Goal: Task Accomplishment & Management: Manage account settings

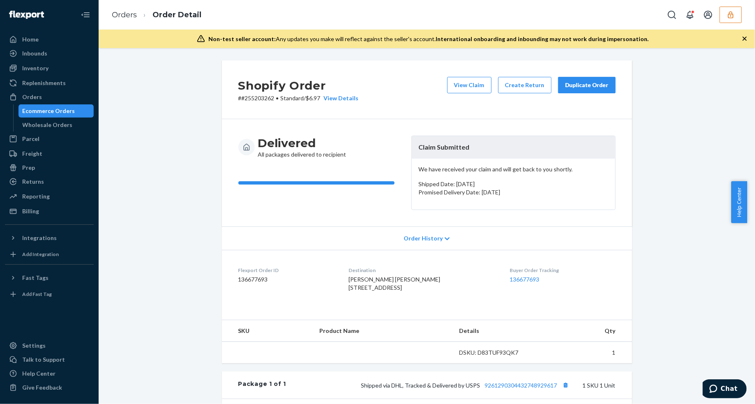
scroll to position [176, 0]
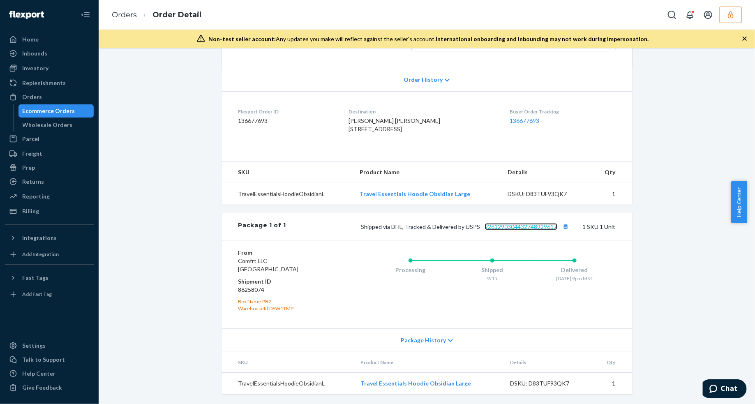
click at [528, 228] on link "9261290304432748929617" at bounding box center [521, 226] width 72 height 7
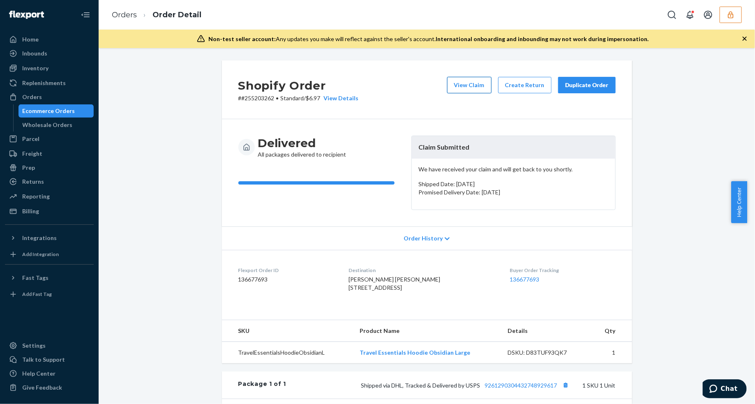
click at [466, 83] on button "View Claim" at bounding box center [469, 85] width 44 height 16
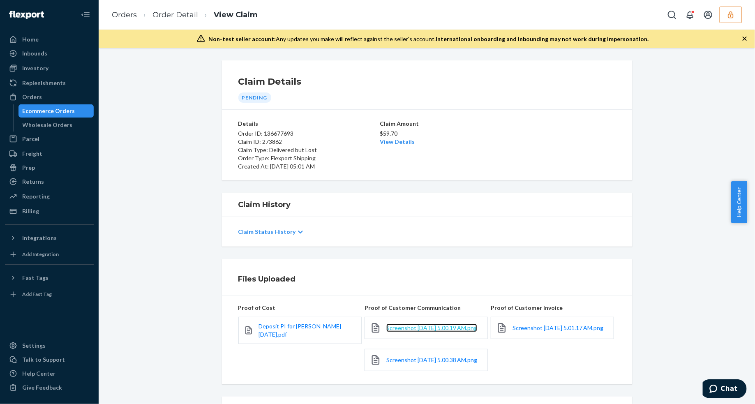
click at [430, 327] on span "Screenshot 2025-09-24 at 5.00.19 AM.png" at bounding box center [431, 327] width 91 height 7
click at [426, 361] on span "Screenshot 2025-09-24 at 5.00.38 AM.png" at bounding box center [431, 359] width 91 height 7
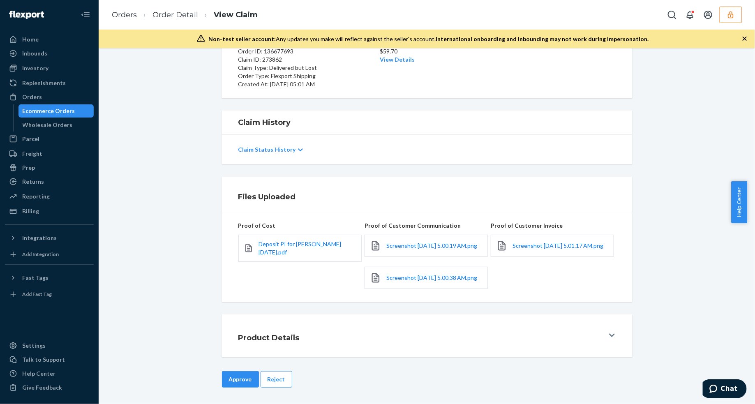
click at [279, 373] on button "Reject" at bounding box center [276, 379] width 32 height 16
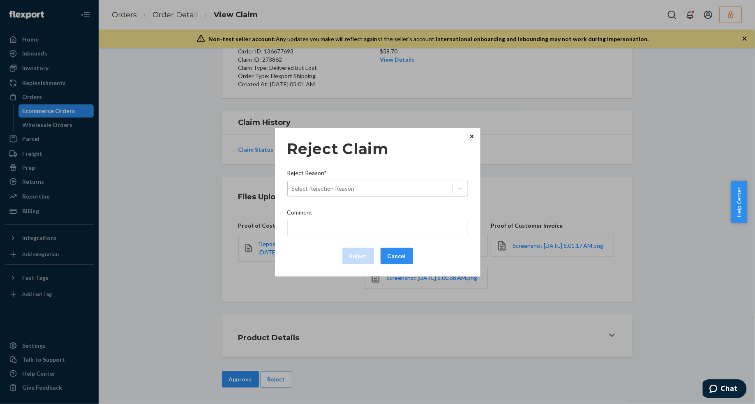
click at [383, 187] on div "Select Rejection Reason" at bounding box center [370, 188] width 165 height 13
click at [292, 187] on input "Reject Reason* Select Rejection Reason" at bounding box center [292, 188] width 1 height 8
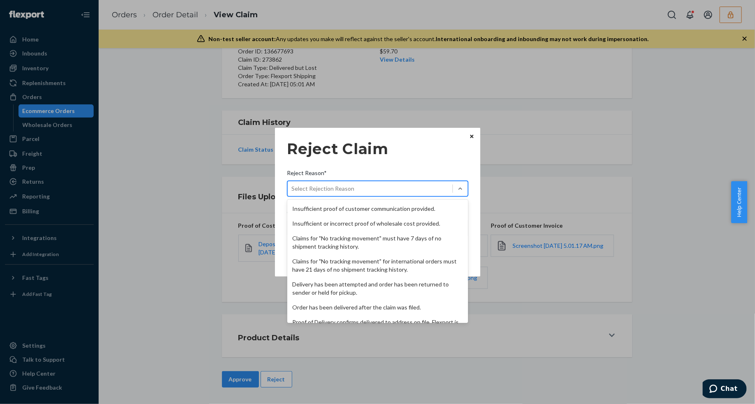
scroll to position [107, 0]
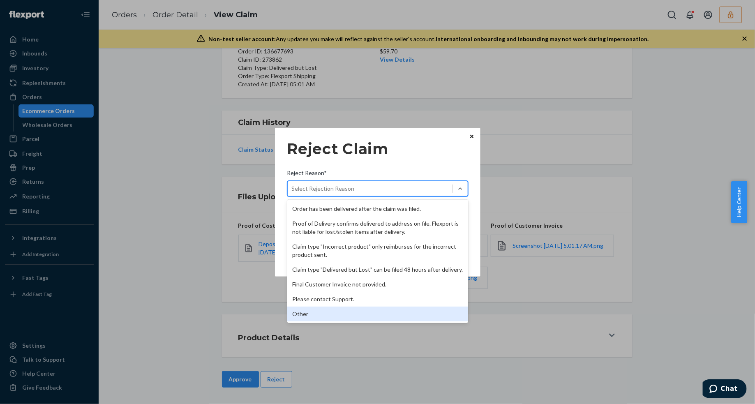
click at [336, 307] on div "Other" at bounding box center [377, 313] width 181 height 15
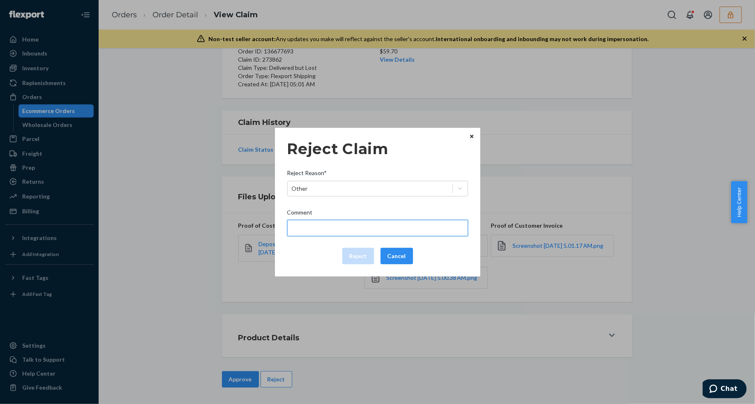
click at [331, 223] on input "Comment" at bounding box center [377, 228] width 181 height 16
type input "The package was confirmed to be delivered at the right location and Flexport is…"
click at [322, 229] on input "The package was confirmed to be delivered at the right location and Flexport is…" at bounding box center [377, 228] width 181 height 16
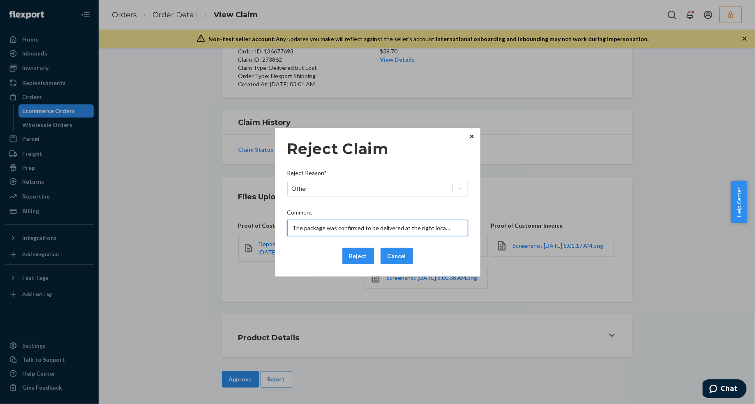
click at [322, 229] on input "The package was confirmed to be delivered at the right location and Flexport is…" at bounding box center [377, 228] width 181 height 16
click at [315, 247] on div "Reject Claim Reject Reason* Other Comment The package was confirmed to be deliv…" at bounding box center [377, 202] width 181 height 131
click at [356, 251] on button "Reject" at bounding box center [358, 256] width 32 height 16
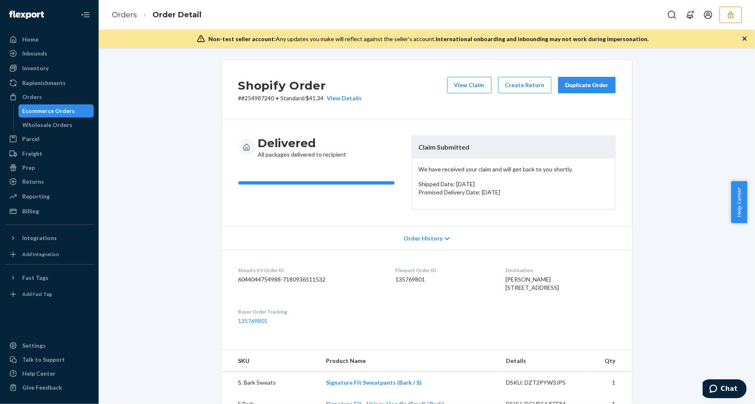
click at [746, 40] on icon "button" at bounding box center [744, 39] width 8 height 8
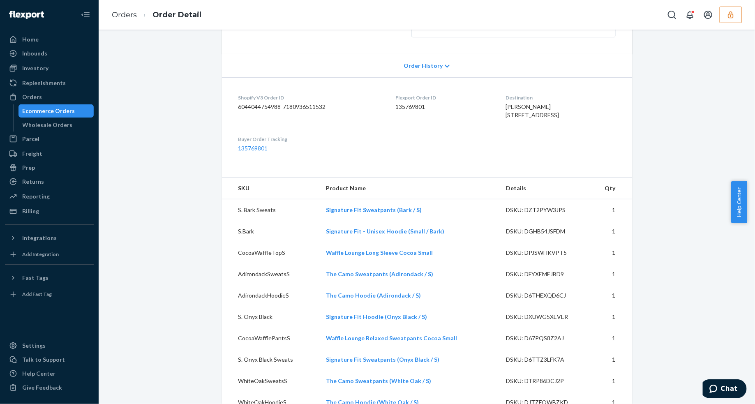
scroll to position [359, 0]
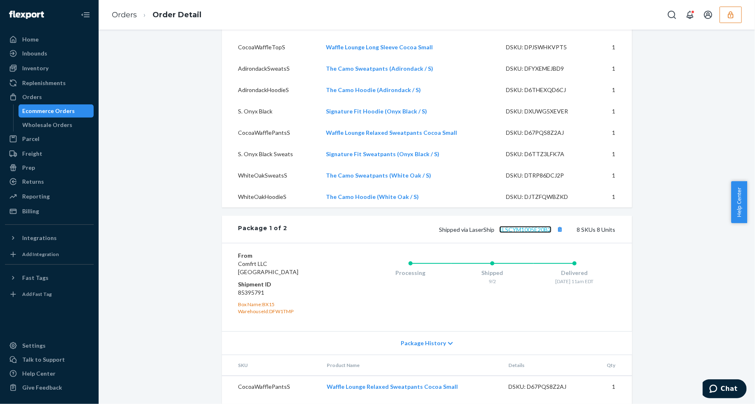
click at [531, 233] on link "1LSCYM1005E20B2" at bounding box center [525, 229] width 52 height 7
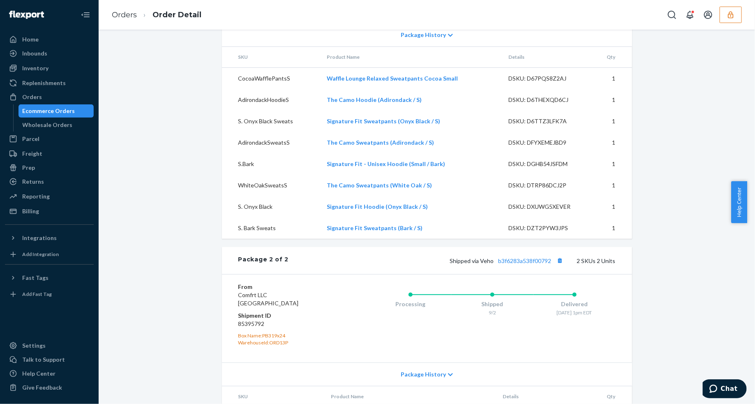
scroll to position [740, 0]
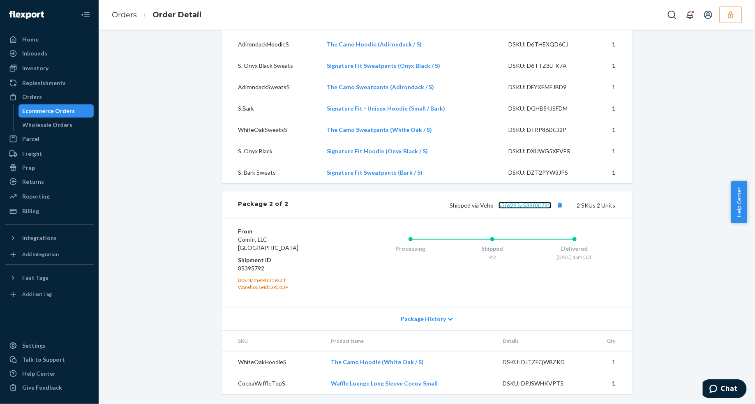
click at [508, 206] on link "b3f6283a538f00792" at bounding box center [524, 205] width 53 height 7
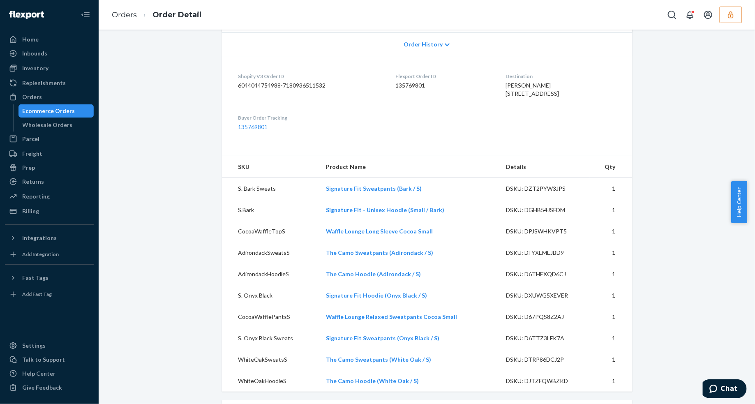
scroll to position [0, 0]
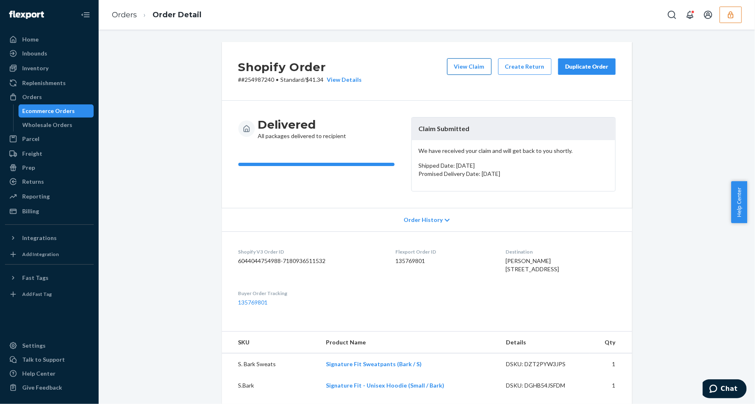
click at [465, 67] on button "View Claim" at bounding box center [469, 66] width 44 height 16
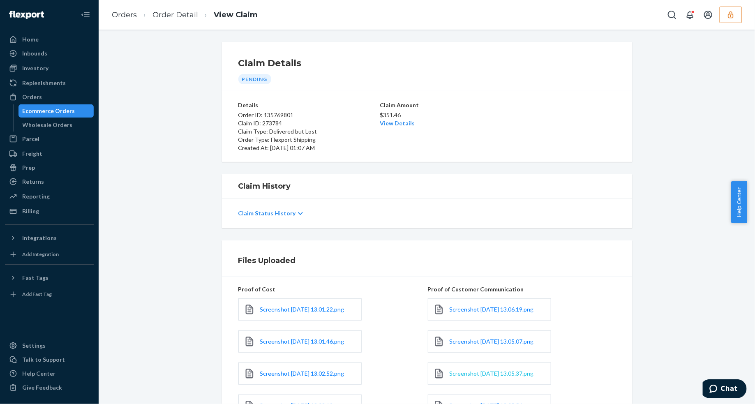
scroll to position [103, 0]
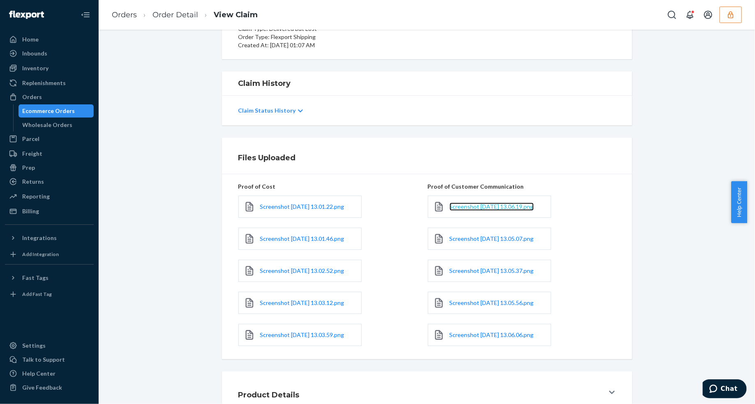
click at [460, 210] on span "Screenshot 2025-09-23 at 13.06.19.png" at bounding box center [491, 206] width 84 height 7
click at [456, 242] on span "Screenshot 2025-09-23 at 13.05.07.png" at bounding box center [491, 238] width 84 height 7
click at [463, 275] on link "Screenshot 2025-09-23 at 13.05.37.png" at bounding box center [491, 271] width 84 height 8
click at [488, 306] on span "Screenshot 2025-09-23 at 13.05.56.png" at bounding box center [491, 302] width 84 height 7
click at [449, 338] on span "Screenshot 2025-09-23 at 13.06.06.png" at bounding box center [491, 334] width 84 height 7
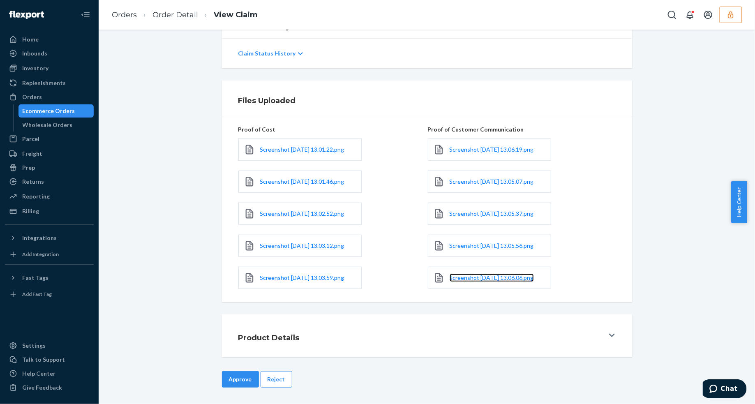
scroll to position [0, 0]
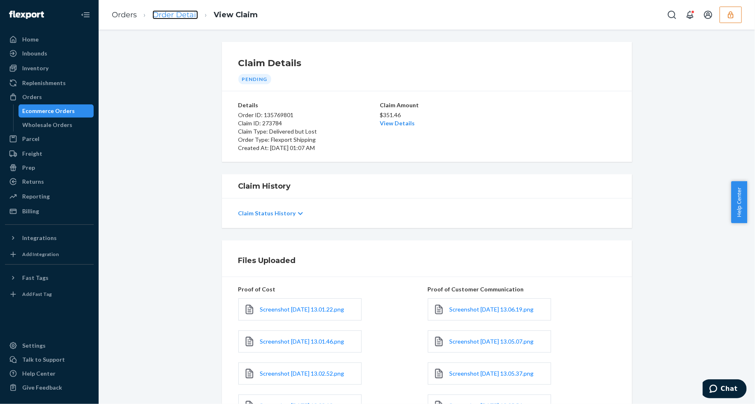
click at [179, 14] on link "Order Detail" at bounding box center [175, 14] width 46 height 9
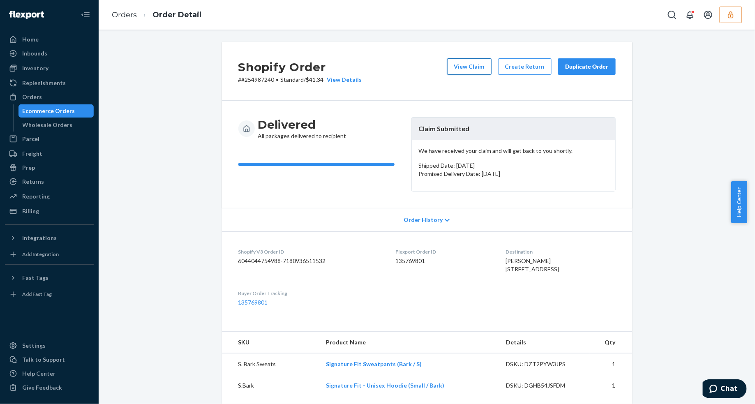
click at [467, 69] on button "View Claim" at bounding box center [469, 66] width 44 height 16
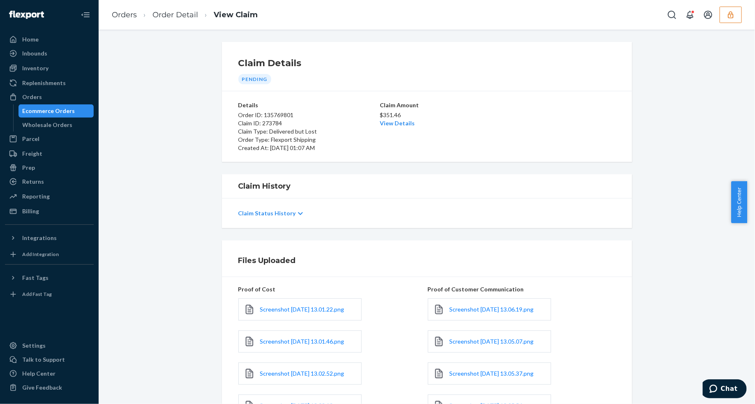
scroll to position [185, 0]
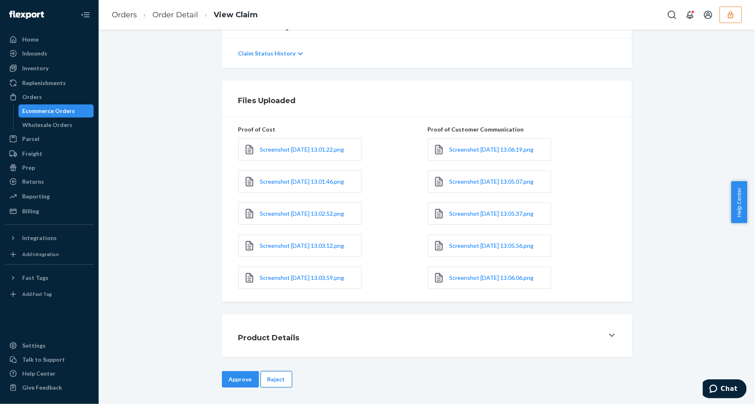
click at [282, 379] on button "Reject" at bounding box center [276, 379] width 32 height 16
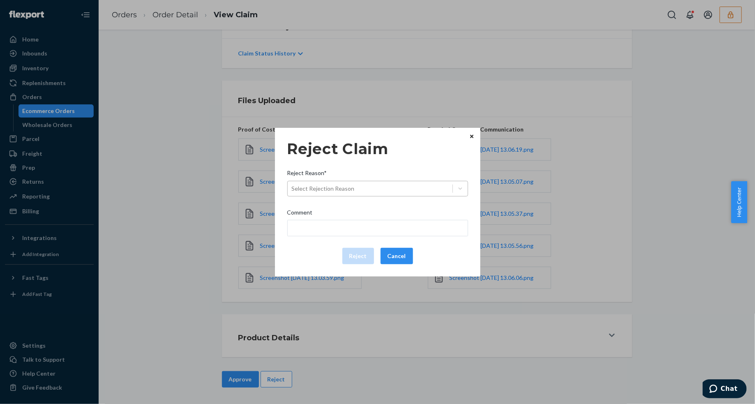
click at [397, 190] on div "Select Rejection Reason" at bounding box center [370, 188] width 165 height 13
click at [292, 190] on input "Reject Reason* Select Rejection Reason" at bounding box center [292, 188] width 1 height 8
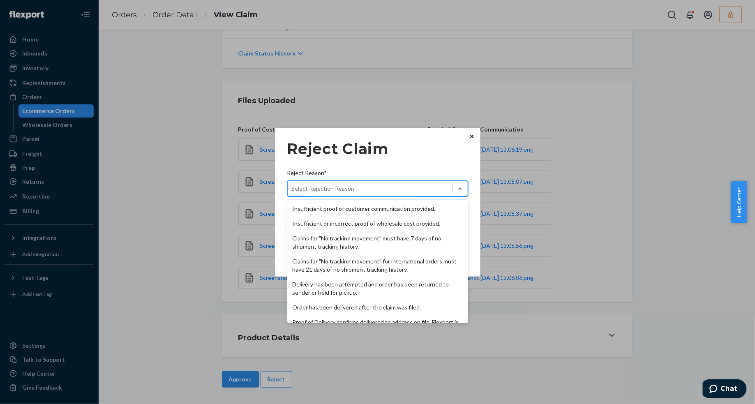
scroll to position [107, 0]
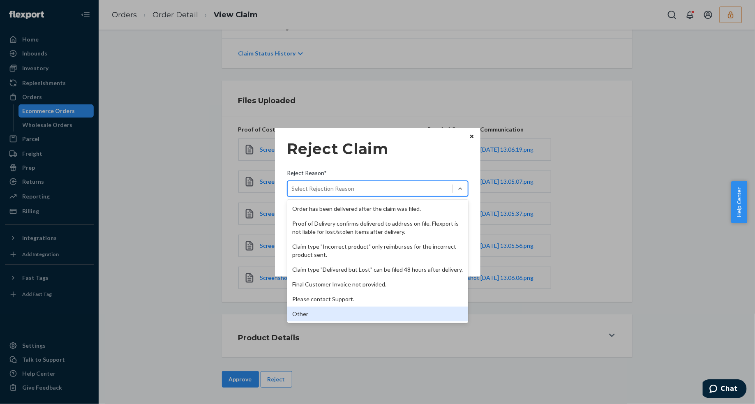
click at [309, 317] on div "Other" at bounding box center [377, 313] width 181 height 15
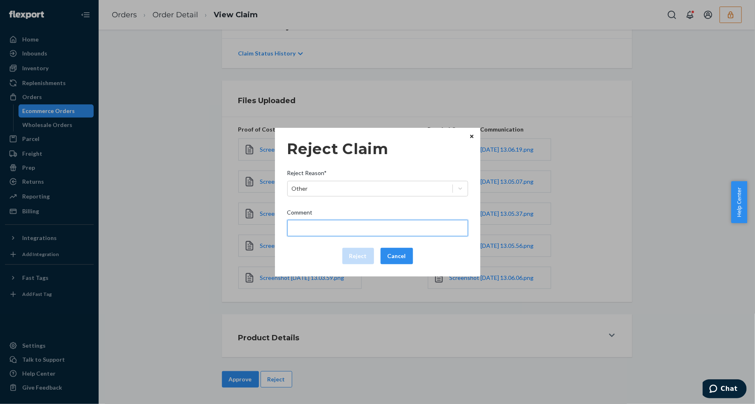
click at [325, 229] on input "Comment" at bounding box center [377, 228] width 181 height 16
click at [349, 224] on input "Please verify which items you did not received from the 2 shipments." at bounding box center [377, 228] width 181 height 16
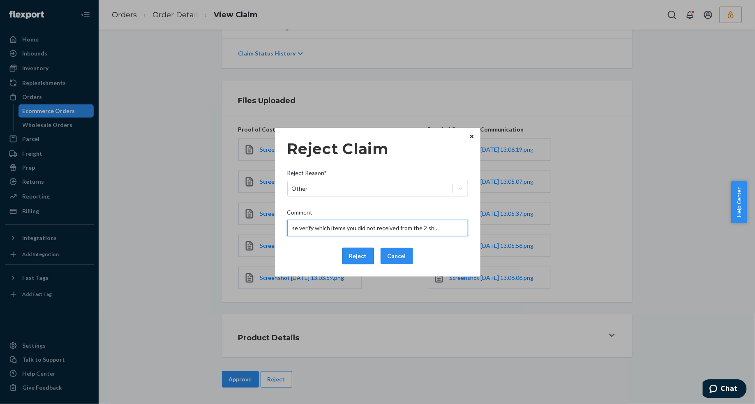
type input "Please verify which items you did not received from the 2 shipments."
click at [361, 260] on button "Reject" at bounding box center [358, 256] width 32 height 16
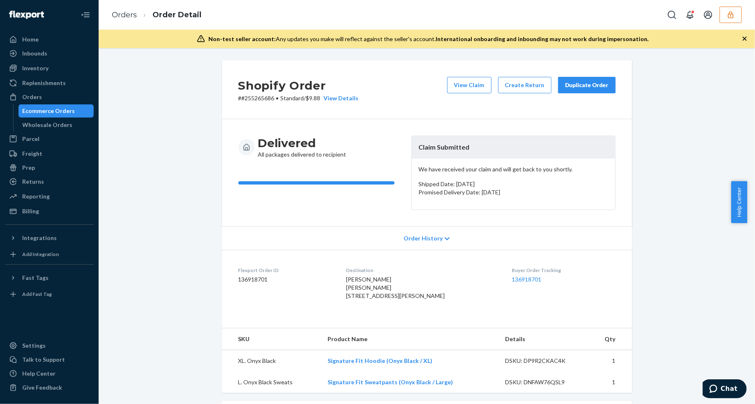
scroll to position [103, 0]
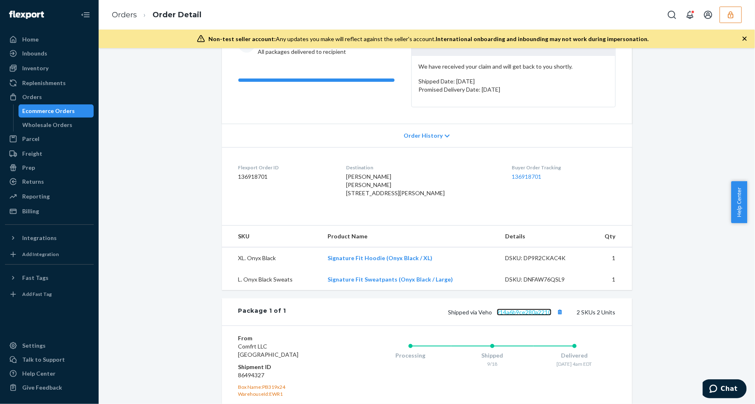
click at [533, 315] on link "914a6b9ce280a2210" at bounding box center [524, 311] width 55 height 7
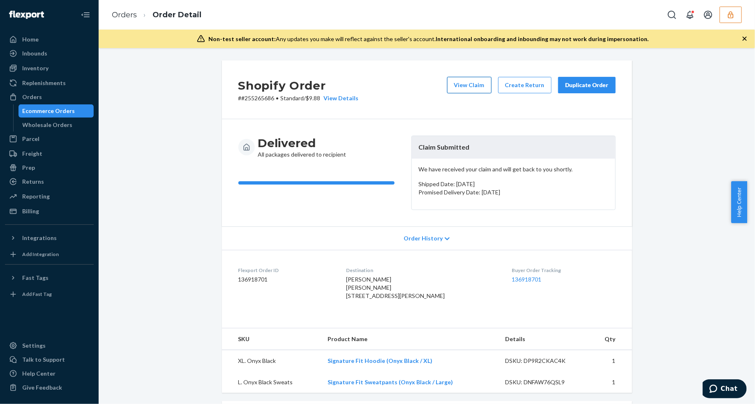
click at [467, 85] on button "View Claim" at bounding box center [469, 85] width 44 height 16
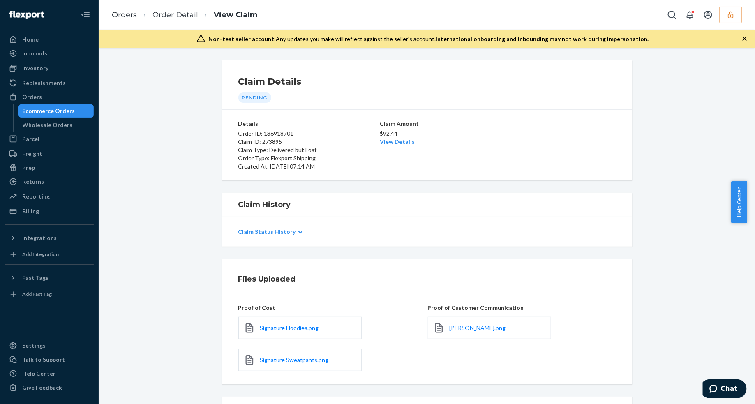
scroll to position [83, 0]
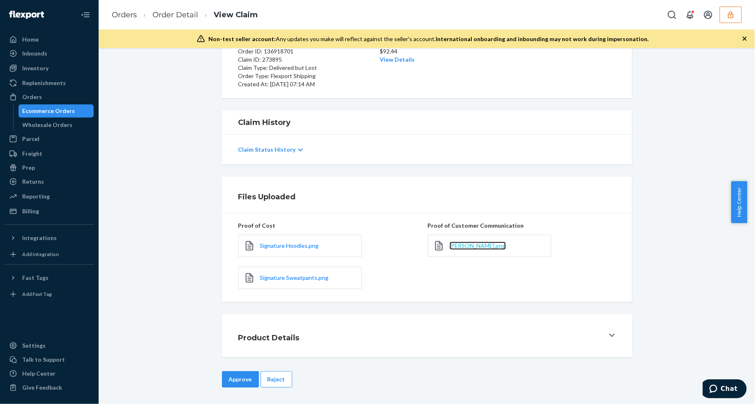
click at [472, 245] on span "Erinn Young.png" at bounding box center [477, 245] width 56 height 7
click at [165, 15] on link "Order Detail" at bounding box center [175, 14] width 46 height 9
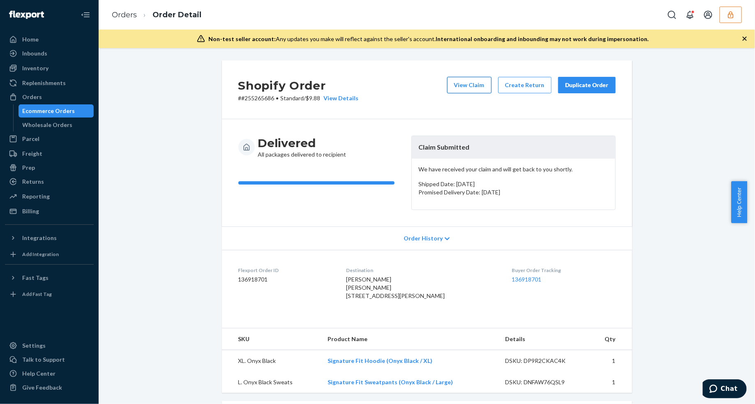
click at [470, 83] on button "View Claim" at bounding box center [469, 85] width 44 height 16
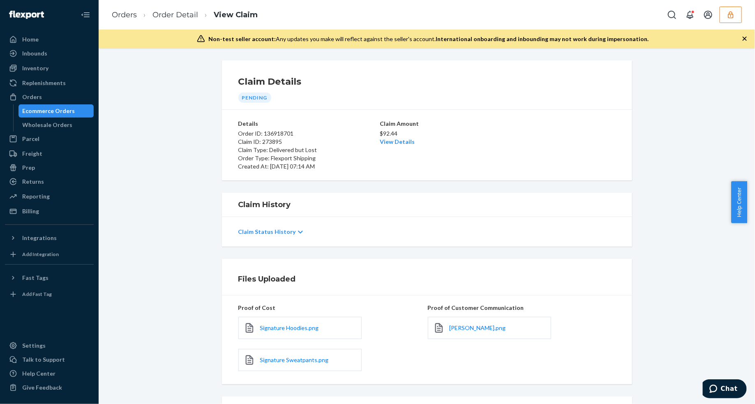
scroll to position [83, 0]
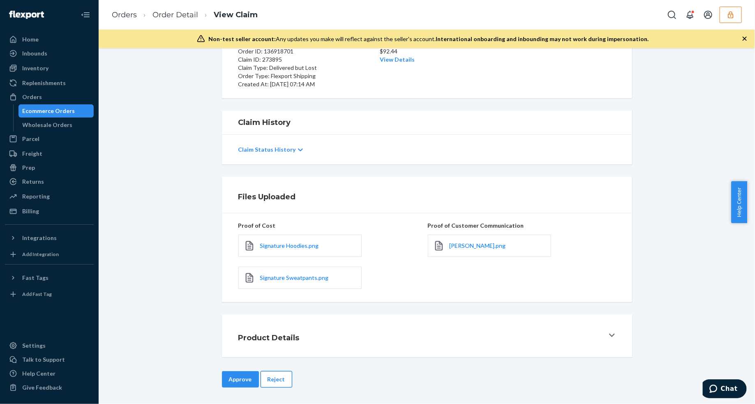
click at [276, 378] on button "Reject" at bounding box center [276, 379] width 32 height 16
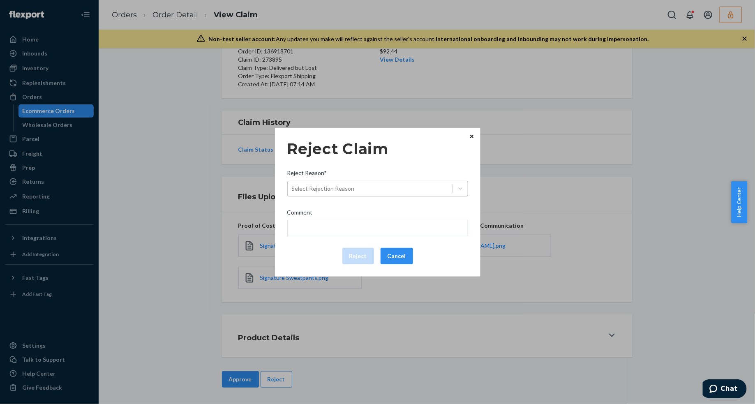
click at [389, 192] on div "Select Rejection Reason" at bounding box center [370, 188] width 165 height 13
click at [292, 192] on input "Reject Reason* Select Rejection Reason" at bounding box center [292, 188] width 1 height 8
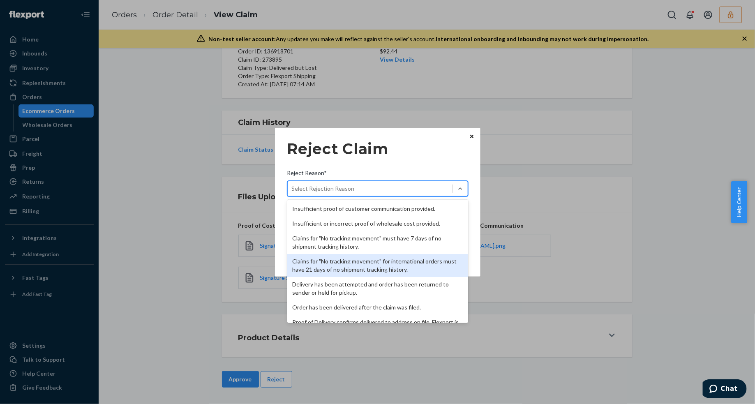
scroll to position [107, 0]
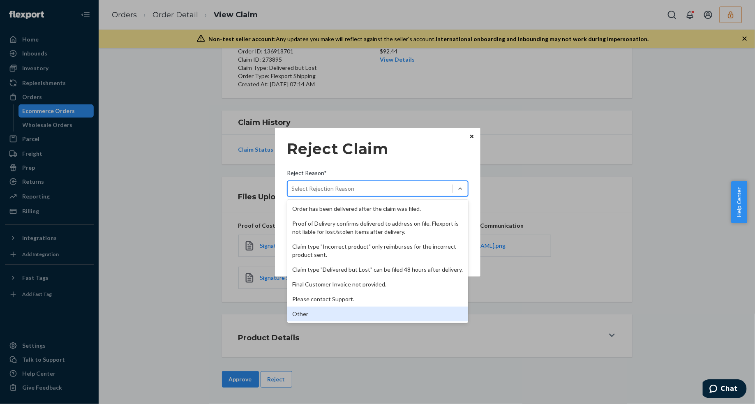
click at [333, 317] on div "Other" at bounding box center [377, 313] width 181 height 15
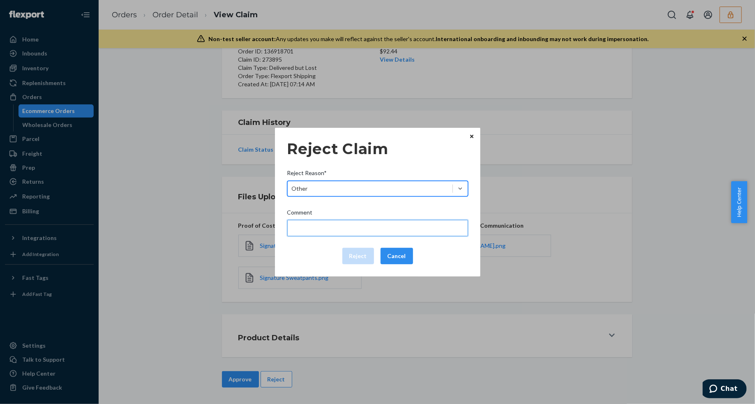
click at [331, 231] on input "Comment" at bounding box center [377, 228] width 181 height 16
type input "The package was confirmed to be delivered at the right location and Flexport is…"
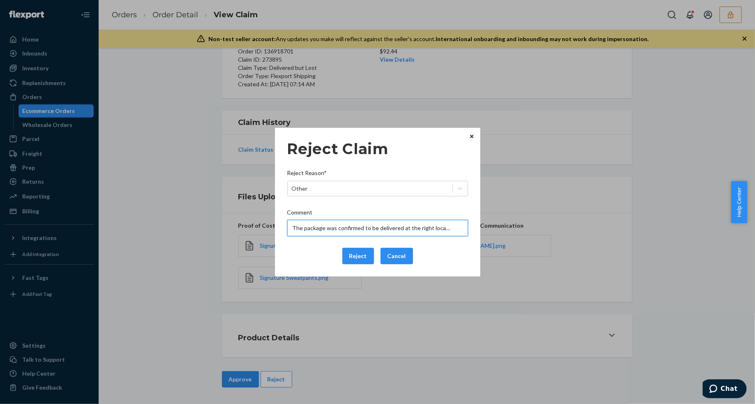
click at [337, 231] on input "The package was confirmed to be delivered at the right location and Flexport is…" at bounding box center [377, 228] width 181 height 16
click at [313, 253] on div "Reject Cancel" at bounding box center [377, 256] width 187 height 16
click at [352, 255] on button "Reject" at bounding box center [358, 256] width 32 height 16
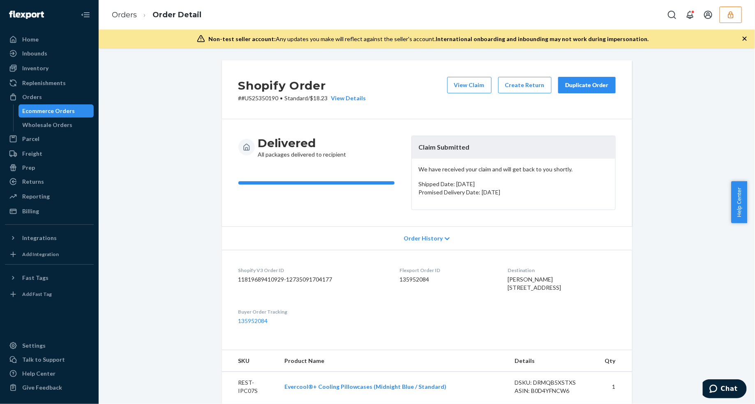
click at [746, 40] on icon "button" at bounding box center [744, 39] width 8 height 8
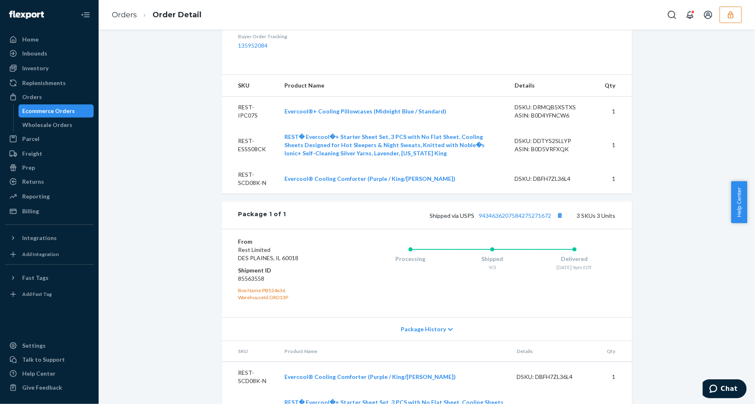
scroll to position [338, 0]
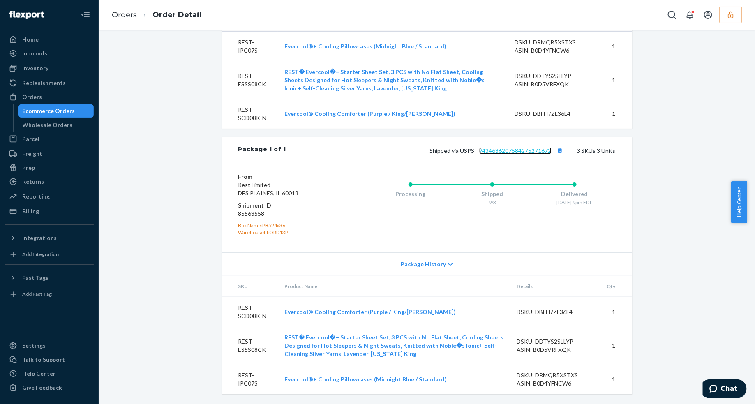
click at [524, 151] on link "9434636207584275271672" at bounding box center [515, 150] width 72 height 7
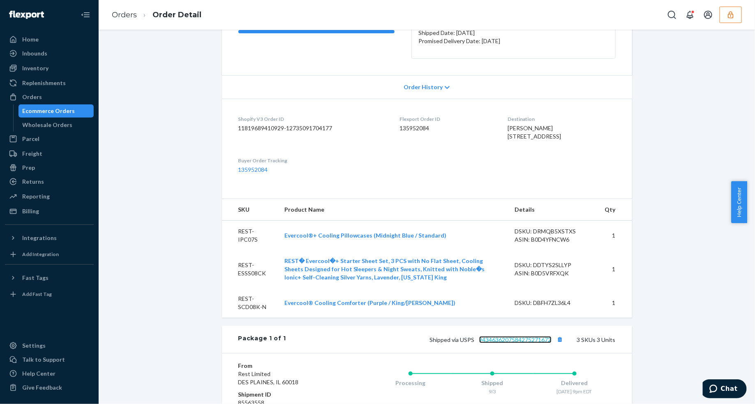
scroll to position [0, 0]
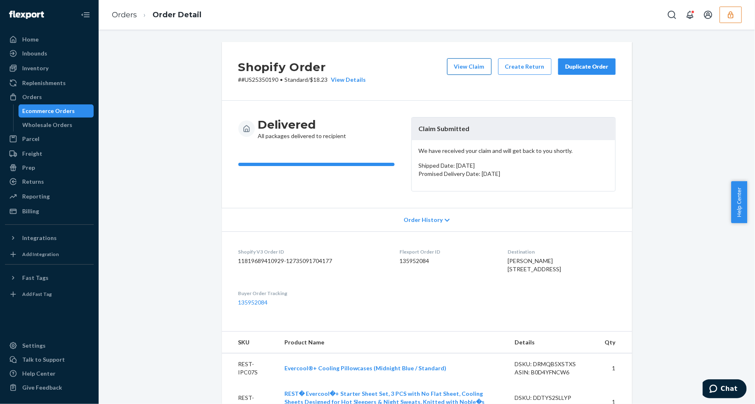
click at [467, 66] on button "View Claim" at bounding box center [469, 66] width 44 height 16
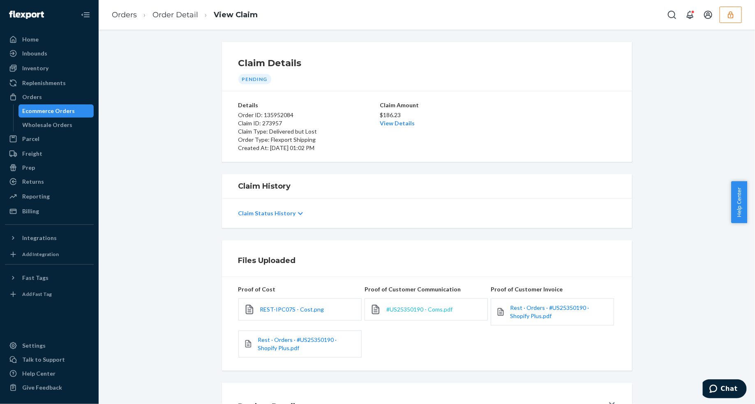
click at [419, 310] on span "#US25350190 - Coms.pdf" at bounding box center [419, 309] width 66 height 7
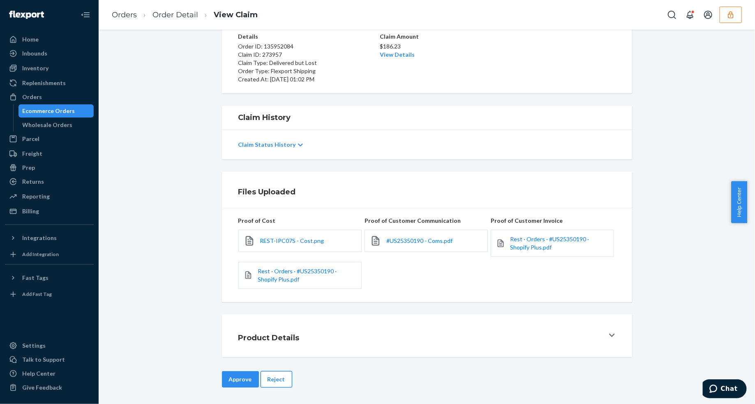
click at [282, 376] on button "Reject" at bounding box center [276, 379] width 32 height 16
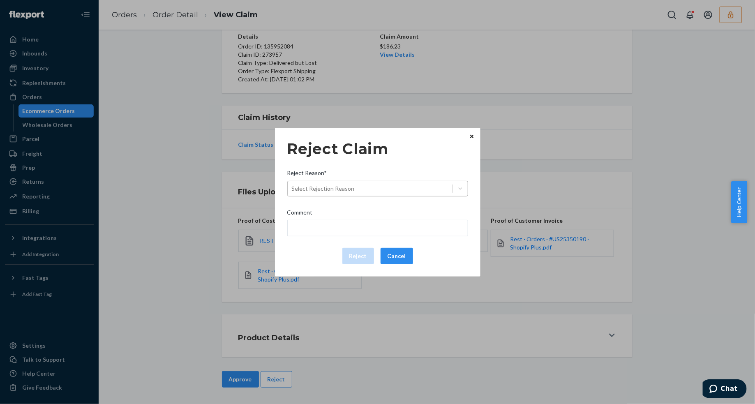
click at [350, 192] on div "Select Rejection Reason" at bounding box center [323, 188] width 63 height 8
click at [292, 192] on input "Reject Reason* Select Rejection Reason" at bounding box center [292, 188] width 1 height 8
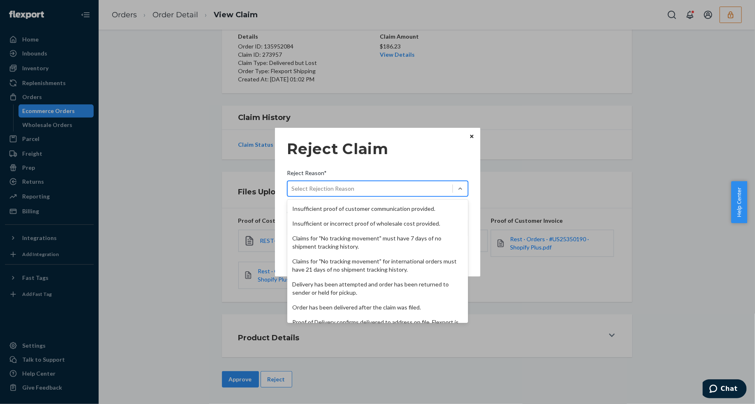
scroll to position [107, 0]
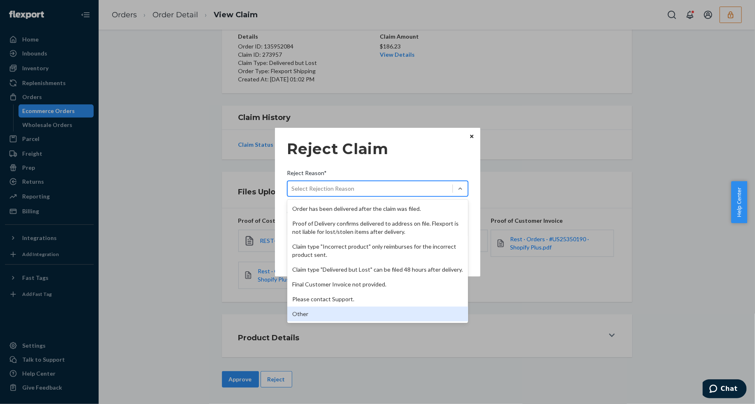
click at [323, 311] on div "Other" at bounding box center [377, 313] width 181 height 15
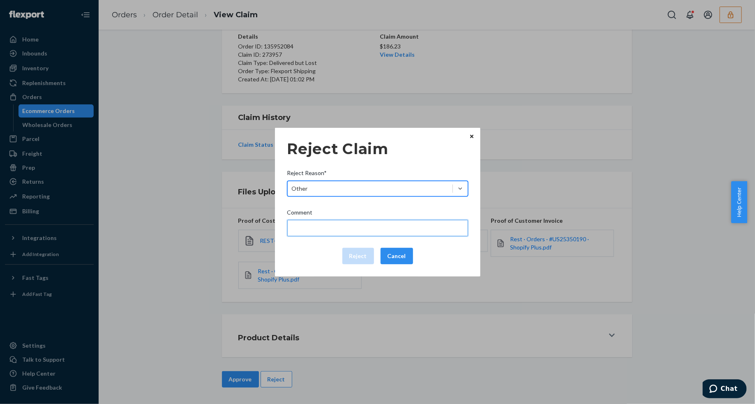
click at [316, 230] on input "Comment" at bounding box center [377, 228] width 181 height 16
type input "The package was confirmed to be delivered at the right location and Flexport is…"
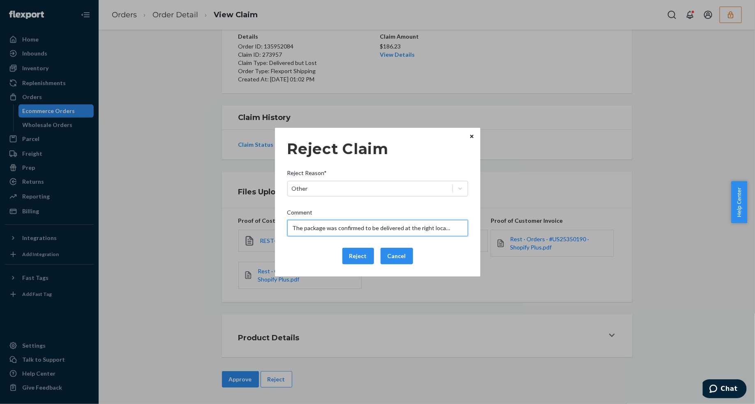
click at [318, 229] on input "The package was confirmed to be delivered at the right location and Flexport is…" at bounding box center [377, 228] width 181 height 16
click at [313, 253] on div "Reject Cancel" at bounding box center [377, 256] width 187 height 16
click at [352, 258] on button "Reject" at bounding box center [358, 256] width 32 height 16
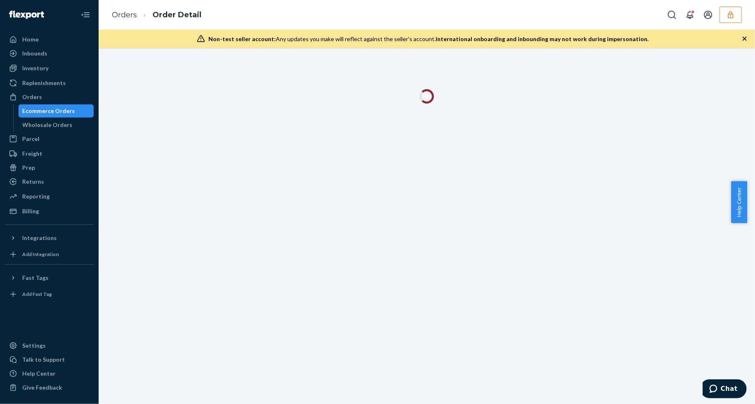
click at [745, 39] on icon "button" at bounding box center [744, 39] width 4 height 4
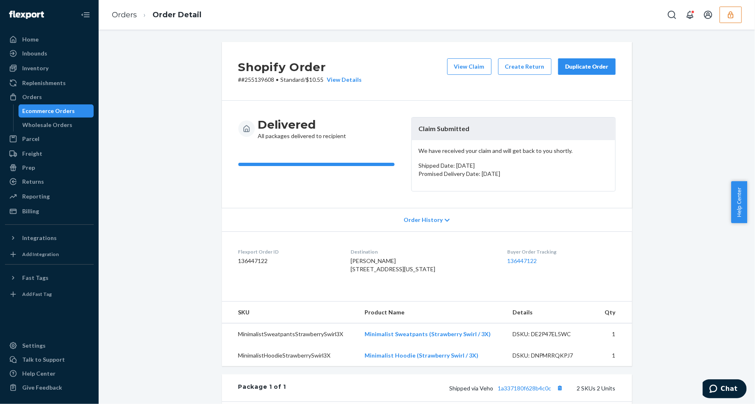
scroll to position [200, 0]
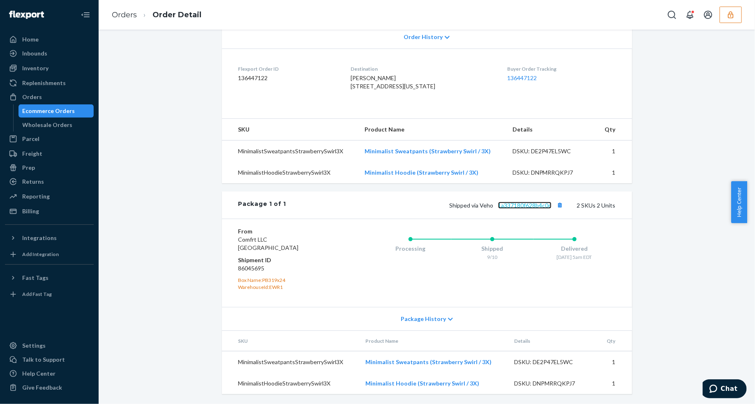
click at [529, 207] on link "1a337180f628b4c0c" at bounding box center [524, 205] width 53 height 7
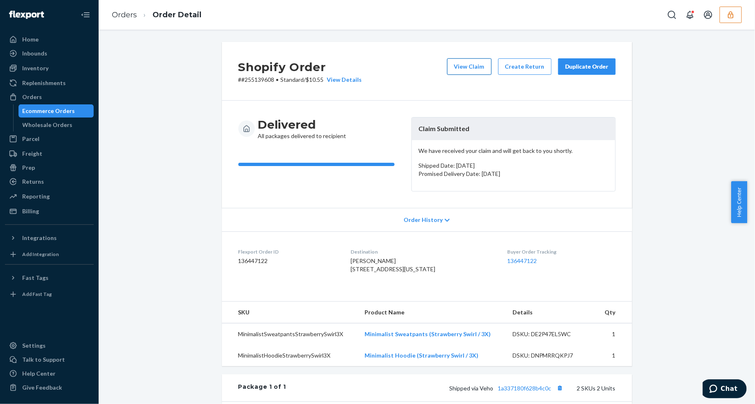
click at [467, 69] on button "View Claim" at bounding box center [469, 66] width 44 height 16
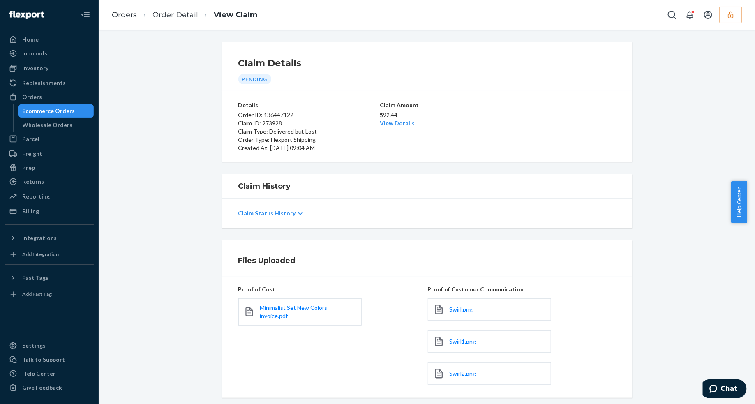
scroll to position [97, 0]
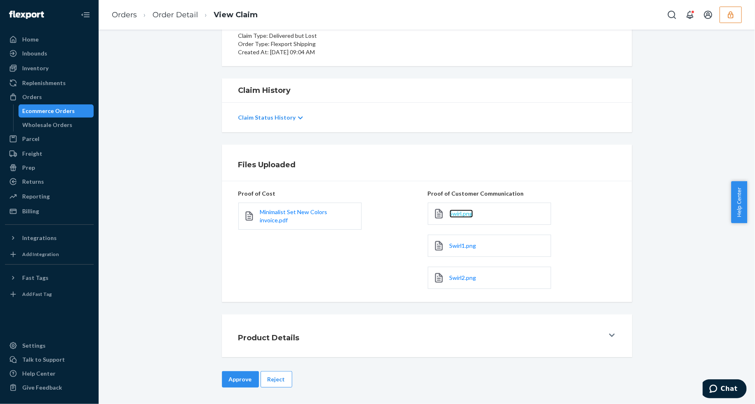
click at [455, 214] on span "Swirl.png" at bounding box center [460, 213] width 23 height 7
click at [465, 248] on span "Swirl1.png" at bounding box center [462, 245] width 27 height 7
click at [462, 276] on span "Swirl2.png" at bounding box center [462, 277] width 27 height 7
click at [274, 379] on button "Reject" at bounding box center [276, 379] width 32 height 16
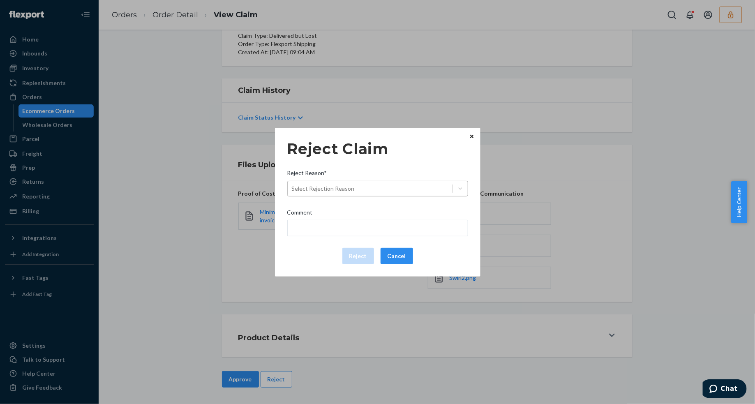
click at [384, 187] on div "Select Rejection Reason" at bounding box center [370, 188] width 165 height 13
click at [292, 187] on input "Reject Reason* Select Rejection Reason" at bounding box center [292, 188] width 1 height 8
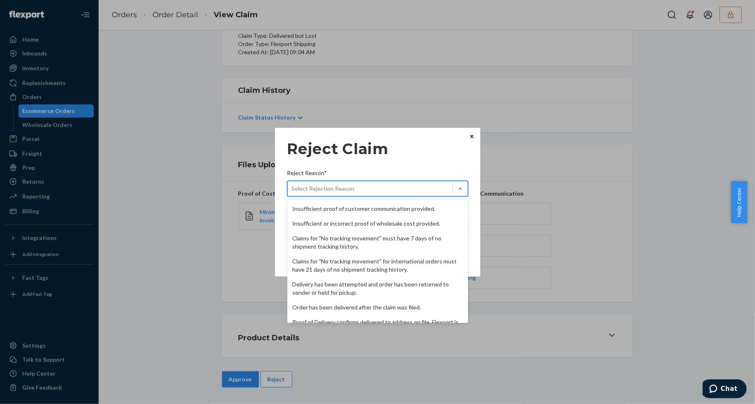
scroll to position [107, 0]
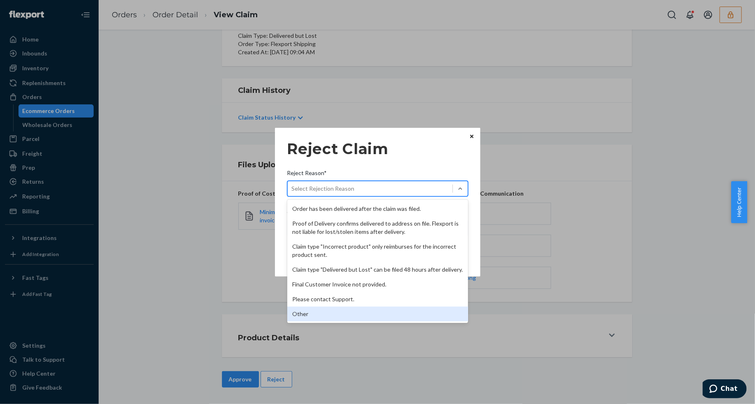
click at [338, 317] on div "Other" at bounding box center [377, 313] width 181 height 15
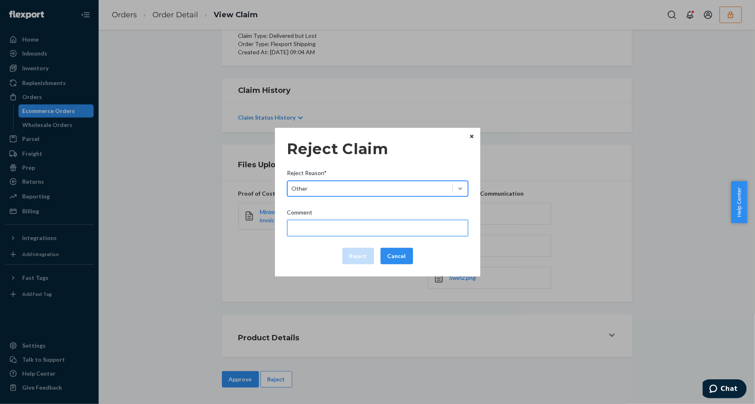
click at [332, 223] on input "Comment" at bounding box center [377, 228] width 181 height 16
type input "The package was confirmed to be delivered at the right location and Flexport is…"
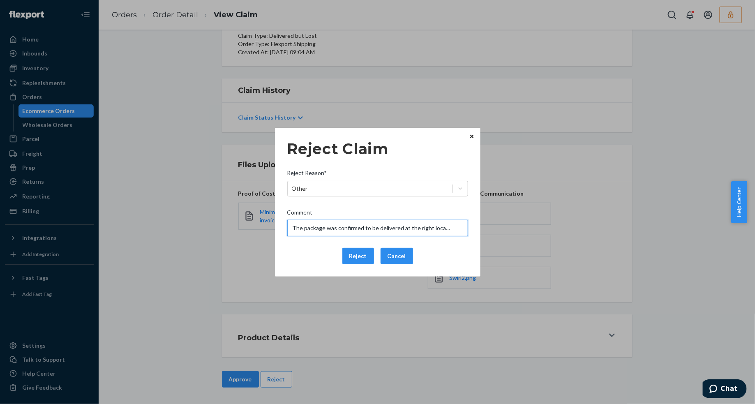
click at [333, 226] on input "The package was confirmed to be delivered at the right location and Flexport is…" at bounding box center [377, 228] width 181 height 16
click at [304, 267] on div "Reject Claim Reject Reason* Other Comment The package was confirmed to be deliv…" at bounding box center [377, 202] width 181 height 131
click at [354, 256] on button "Reject" at bounding box center [358, 256] width 32 height 16
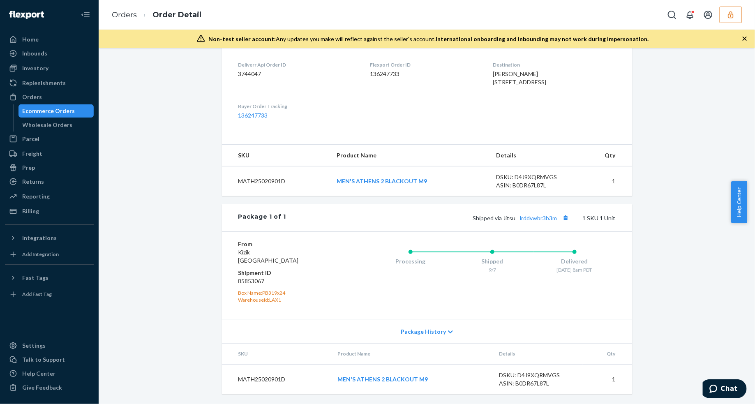
scroll to position [222, 0]
click at [544, 220] on link "lrddvwbr3b3m" at bounding box center [538, 217] width 37 height 7
click at [561, 216] on button "Copy tracking number" at bounding box center [565, 217] width 11 height 11
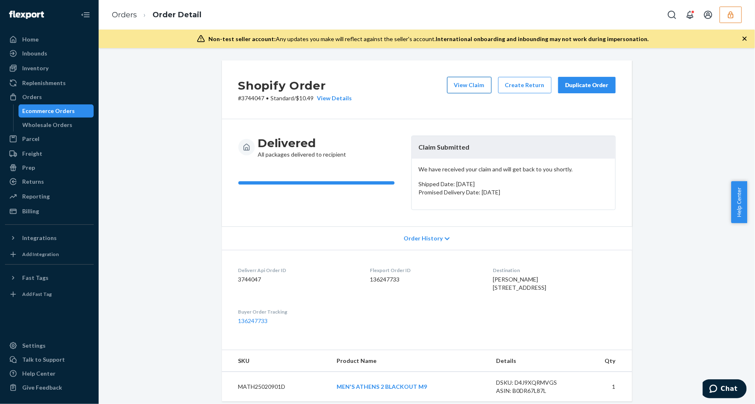
click at [477, 85] on button "View Claim" at bounding box center [469, 85] width 44 height 16
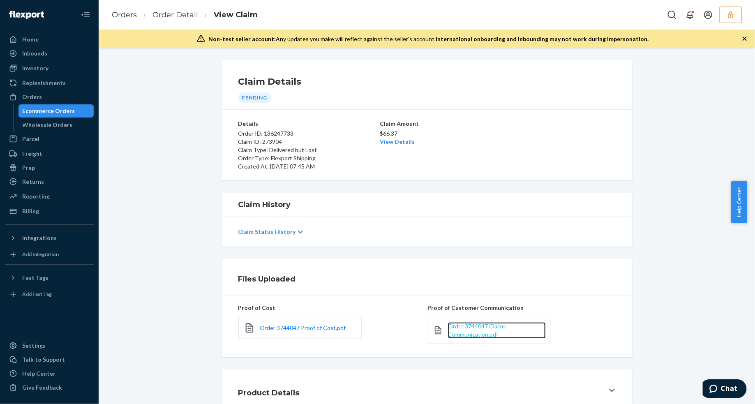
click at [465, 332] on span "Order 3744047 Claims Communication.pdf" at bounding box center [477, 329] width 58 height 15
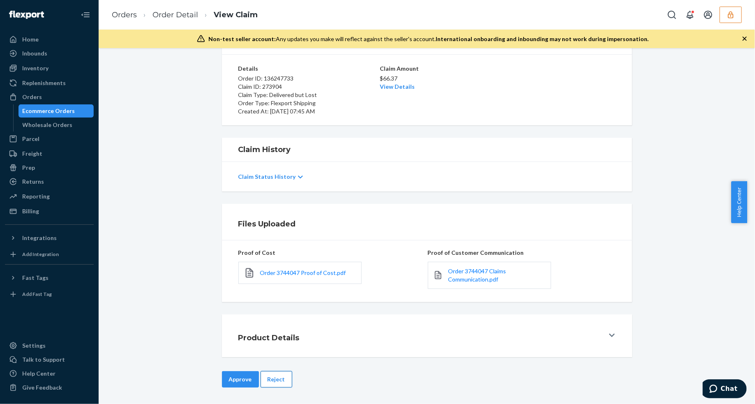
click at [271, 375] on button "Reject" at bounding box center [276, 379] width 32 height 16
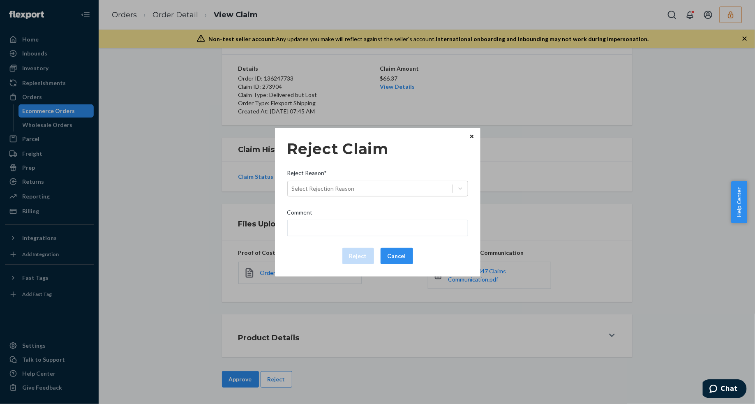
click at [355, 175] on div "Reject Reason*" at bounding box center [377, 175] width 181 height 12
click at [292, 184] on input "Reject Reason* Select Rejection Reason" at bounding box center [292, 188] width 1 height 8
click at [370, 182] on div "Select Rejection Reason" at bounding box center [370, 188] width 165 height 13
click at [292, 184] on input "Reject Reason* 0 results available. Select is focused ,type to refine list, pre…" at bounding box center [292, 188] width 1 height 8
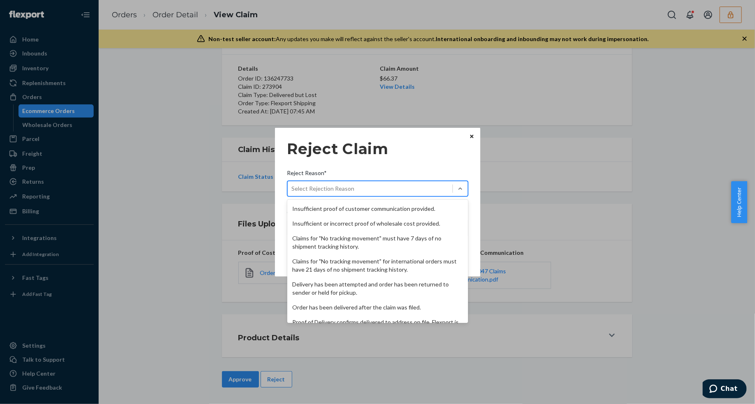
scroll to position [107, 0]
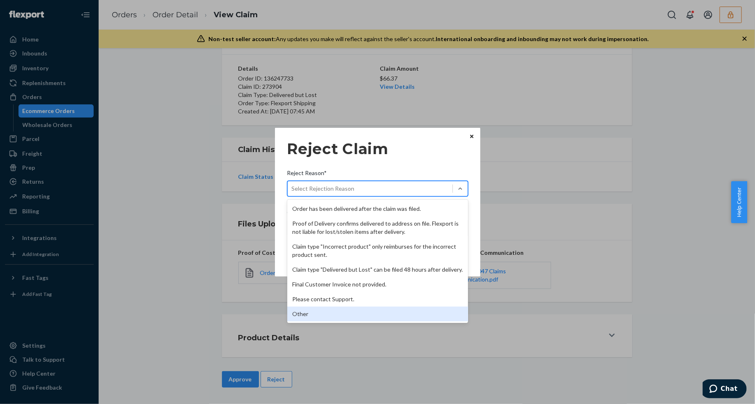
click at [305, 318] on div "Other" at bounding box center [377, 313] width 181 height 15
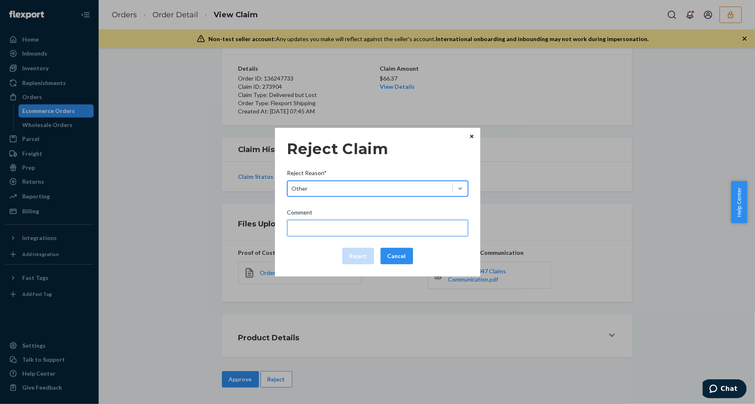
click at [326, 226] on input "Comment" at bounding box center [377, 228] width 181 height 16
type input "The package was confirmed to be delivered at the right location and Flexport is…"
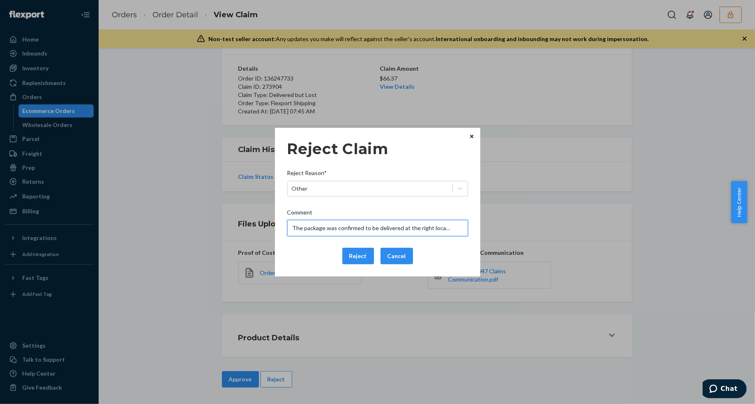
click at [338, 223] on input "The package was confirmed to be delivered at the right location and Flexport is…" at bounding box center [377, 228] width 181 height 16
click at [338, 224] on input "The package was confirmed to be delivered at the right location and Flexport is…" at bounding box center [377, 228] width 181 height 16
click at [305, 245] on div "Reject Claim Reject Reason* Other Comment The package was confirmed to be deliv…" at bounding box center [377, 202] width 181 height 131
click at [350, 251] on button "Reject" at bounding box center [358, 256] width 32 height 16
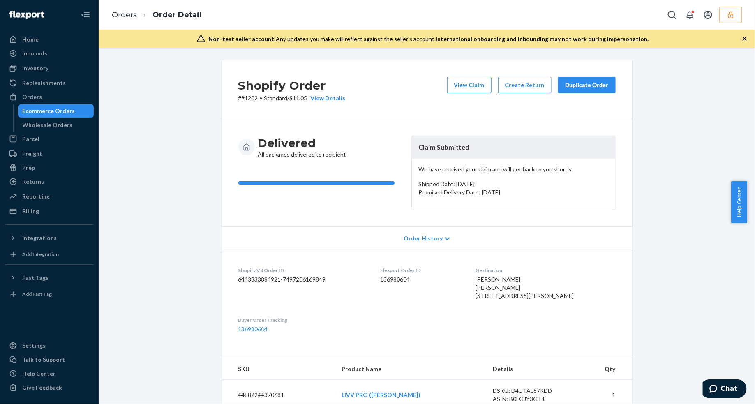
scroll to position [205, 0]
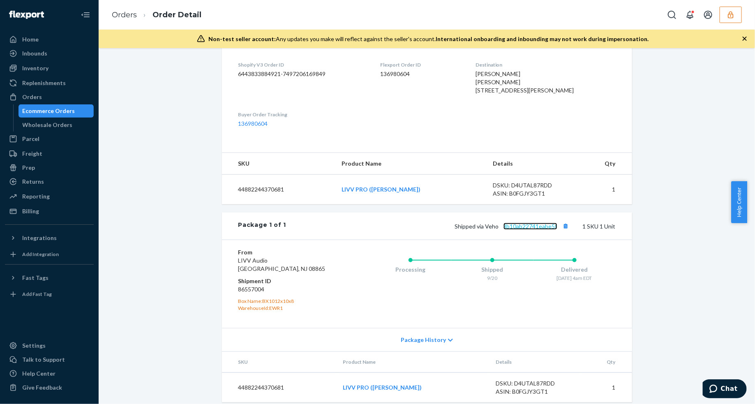
click at [514, 230] on link "3b10ab22741eabe5f" at bounding box center [530, 226] width 54 height 7
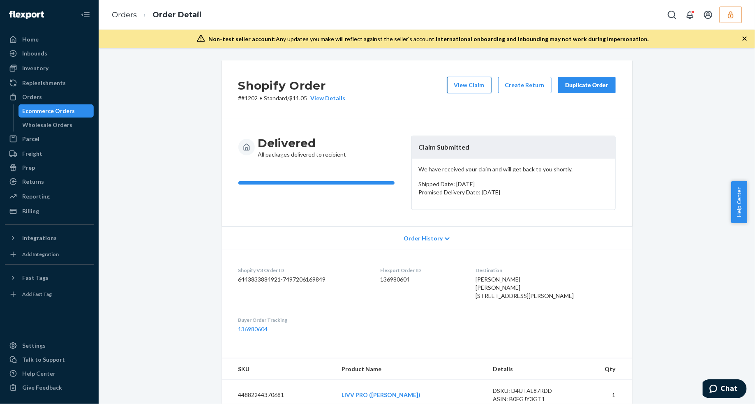
click at [465, 83] on button "View Claim" at bounding box center [469, 85] width 44 height 16
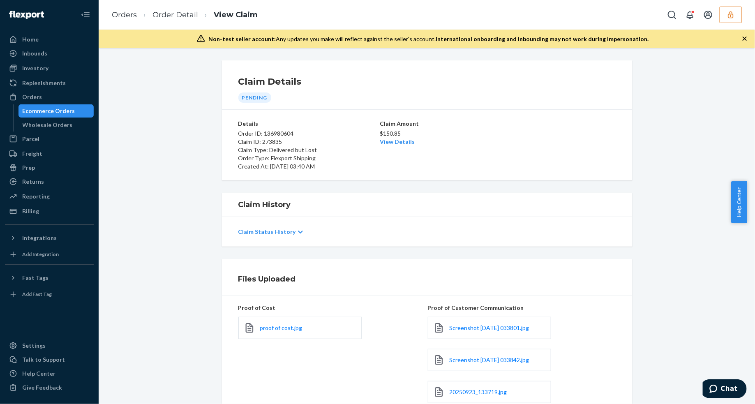
scroll to position [147, 0]
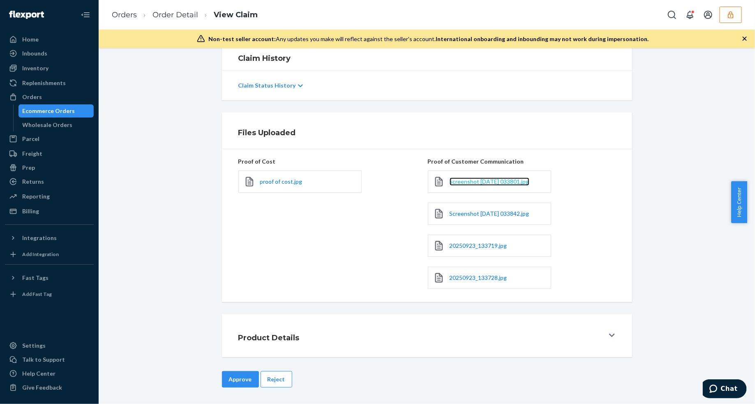
click at [471, 183] on span "Screenshot [DATE] 033801.jpg" at bounding box center [489, 181] width 80 height 7
click at [477, 214] on span "Screenshot [DATE] 033842.jpg" at bounding box center [489, 213] width 80 height 7
click at [459, 247] on span "20250923_133719.jpg" at bounding box center [478, 245] width 58 height 7
click at [487, 279] on span "20250923_133728.jpg" at bounding box center [478, 277] width 58 height 7
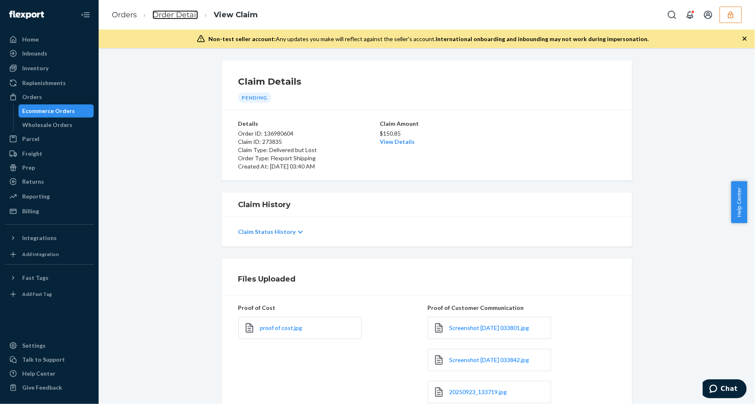
click at [171, 17] on link "Order Detail" at bounding box center [175, 14] width 46 height 9
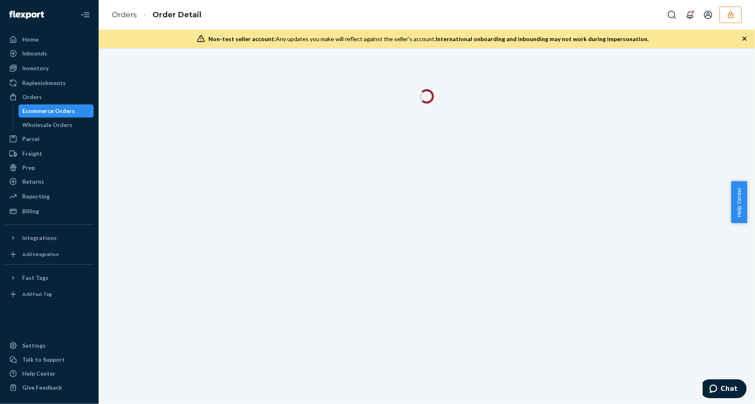
click at [745, 40] on icon "button" at bounding box center [744, 39] width 8 height 8
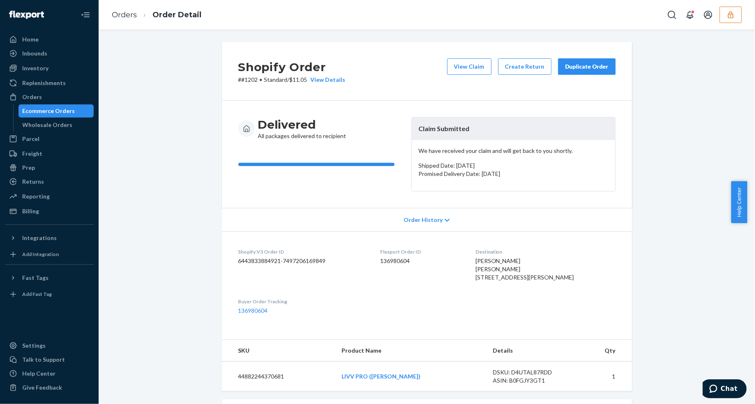
scroll to position [154, 0]
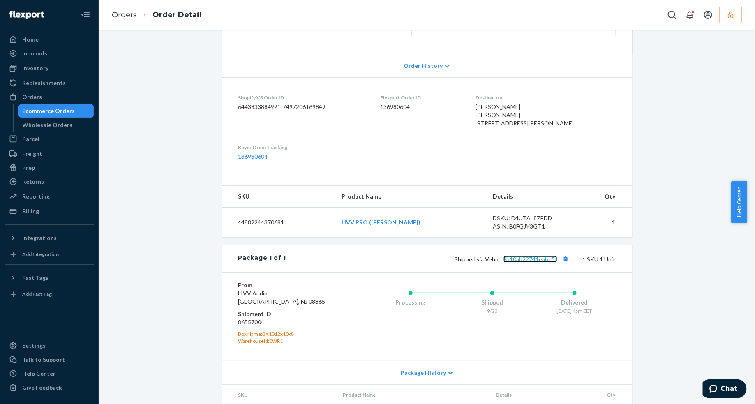
click at [520, 262] on link "3b10ab22741eabe5f" at bounding box center [530, 259] width 54 height 7
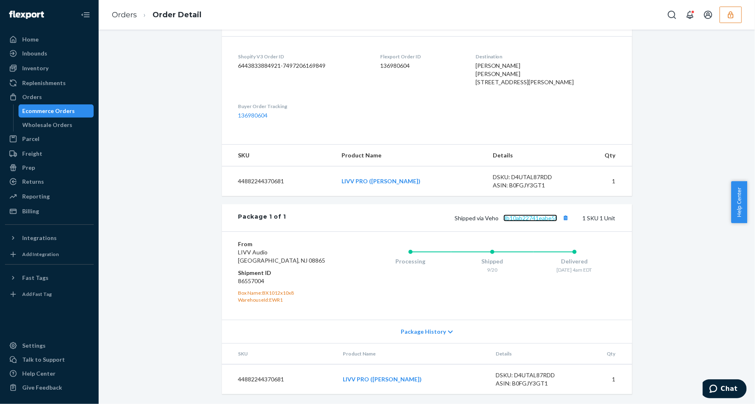
scroll to position [0, 0]
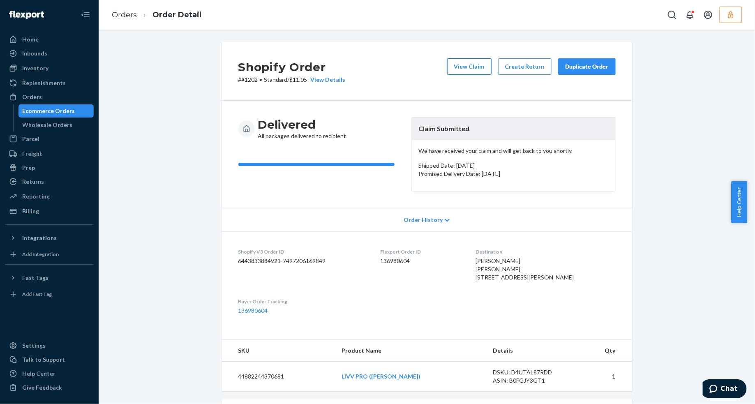
click at [472, 70] on button "View Claim" at bounding box center [469, 66] width 44 height 16
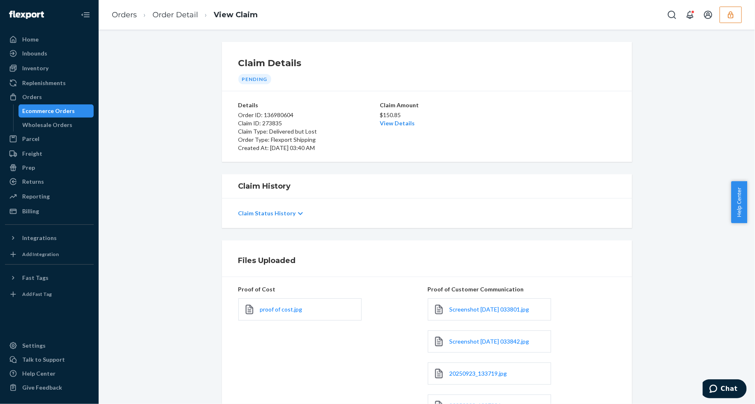
scroll to position [129, 0]
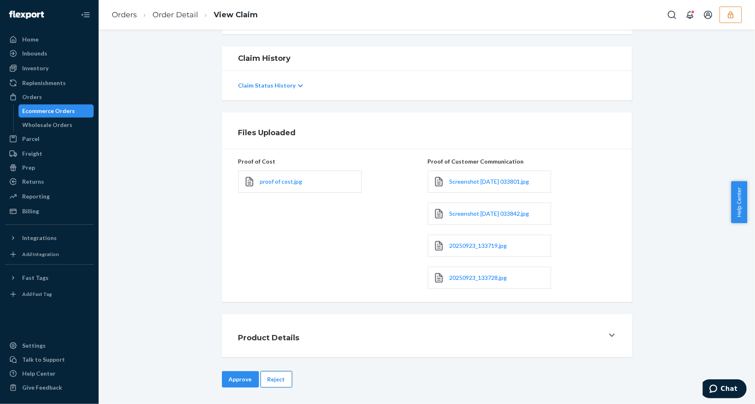
click at [279, 378] on button "Reject" at bounding box center [276, 379] width 32 height 16
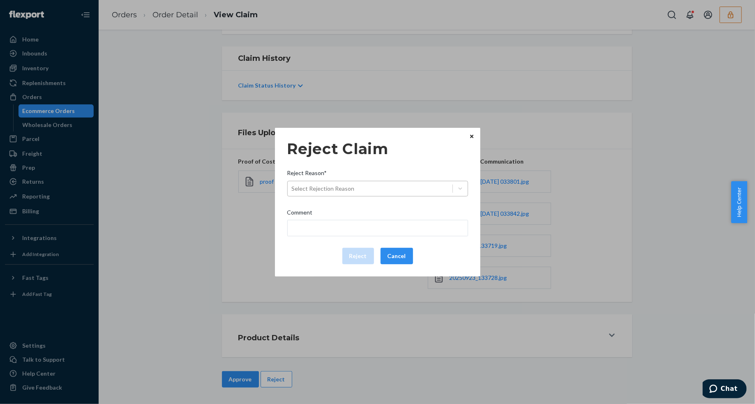
click at [372, 188] on div "Select Rejection Reason" at bounding box center [370, 188] width 165 height 13
click at [292, 188] on input "Reject Reason* Select Rejection Reason" at bounding box center [292, 188] width 1 height 8
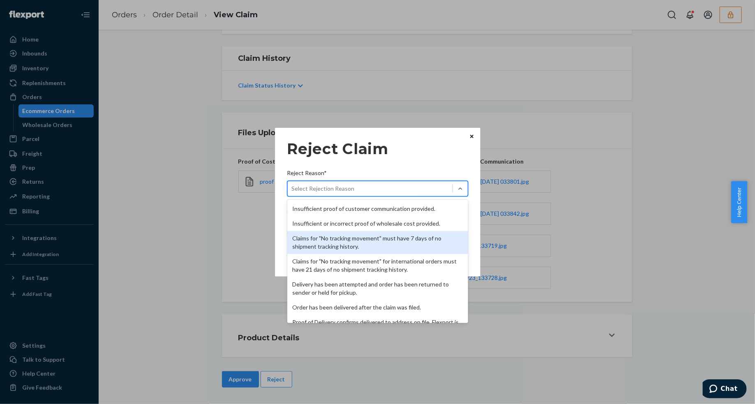
scroll to position [107, 0]
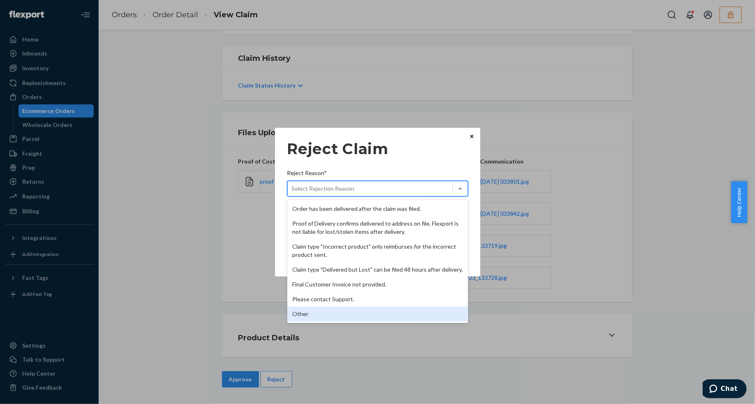
click at [327, 318] on div "Other" at bounding box center [377, 313] width 181 height 15
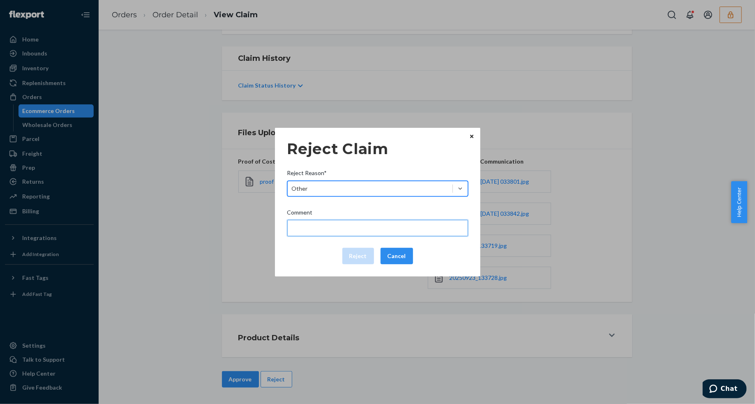
click at [321, 231] on input "Comment" at bounding box center [377, 228] width 181 height 16
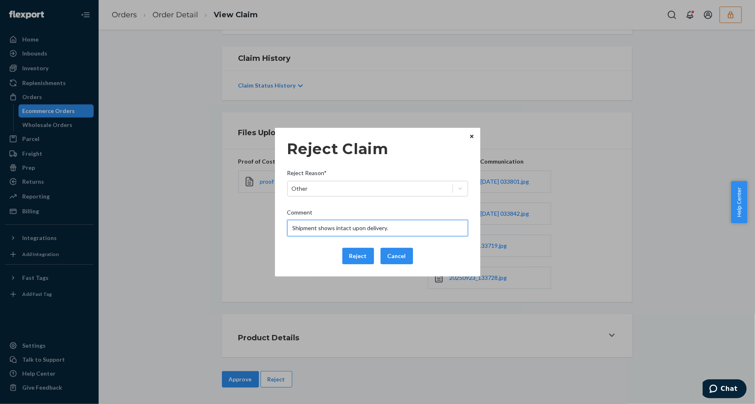
click at [295, 227] on input "Shipment shows intact upon delivery." at bounding box center [377, 228] width 181 height 16
type input "Shipment shows intact upon delivery."
click at [350, 256] on button "Reject" at bounding box center [358, 256] width 32 height 16
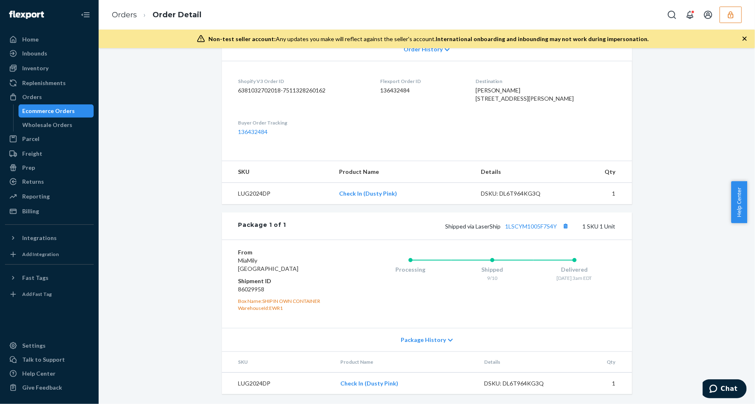
scroll to position [206, 0]
click at [520, 222] on div "Shipped via LaserShip 1LSCYM1005F7S4Y 1 SKU 1 Unit" at bounding box center [450, 226] width 329 height 11
click at [523, 226] on link "1LSCYM1005F7S4Y" at bounding box center [531, 226] width 52 height 7
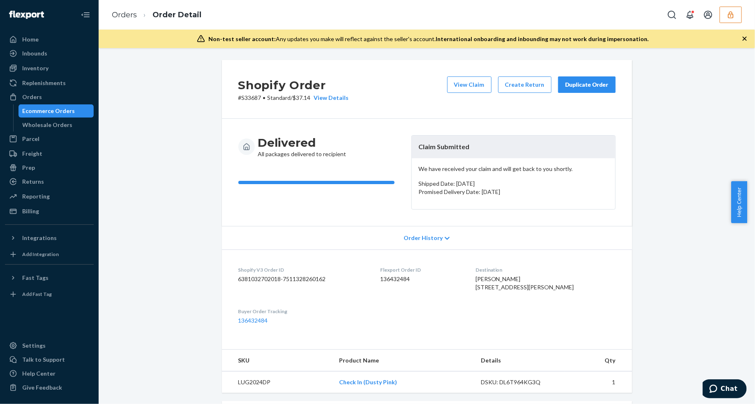
scroll to position [0, 0]
click at [463, 87] on button "View Claim" at bounding box center [469, 85] width 44 height 16
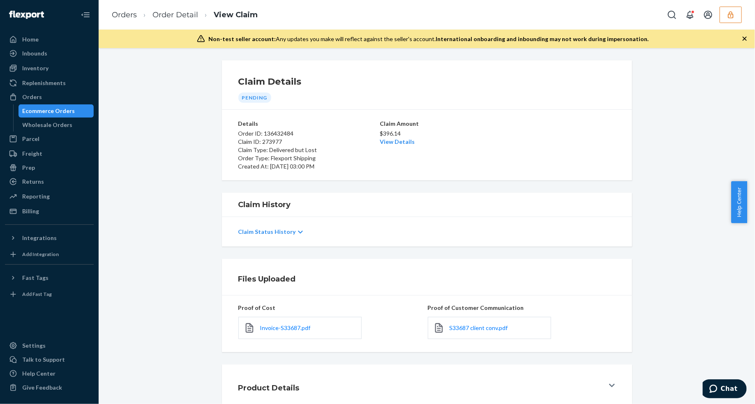
scroll to position [50, 0]
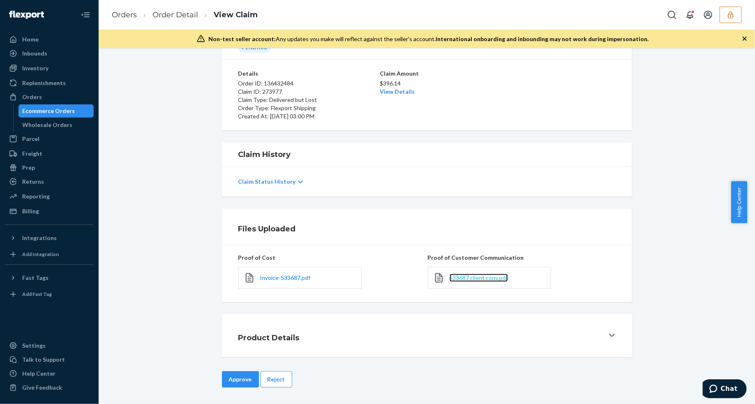
click at [472, 274] on span "S33687 client conv.pdf" at bounding box center [478, 277] width 58 height 7
click at [274, 383] on button "Reject" at bounding box center [276, 379] width 32 height 16
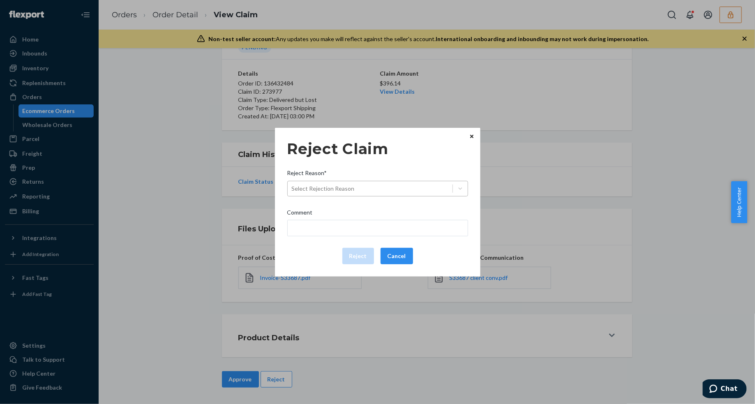
click at [389, 188] on div "Select Rejection Reason" at bounding box center [370, 188] width 165 height 13
click at [292, 188] on input "Reject Reason* Select Rejection Reason" at bounding box center [292, 188] width 1 height 8
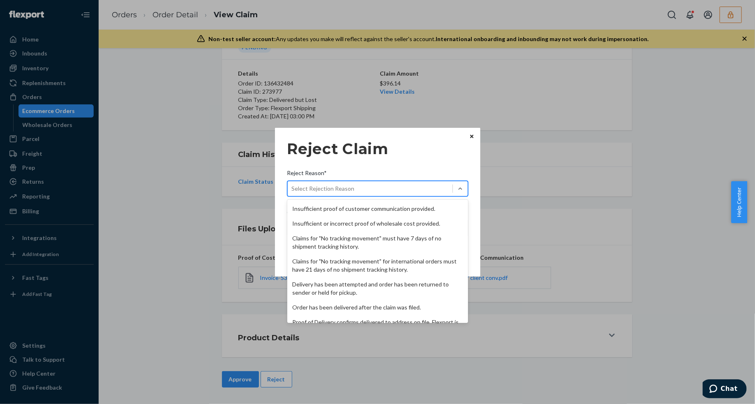
scroll to position [107, 0]
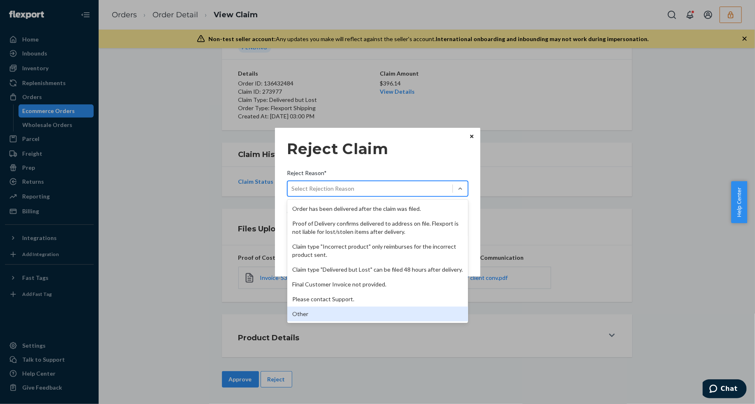
click at [313, 309] on div "Other" at bounding box center [377, 313] width 181 height 15
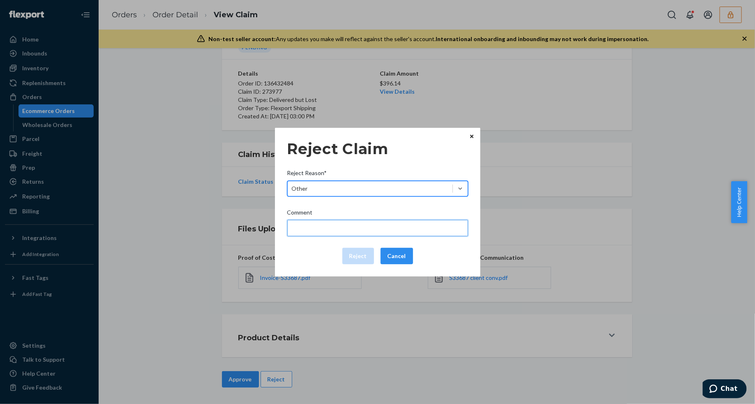
click at [326, 224] on input "Comment" at bounding box center [377, 228] width 181 height 16
type input "The package was confirmed to be delivered at the right location and Flexport is…"
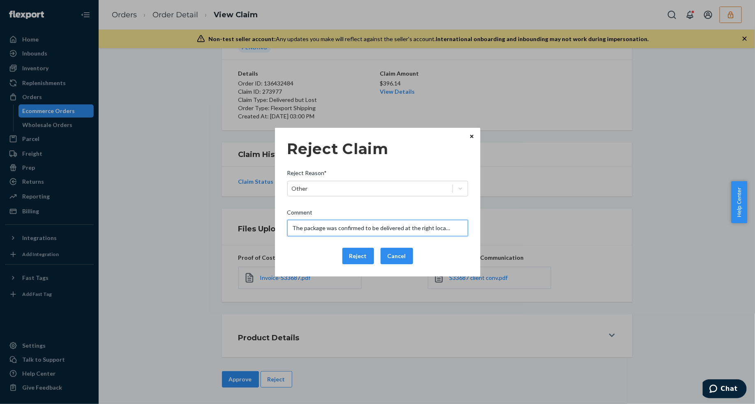
click at [345, 227] on input "The package was confirmed to be delivered at the right location and Flexport is…" at bounding box center [377, 228] width 181 height 16
drag, startPoint x: 296, startPoint y: 261, endPoint x: 326, endPoint y: 255, distance: 30.1
click at [296, 261] on div "Reject Cancel" at bounding box center [377, 256] width 187 height 16
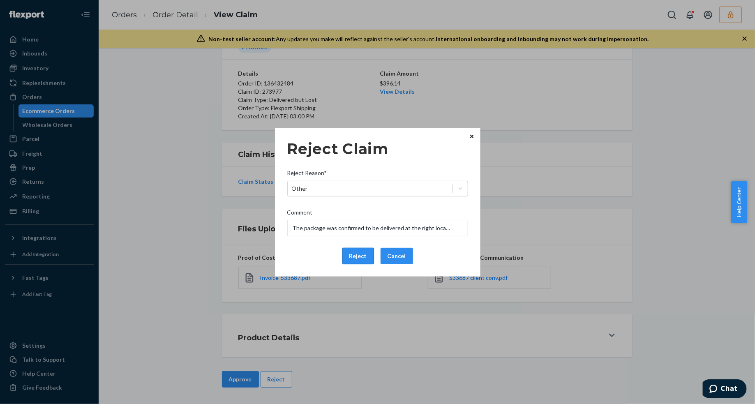
click at [345, 253] on button "Reject" at bounding box center [358, 256] width 32 height 16
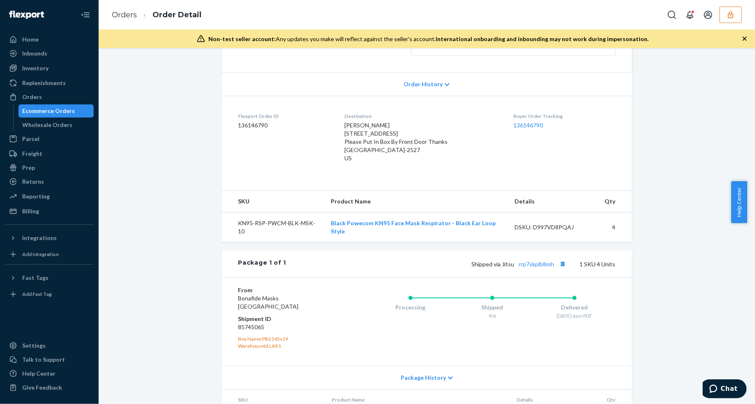
scroll to position [200, 0]
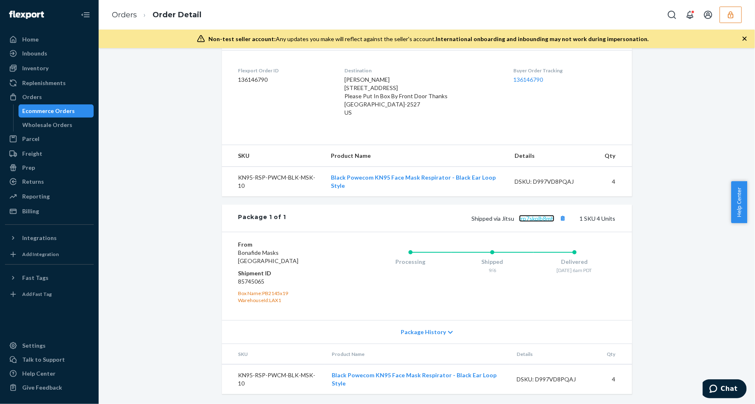
click at [527, 220] on link "rrp7skplb8mh" at bounding box center [536, 218] width 35 height 7
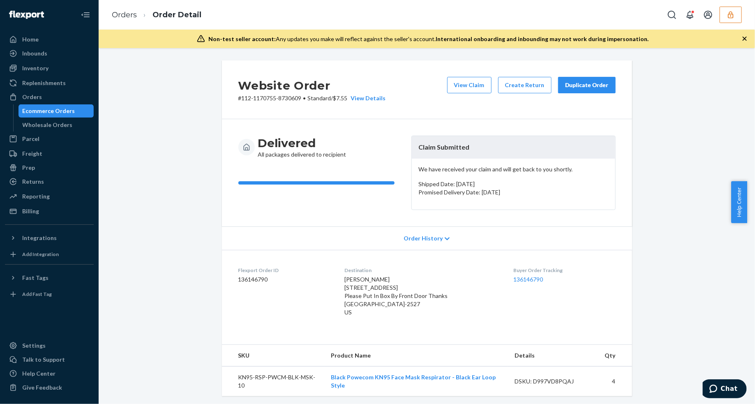
click at [462, 97] on div "View Claim Create Return Duplicate Order" at bounding box center [531, 89] width 175 height 25
click at [463, 83] on button "View Claim" at bounding box center [469, 85] width 44 height 16
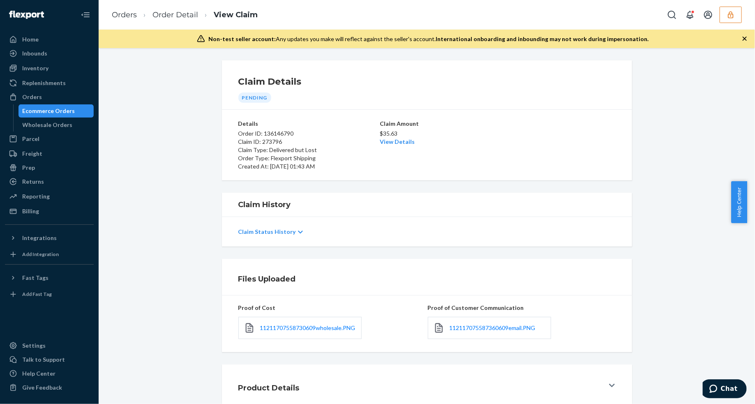
scroll to position [50, 0]
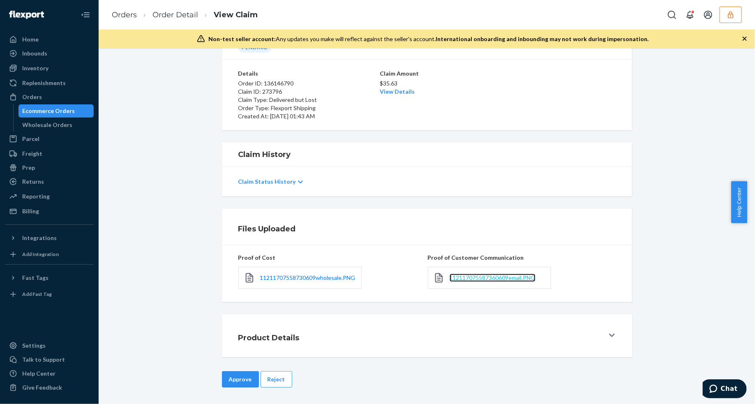
click at [477, 278] on span "112117075587360609email.PNG" at bounding box center [492, 277] width 86 height 7
click at [268, 377] on button "Reject" at bounding box center [276, 379] width 32 height 16
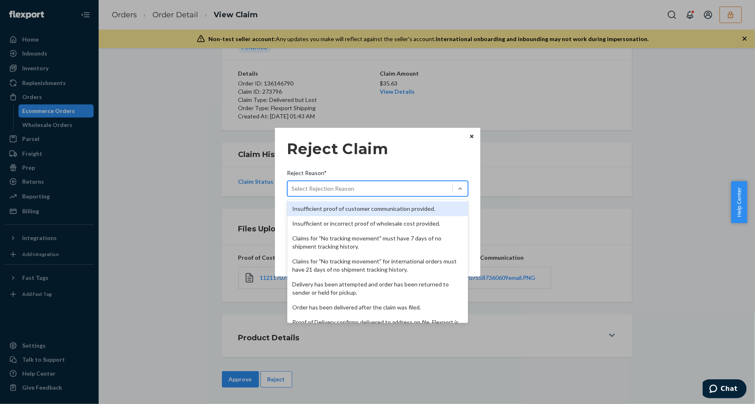
click at [319, 191] on div "Select Rejection Reason" at bounding box center [323, 188] width 63 height 8
click at [292, 191] on input "Reject Reason* option Insufficient proof of customer communication provided. fo…" at bounding box center [292, 188] width 1 height 8
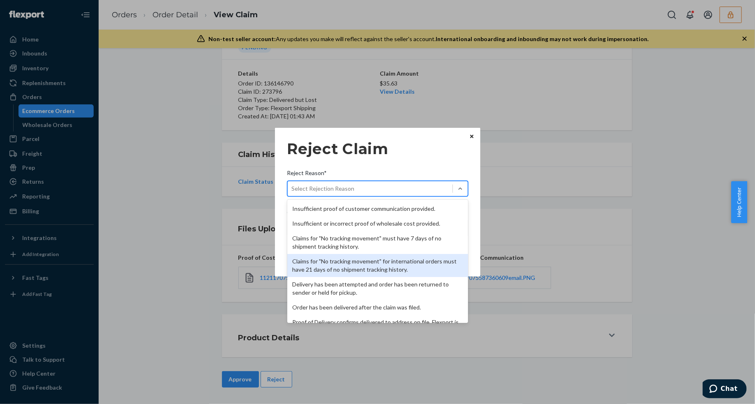
scroll to position [107, 0]
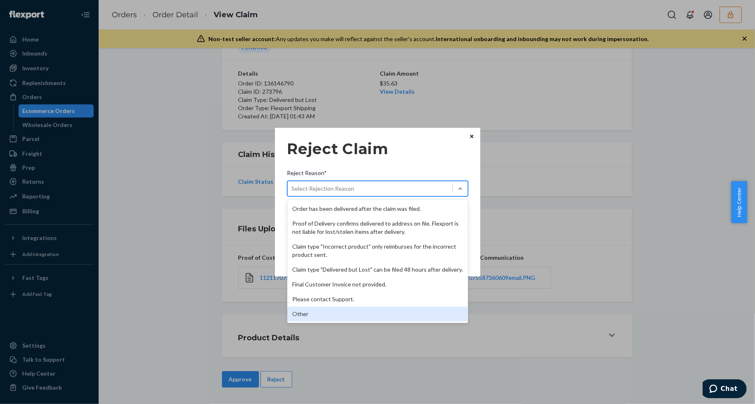
click at [328, 315] on div "Other" at bounding box center [377, 313] width 181 height 15
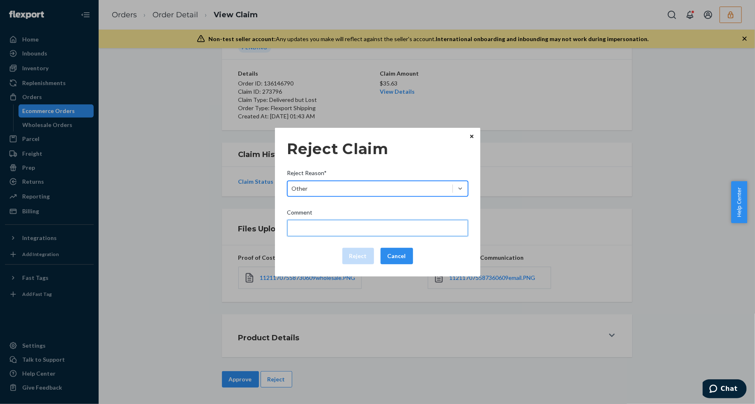
click at [325, 231] on input "Comment" at bounding box center [377, 228] width 181 height 16
type input "The package was confirmed to be delivered at the right location and Flexport is…"
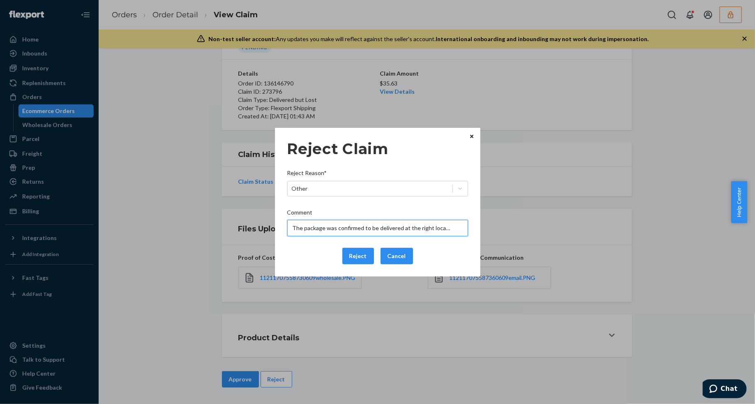
click at [358, 230] on input "The package was confirmed to be delivered at the right location and Flexport is…" at bounding box center [377, 228] width 181 height 16
drag, startPoint x: 295, startPoint y: 255, endPoint x: 304, endPoint y: 256, distance: 9.1
click at [295, 255] on div "Reject Cancel" at bounding box center [377, 256] width 187 height 16
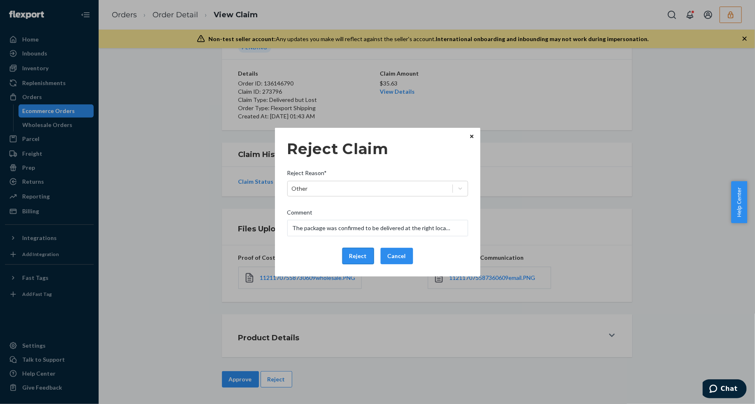
click at [351, 255] on button "Reject" at bounding box center [358, 256] width 32 height 16
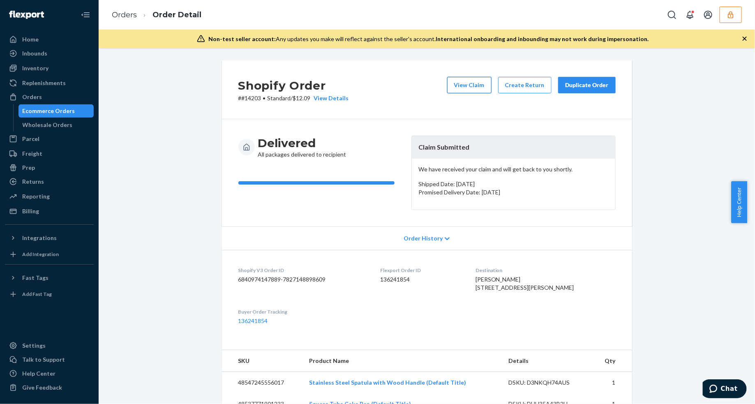
click at [463, 87] on button "View Claim" at bounding box center [469, 85] width 44 height 16
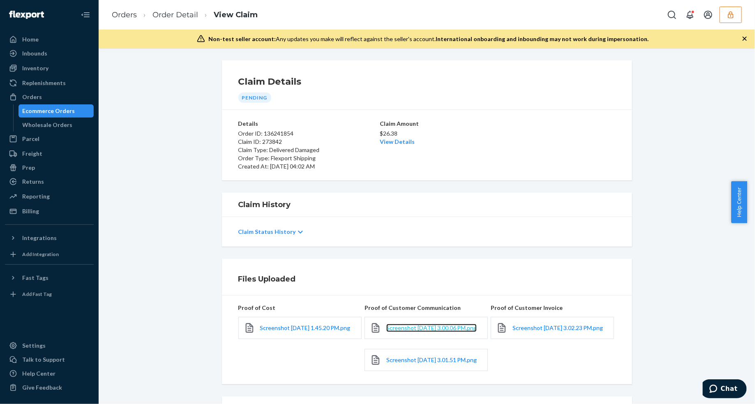
click at [426, 329] on span "Screenshot [DATE] 3.00.06 PM.png" at bounding box center [431, 327] width 90 height 7
click at [399, 364] on link "Screenshot [DATE] 3.01.51 PM.png" at bounding box center [431, 360] width 90 height 8
click at [165, 13] on link "Order Detail" at bounding box center [175, 14] width 46 height 9
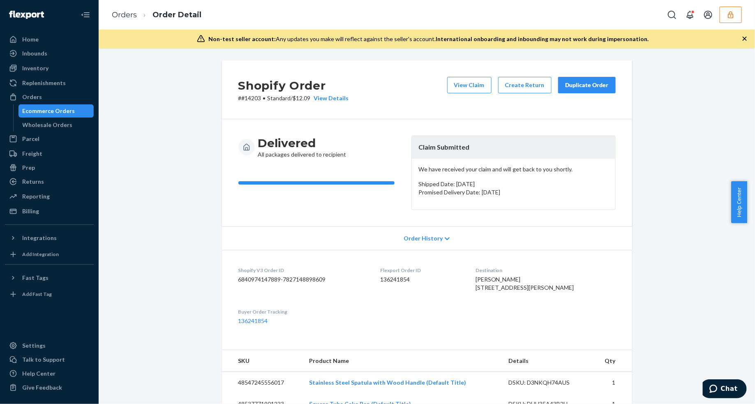
scroll to position [205, 0]
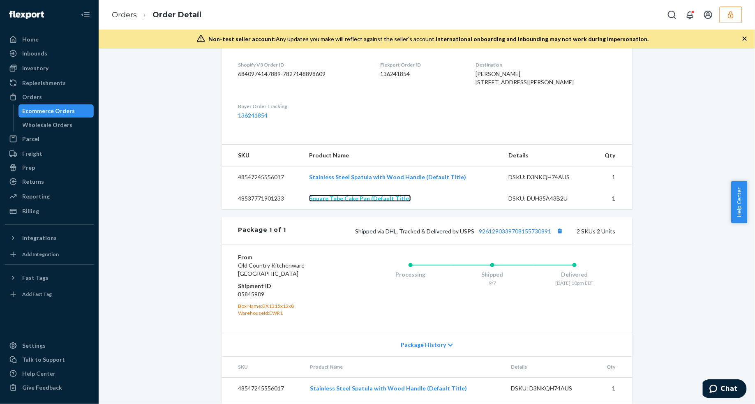
click at [350, 202] on link "Square Tube Cake Pan (Default Title)" at bounding box center [360, 198] width 102 height 7
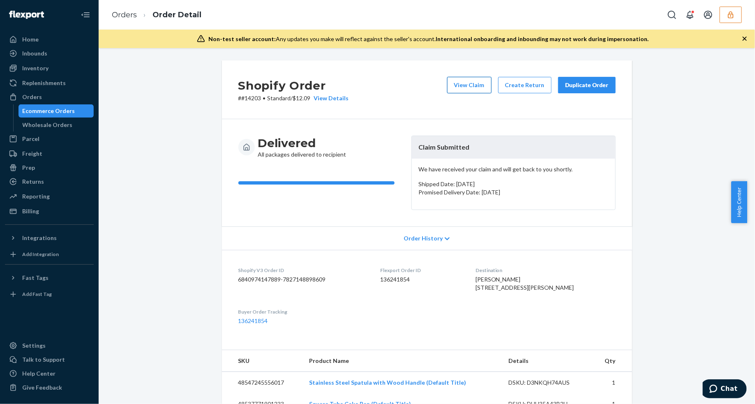
click at [470, 87] on button "View Claim" at bounding box center [469, 85] width 44 height 16
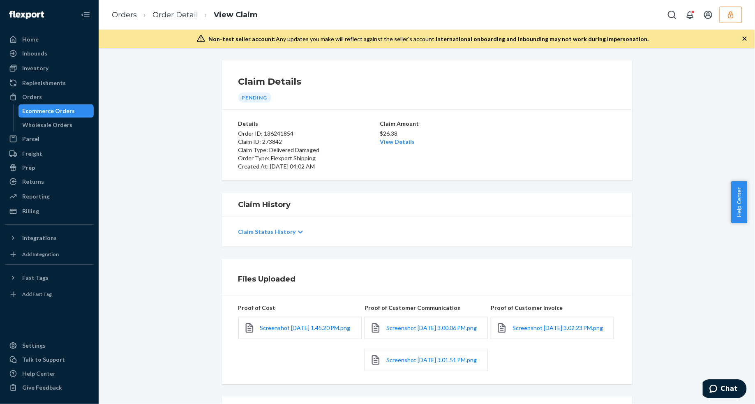
scroll to position [92, 0]
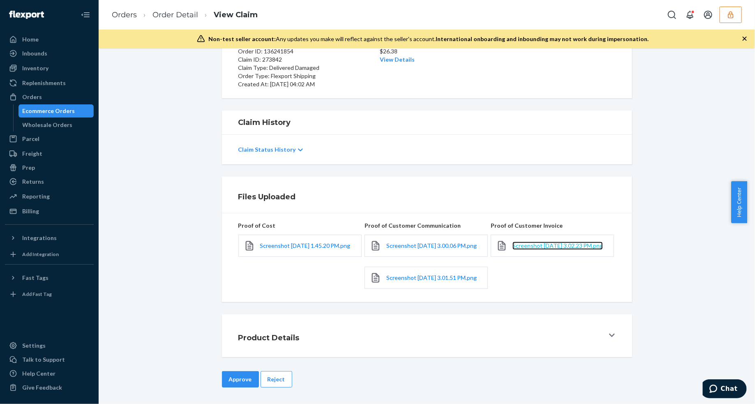
click at [526, 243] on span "Screenshot [DATE] 3.02.23 PM.png" at bounding box center [557, 245] width 90 height 7
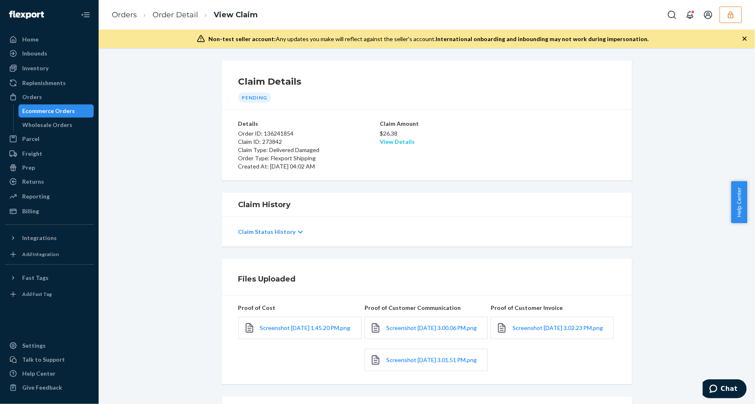
click at [383, 139] on link "View Details" at bounding box center [397, 141] width 35 height 7
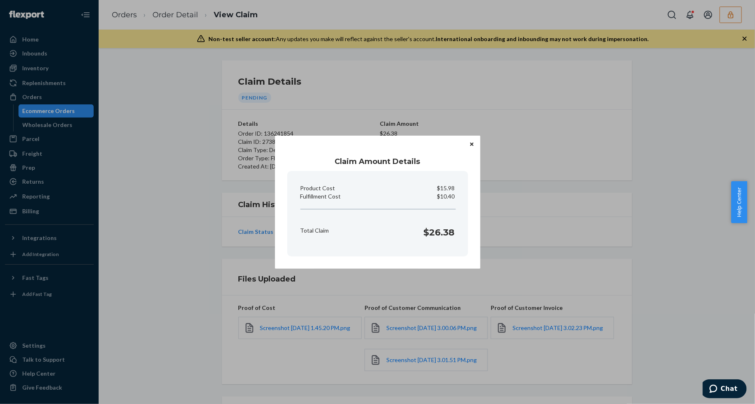
click at [471, 145] on icon "Close" at bounding box center [471, 144] width 3 height 3
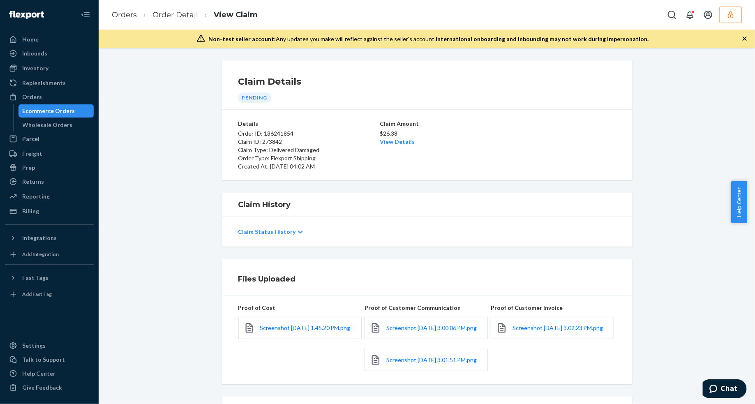
scroll to position [92, 0]
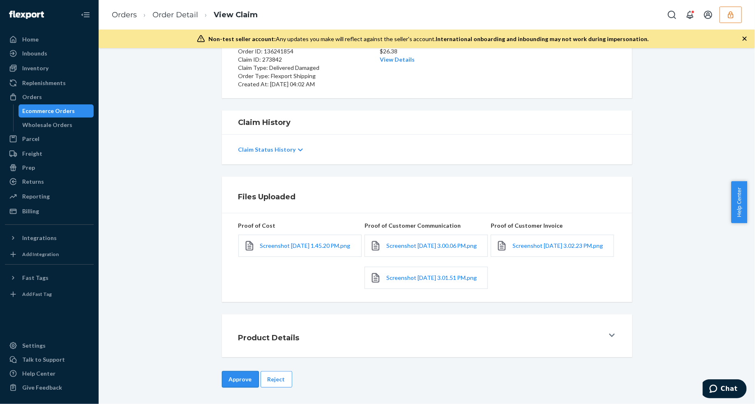
click at [245, 376] on button "Approve" at bounding box center [240, 379] width 37 height 16
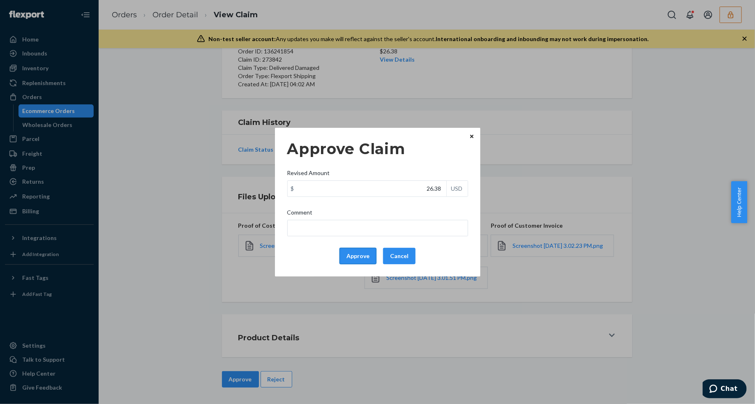
click at [357, 255] on button "Approve" at bounding box center [357, 256] width 37 height 16
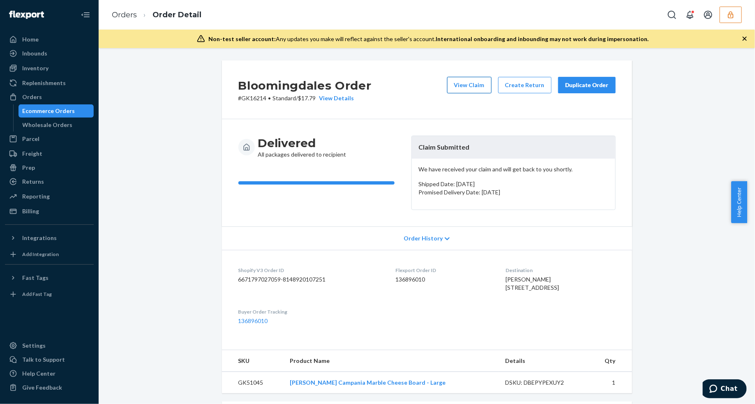
click at [474, 83] on button "View Claim" at bounding box center [469, 85] width 44 height 16
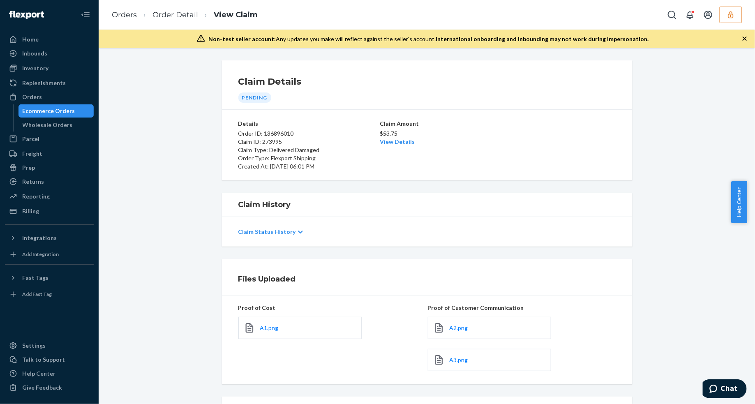
scroll to position [83, 0]
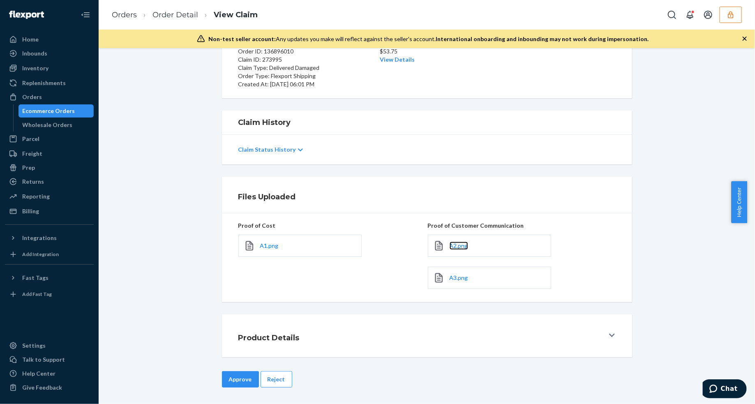
click at [451, 249] on link "A2.png" at bounding box center [458, 246] width 18 height 8
click at [449, 274] on span "A3.png" at bounding box center [458, 277] width 18 height 7
click at [260, 247] on span "A1.png" at bounding box center [269, 245] width 18 height 7
click at [282, 382] on button "Reject" at bounding box center [276, 379] width 32 height 16
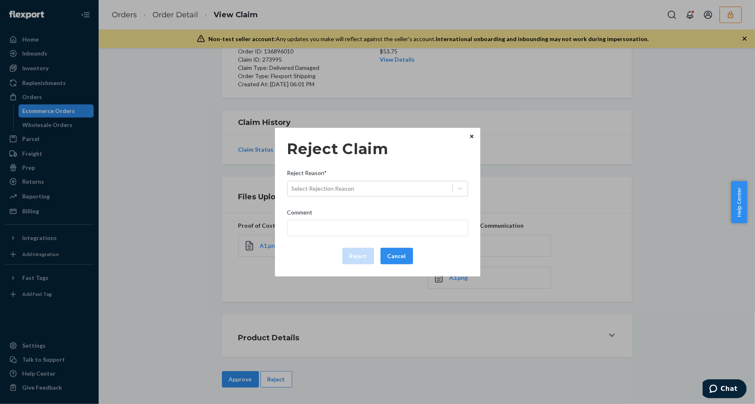
click at [401, 179] on div "Reject Reason*" at bounding box center [377, 175] width 181 height 12
click at [292, 184] on input "Reject Reason* Select Rejection Reason" at bounding box center [292, 188] width 1 height 8
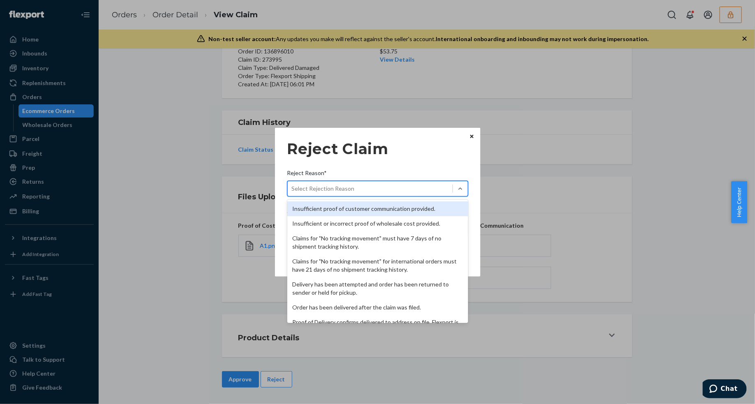
click at [407, 189] on div "Select Rejection Reason" at bounding box center [370, 188] width 165 height 13
click at [292, 189] on input "Reject Reason* option Insufficient proof of customer communication provided. fo…" at bounding box center [292, 188] width 1 height 8
click at [358, 206] on div "Insufficient proof of customer communication provided." at bounding box center [377, 208] width 181 height 15
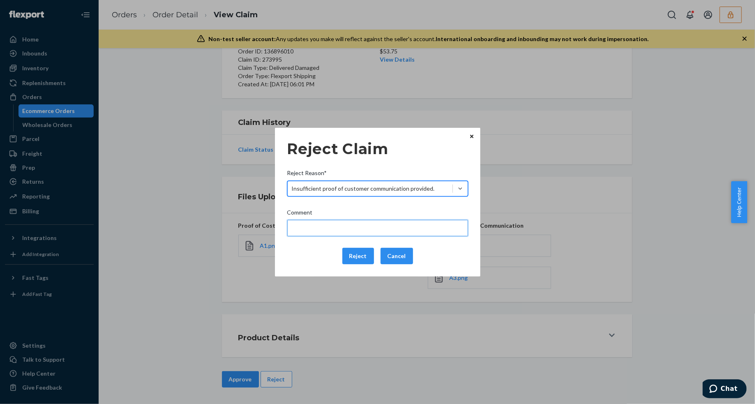
click at [319, 223] on input "Comment" at bounding box center [377, 228] width 181 height 16
type input "P"
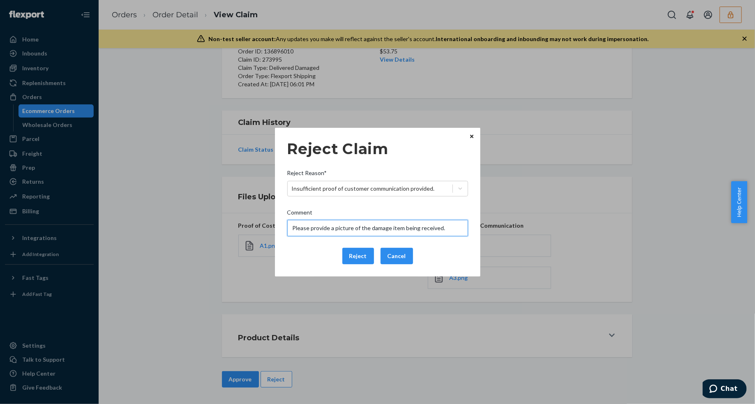
click at [319, 227] on input "Please provide a picture of the damage item being received." at bounding box center [377, 228] width 181 height 16
type input "Please provide a picture of the damage item being received."
click at [367, 255] on button "Reject" at bounding box center [358, 256] width 32 height 16
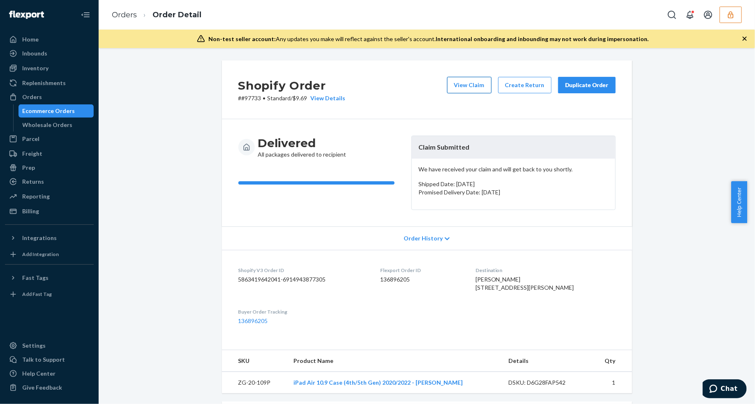
click at [471, 81] on button "View Claim" at bounding box center [469, 85] width 44 height 16
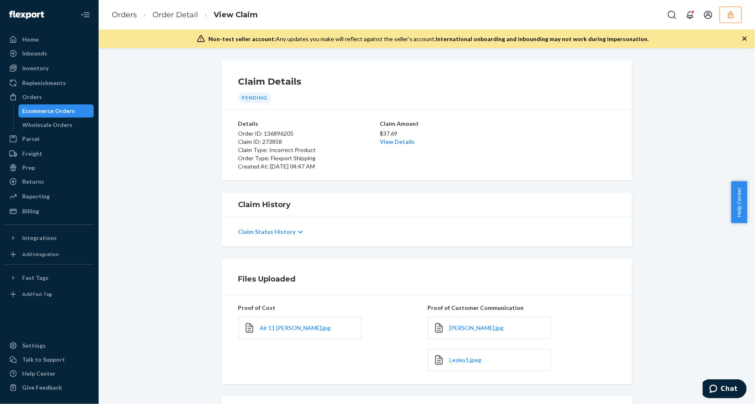
scroll to position [83, 0]
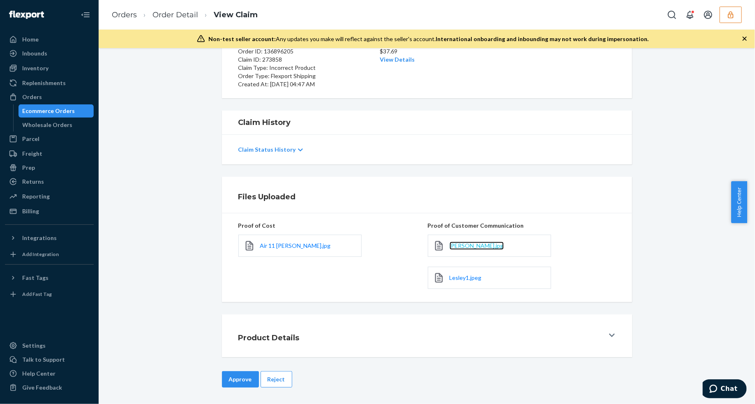
click at [458, 249] on span "[PERSON_NAME].jpg" at bounding box center [476, 245] width 54 height 7
click at [467, 279] on span "Lesley1.jpeg" at bounding box center [465, 277] width 32 height 7
click at [166, 19] on link "Order Detail" at bounding box center [175, 14] width 46 height 9
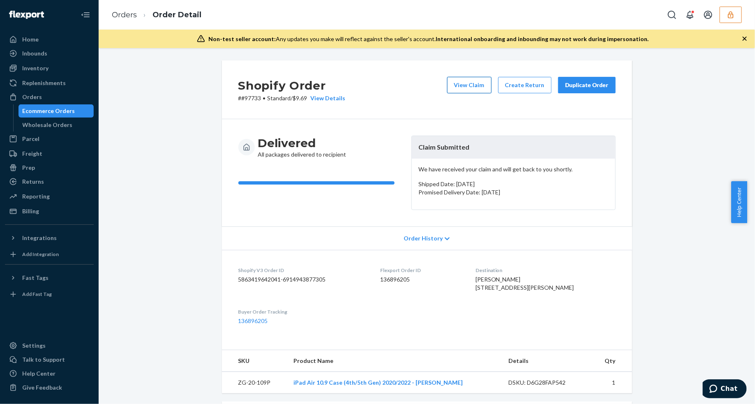
click at [460, 85] on button "View Claim" at bounding box center [469, 85] width 44 height 16
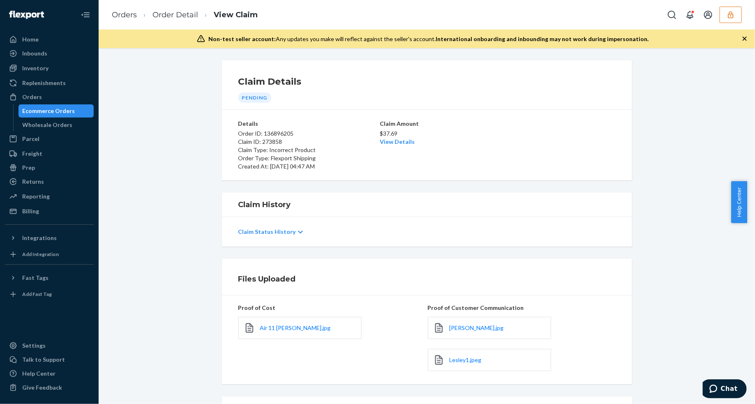
click at [276, 323] on div "Air 11 [PERSON_NAME].jpg" at bounding box center [299, 328] width 123 height 22
click at [275, 325] on span "Air 11 Berry.jpg" at bounding box center [295, 327] width 71 height 7
click at [167, 16] on link "Order Detail" at bounding box center [175, 14] width 46 height 9
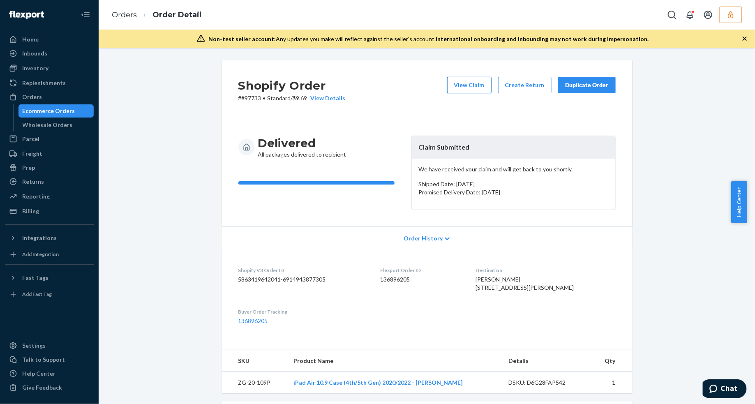
click at [467, 78] on button "View Claim" at bounding box center [469, 85] width 44 height 16
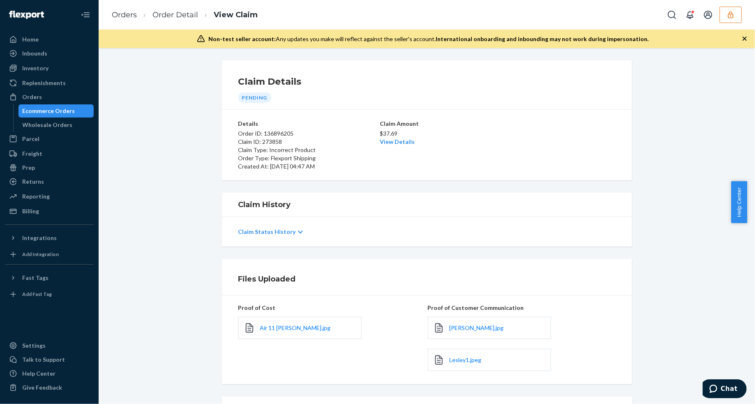
scroll to position [83, 0]
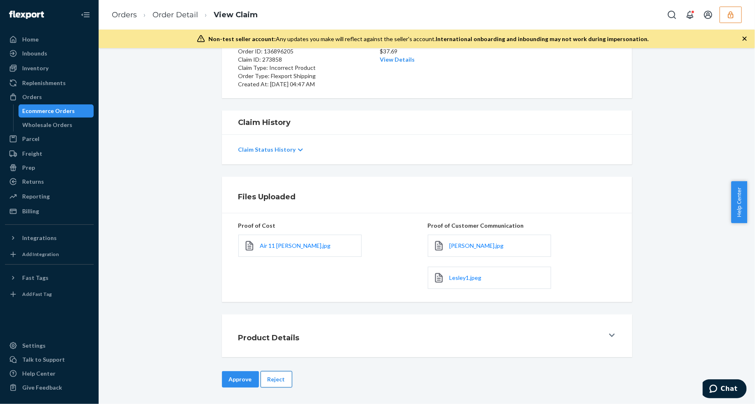
click at [273, 373] on button "Reject" at bounding box center [276, 379] width 32 height 16
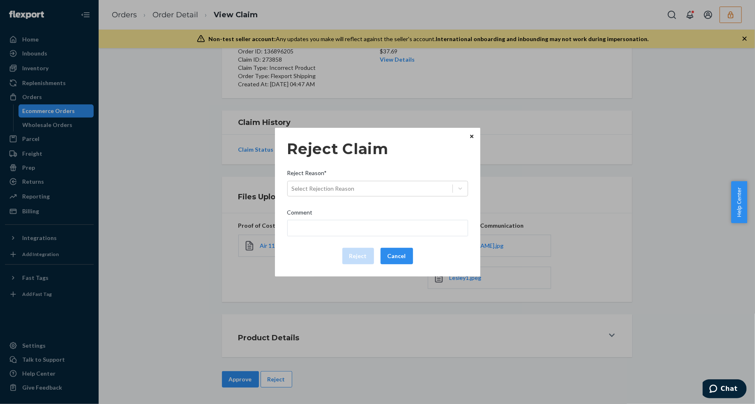
click at [471, 140] on button "Close" at bounding box center [471, 136] width 8 height 9
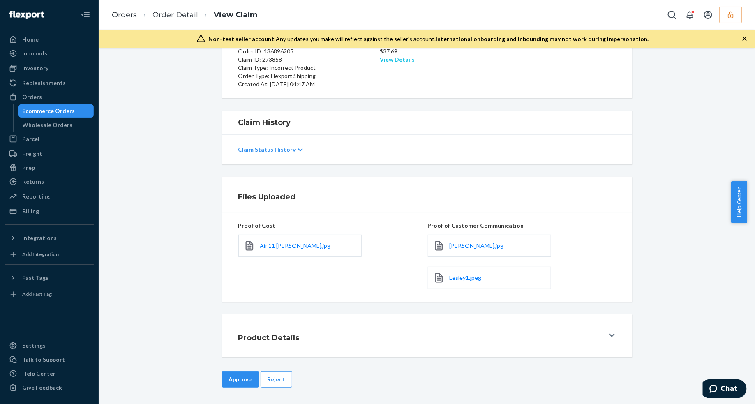
click at [397, 62] on link "View Details" at bounding box center [397, 59] width 35 height 7
click at [332, 331] on div "Home Inbounds Shipping Plans Problems Inventory Products Replenishments Orders …" at bounding box center [377, 202] width 755 height 404
click at [225, 378] on button "Approve" at bounding box center [240, 379] width 37 height 16
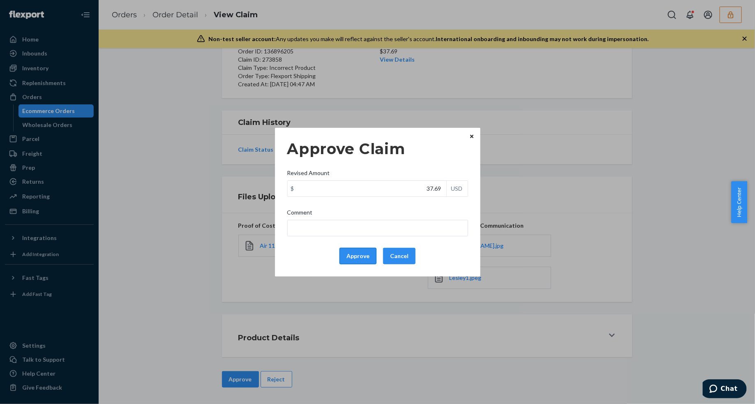
click at [366, 253] on button "Approve" at bounding box center [357, 256] width 37 height 16
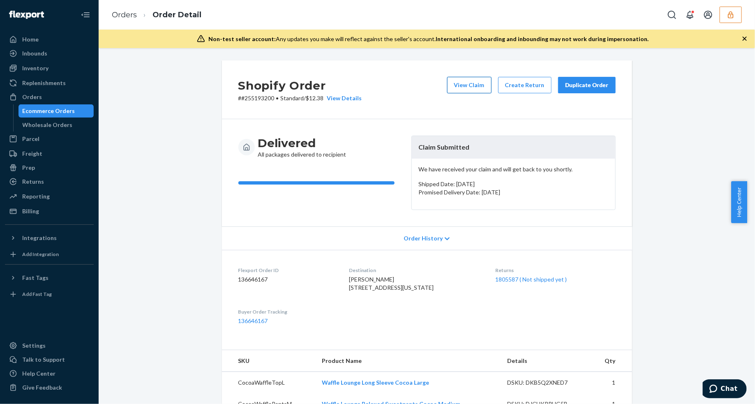
click at [477, 83] on button "View Claim" at bounding box center [469, 85] width 44 height 16
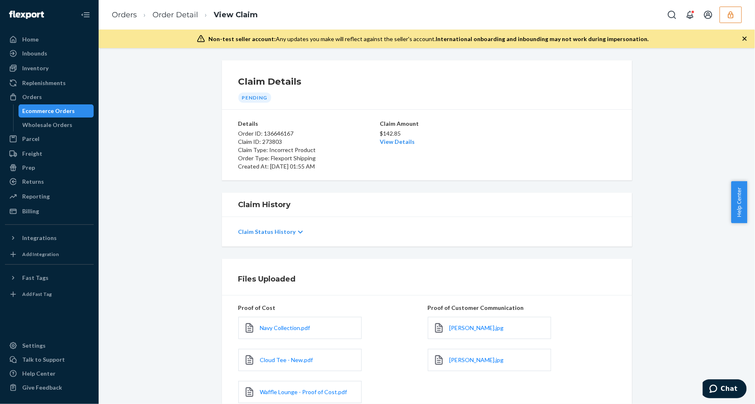
scroll to position [103, 0]
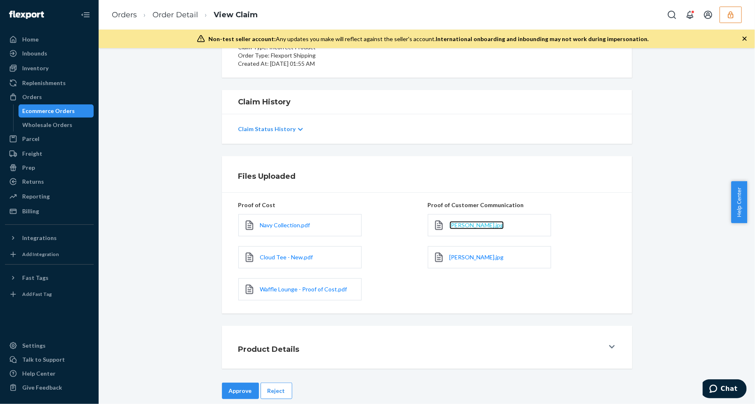
click at [481, 223] on span "[PERSON_NAME].jpg" at bounding box center [476, 224] width 54 height 7
click at [449, 255] on span "[PERSON_NAME].jpg" at bounding box center [476, 256] width 54 height 7
click at [291, 291] on span "Waffle Lounge - Proof of Cost.pdf" at bounding box center [303, 288] width 87 height 7
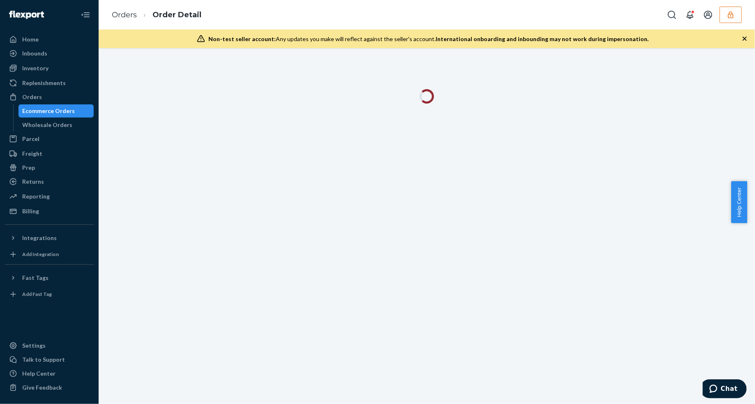
click at [744, 40] on icon "button" at bounding box center [744, 39] width 8 height 8
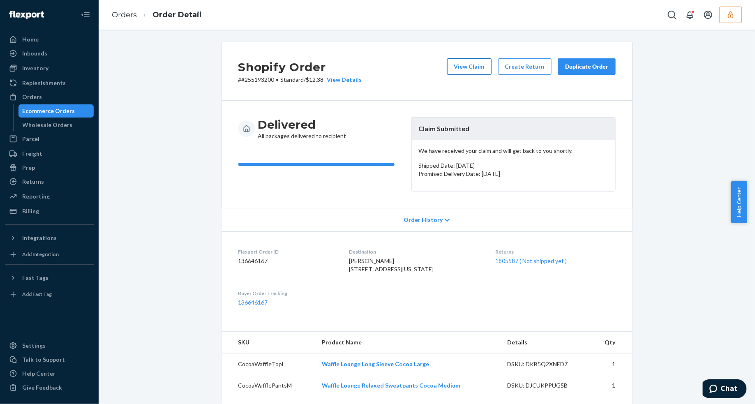
click at [487, 70] on button "View Claim" at bounding box center [469, 66] width 44 height 16
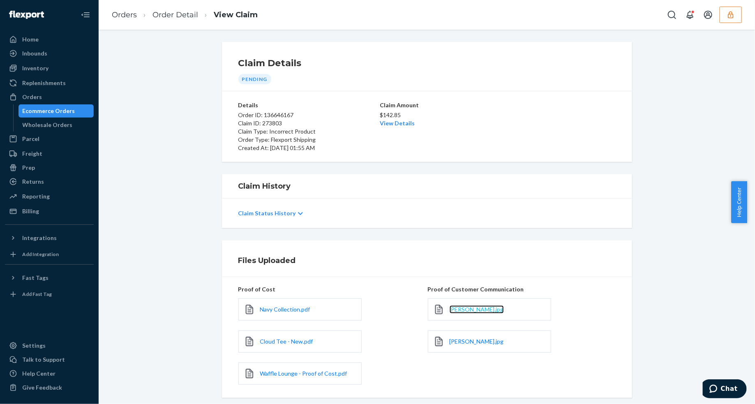
click at [481, 310] on span "Stephanie Email.jpg" at bounding box center [476, 309] width 54 height 7
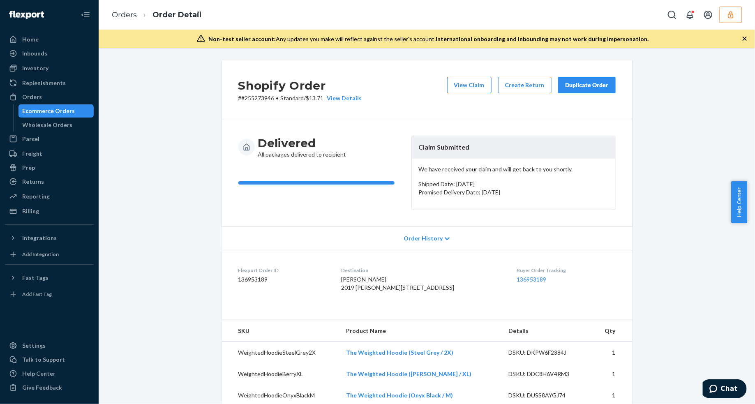
click at [745, 37] on icon "button" at bounding box center [744, 39] width 8 height 8
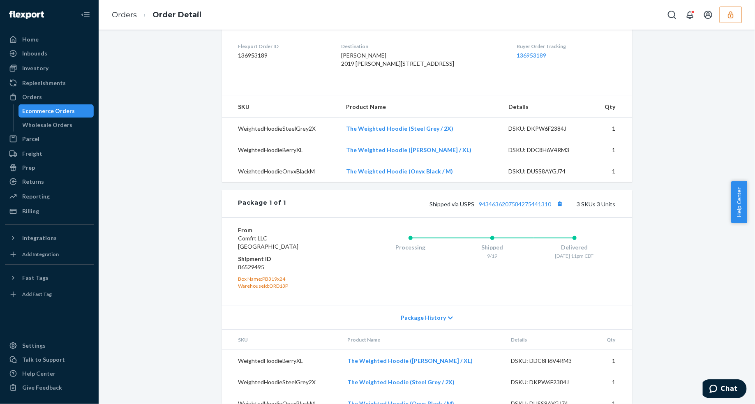
scroll to position [243, 0]
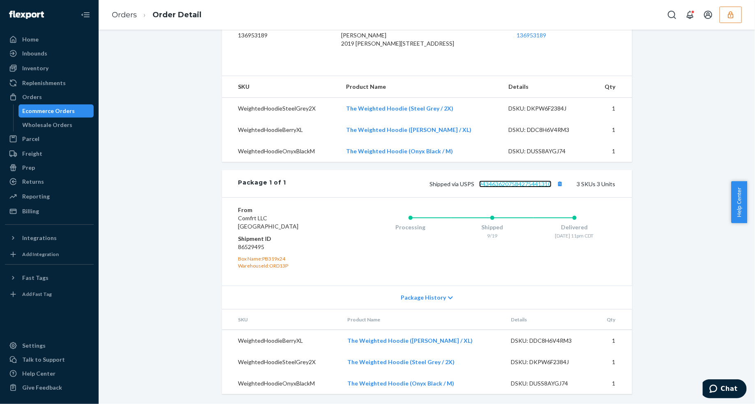
click at [526, 186] on link "9434636207584275441310" at bounding box center [515, 183] width 72 height 7
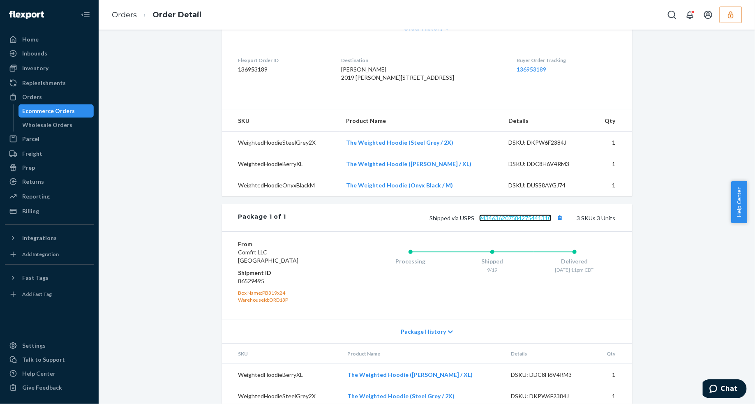
scroll to position [0, 0]
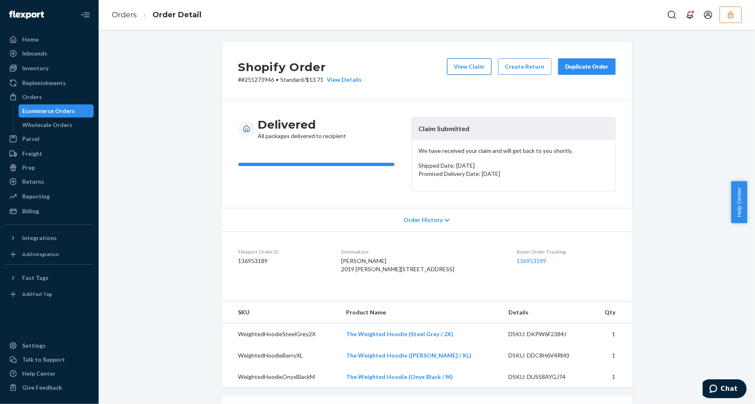
click at [479, 69] on button "View Claim" at bounding box center [469, 66] width 44 height 16
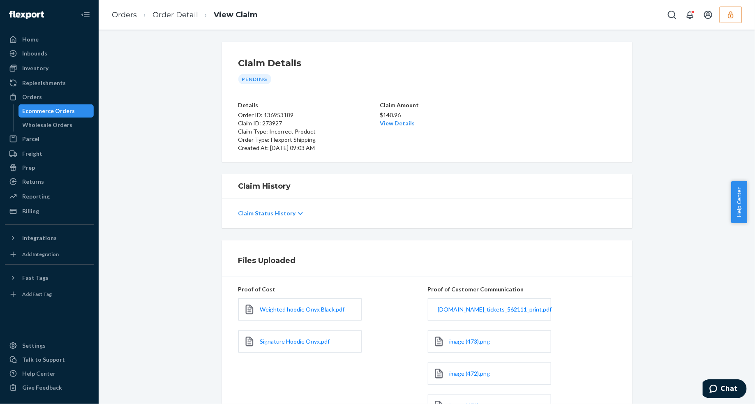
scroll to position [51, 0]
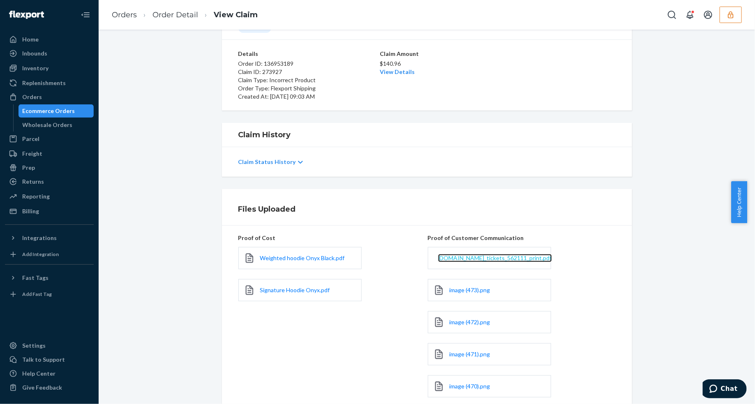
click at [472, 260] on span "[DOMAIN_NAME]_tickets_562111_print.pdf" at bounding box center [495, 257] width 114 height 7
click at [387, 73] on link "View Details" at bounding box center [397, 71] width 35 height 7
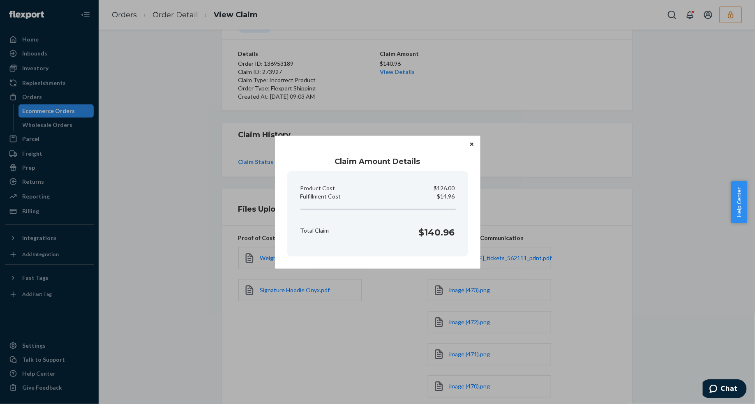
click at [472, 144] on icon "Close" at bounding box center [471, 144] width 3 height 3
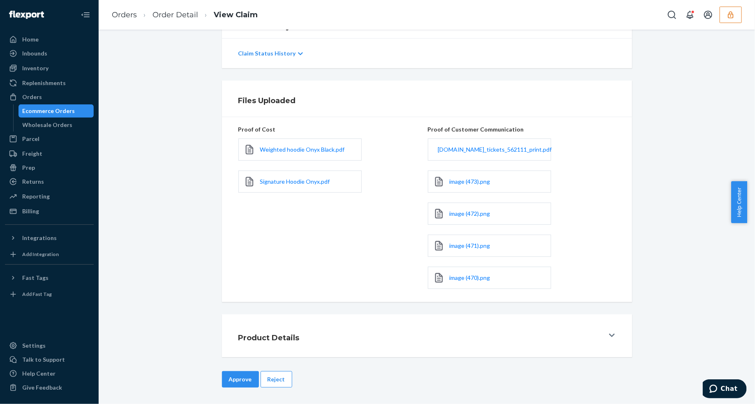
scroll to position [0, 0]
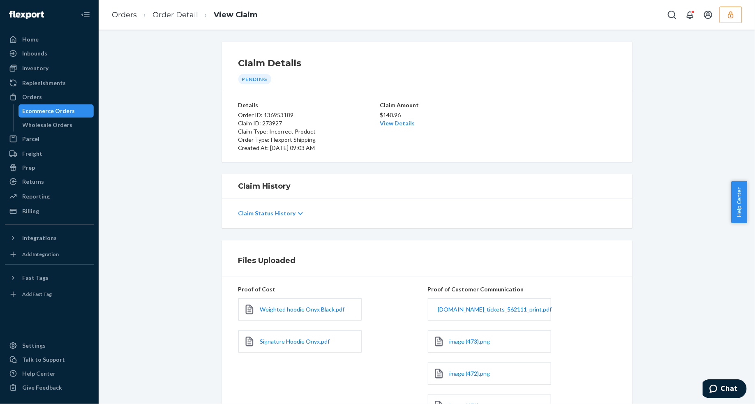
click at [182, 21] on ol "Orders Order Detail View Claim" at bounding box center [184, 15] width 159 height 24
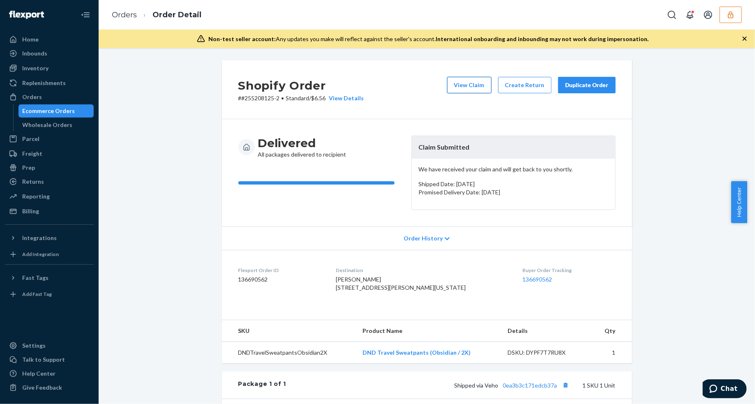
click at [465, 84] on button "View Claim" at bounding box center [469, 85] width 44 height 16
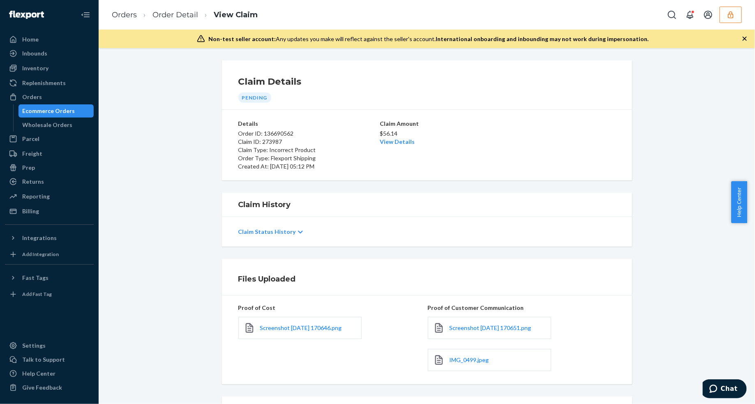
scroll to position [83, 0]
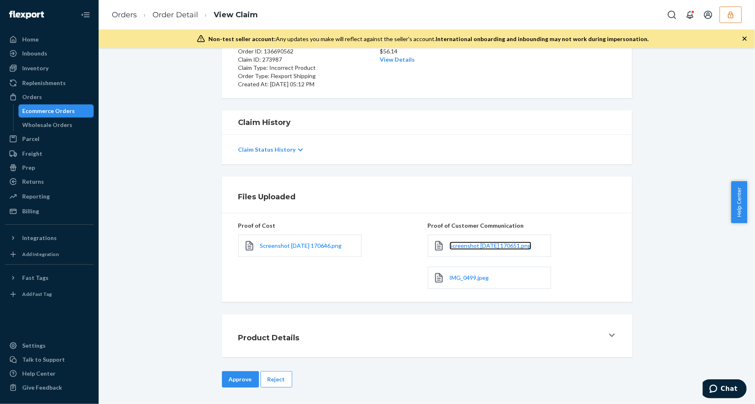
click at [477, 249] on link "Screenshot 2025-09-24 170651.png" at bounding box center [490, 246] width 82 height 8
click at [299, 245] on span "Screenshot 2025-09-24 170646.png" at bounding box center [301, 245] width 82 height 7
click at [470, 279] on span "IMG_0499.jpeg" at bounding box center [468, 277] width 39 height 7
click at [267, 380] on button "Reject" at bounding box center [276, 379] width 32 height 16
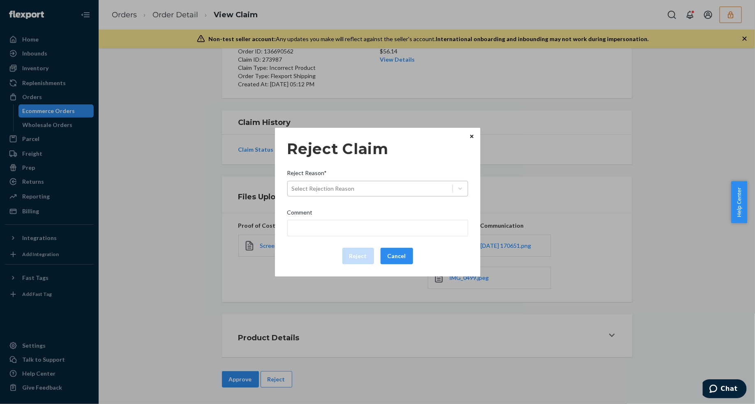
click at [370, 193] on div "Select Rejection Reason" at bounding box center [370, 188] width 165 height 13
click at [292, 193] on input "Reject Reason* Select Rejection Reason" at bounding box center [292, 188] width 1 height 8
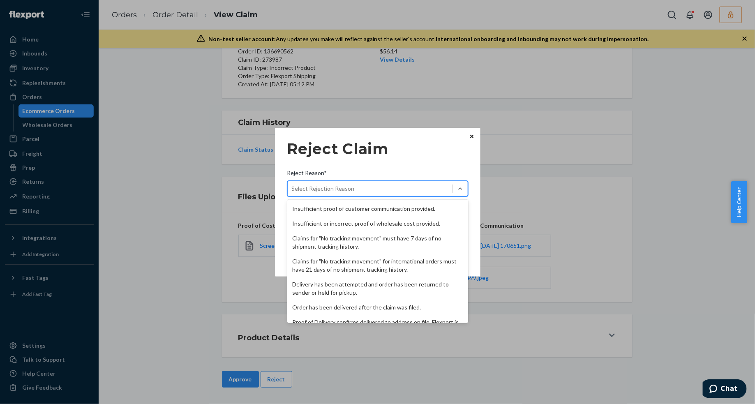
scroll to position [107, 0]
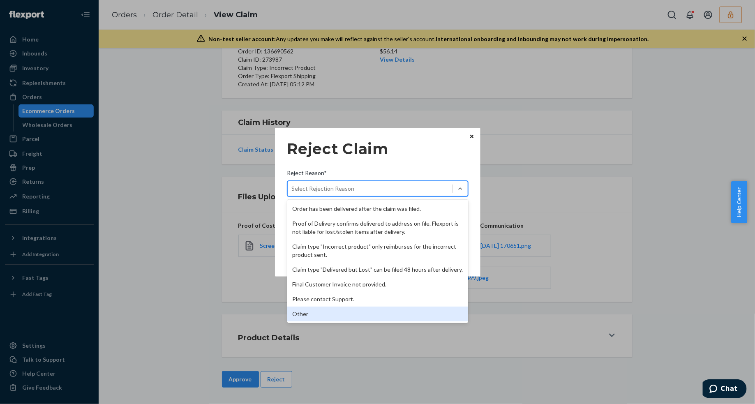
click at [307, 312] on div "Other" at bounding box center [377, 313] width 181 height 15
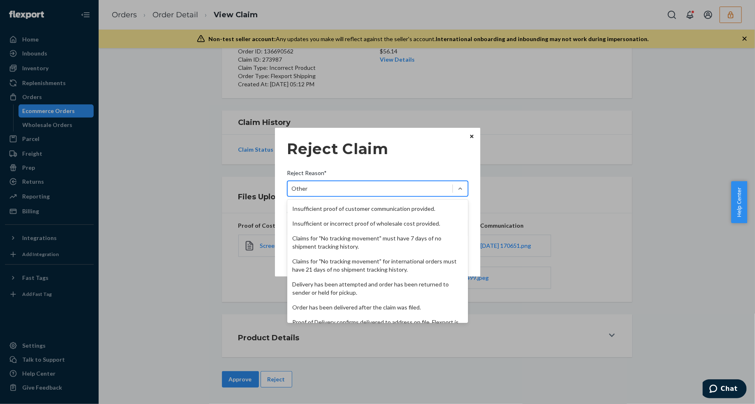
click at [329, 192] on div "Other" at bounding box center [370, 188] width 165 height 13
click at [292, 192] on input "Reject Reason* option Other, selected. option Other focused, 12 of 12. 12 resul…" at bounding box center [292, 188] width 1 height 8
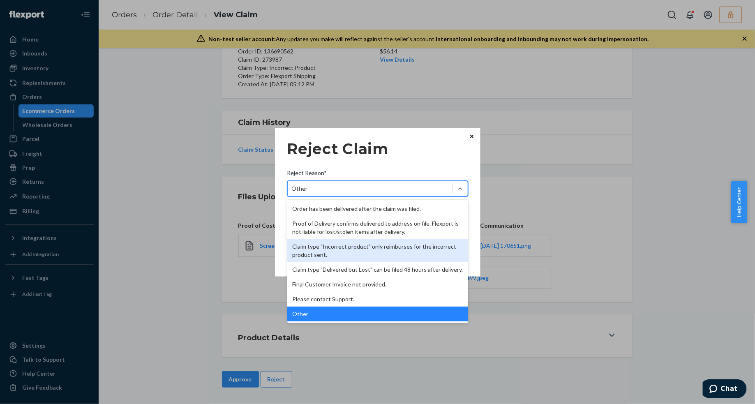
click at [342, 245] on div "Claim type "Incorrect product" only reimburses for the incorrect product sent." at bounding box center [377, 250] width 181 height 23
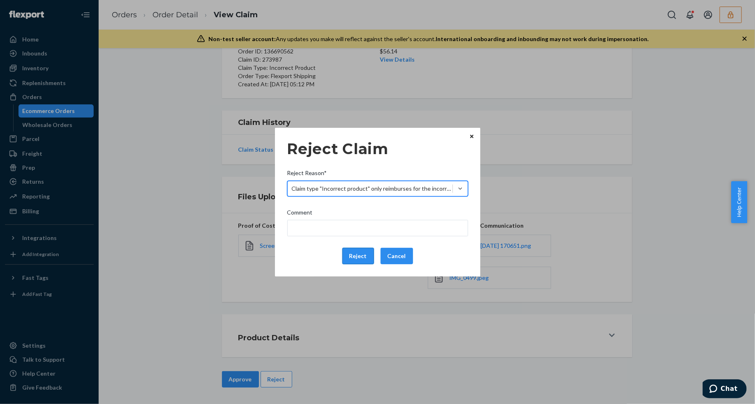
click at [357, 260] on button "Reject" at bounding box center [358, 256] width 32 height 16
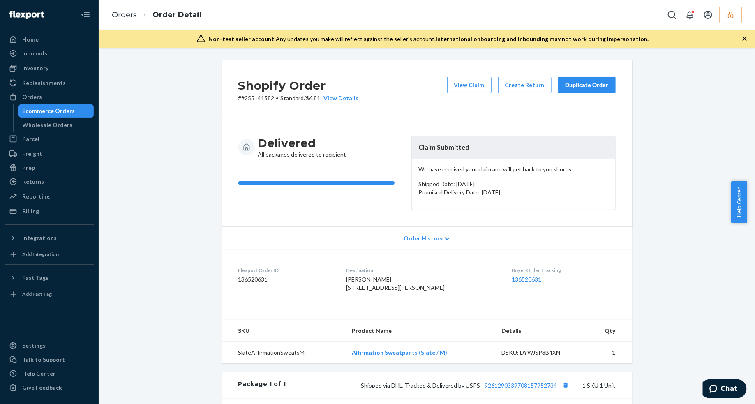
scroll to position [176, 0]
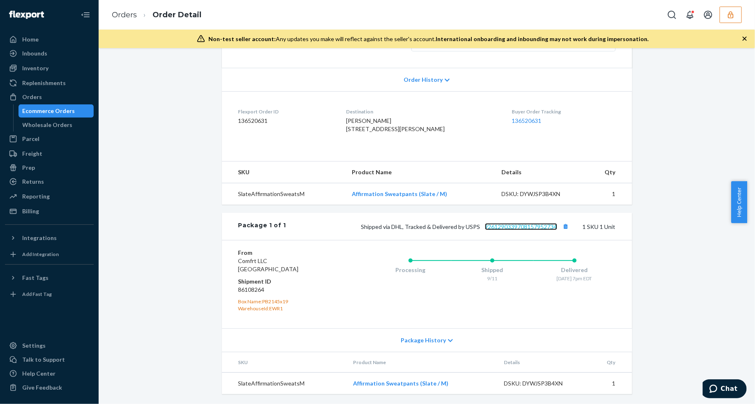
click at [495, 225] on link "9261290339708157952734" at bounding box center [521, 226] width 72 height 7
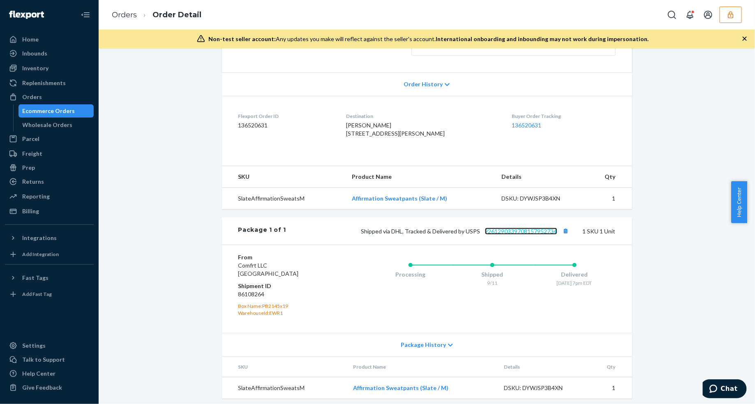
scroll to position [0, 0]
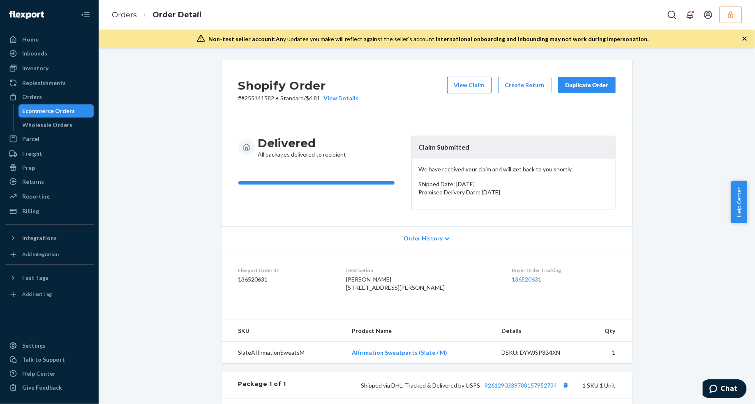
click at [483, 86] on button "View Claim" at bounding box center [469, 85] width 44 height 16
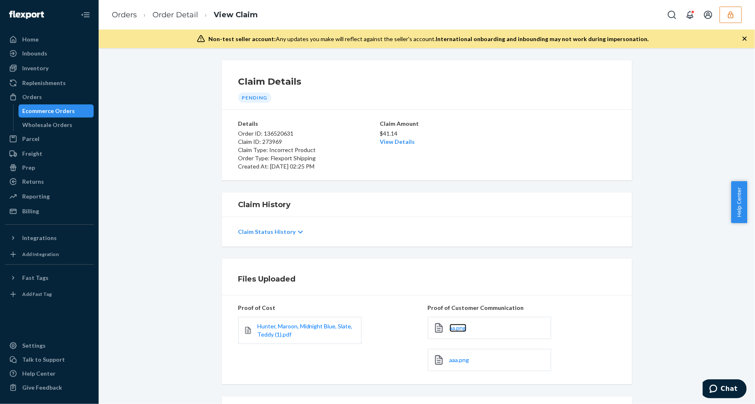
click at [458, 332] on link "aa.png" at bounding box center [457, 328] width 17 height 8
click at [449, 361] on span "aaa.png" at bounding box center [459, 359] width 20 height 7
click at [269, 327] on span "Hunter, Maroon, Midnight Blue, Slate, Teddy (1).pdf" at bounding box center [304, 329] width 95 height 15
click at [392, 140] on link "View Details" at bounding box center [397, 141] width 35 height 7
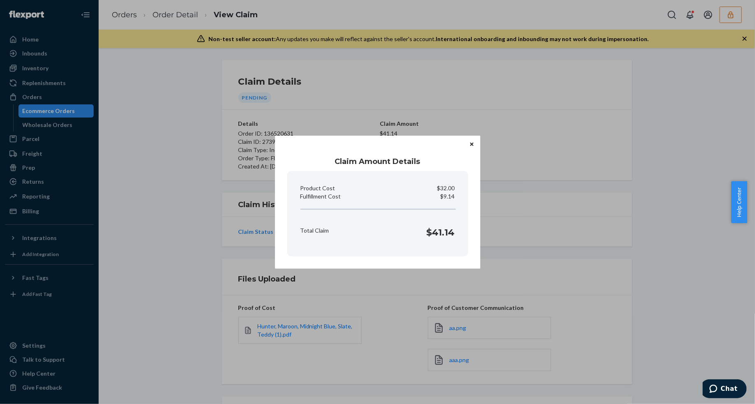
click at [450, 196] on p "$9.14" at bounding box center [447, 196] width 14 height 8
copy p "Fulfillment Cost"
click at [469, 144] on button "Close" at bounding box center [471, 144] width 8 height 9
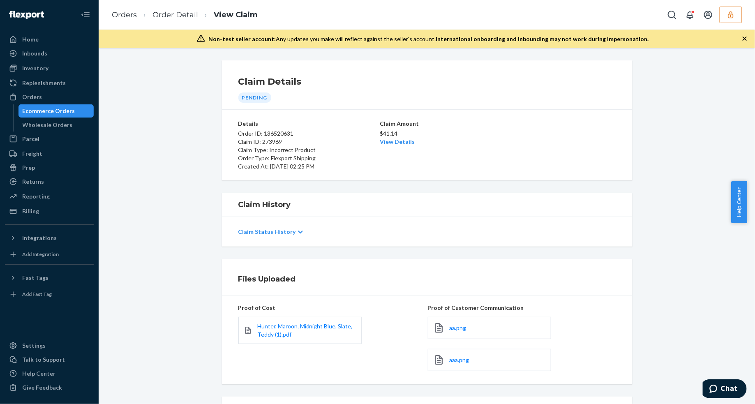
scroll to position [83, 0]
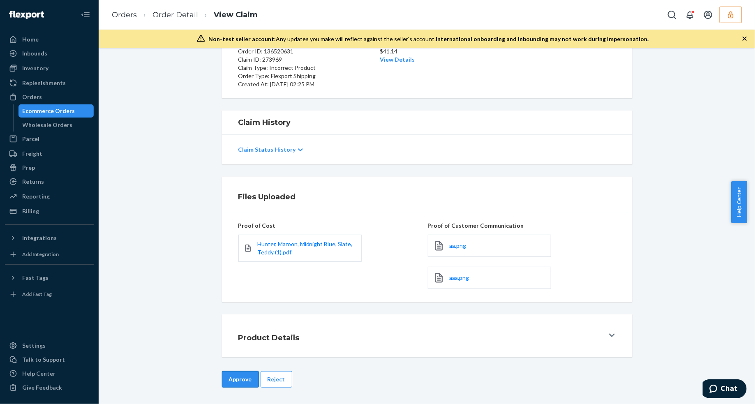
click at [237, 382] on button "Approve" at bounding box center [240, 379] width 37 height 16
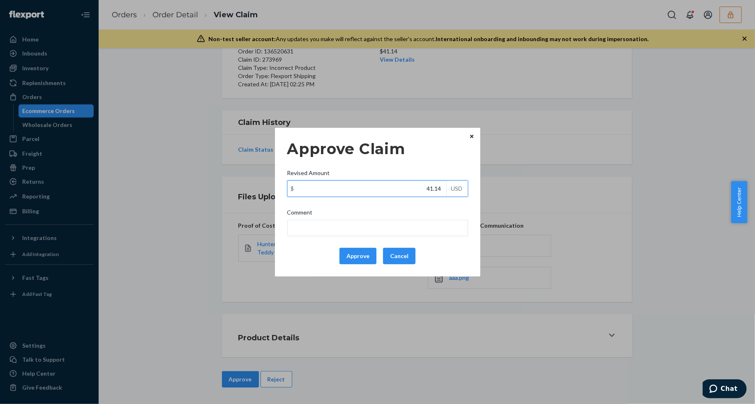
click at [405, 195] on input "41.14" at bounding box center [367, 189] width 159 height 16
type input "24.74"
click at [358, 259] on button "Approve" at bounding box center [357, 256] width 37 height 16
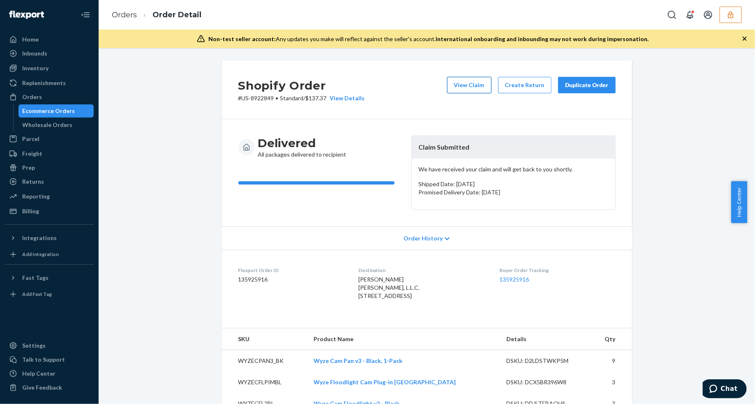
click at [457, 89] on button "View Claim" at bounding box center [469, 85] width 44 height 16
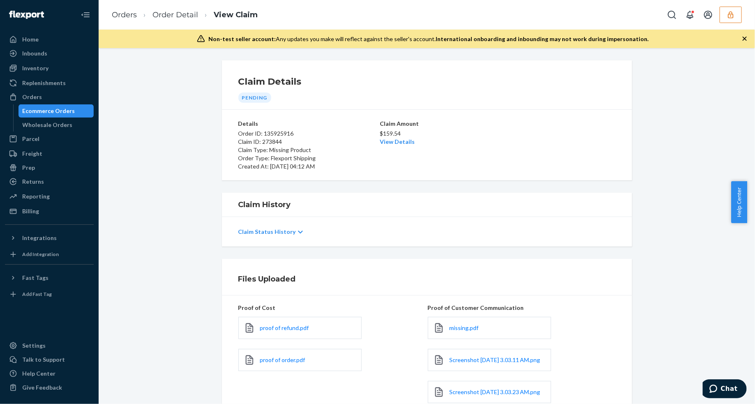
scroll to position [103, 0]
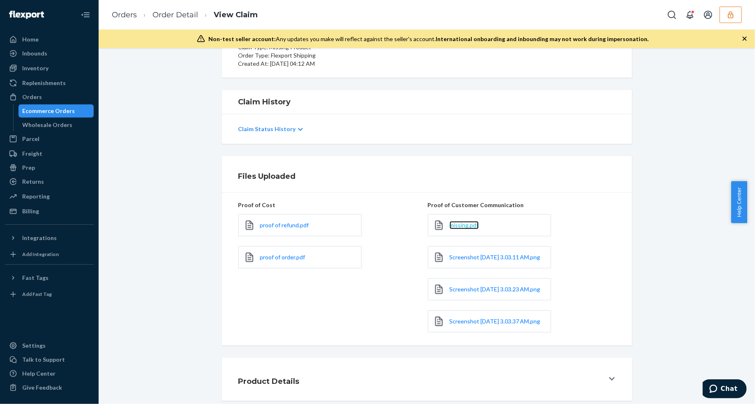
click at [454, 227] on span "missing.pdf" at bounding box center [463, 224] width 29 height 7
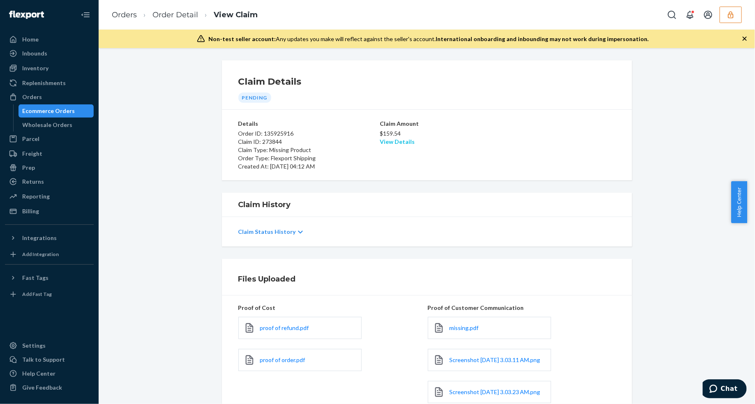
click at [397, 143] on link "View Details" at bounding box center [397, 141] width 35 height 7
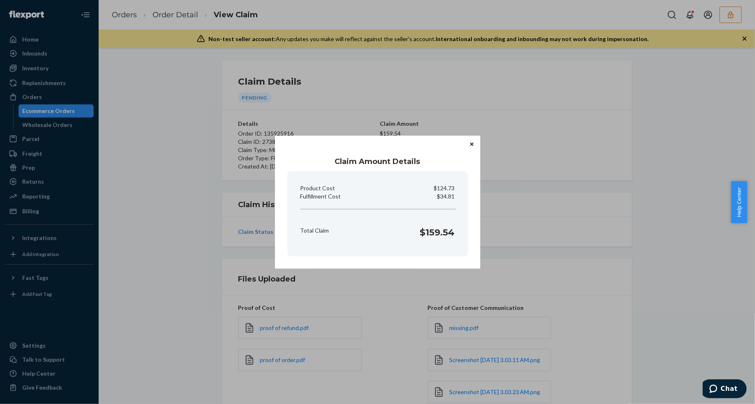
click at [471, 148] on button "Close" at bounding box center [471, 144] width 8 height 9
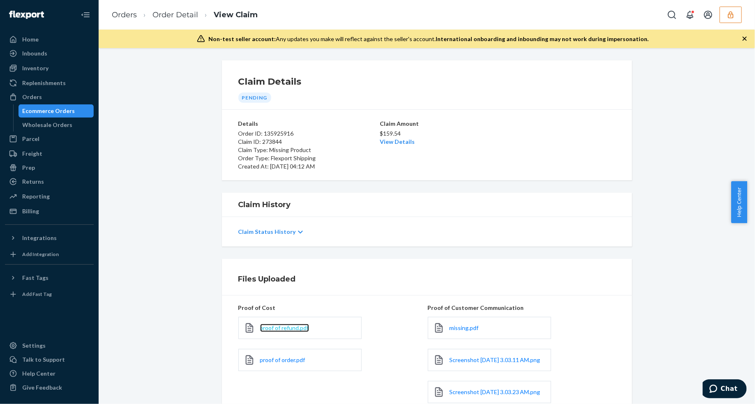
click at [299, 329] on span "proof of refund.pdf" at bounding box center [284, 327] width 49 height 7
click at [380, 139] on link "View Details" at bounding box center [397, 141] width 35 height 7
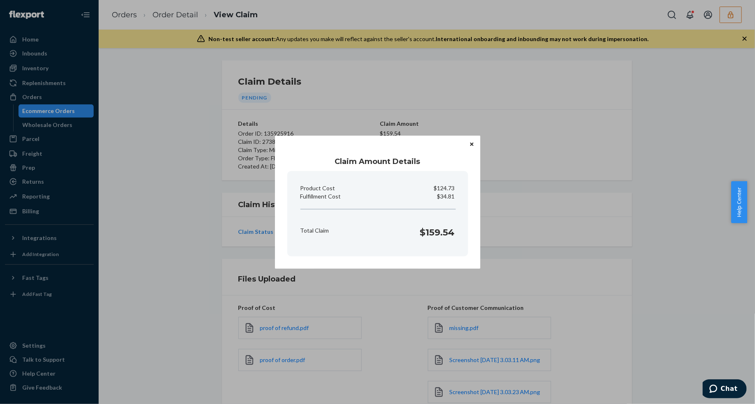
click at [471, 140] on button "Close" at bounding box center [471, 144] width 8 height 9
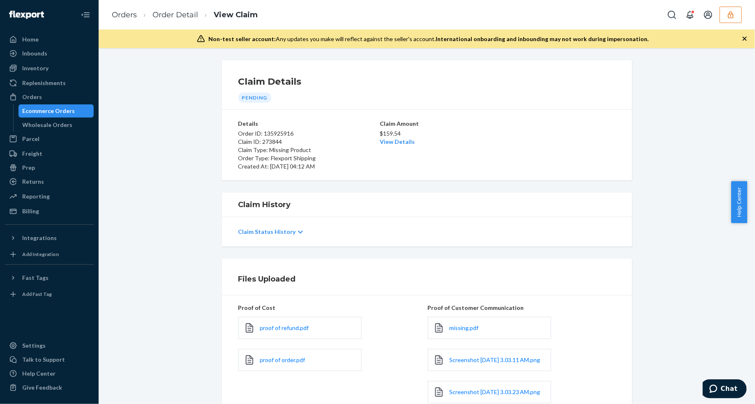
scroll to position [161, 0]
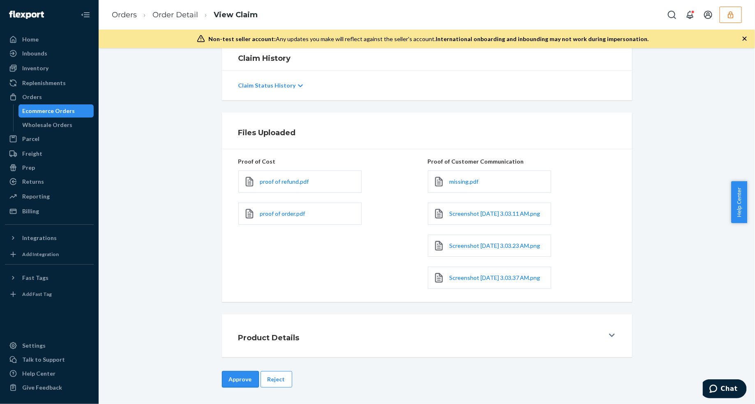
click at [223, 380] on button "Approve" at bounding box center [240, 379] width 37 height 16
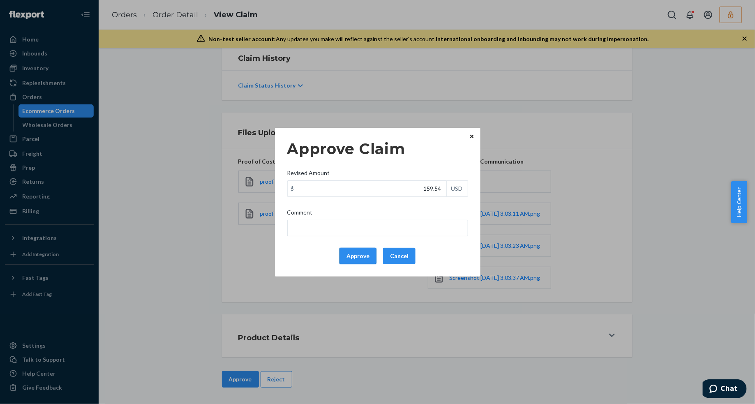
click at [350, 252] on button "Approve" at bounding box center [357, 256] width 37 height 16
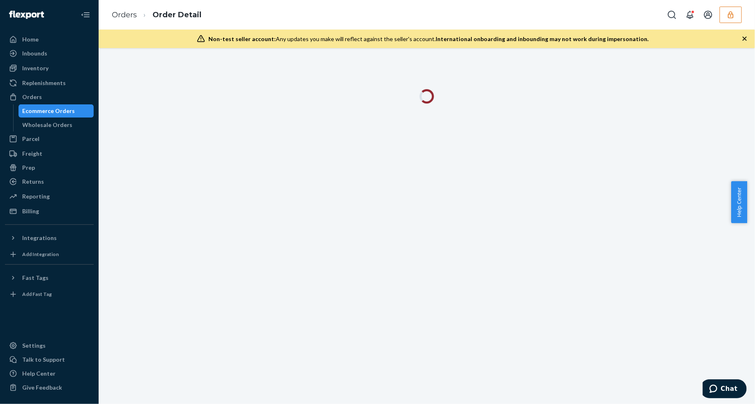
click at [742, 40] on icon "button" at bounding box center [744, 39] width 8 height 8
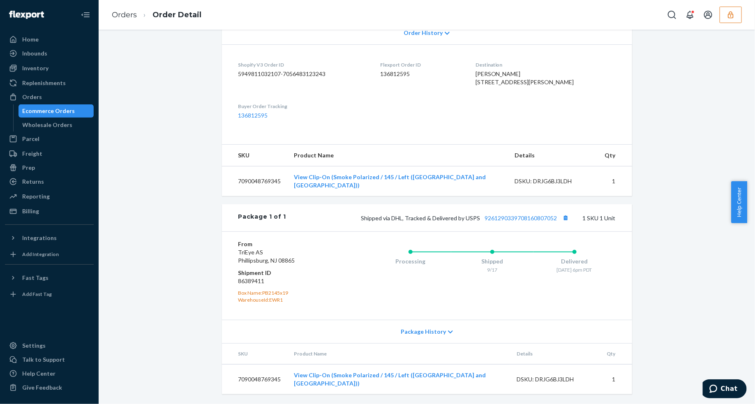
scroll to position [85, 0]
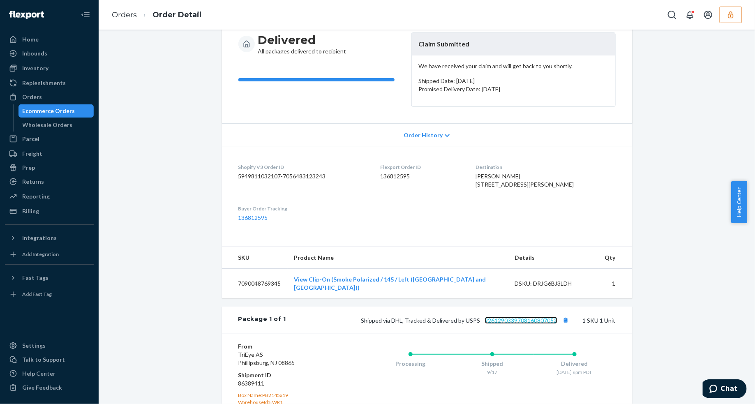
click at [508, 324] on link "9261290339708160807052" at bounding box center [521, 320] width 72 height 7
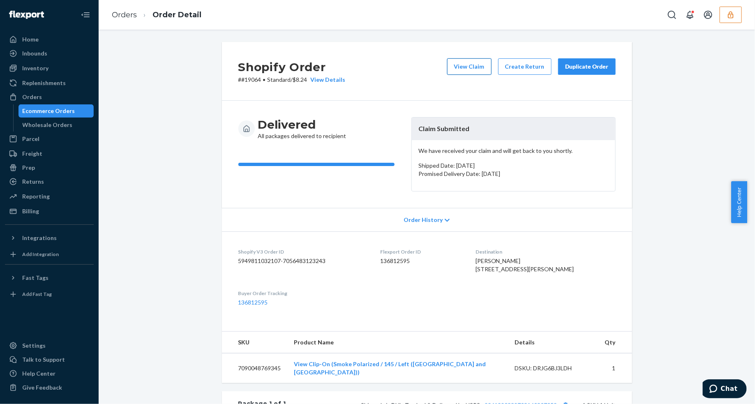
click at [463, 67] on button "View Claim" at bounding box center [469, 66] width 44 height 16
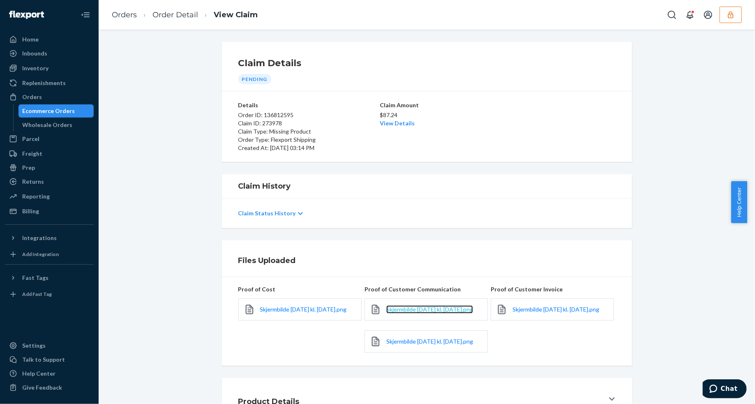
click at [416, 311] on span "Skjermbilde [DATE] kl. [DATE].png" at bounding box center [429, 309] width 87 height 7
click at [402, 345] on span "Skjermbilde [DATE] kl. [DATE].png" at bounding box center [429, 341] width 87 height 7
click at [287, 306] on span "Skjermbilde [DATE] kl. [DATE].png" at bounding box center [303, 309] width 87 height 7
click at [520, 306] on span "Skjermbilde [DATE] kl. [DATE].png" at bounding box center [555, 309] width 87 height 7
click at [270, 313] on span "Skjermbilde [DATE] kl. [DATE].png" at bounding box center [303, 309] width 87 height 7
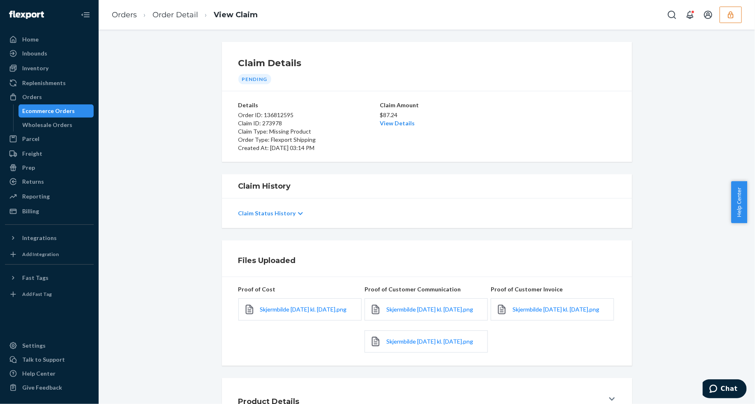
click at [383, 122] on link "View Details" at bounding box center [397, 123] width 35 height 7
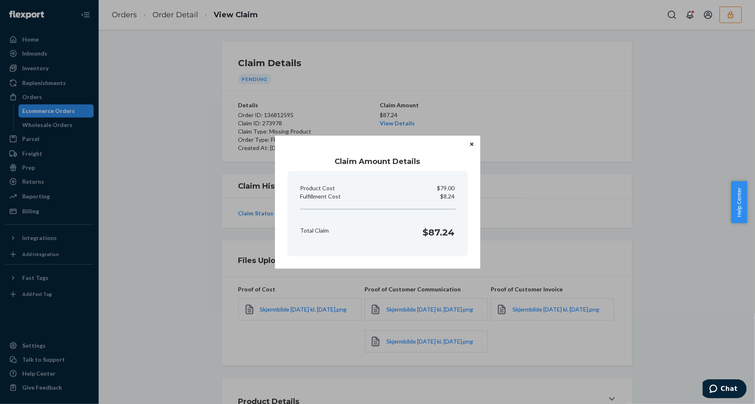
click at [446, 196] on p "$8.24" at bounding box center [447, 196] width 14 height 8
copy p "Fulfillment Cost"
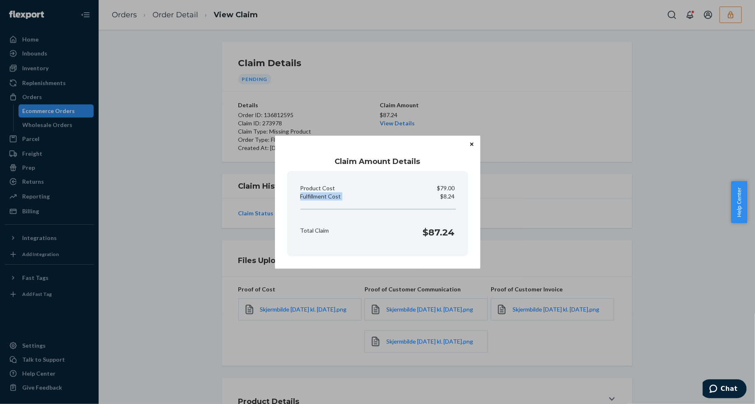
click at [553, 183] on div "Claim Amount Details Product Cost $79.00 Fulfillment Cost $8.24 Total Claim $87…" at bounding box center [377, 202] width 755 height 404
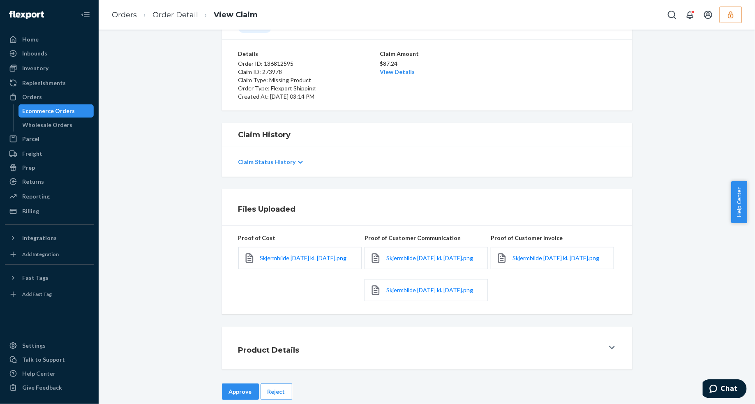
scroll to position [74, 0]
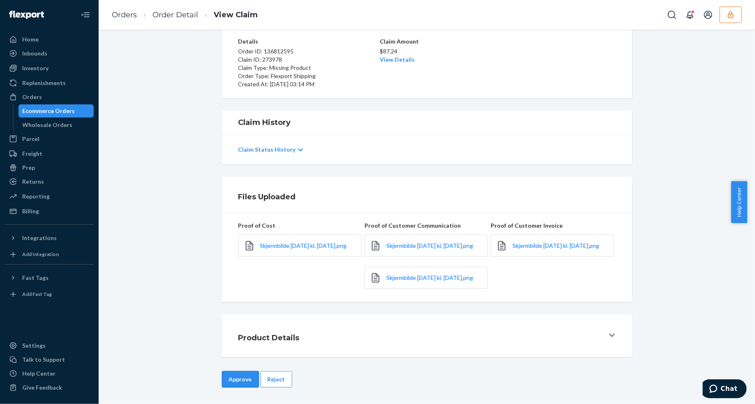
click at [235, 381] on button "Approve" at bounding box center [240, 379] width 37 height 16
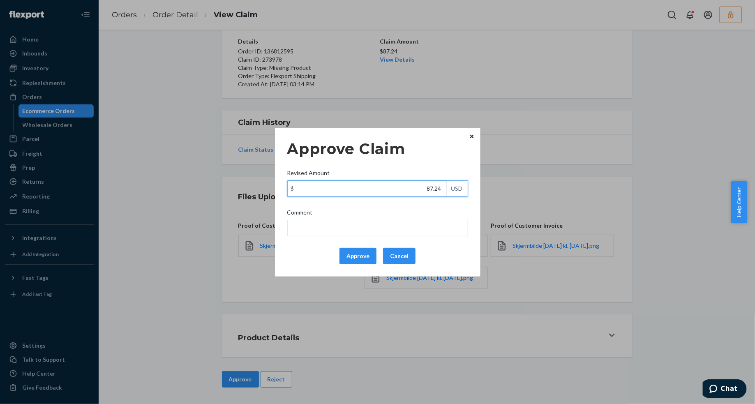
click at [414, 188] on input "87.24" at bounding box center [367, 189] width 159 height 16
type input "39.84"
click at [359, 259] on button "Approve" at bounding box center [357, 256] width 37 height 16
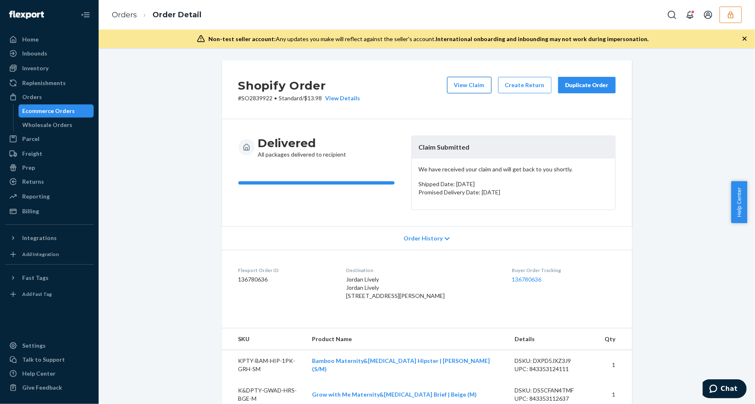
click at [467, 89] on button "View Claim" at bounding box center [469, 85] width 44 height 16
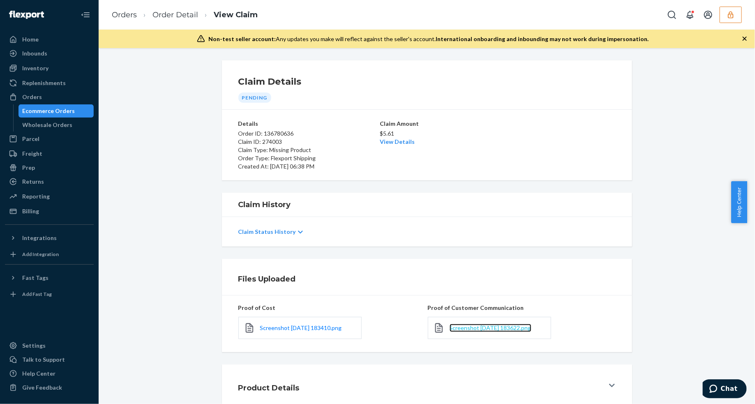
click at [477, 329] on span "Screenshot [DATE] 183622.png" at bounding box center [490, 327] width 82 height 7
click at [335, 332] on link "Screenshot [DATE] 183410.png" at bounding box center [301, 328] width 82 height 8
click at [385, 145] on div "$5.61 View Details" at bounding box center [427, 137] width 94 height 18
click at [385, 144] on link "View Details" at bounding box center [397, 141] width 35 height 7
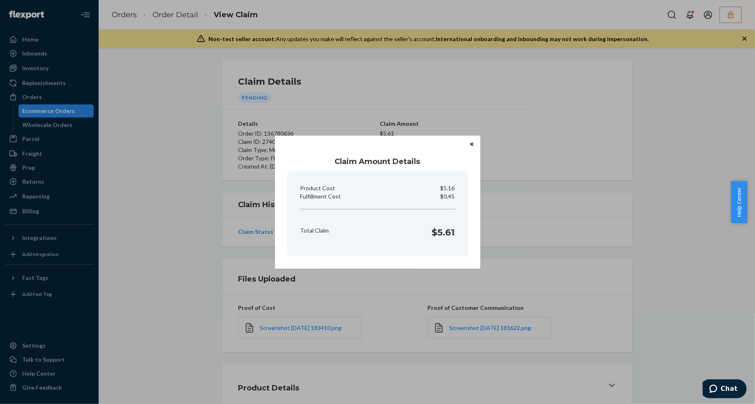
click at [473, 144] on icon "Close" at bounding box center [471, 144] width 3 height 5
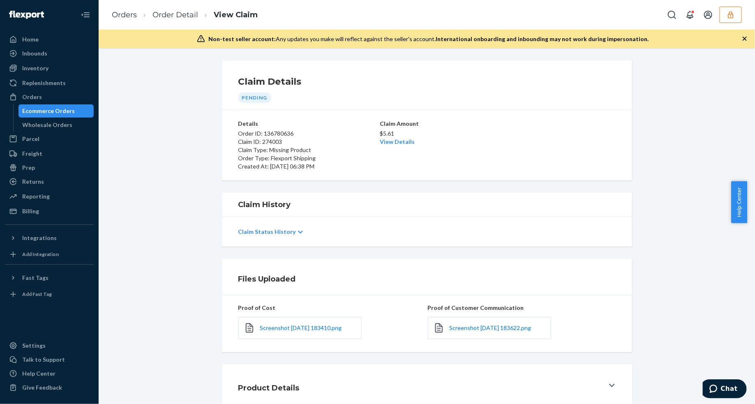
scroll to position [50, 0]
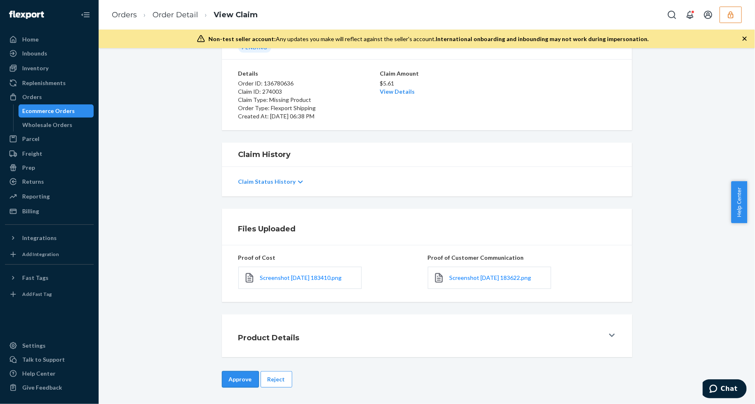
click at [233, 376] on button "Approve" at bounding box center [240, 379] width 37 height 16
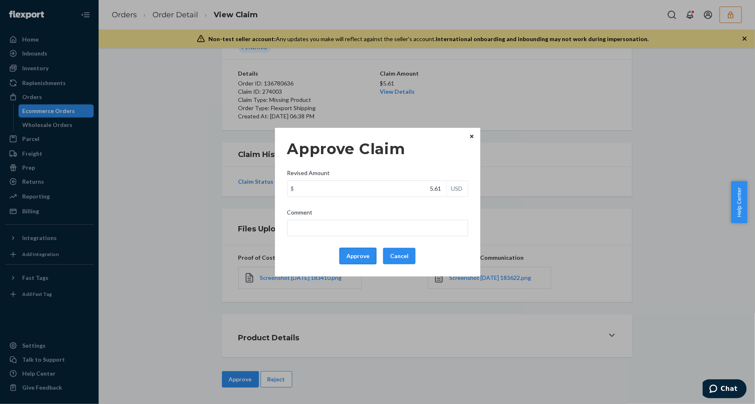
click at [364, 259] on button "Approve" at bounding box center [357, 256] width 37 height 16
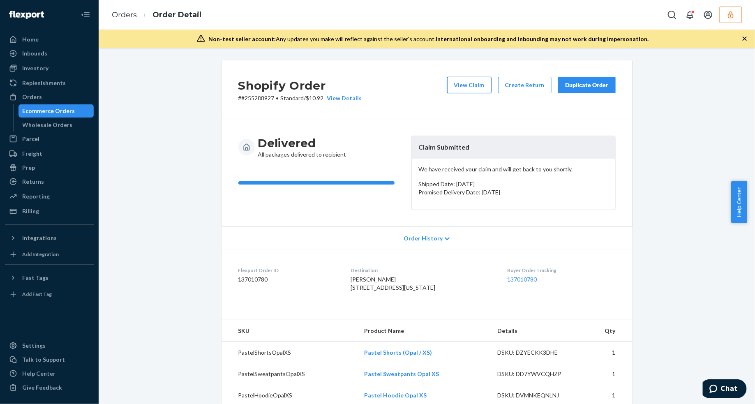
click at [474, 92] on button "View Claim" at bounding box center [469, 85] width 44 height 16
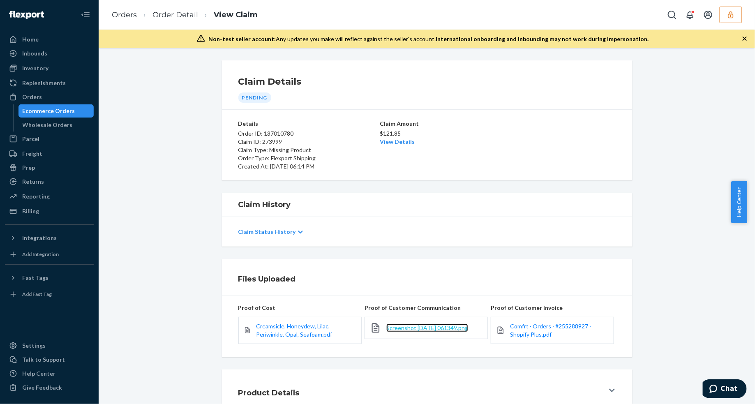
click at [451, 329] on span "Screenshot [DATE] 061349.png" at bounding box center [427, 327] width 82 height 7
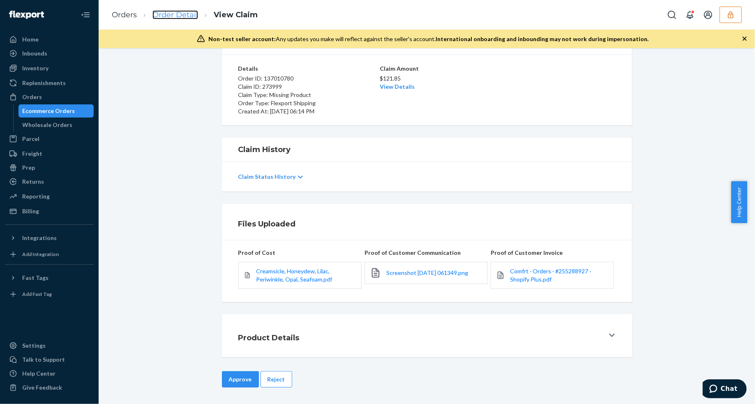
click at [171, 14] on link "Order Detail" at bounding box center [175, 14] width 46 height 9
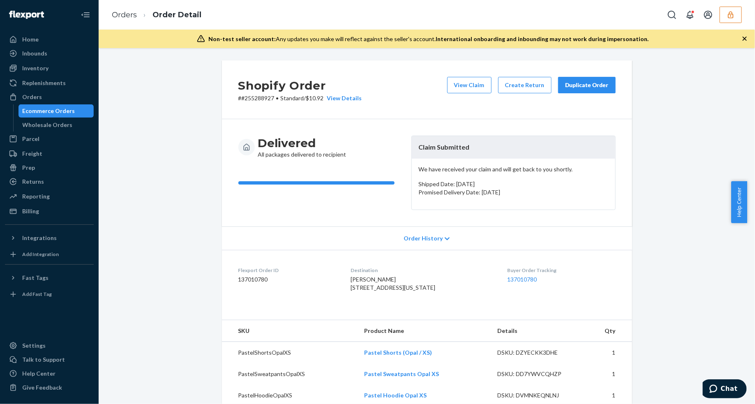
scroll to position [261, 0]
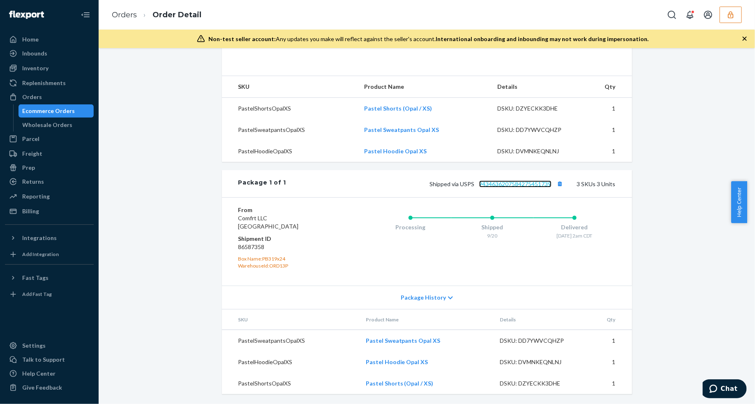
click at [519, 186] on link "9434636207584275451739" at bounding box center [515, 183] width 72 height 7
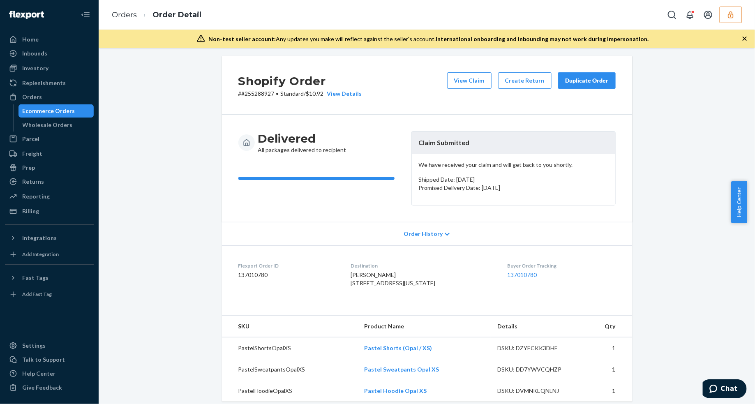
scroll to position [0, 0]
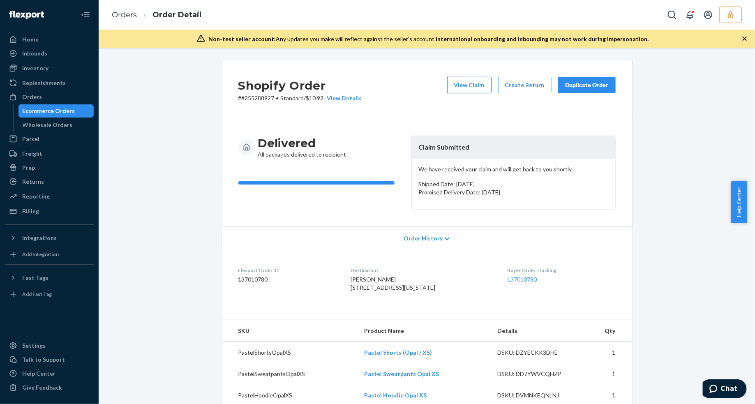
click at [454, 87] on button "View Claim" at bounding box center [469, 85] width 44 height 16
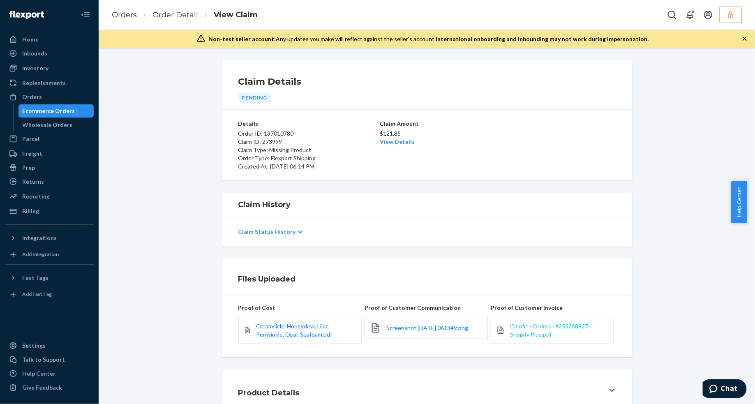
click at [534, 334] on span "Comfrt · Orders · #255288927 · Shopify Plus.pdf" at bounding box center [550, 329] width 81 height 15
click at [566, 326] on span "Comfrt · Orders · #255288927 · Shopify Plus.pdf" at bounding box center [550, 329] width 81 height 15
click at [390, 138] on link "View Details" at bounding box center [397, 141] width 35 height 7
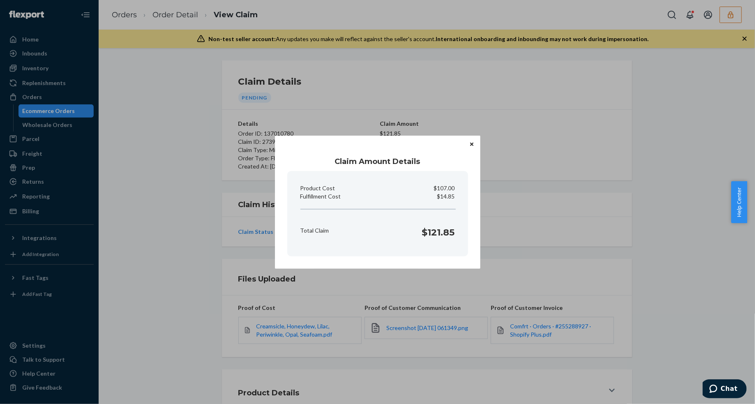
click at [448, 193] on p "$14.85" at bounding box center [446, 196] width 18 height 8
copy p "14.85"
click at [555, 188] on div "Claim Amount Details Product Cost $107.00 Fulfillment Cost $14.85 Total Claim $…" at bounding box center [377, 202] width 755 height 404
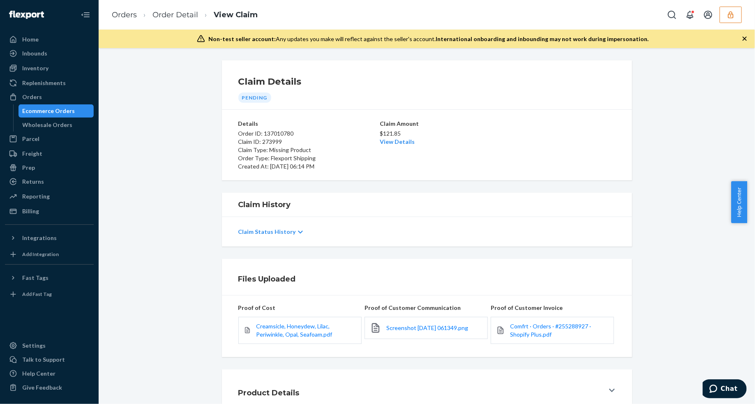
scroll to position [55, 0]
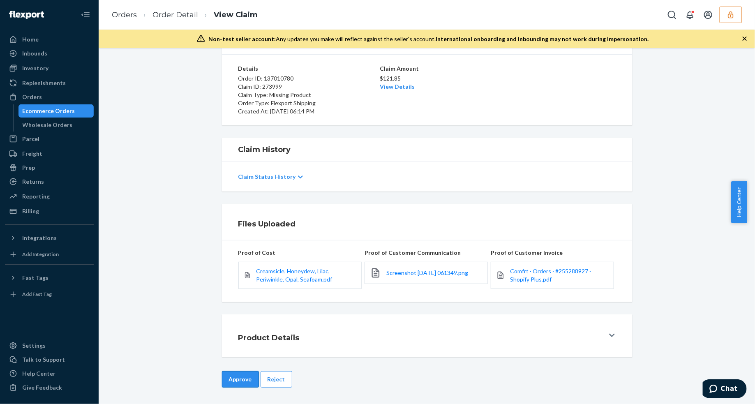
click at [222, 381] on button "Approve" at bounding box center [240, 379] width 37 height 16
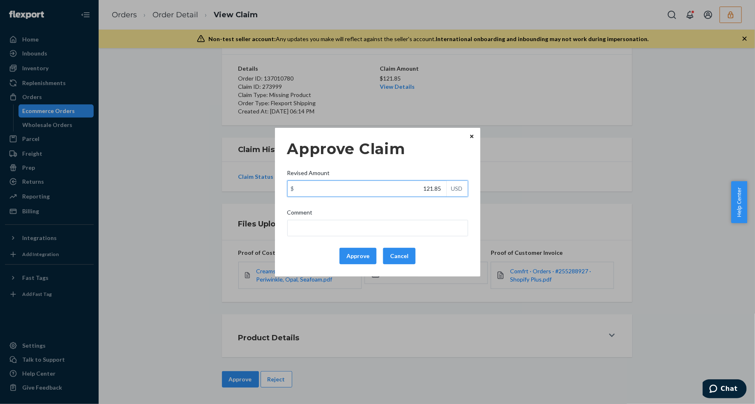
click at [403, 192] on input "121.85" at bounding box center [367, 189] width 159 height 16
type input "66.09"
click at [363, 251] on button "Approve" at bounding box center [357, 256] width 37 height 16
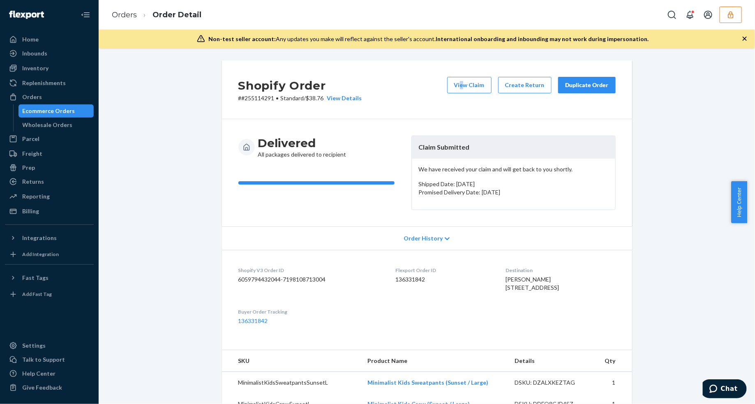
click at [461, 74] on div "Shopify Order # #255114291 • Standard / $38.76 View Details View Claim Create R…" at bounding box center [427, 89] width 410 height 59
click at [460, 83] on button "View Claim" at bounding box center [469, 85] width 44 height 16
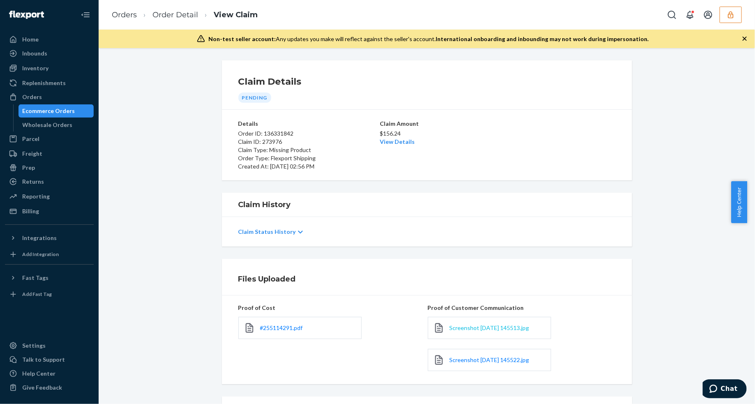
click at [495, 327] on span "Screenshot [DATE] 145513.jpg" at bounding box center [489, 327] width 80 height 7
click at [460, 327] on span "Screenshot [DATE] 145513.jpg" at bounding box center [489, 327] width 80 height 7
click at [486, 361] on span "Screenshot [DATE] 145522.jpg" at bounding box center [489, 359] width 80 height 7
click at [285, 327] on span "#255114291.pdf" at bounding box center [281, 327] width 43 height 7
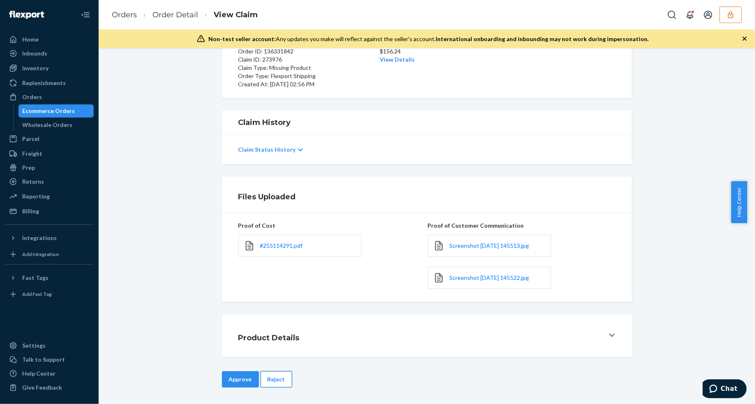
click at [281, 376] on button "Reject" at bounding box center [276, 379] width 32 height 16
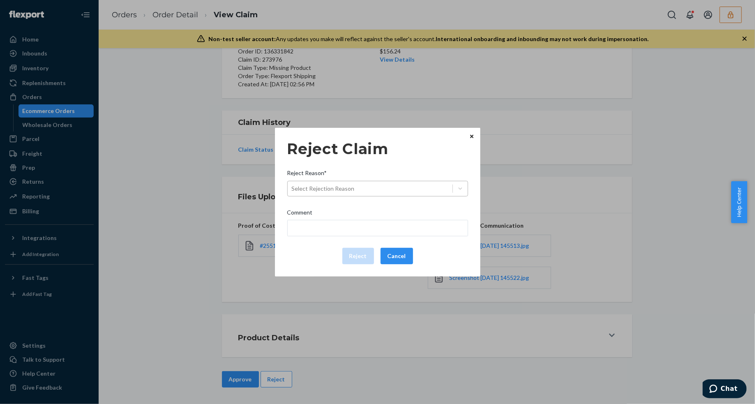
click at [394, 192] on div "Select Rejection Reason" at bounding box center [370, 188] width 165 height 13
click at [292, 192] on input "Reject Reason* Select Rejection Reason" at bounding box center [292, 188] width 1 height 8
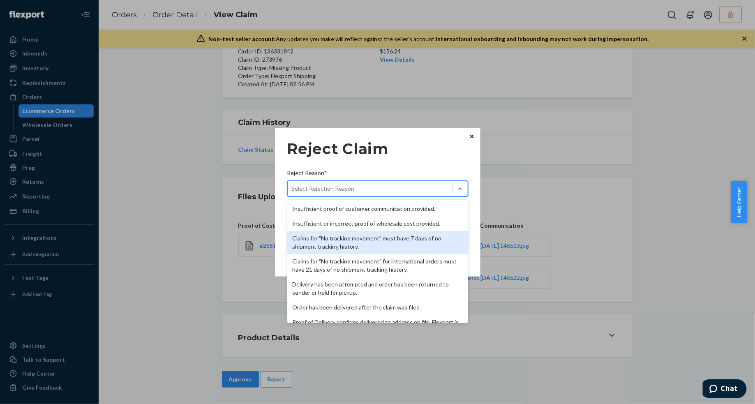
scroll to position [107, 0]
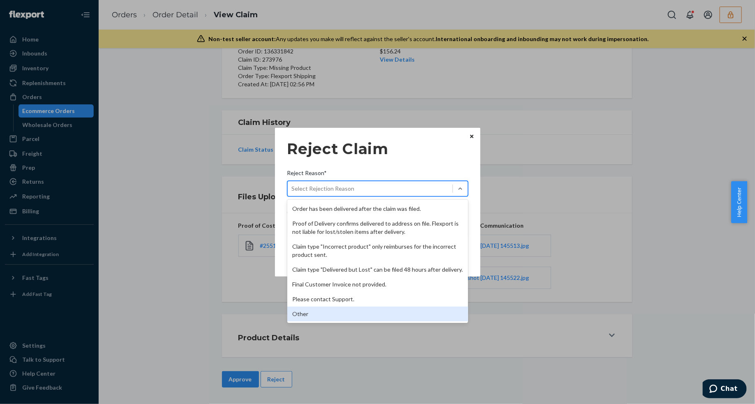
click at [318, 309] on div "Other" at bounding box center [377, 313] width 181 height 15
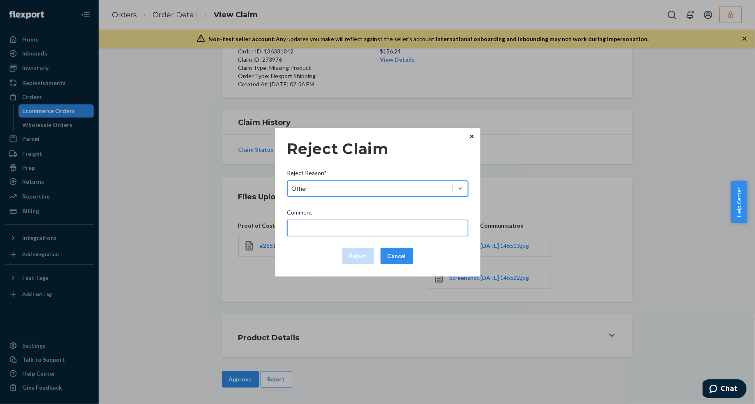
click at [336, 228] on input "Comment" at bounding box center [377, 228] width 181 height 16
type input "p"
type input "P"
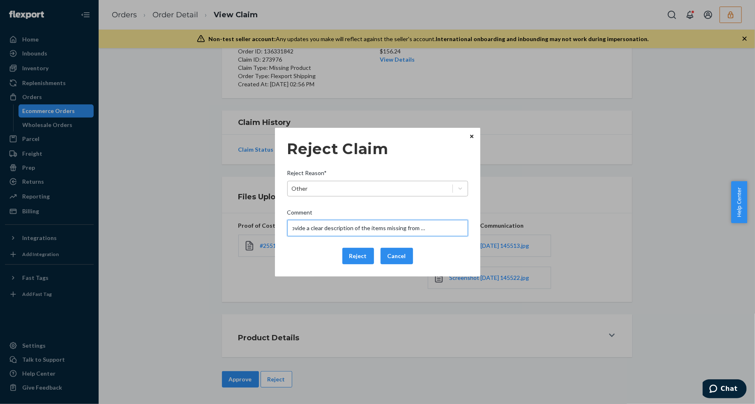
scroll to position [0, 25]
click at [358, 223] on input "Please provide a clear description of the items missing from the shipment." at bounding box center [377, 228] width 181 height 16
type input "Please provide a clear description of the items missing from the shipment."
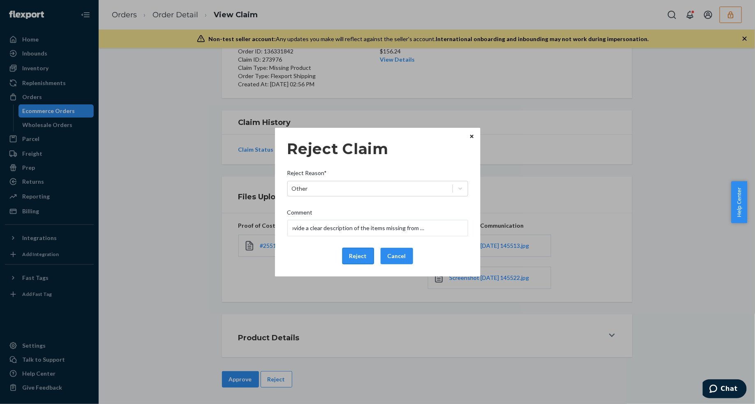
click at [359, 255] on button "Reject" at bounding box center [358, 256] width 32 height 16
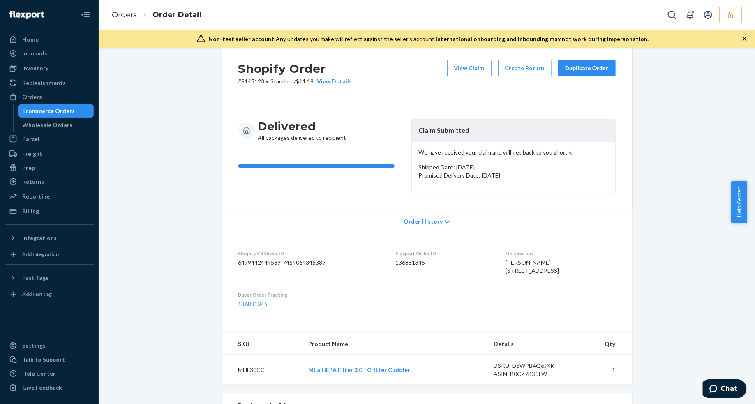
scroll to position [222, 0]
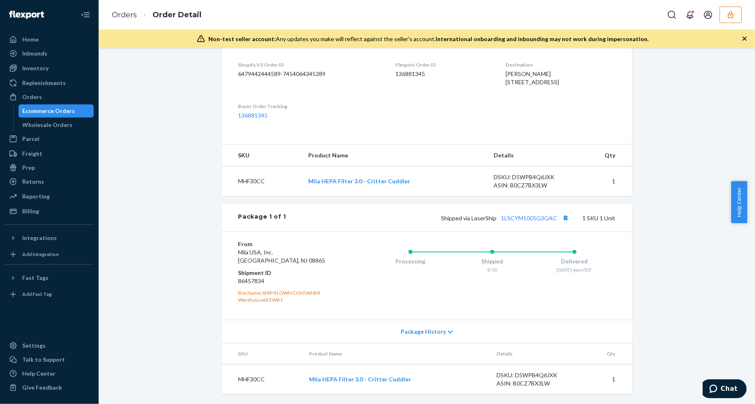
click at [531, 222] on div "Shipped via LaserShip 1LSCYM1005G3GAC 1 SKU 1 Unit" at bounding box center [450, 217] width 329 height 11
click at [531, 220] on link "1LSCYM1005G3GAC" at bounding box center [529, 217] width 56 height 7
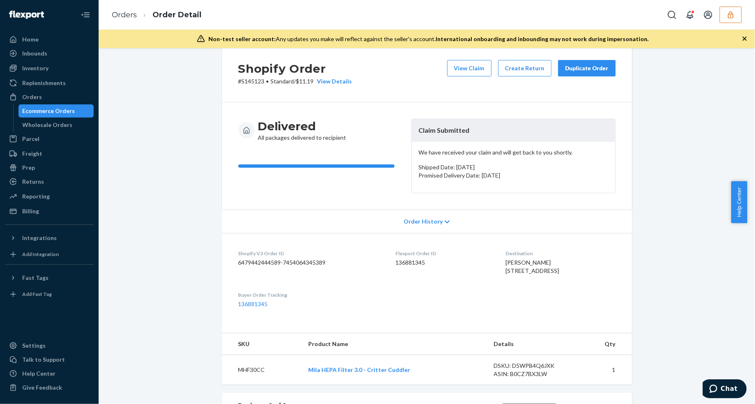
scroll to position [0, 0]
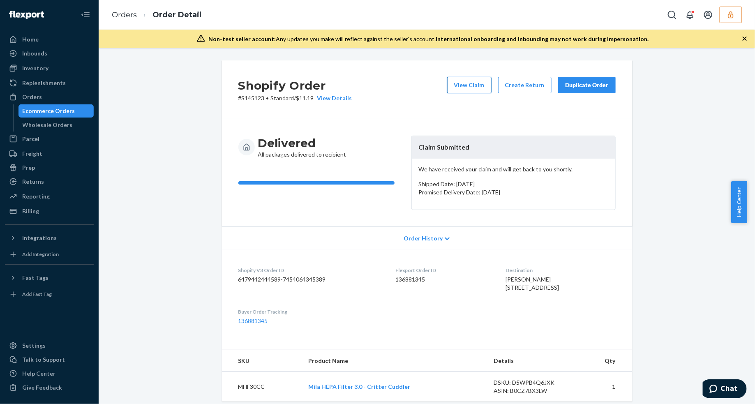
click at [453, 90] on button "View Claim" at bounding box center [469, 85] width 44 height 16
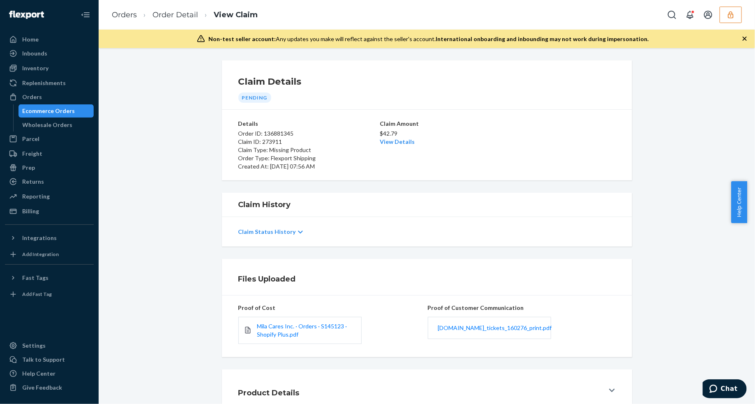
scroll to position [55, 0]
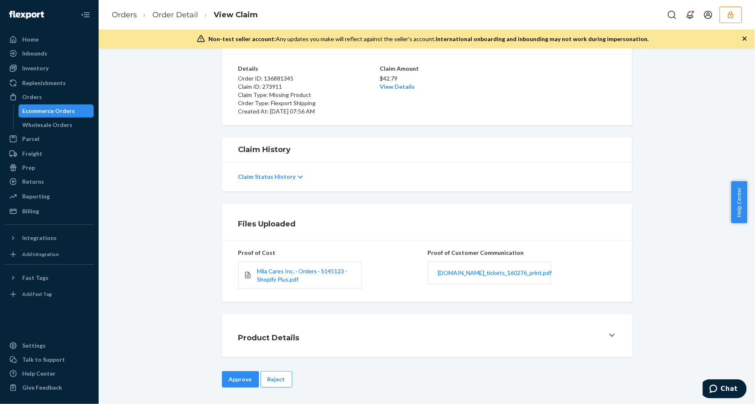
click at [481, 279] on div "milacaresquad.zendesk.com_tickets_160276_print.pdf" at bounding box center [489, 273] width 123 height 22
click at [483, 272] on span "milacaresquad.zendesk.com_tickets_160276_print.pdf" at bounding box center [495, 272] width 114 height 7
click at [171, 14] on link "Order Detail" at bounding box center [175, 14] width 46 height 9
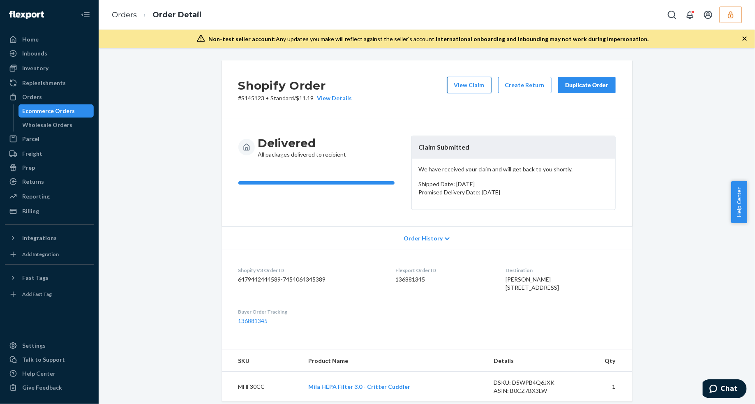
click at [477, 84] on button "View Claim" at bounding box center [469, 85] width 44 height 16
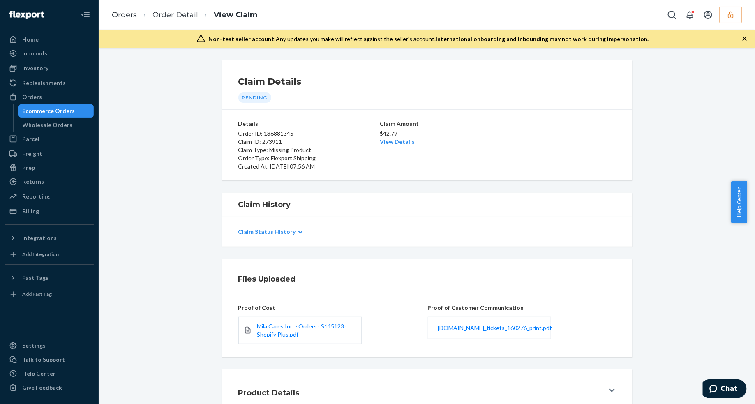
scroll to position [55, 0]
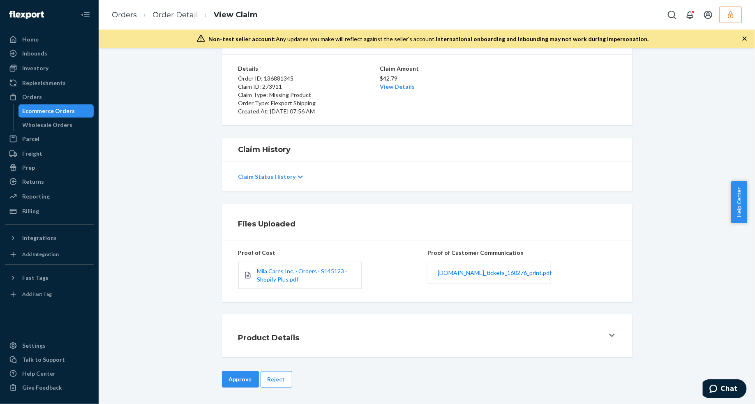
click at [268, 383] on button "Reject" at bounding box center [276, 379] width 32 height 16
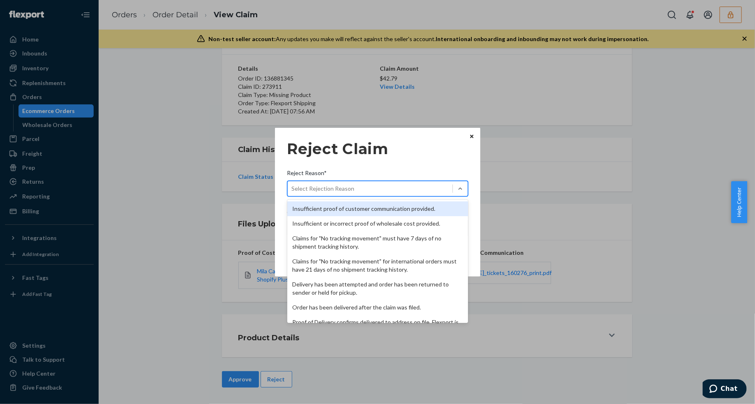
click at [395, 188] on div "Select Rejection Reason" at bounding box center [370, 188] width 165 height 13
click at [292, 188] on input "Reject Reason* option Insufficient proof of customer communication provided. fo…" at bounding box center [292, 188] width 1 height 8
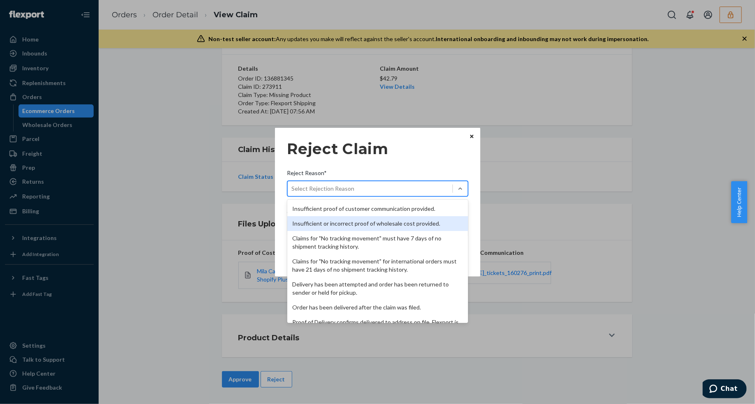
scroll to position [107, 0]
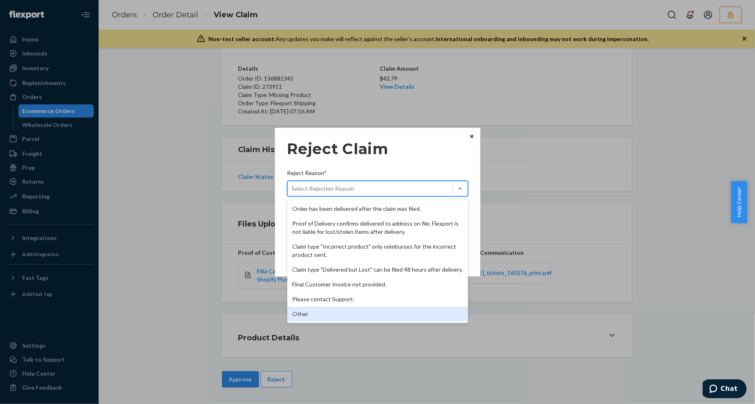
click at [323, 312] on div "Other" at bounding box center [377, 313] width 181 height 15
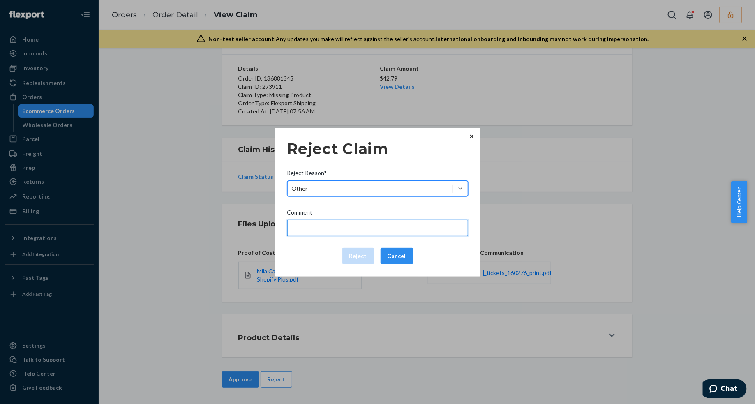
click at [323, 228] on input "Comment" at bounding box center [377, 228] width 181 height 16
type input "The package was confirmed to be delivered at the right location and Flexport is…"
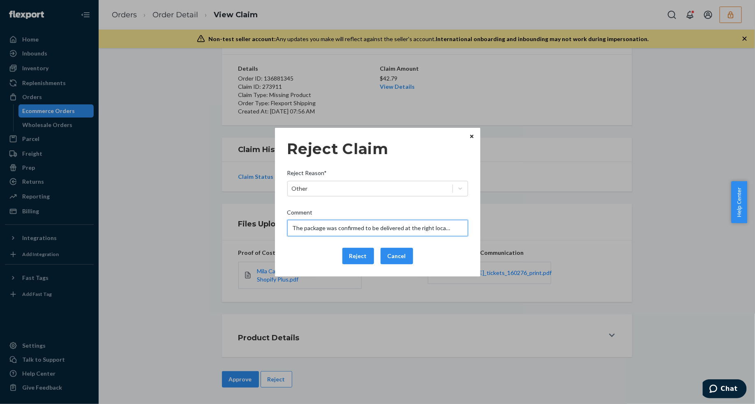
click at [352, 225] on input "The package was confirmed to be delivered at the right location and Flexport is…" at bounding box center [377, 228] width 181 height 16
click at [320, 257] on div "Reject Cancel" at bounding box center [377, 256] width 187 height 16
click at [356, 258] on button "Reject" at bounding box center [358, 256] width 32 height 16
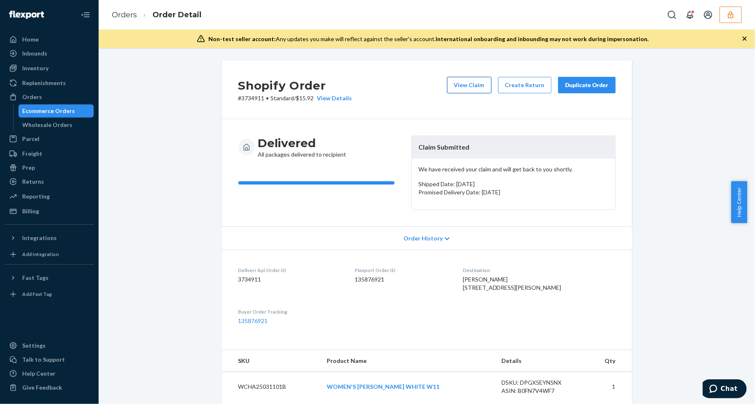
click at [459, 83] on button "View Claim" at bounding box center [469, 85] width 44 height 16
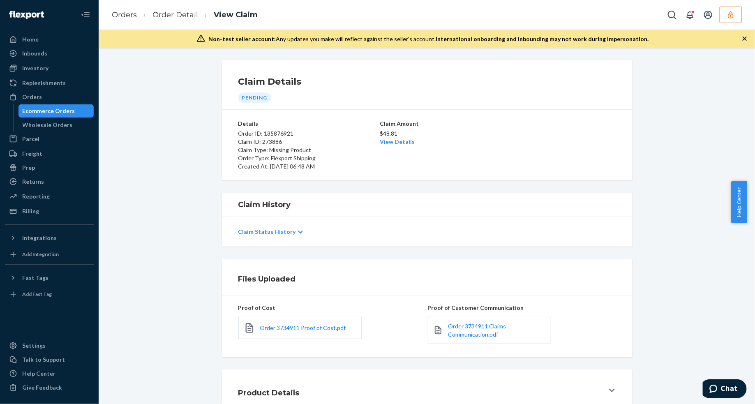
scroll to position [55, 0]
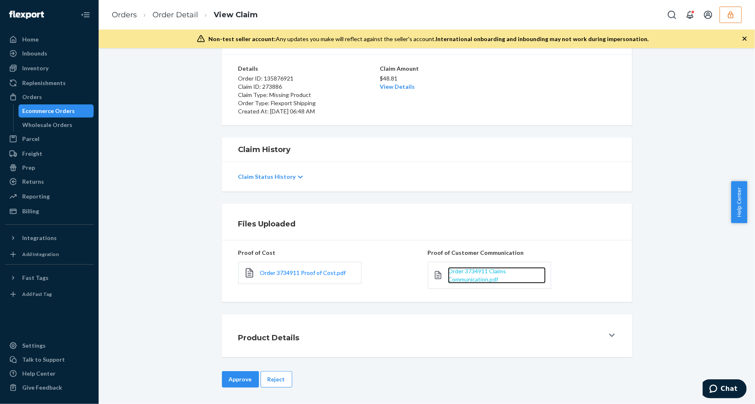
click at [467, 282] on span "Order 3734911 Claims Communication.pdf" at bounding box center [477, 274] width 58 height 15
click at [472, 274] on link "Order 3734911 Claims Communication.pdf" at bounding box center [496, 275] width 97 height 16
click at [398, 86] on link "View Details" at bounding box center [397, 86] width 35 height 7
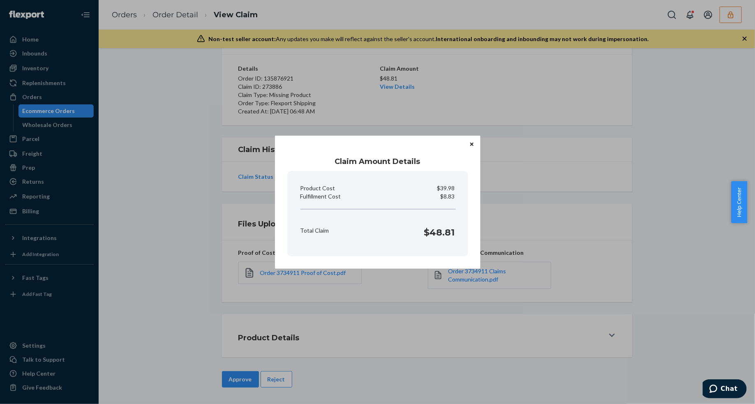
click at [471, 144] on icon "Close" at bounding box center [471, 144] width 3 height 3
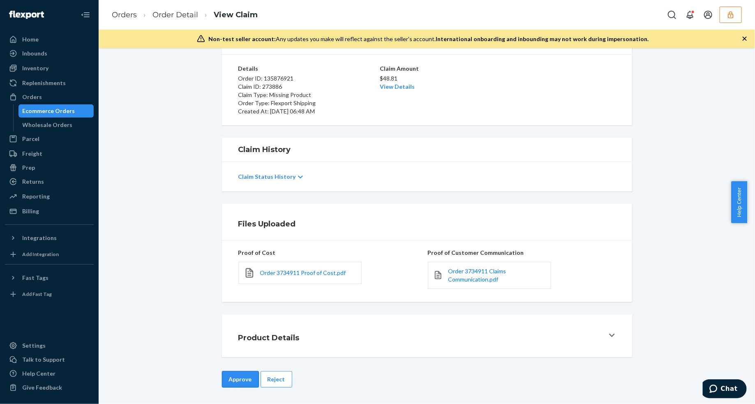
click at [237, 378] on button "Approve" at bounding box center [240, 379] width 37 height 16
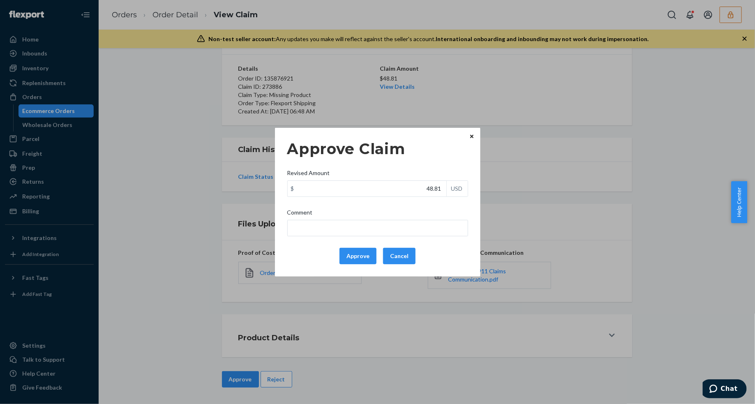
click at [349, 243] on div "Approve Claim Revised Amount $ 48.81 USD Comment Approve Cancel" at bounding box center [377, 202] width 181 height 131
click at [353, 249] on button "Approve" at bounding box center [357, 256] width 37 height 16
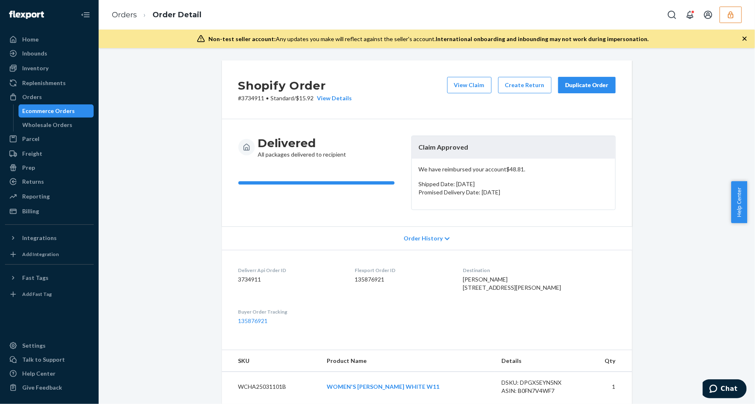
scroll to position [103, 0]
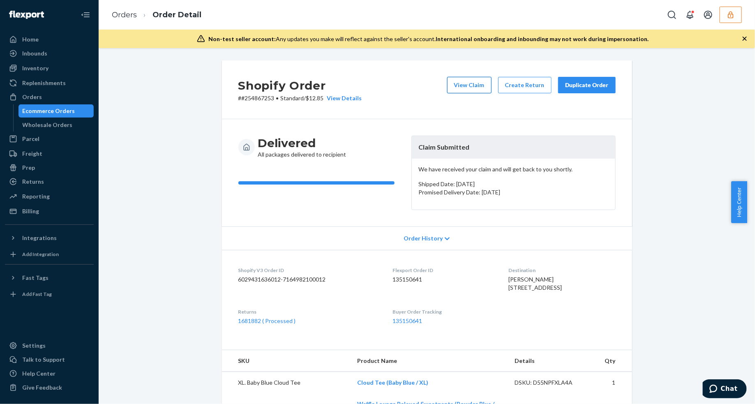
click at [461, 91] on button "View Claim" at bounding box center [469, 85] width 44 height 16
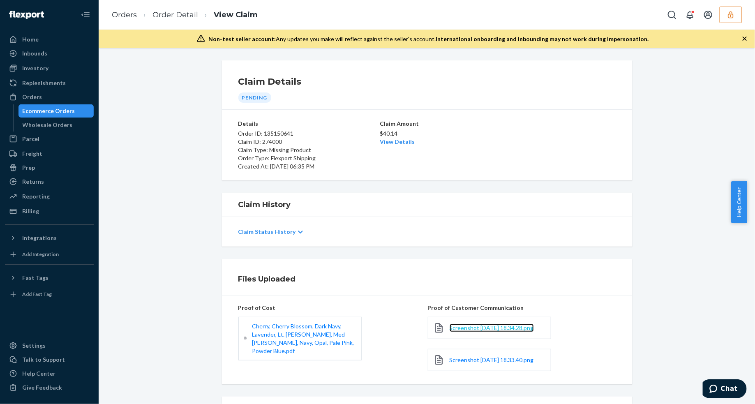
click at [449, 327] on span "Screenshot [DATE] 18.34.28.png" at bounding box center [491, 327] width 84 height 7
click at [488, 363] on span "Screenshot [DATE] 18.33.40.png" at bounding box center [491, 359] width 84 height 7
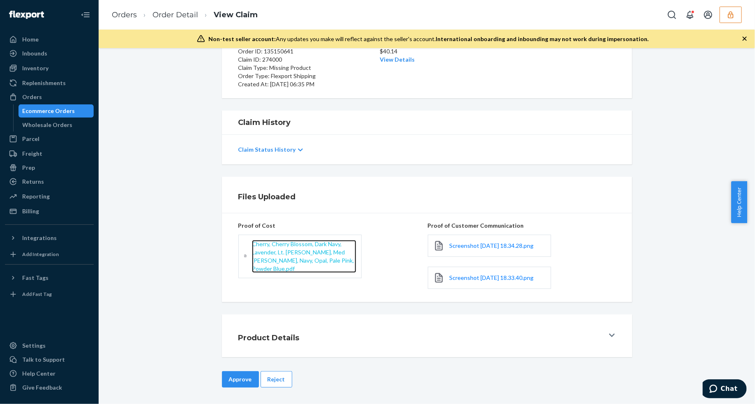
click at [274, 243] on span "Cherry, Cherry Blossom, Dark Navy, Lavender, Lt. [PERSON_NAME], Med [PERSON_NAM…" at bounding box center [303, 256] width 102 height 32
click at [264, 373] on button "Reject" at bounding box center [276, 379] width 32 height 16
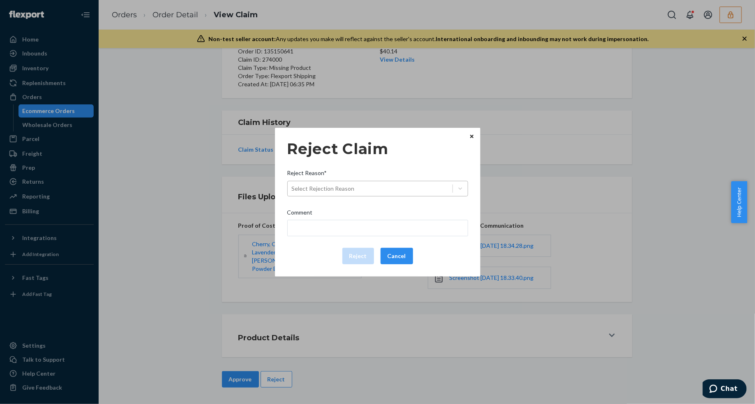
click at [398, 188] on div "Select Rejection Reason" at bounding box center [370, 188] width 165 height 13
click at [292, 188] on input "Reject Reason* Select Rejection Reason" at bounding box center [292, 188] width 1 height 8
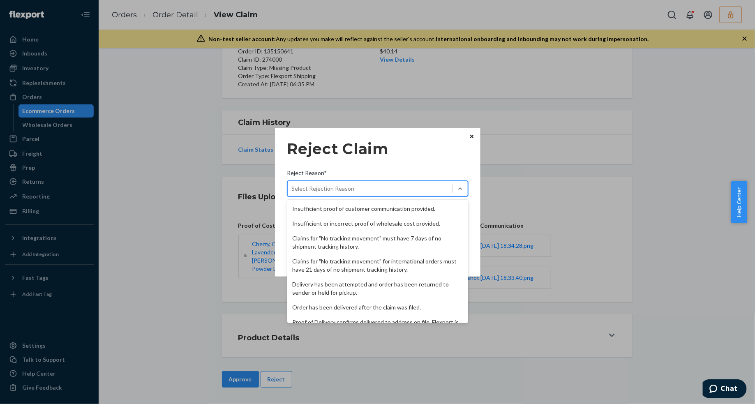
scroll to position [107, 0]
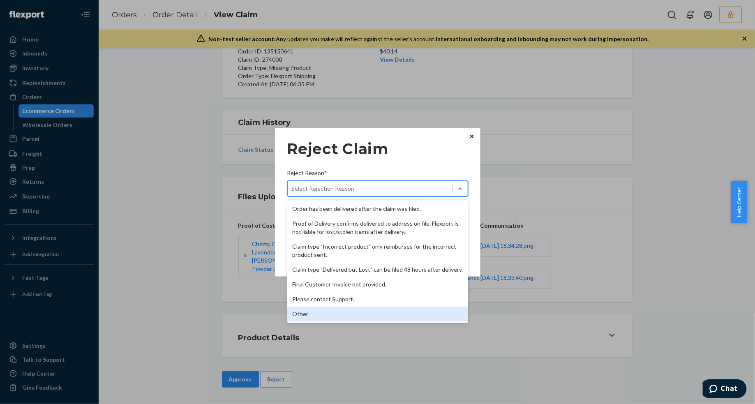
click at [327, 313] on div "Other" at bounding box center [377, 313] width 181 height 15
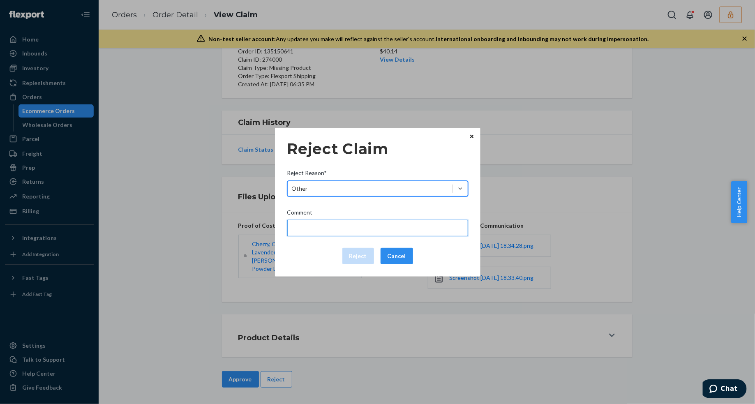
click at [335, 225] on input "Comment" at bounding box center [377, 228] width 181 height 16
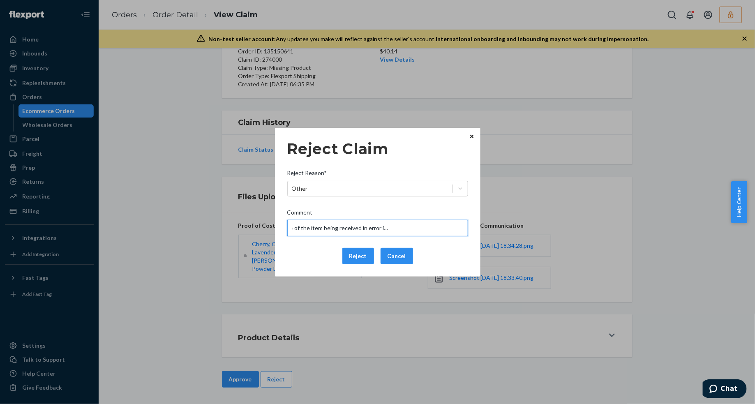
scroll to position [0, 62]
click at [378, 227] on input "Please provide a picture of the item being received in error including tags and…" at bounding box center [377, 228] width 181 height 16
type input "Please provide a picture of the item being received in error including tags and…"
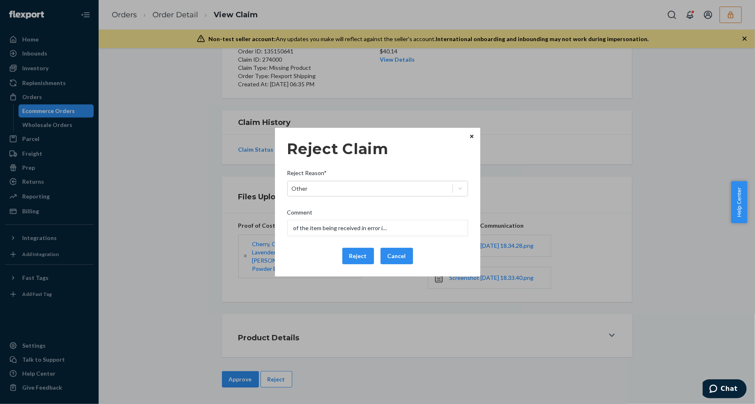
click at [374, 263] on div "Reject Cancel" at bounding box center [377, 256] width 187 height 16
click at [366, 261] on button "Reject" at bounding box center [358, 256] width 32 height 16
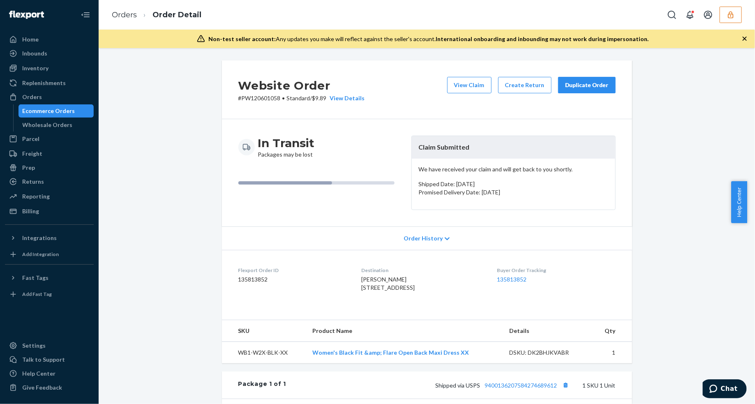
scroll to position [176, 0]
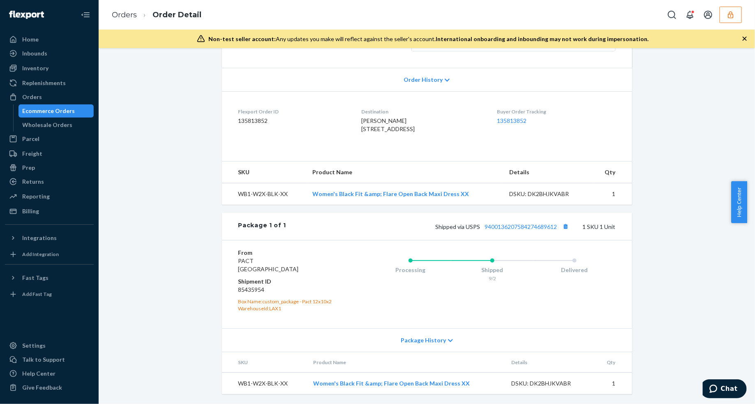
click at [538, 229] on div "Shipped via USPS 9400136207584274689612 1 SKU 1 Unit" at bounding box center [450, 226] width 329 height 11
click at [537, 227] on link "9400136207584274689612" at bounding box center [521, 226] width 72 height 7
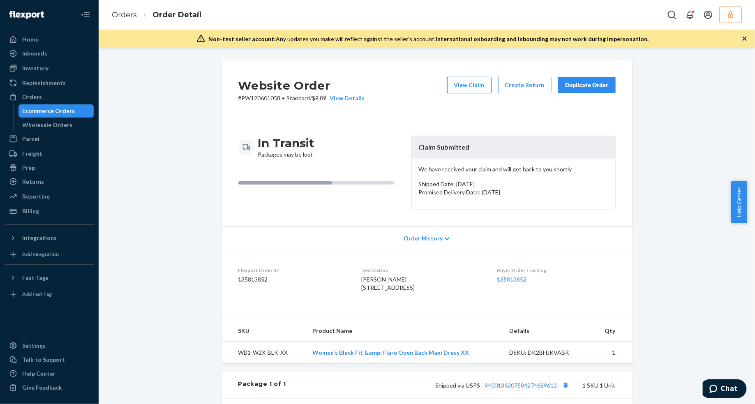
click at [466, 88] on button "View Claim" at bounding box center [469, 85] width 44 height 16
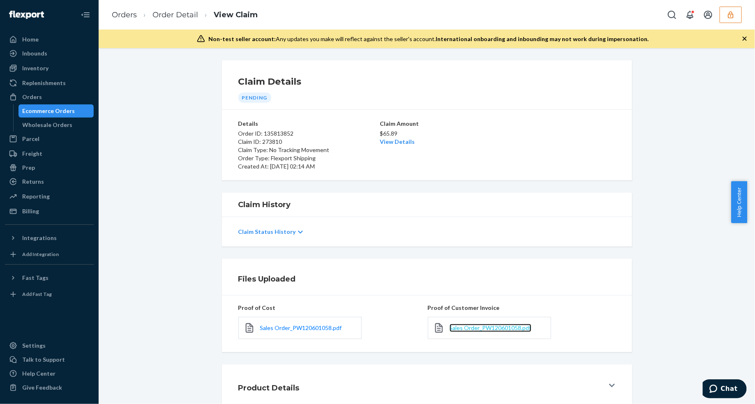
click at [482, 327] on span "Sales Order_PW120601058.pdf" at bounding box center [490, 327] width 82 height 7
click at [385, 144] on link "View Details" at bounding box center [397, 141] width 35 height 7
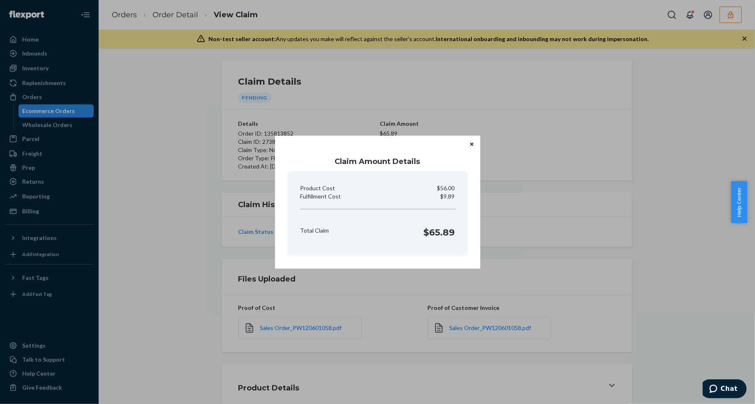
click at [445, 196] on p "$9.89" at bounding box center [447, 196] width 14 height 8
copy p "Fulfillment Cost"
click at [361, 335] on div "Claim Amount Details Product Cost $56.00 Fulfillment Cost $9.89 Total Claim $65…" at bounding box center [377, 202] width 755 height 404
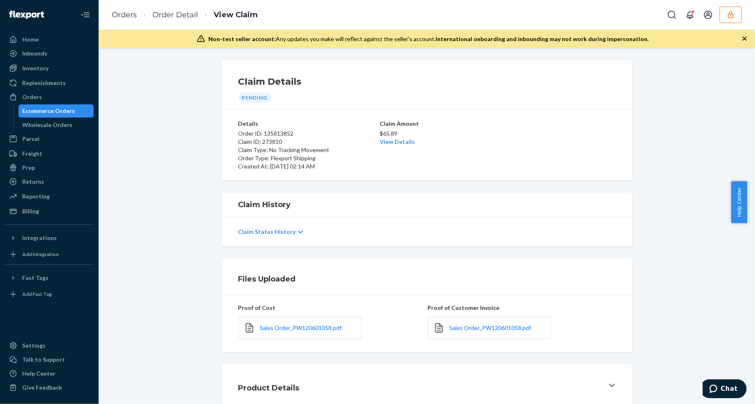
scroll to position [50, 0]
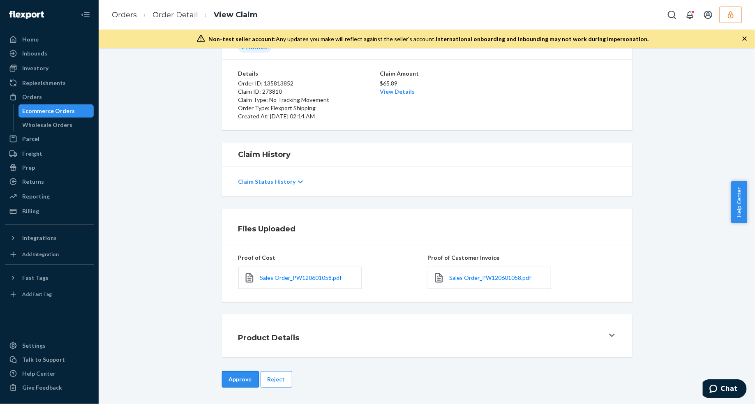
click at [242, 384] on button "Approve" at bounding box center [240, 379] width 37 height 16
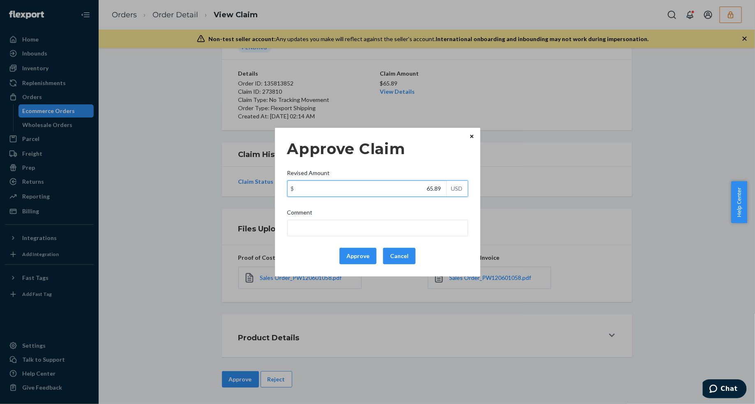
click at [405, 190] on input "65.89" at bounding box center [367, 189] width 159 height 16
type input "27.49"
click at [361, 257] on button "Approve" at bounding box center [357, 256] width 37 height 16
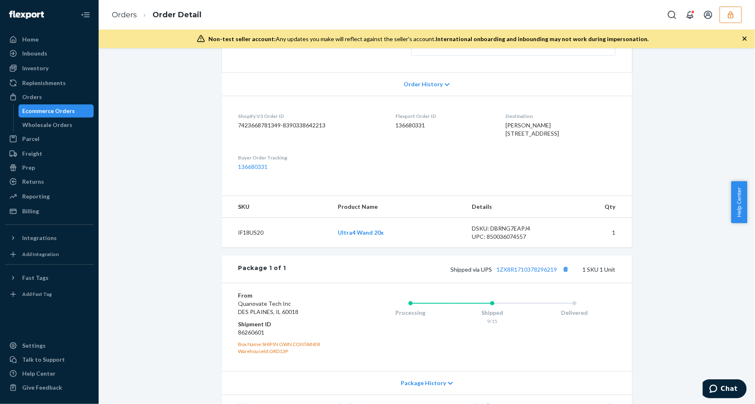
scroll to position [239, 0]
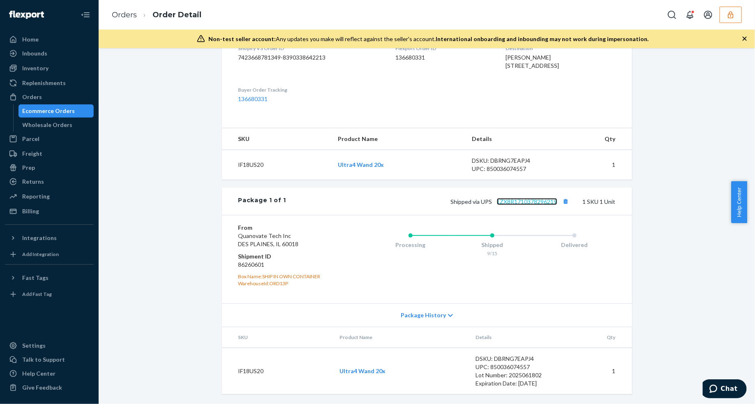
click at [532, 200] on link "1ZX8R1710378296219" at bounding box center [527, 201] width 60 height 7
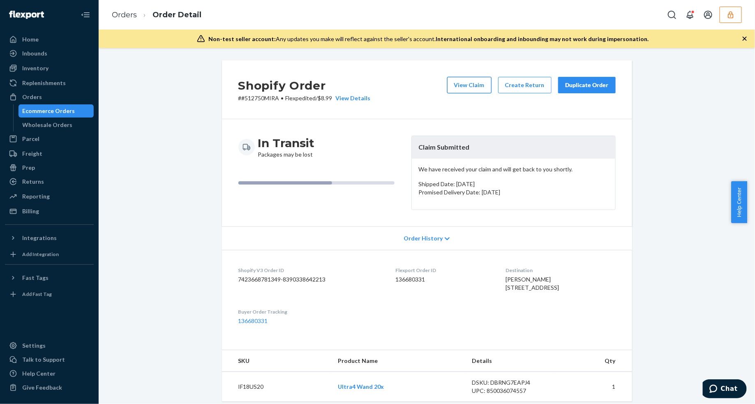
click at [461, 89] on button "View Claim" at bounding box center [469, 85] width 44 height 16
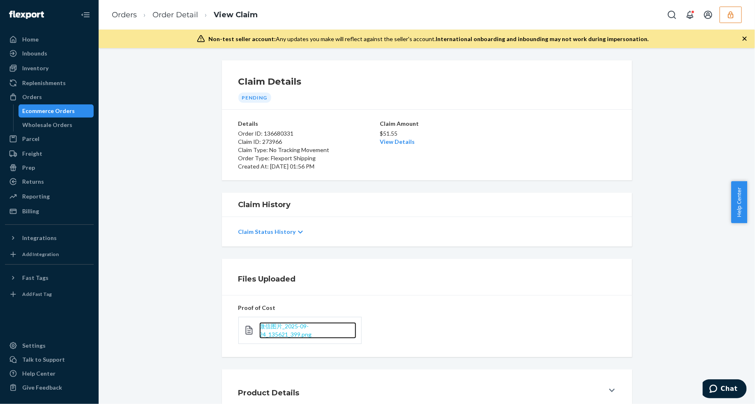
click at [284, 328] on span "微信图片_2025-09-24_135621_399.png" at bounding box center [285, 329] width 52 height 15
click at [393, 141] on link "View Details" at bounding box center [397, 141] width 35 height 7
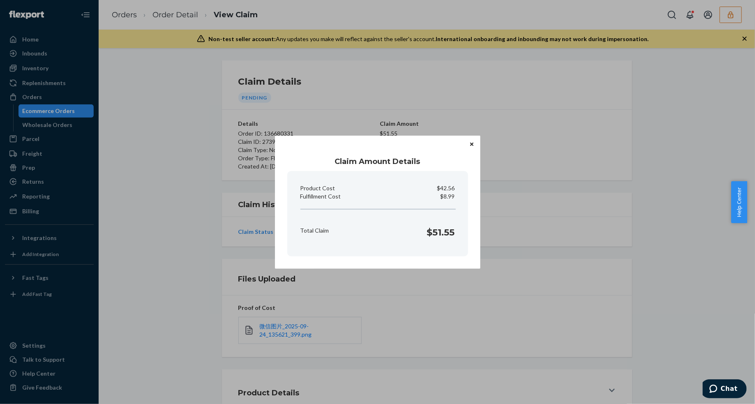
click at [448, 197] on p "$8.99" at bounding box center [447, 196] width 14 height 8
click at [448, 196] on p "$8.99" at bounding box center [447, 196] width 14 height 8
copy p "Fulfillment Cost"
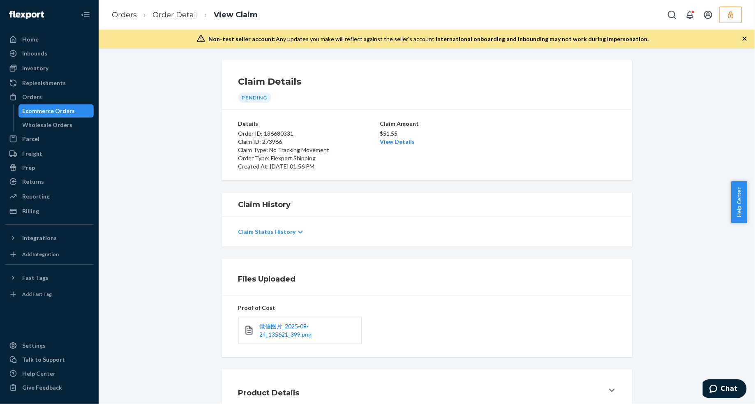
click at [462, 343] on div "Home Inbounds Shipping Plans Problems Inventory Products Replenishments Orders …" at bounding box center [377, 202] width 755 height 404
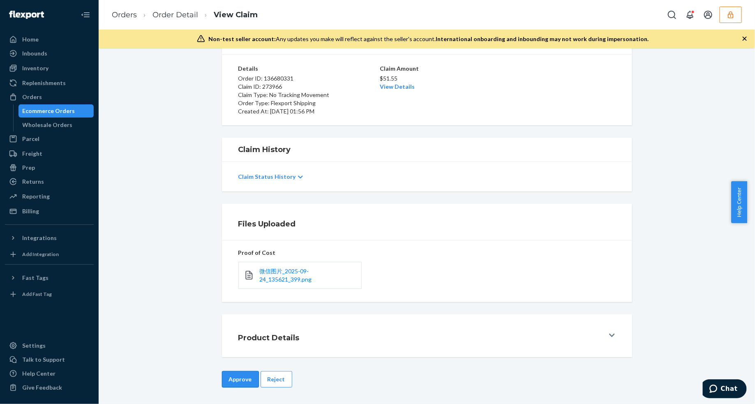
click at [241, 374] on button "Approve" at bounding box center [240, 379] width 37 height 16
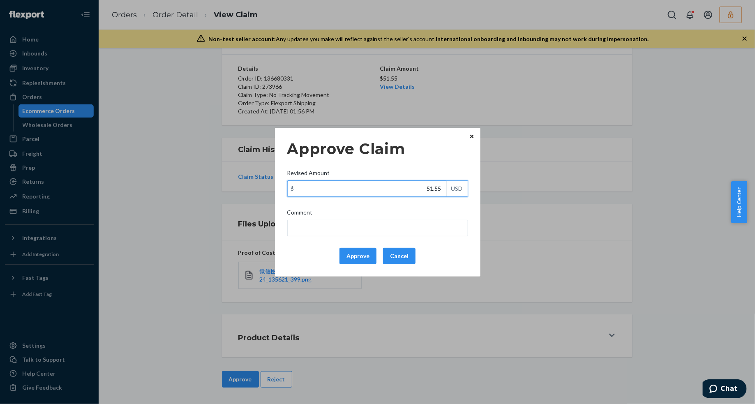
click at [428, 195] on input "51.55" at bounding box center [367, 189] width 159 height 16
click at [428, 192] on input "51.55" at bounding box center [367, 189] width 159 height 16
type input "47.15"
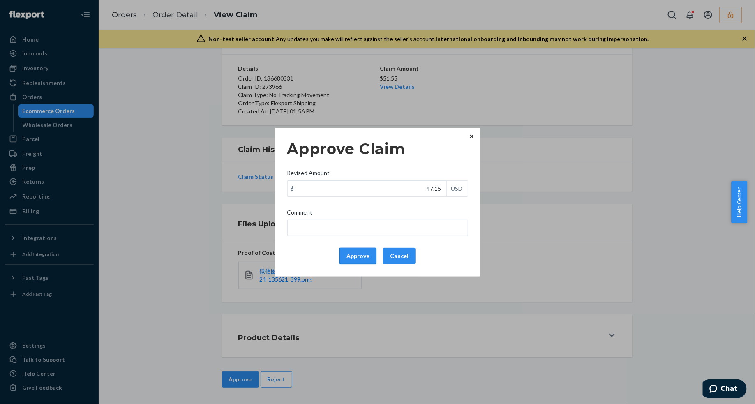
click at [356, 256] on button "Approve" at bounding box center [357, 256] width 37 height 16
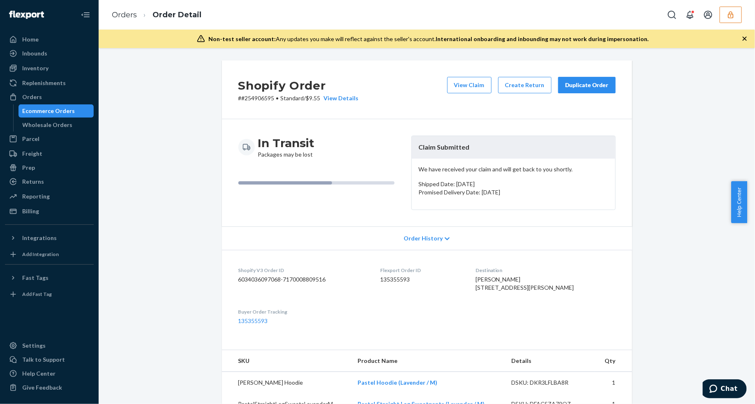
scroll to position [154, 0]
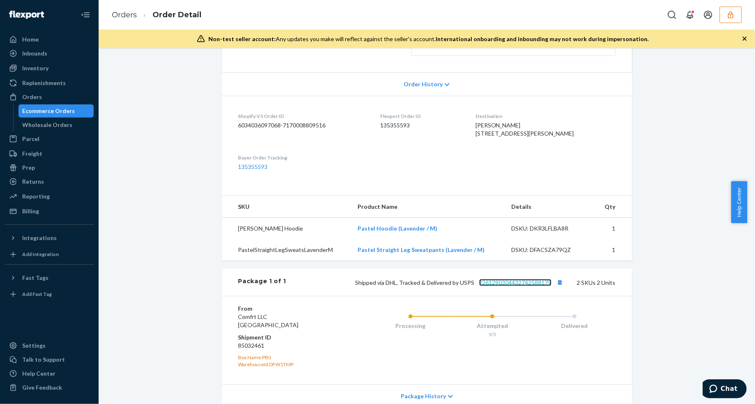
click at [511, 286] on link "9261290304432742588179" at bounding box center [515, 282] width 72 height 7
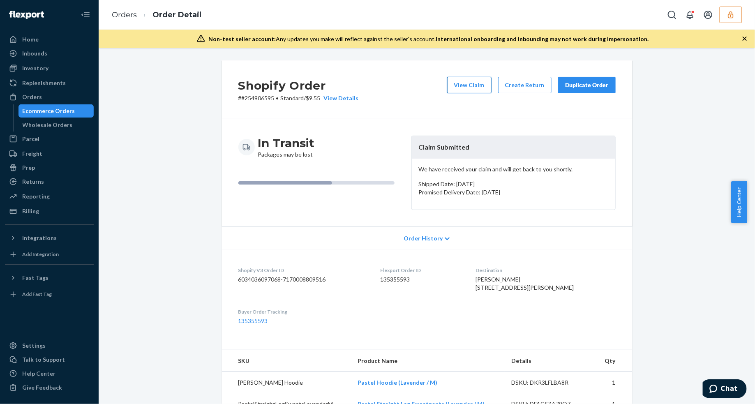
click at [471, 83] on button "View Claim" at bounding box center [469, 85] width 44 height 16
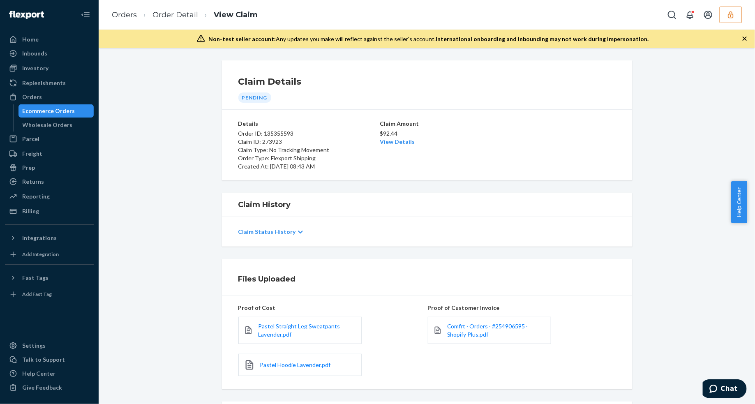
scroll to position [87, 0]
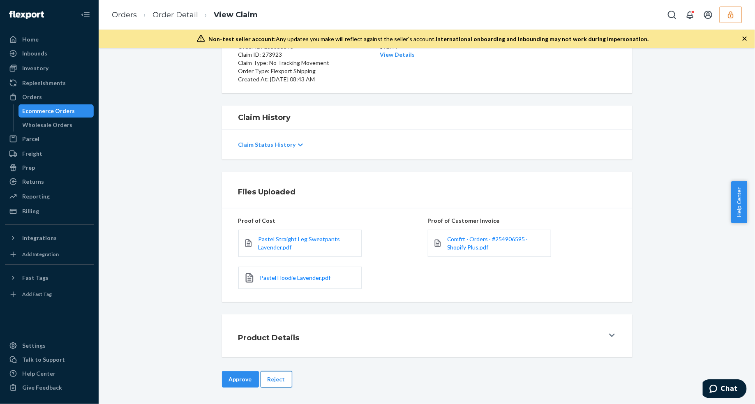
click at [269, 378] on button "Reject" at bounding box center [276, 379] width 32 height 16
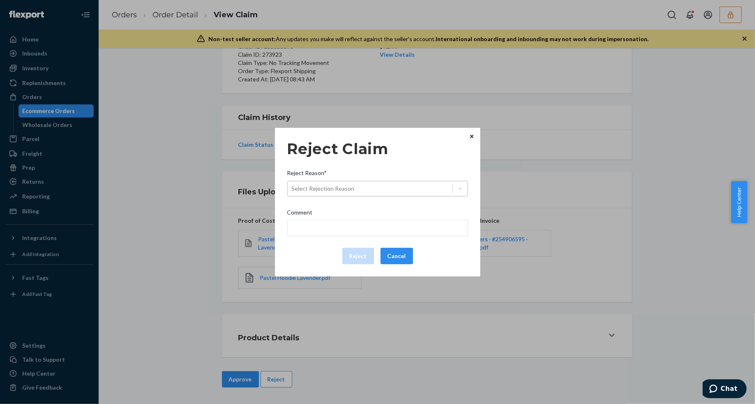
click at [384, 185] on div "Select Rejection Reason" at bounding box center [370, 188] width 165 height 13
click at [292, 185] on input "Reject Reason* Select Rejection Reason" at bounding box center [292, 188] width 1 height 8
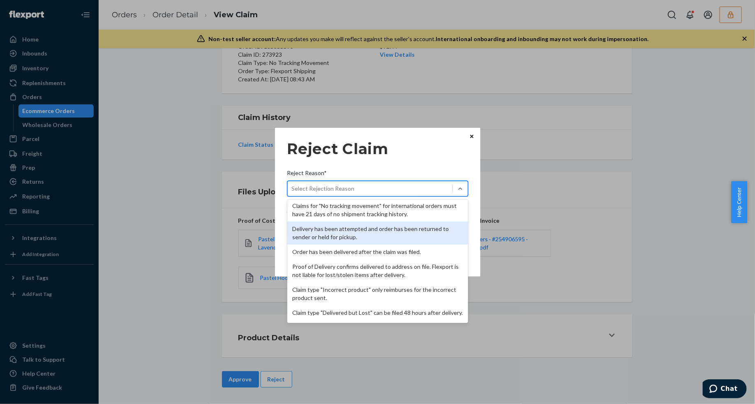
scroll to position [0, 0]
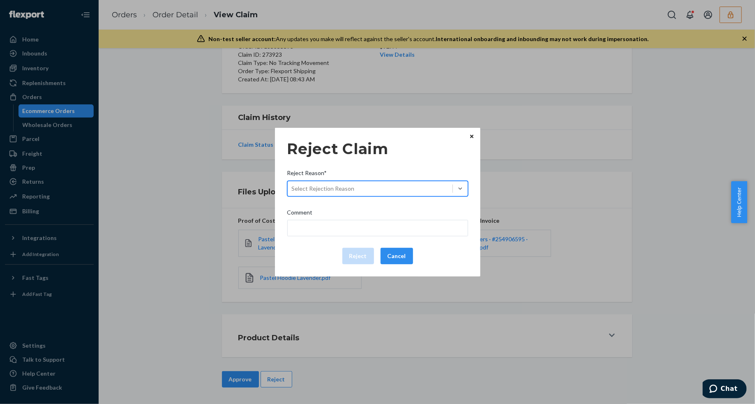
click at [366, 181] on div "Select Rejection Reason" at bounding box center [377, 189] width 181 height 16
click at [292, 184] on input "Reject Reason* 0 results available. Select is focused ,type to refine list, pre…" at bounding box center [292, 188] width 1 height 8
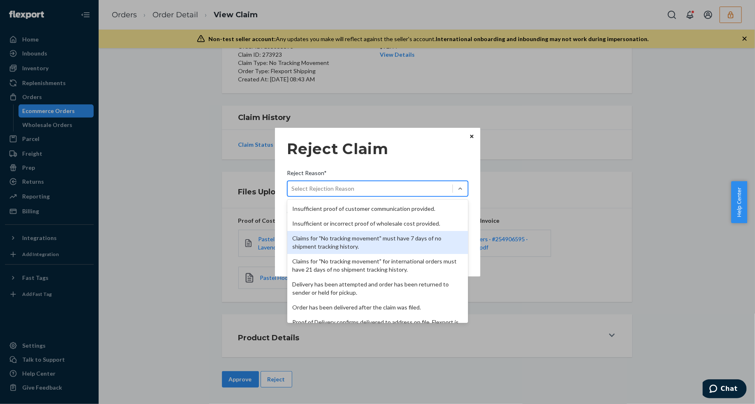
click at [360, 237] on div "Claims for "No tracking movement" must have 7 days of no shipment tracking hist…" at bounding box center [377, 242] width 181 height 23
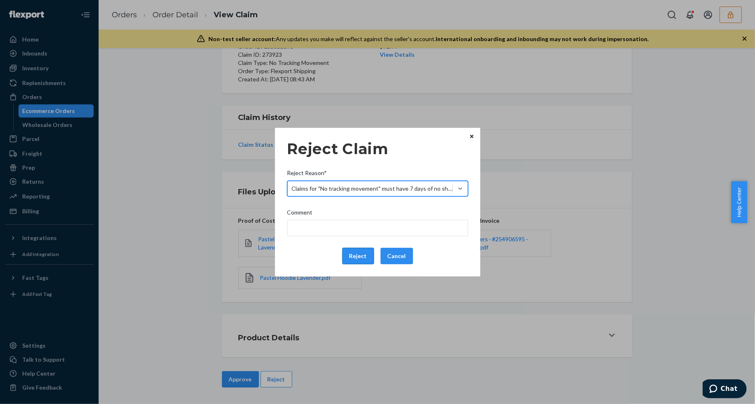
click at [350, 257] on button "Reject" at bounding box center [358, 256] width 32 height 16
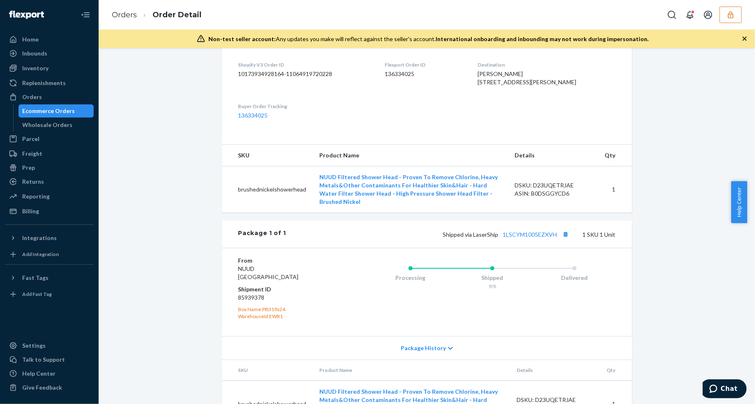
scroll to position [239, 0]
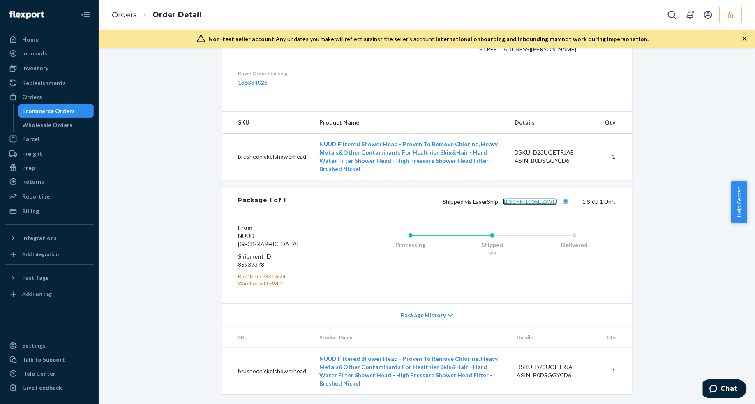
click at [510, 205] on link "1LSCYM1005EZXVH" at bounding box center [530, 201] width 54 height 7
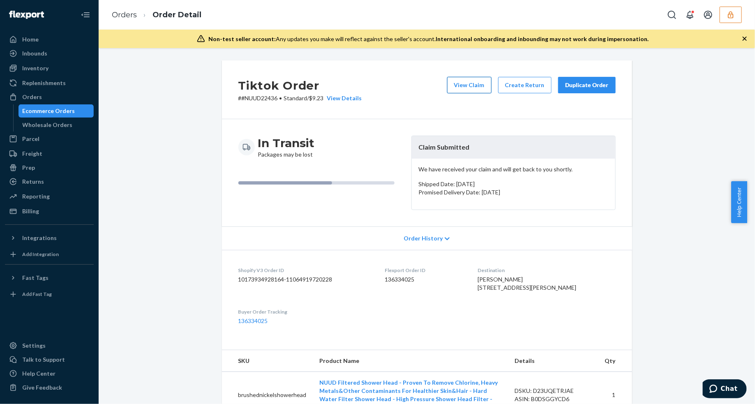
click at [463, 82] on button "View Claim" at bounding box center [469, 85] width 44 height 16
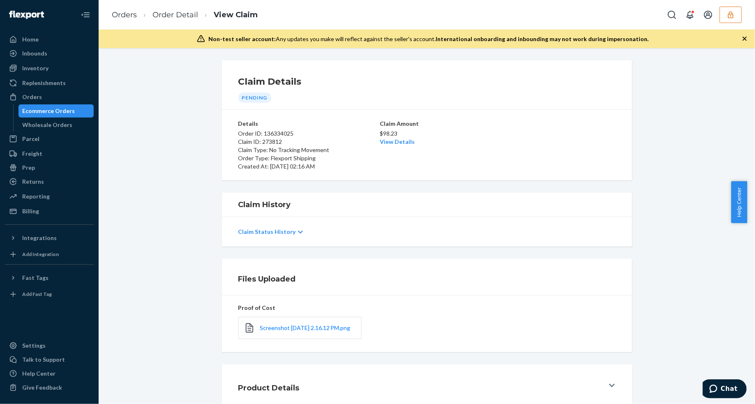
scroll to position [55, 0]
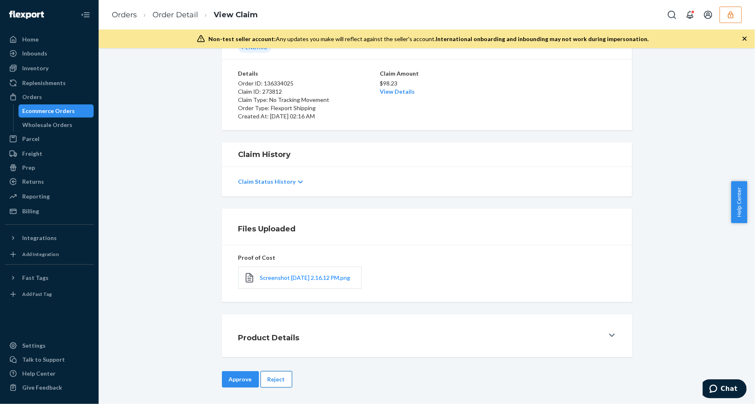
click at [276, 378] on button "Reject" at bounding box center [276, 379] width 32 height 16
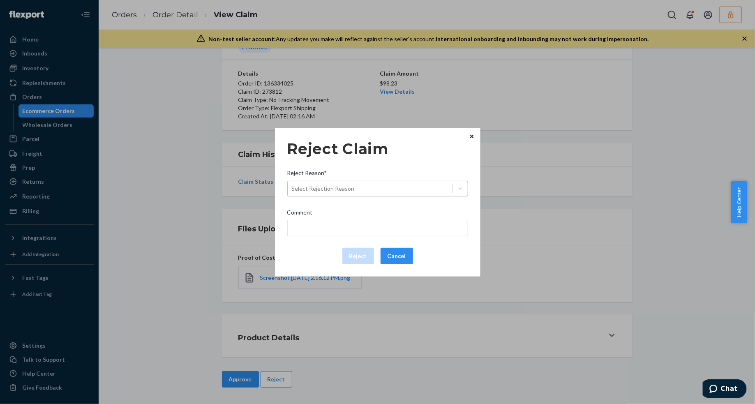
click at [395, 191] on div "Select Rejection Reason" at bounding box center [370, 188] width 165 height 13
click at [292, 191] on input "Reject Reason* Select Rejection Reason" at bounding box center [292, 188] width 1 height 8
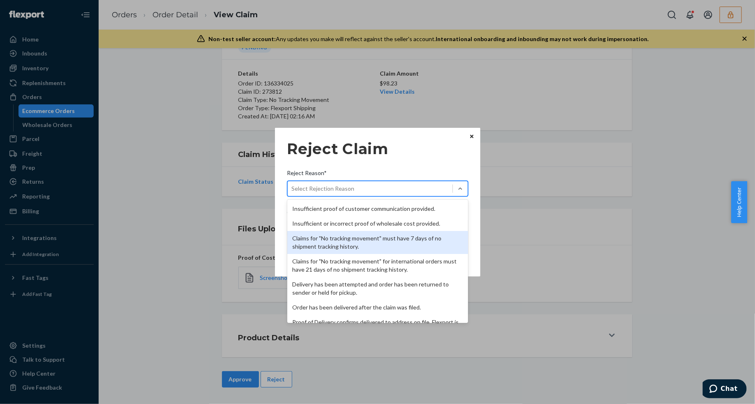
click at [379, 244] on div "Claims for "No tracking movement" must have 7 days of no shipment tracking hist…" at bounding box center [377, 242] width 181 height 23
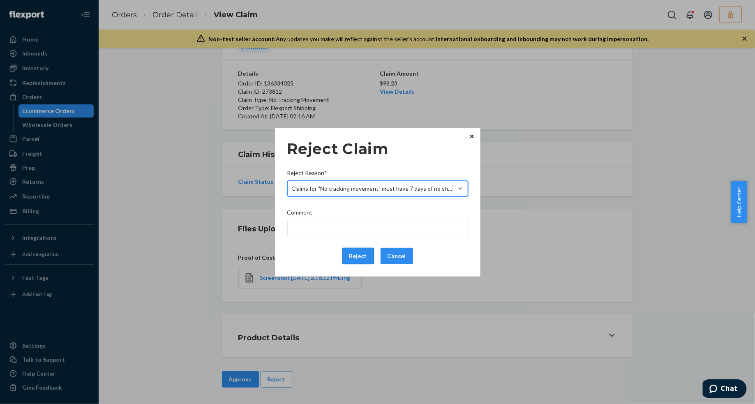
click at [362, 251] on button "Reject" at bounding box center [358, 256] width 32 height 16
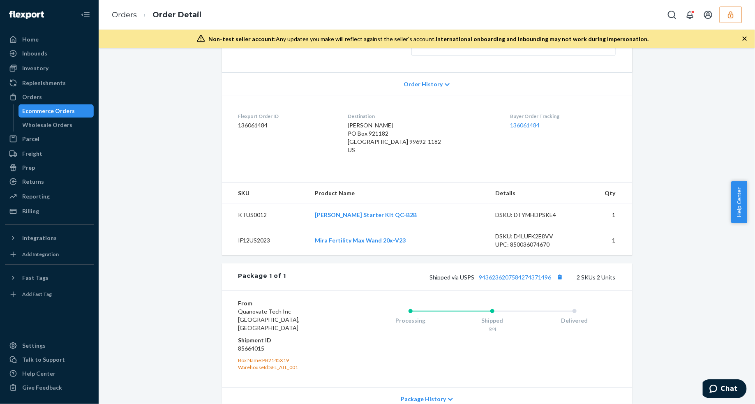
scroll to position [205, 0]
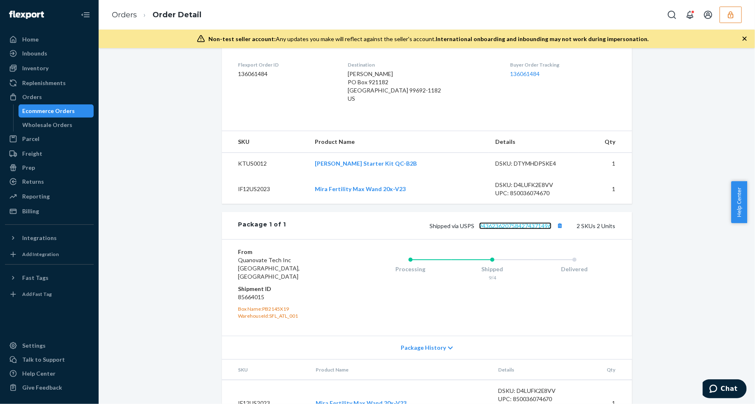
click at [509, 223] on link "9436236207584274371496" at bounding box center [515, 225] width 72 height 7
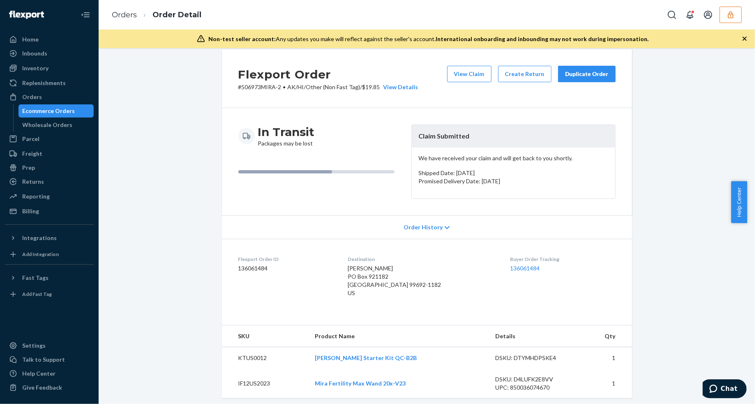
scroll to position [0, 0]
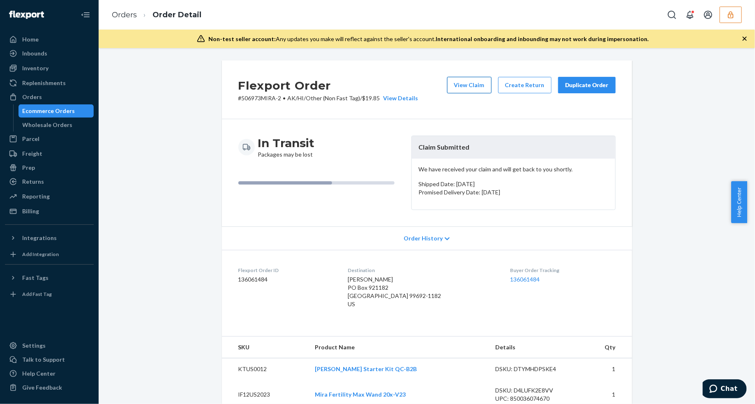
click at [463, 92] on button "View Claim" at bounding box center [469, 85] width 44 height 16
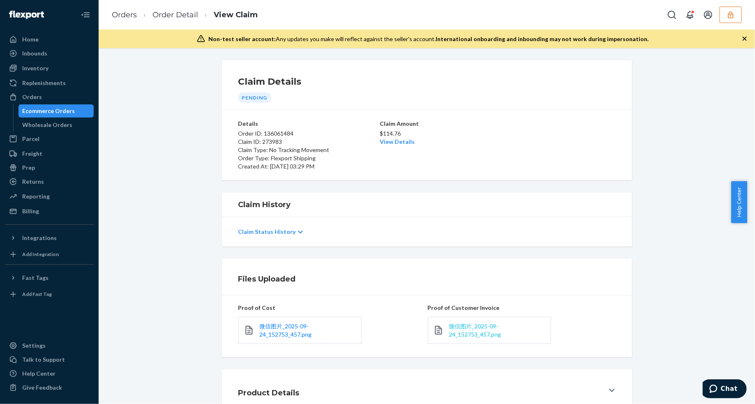
click at [473, 324] on span "微信图片_2025-09-24_152753_457.png" at bounding box center [475, 329] width 52 height 15
click at [475, 326] on span "微信图片_2025-09-24_152753_457.png" at bounding box center [475, 329] width 52 height 15
click at [381, 140] on link "View Details" at bounding box center [397, 141] width 35 height 7
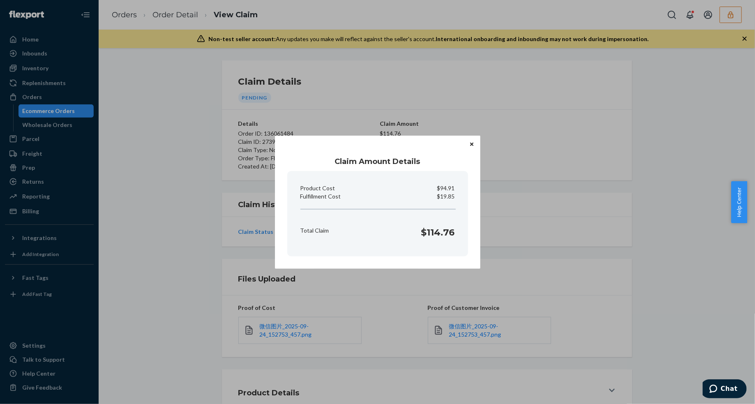
click at [192, 218] on div "Claim Amount Details Product Cost $94.91 Fulfillment Cost $19.85 Total Claim $1…" at bounding box center [377, 202] width 755 height 404
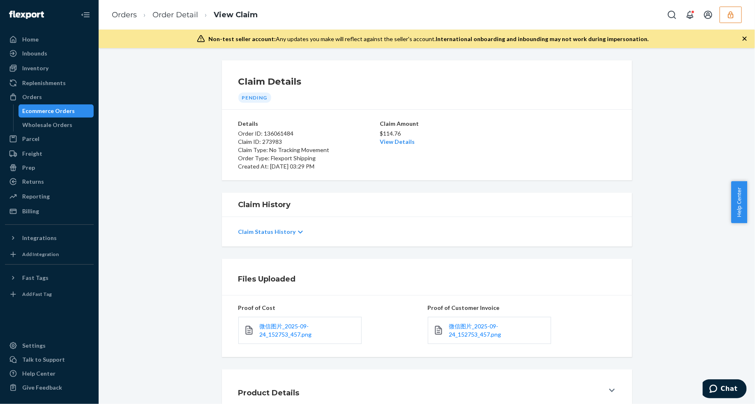
scroll to position [55, 0]
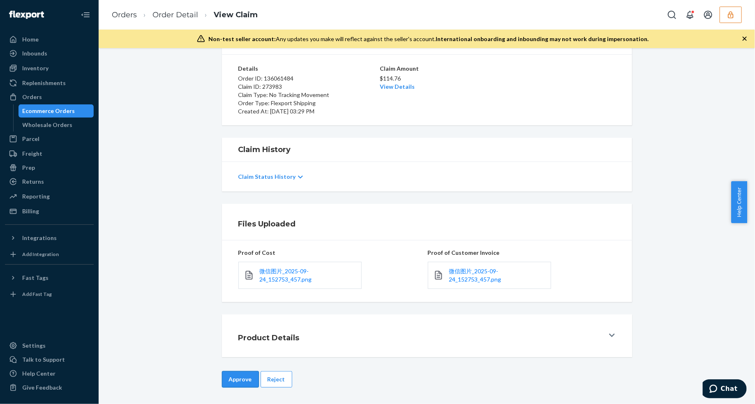
click at [230, 382] on button "Approve" at bounding box center [240, 379] width 37 height 16
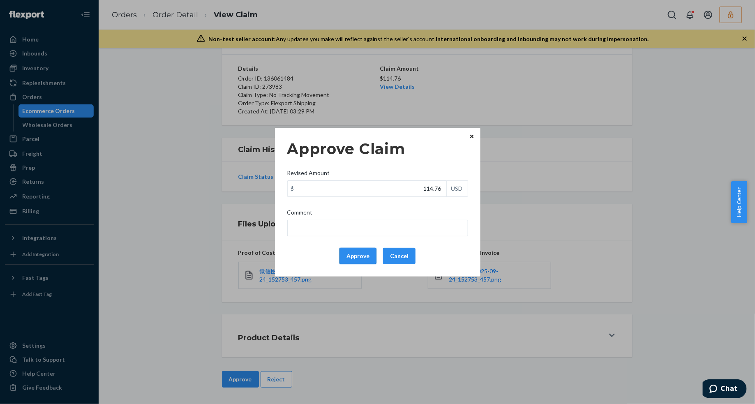
click at [360, 257] on button "Approve" at bounding box center [357, 256] width 37 height 16
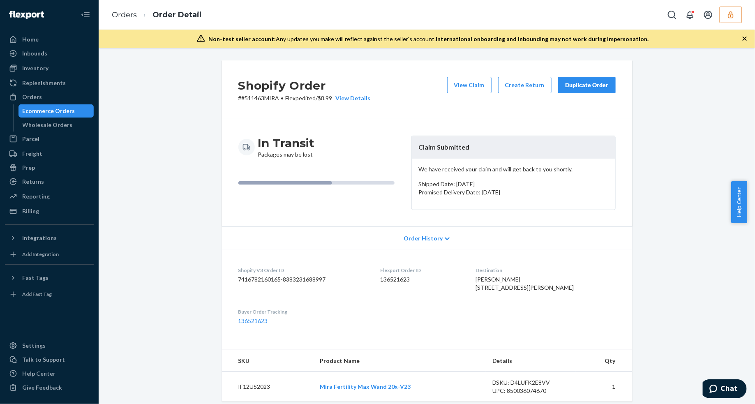
scroll to position [239, 0]
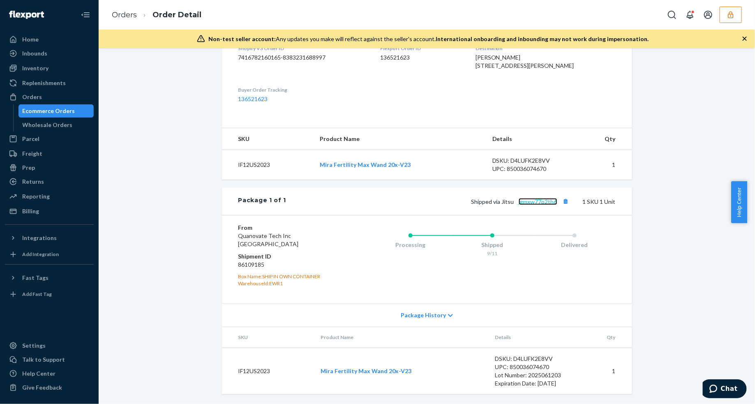
click at [524, 202] on link "jgmxw77p2th6" at bounding box center [537, 201] width 39 height 7
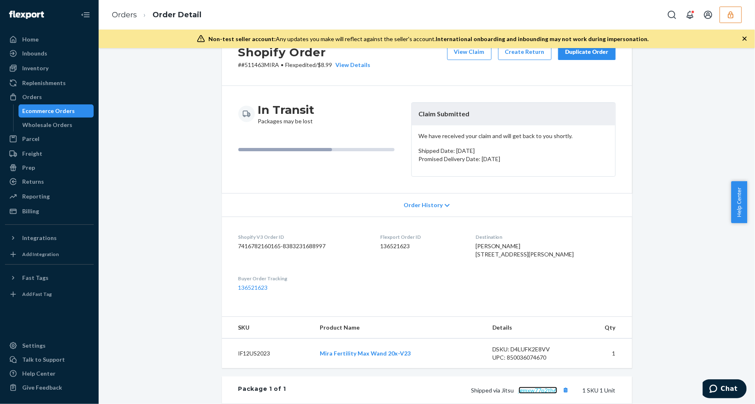
scroll to position [0, 0]
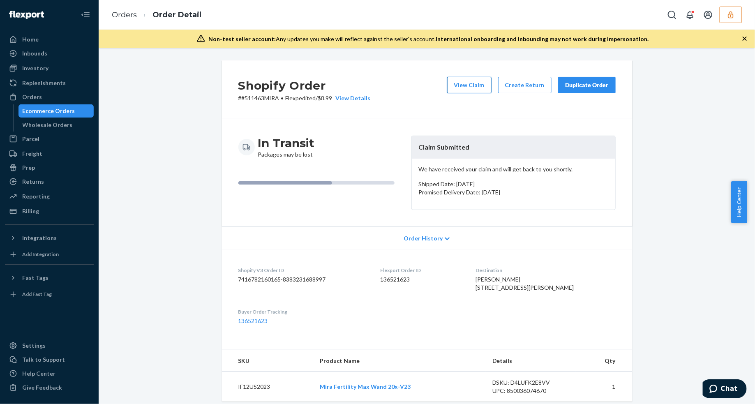
click at [474, 81] on button "View Claim" at bounding box center [469, 85] width 44 height 16
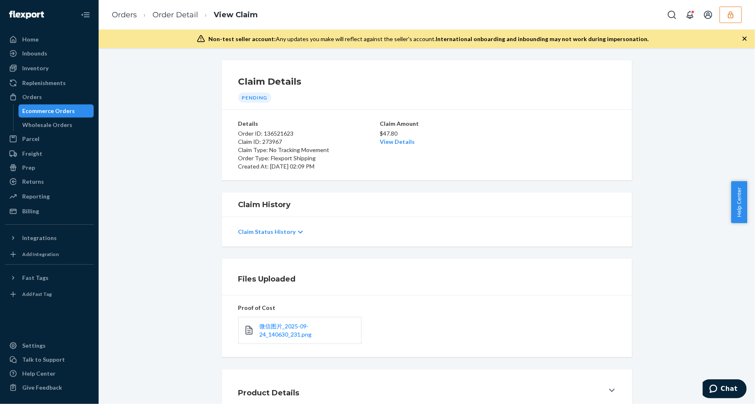
scroll to position [51, 0]
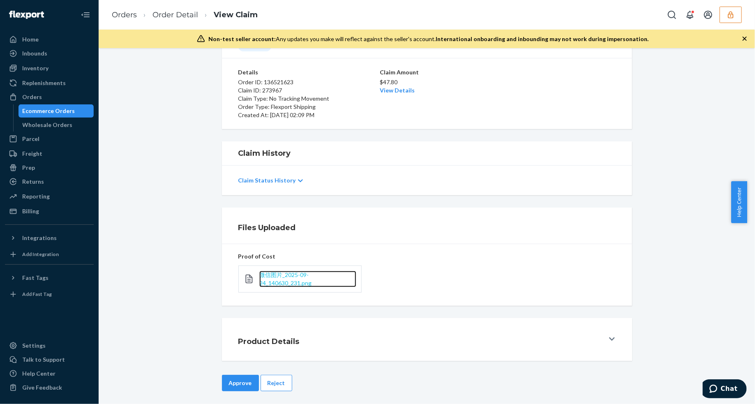
click at [284, 282] on span "微信图片_2025-09-24_140630_231.png" at bounding box center [285, 278] width 52 height 15
click at [391, 90] on link "View Details" at bounding box center [397, 90] width 35 height 7
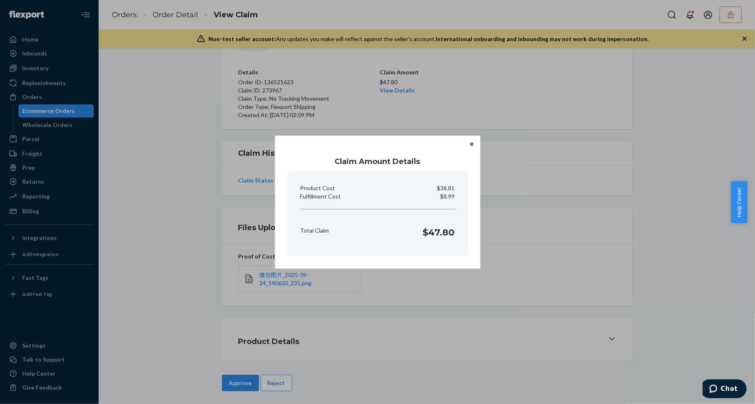
click at [469, 142] on button "Close" at bounding box center [471, 144] width 8 height 9
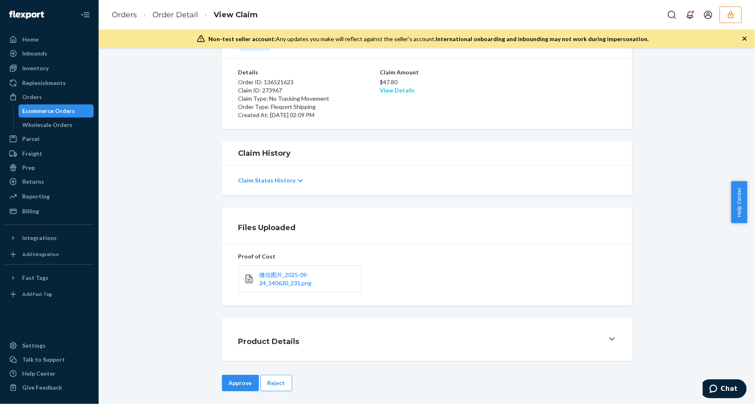
click at [398, 92] on link "View Details" at bounding box center [397, 90] width 35 height 7
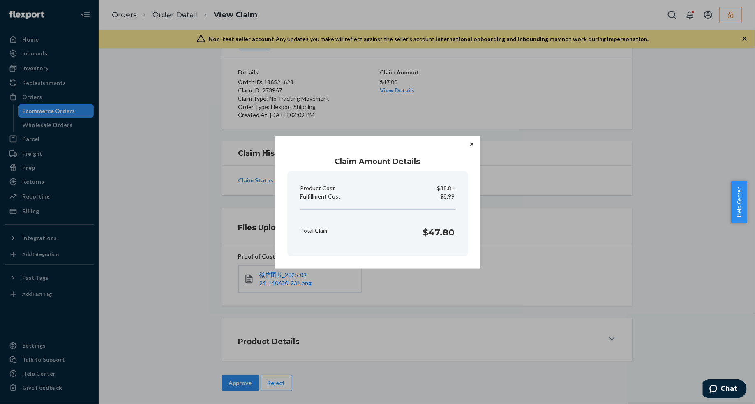
click at [450, 198] on p "$8.99" at bounding box center [447, 196] width 14 height 8
copy p "Fulfillment Cost"
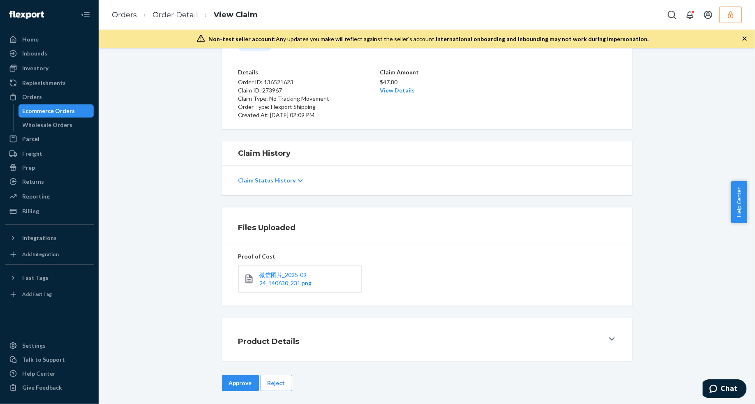
click at [461, 306] on div "Home Inbounds Shipping Plans Problems Inventory Products Replenishments Orders …" at bounding box center [377, 202] width 755 height 404
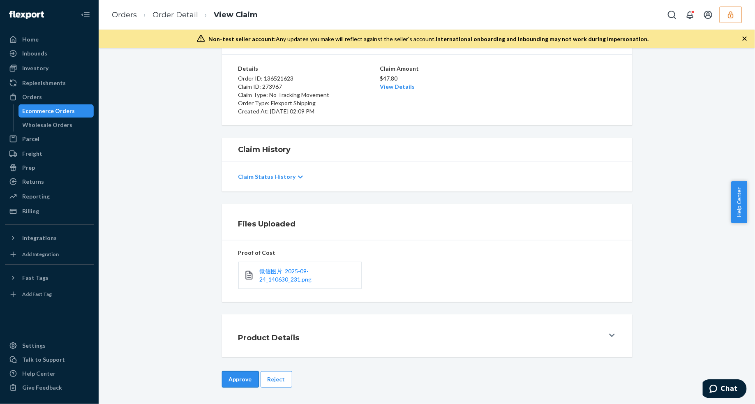
click at [239, 382] on button "Approve" at bounding box center [240, 379] width 37 height 16
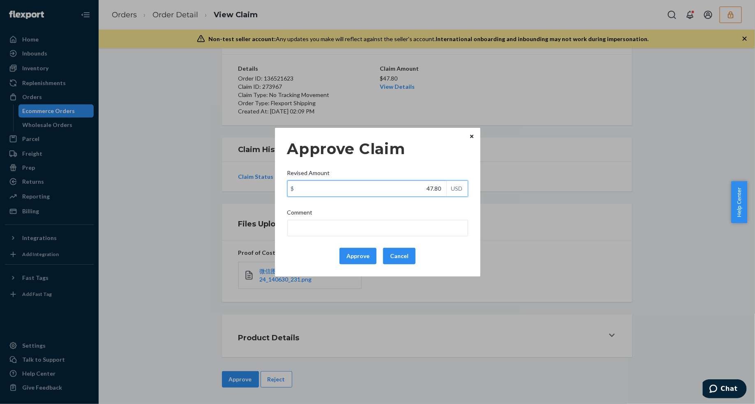
click at [410, 190] on input "47.80" at bounding box center [367, 189] width 159 height 16
type input "43.40"
click at [359, 252] on button "Approve" at bounding box center [357, 256] width 37 height 16
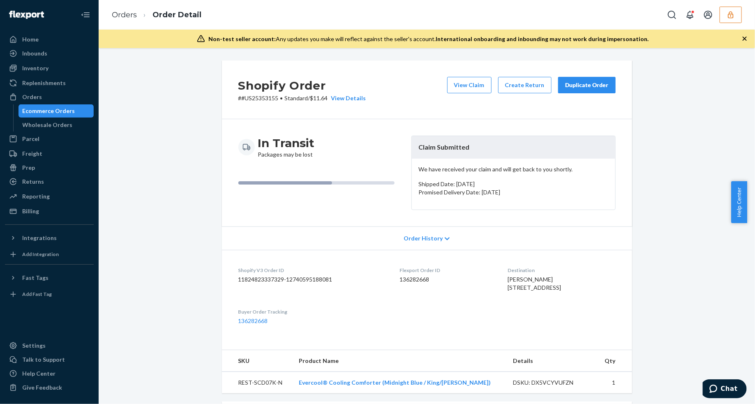
scroll to position [205, 0]
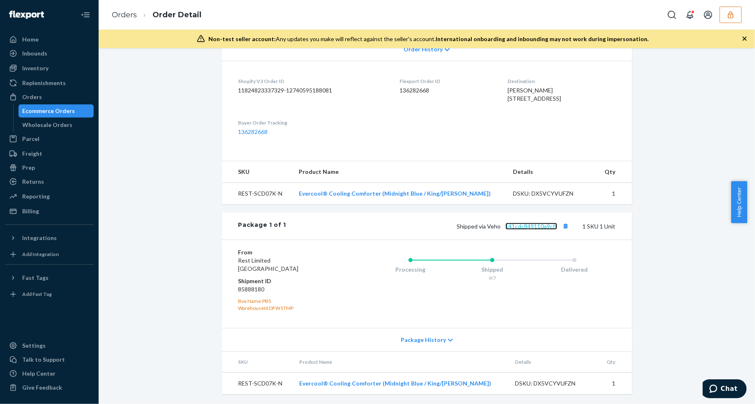
click at [519, 226] on link "141cdc849110a9cff" at bounding box center [531, 226] width 52 height 7
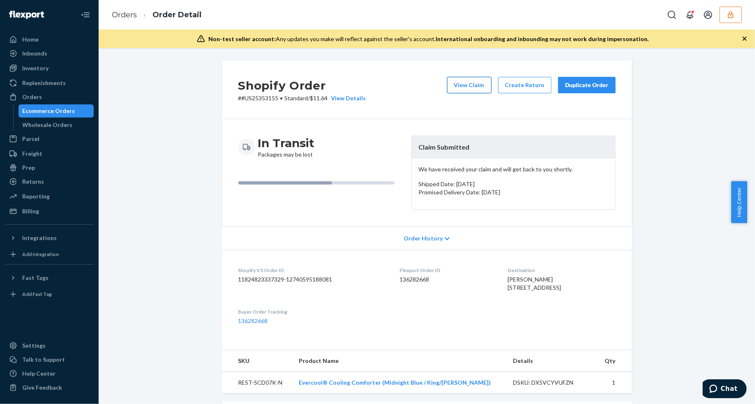
click at [467, 89] on button "View Claim" at bounding box center [469, 85] width 44 height 16
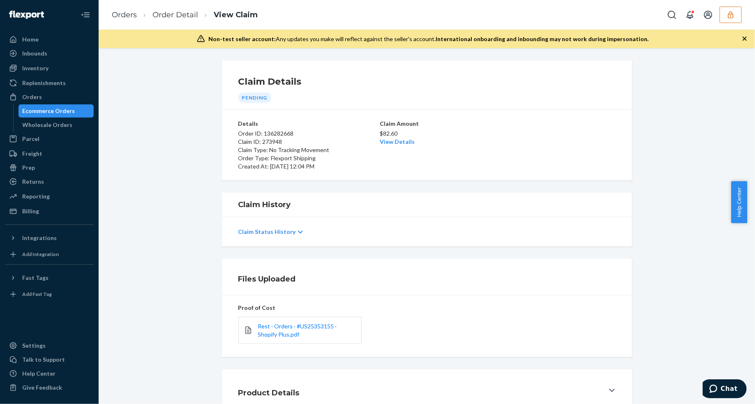
click at [314, 320] on div "Rest · Orders · #US25353155 · Shopify Plus.pdf" at bounding box center [299, 330] width 123 height 27
click at [318, 322] on link "Rest · Orders · #US25353155 · Shopify Plus.pdf" at bounding box center [307, 330] width 98 height 16
click at [380, 143] on link "View Details" at bounding box center [397, 141] width 35 height 7
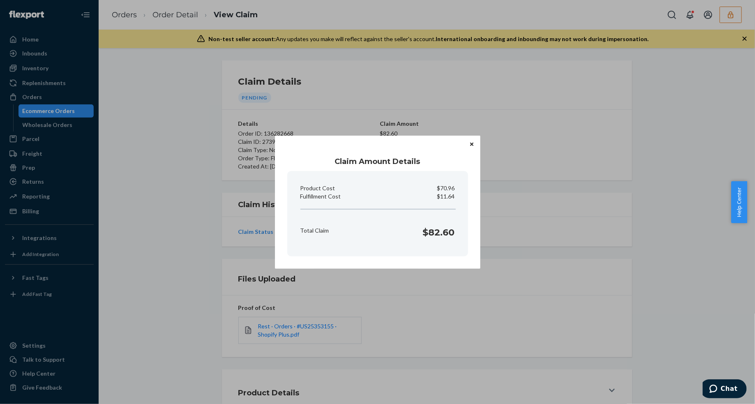
click at [469, 142] on button "Close" at bounding box center [471, 144] width 8 height 9
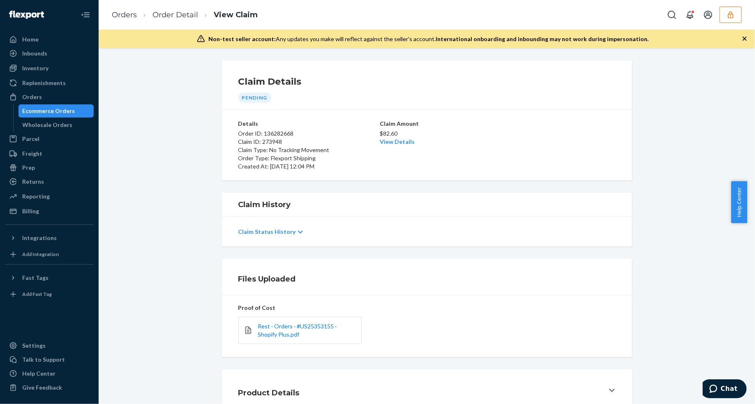
scroll to position [55, 0]
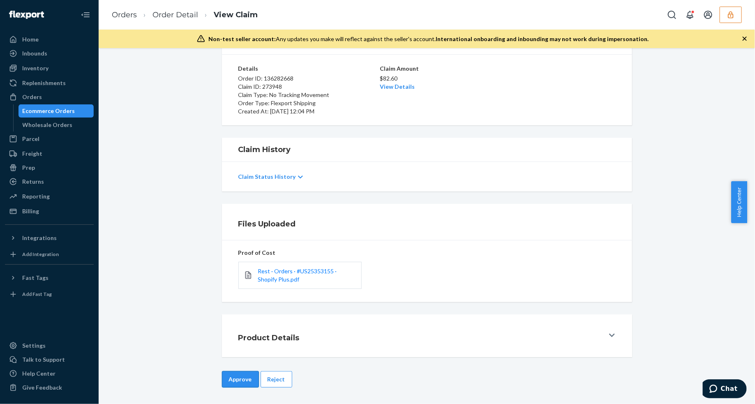
click at [238, 372] on button "Approve" at bounding box center [240, 379] width 37 height 16
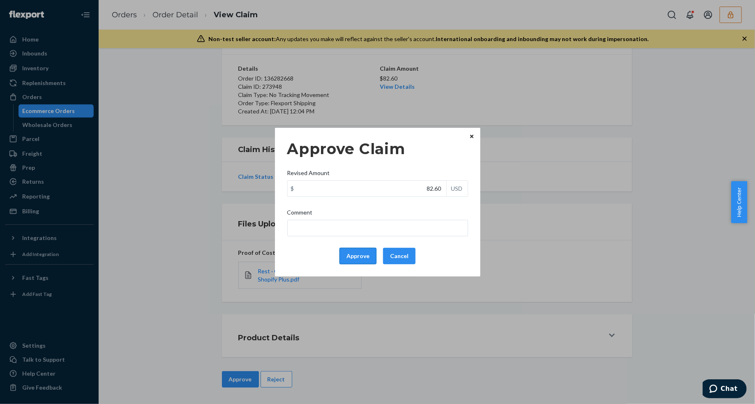
click at [357, 253] on button "Approve" at bounding box center [357, 256] width 37 height 16
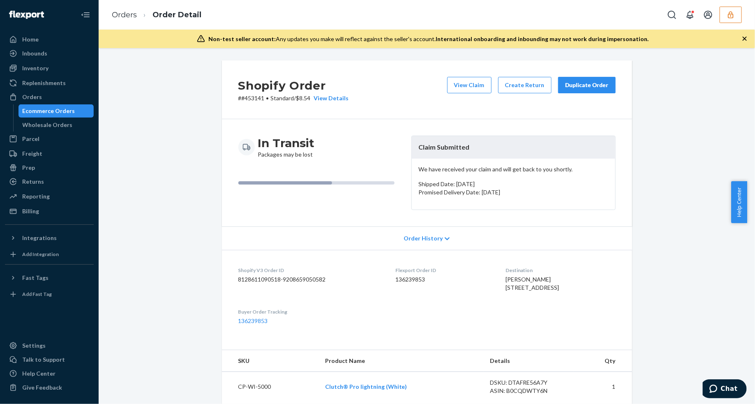
scroll to position [257, 0]
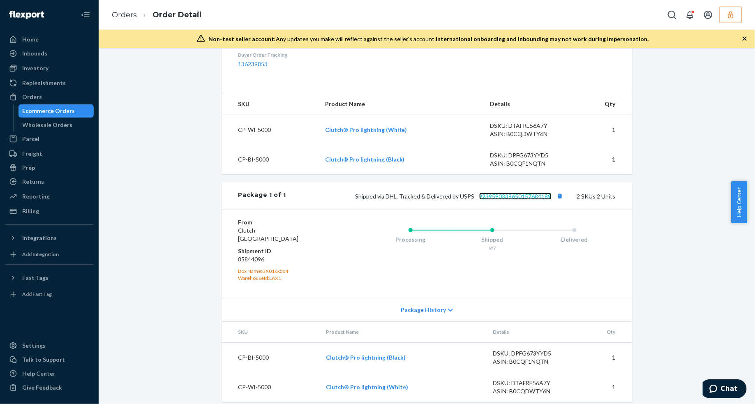
click at [501, 200] on link "9239590339650157684189" at bounding box center [515, 196] width 72 height 7
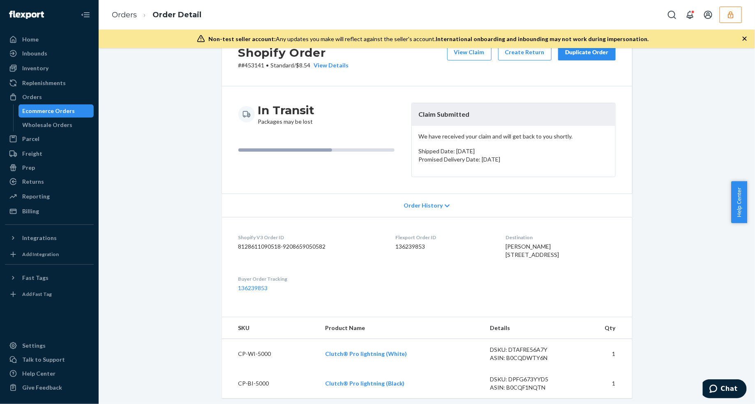
scroll to position [0, 0]
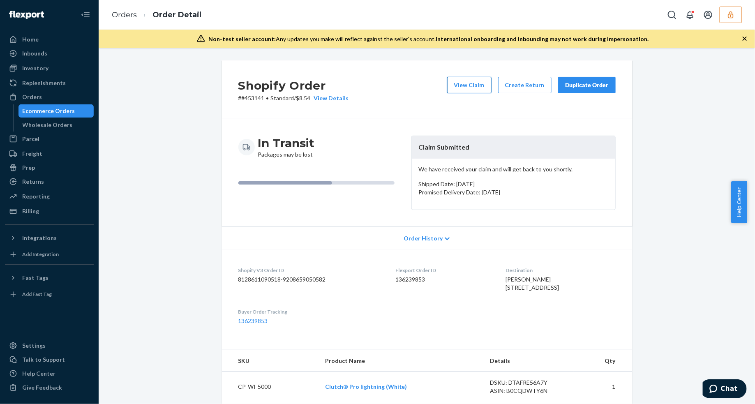
click at [465, 83] on button "View Claim" at bounding box center [469, 85] width 44 height 16
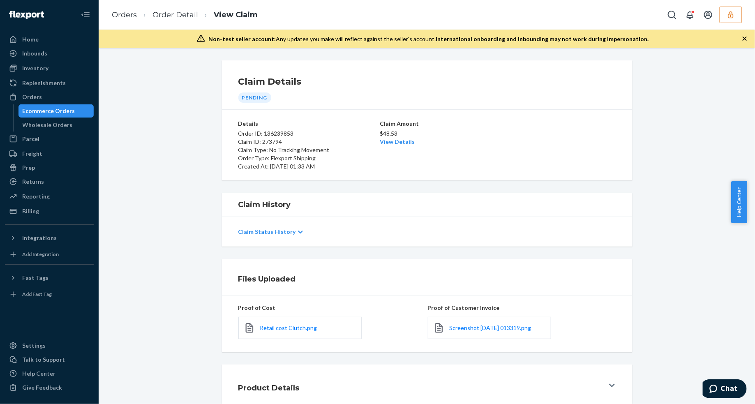
scroll to position [50, 0]
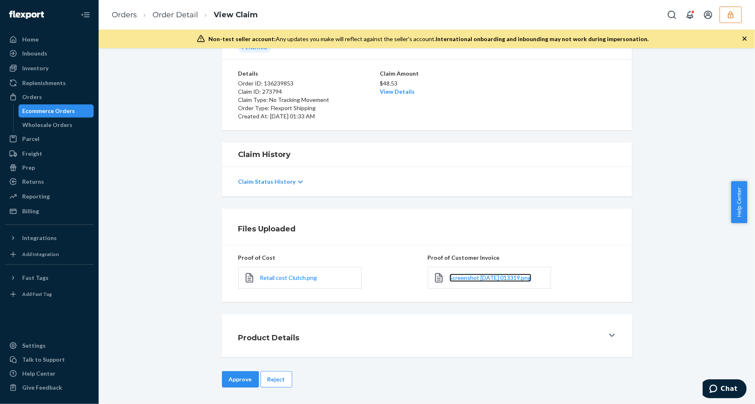
click at [487, 281] on link "Screenshot 2025-09-24 013319.png" at bounding box center [490, 278] width 82 height 8
click at [384, 91] on link "View Details" at bounding box center [397, 91] width 35 height 7
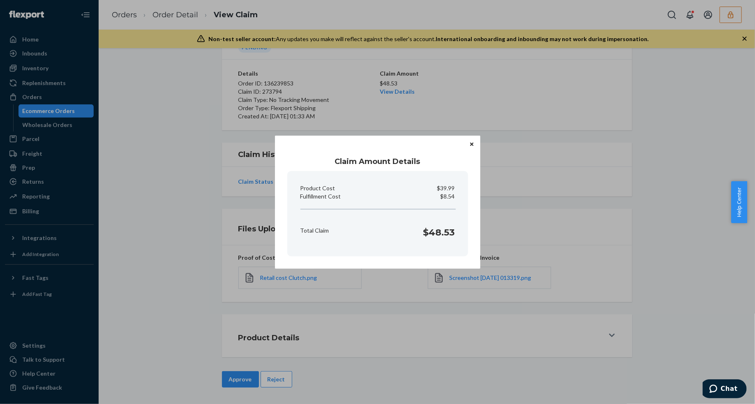
click at [446, 196] on p "$8.54" at bounding box center [447, 196] width 14 height 8
copy p "Fulfillment Cost"
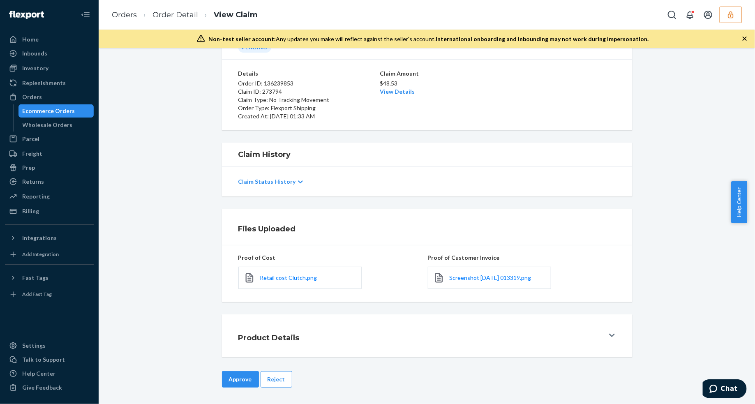
click at [407, 329] on div "Home Inbounds Shipping Plans Problems Inventory Products Replenishments Orders …" at bounding box center [377, 202] width 755 height 404
click at [241, 378] on button "Approve" at bounding box center [240, 379] width 37 height 16
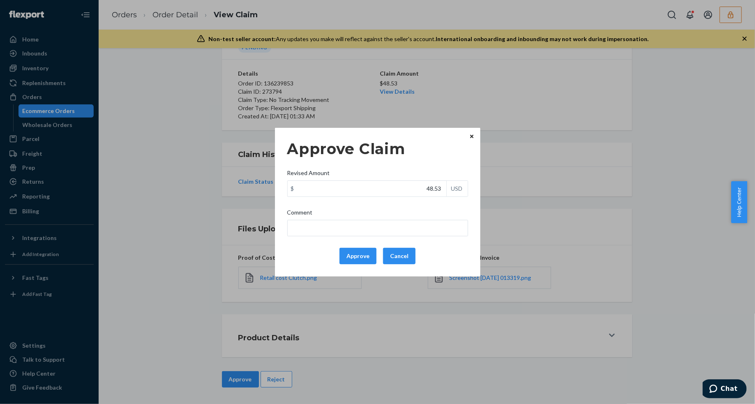
click at [384, 196] on div "$ 48.53 USD" at bounding box center [377, 188] width 181 height 16
click at [384, 196] on input "48.53" at bounding box center [367, 189] width 159 height 16
type input "36.28"
click at [352, 253] on button "Approve" at bounding box center [357, 256] width 37 height 16
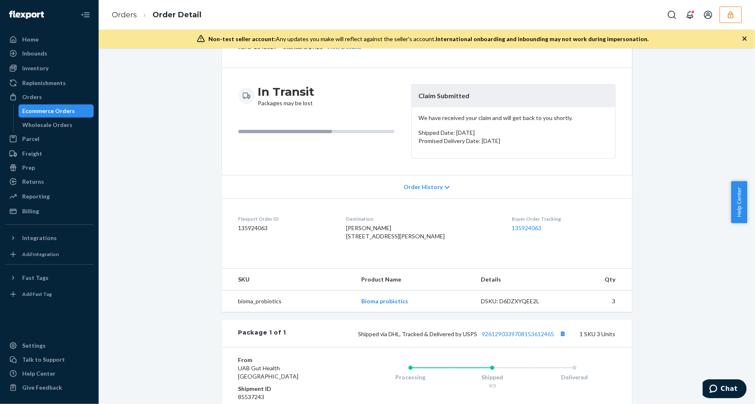
scroll to position [192, 0]
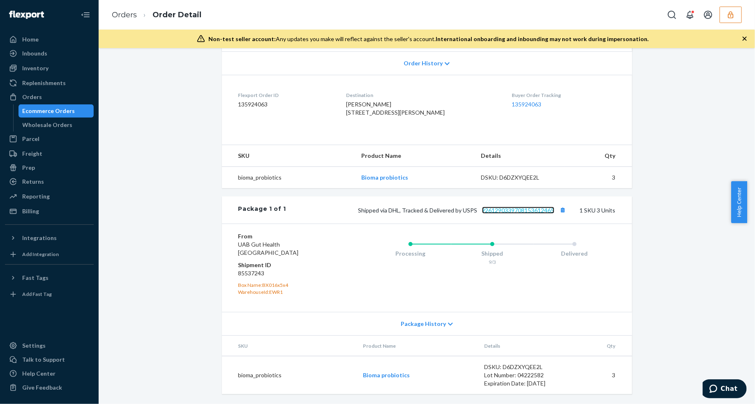
click at [498, 209] on link "9261290339708153612465" at bounding box center [518, 210] width 72 height 7
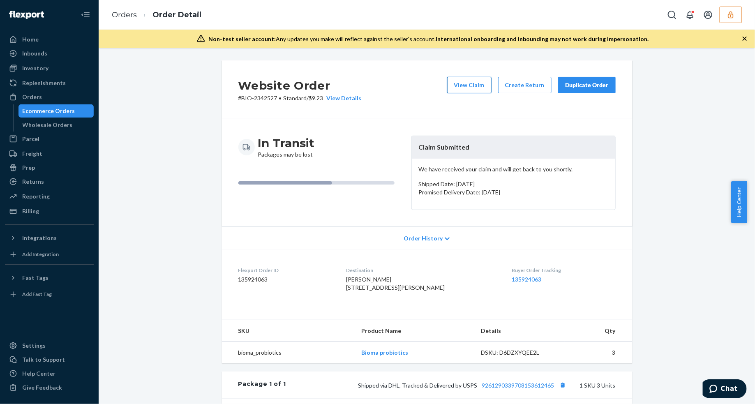
click at [473, 86] on button "View Claim" at bounding box center [469, 85] width 44 height 16
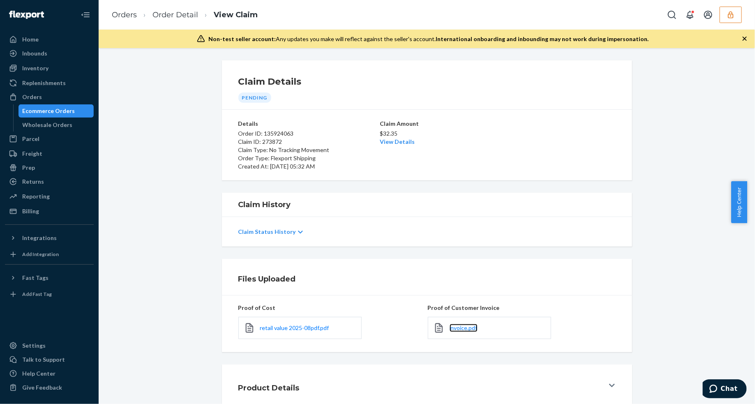
click at [451, 332] on link "invoice.pdf" at bounding box center [463, 328] width 28 height 8
click at [166, 14] on link "Order Detail" at bounding box center [175, 14] width 46 height 9
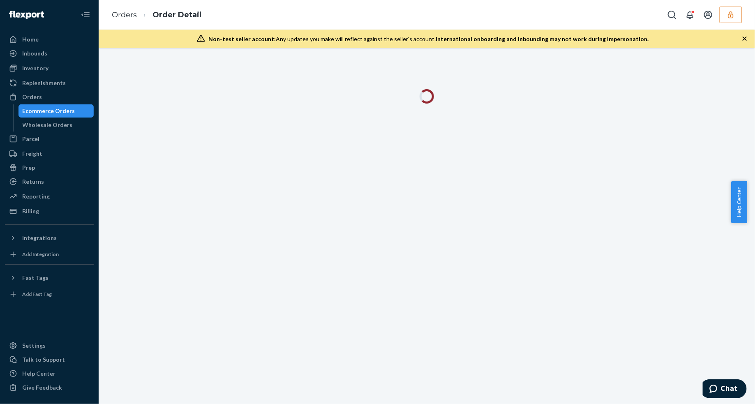
click at [744, 37] on icon "button" at bounding box center [744, 39] width 4 height 4
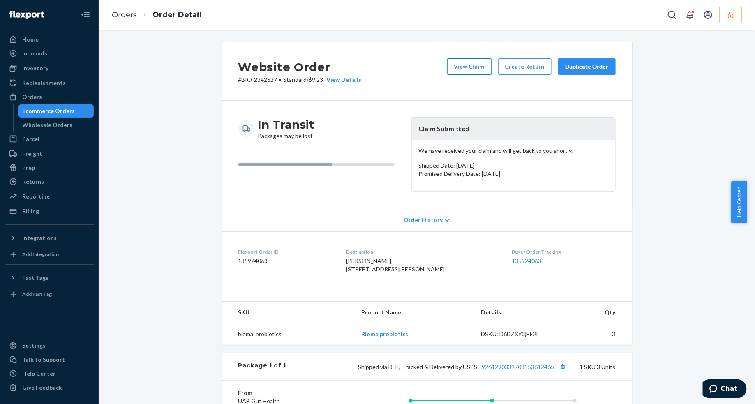
click at [489, 67] on button "View Claim" at bounding box center [469, 66] width 44 height 16
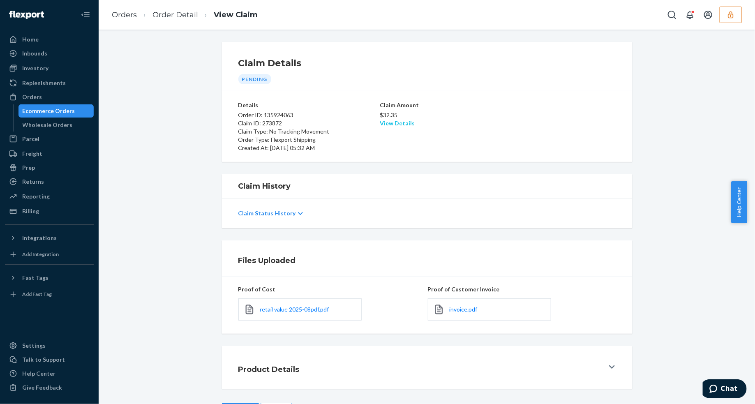
click at [382, 122] on link "View Details" at bounding box center [397, 123] width 35 height 7
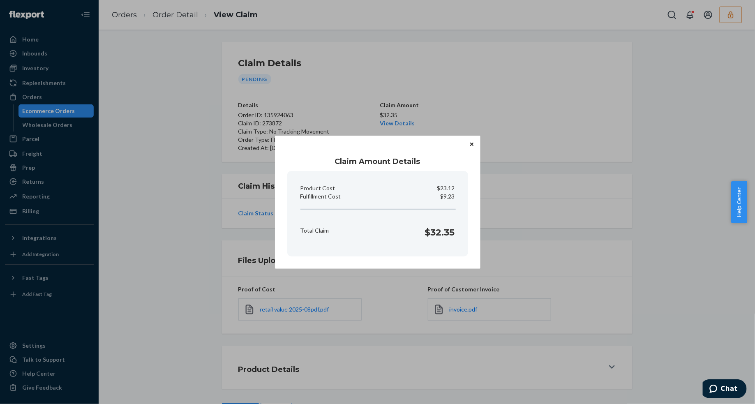
click at [467, 145] on button "Close" at bounding box center [471, 144] width 8 height 9
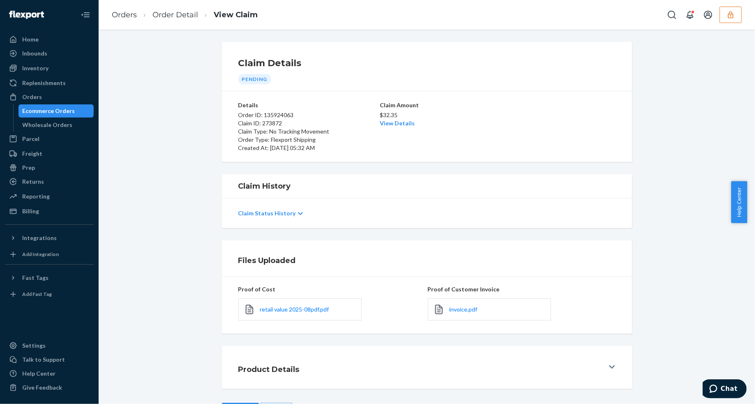
scroll to position [32, 0]
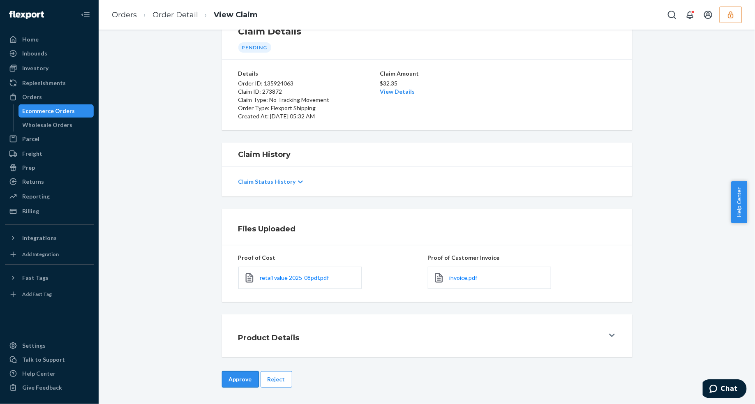
click at [222, 385] on button "Approve" at bounding box center [240, 379] width 37 height 16
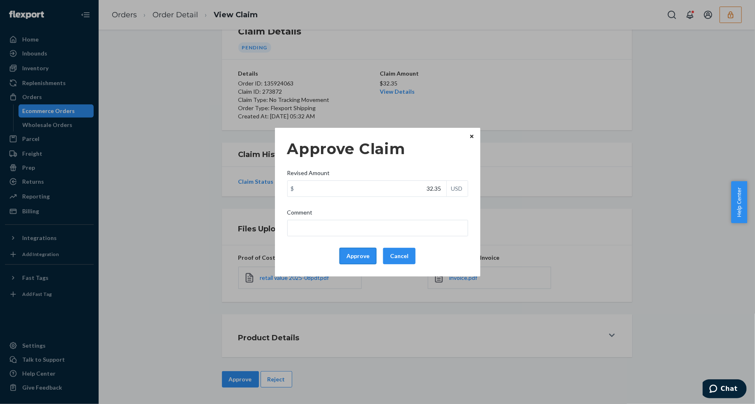
click at [362, 256] on button "Approve" at bounding box center [357, 256] width 37 height 16
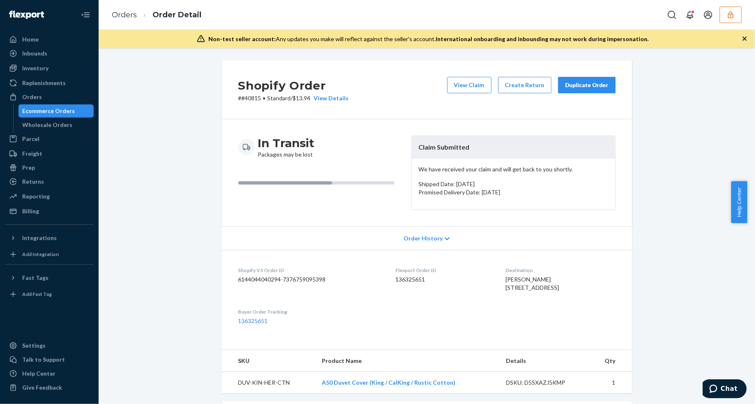
scroll to position [206, 0]
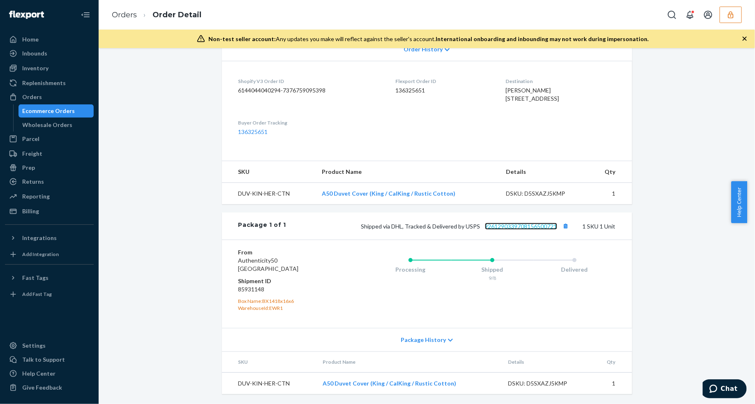
click at [512, 228] on link "9261290339708156500721" at bounding box center [521, 226] width 72 height 7
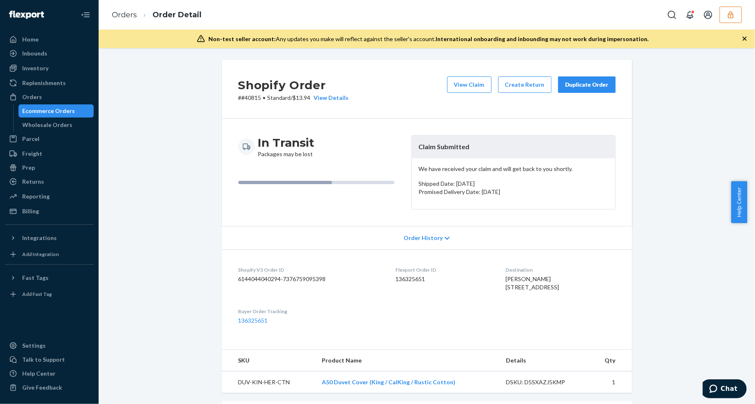
scroll to position [0, 0]
click at [479, 90] on button "View Claim" at bounding box center [469, 85] width 44 height 16
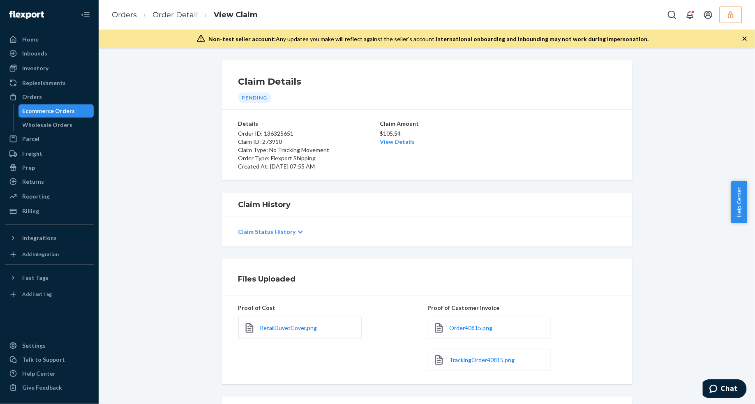
scroll to position [83, 0]
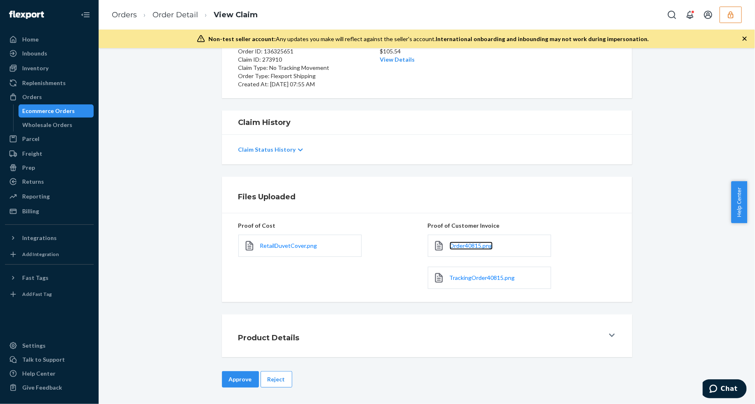
click at [458, 249] on link "Order40815.png" at bounding box center [470, 246] width 43 height 8
click at [388, 57] on link "View Details" at bounding box center [397, 59] width 35 height 7
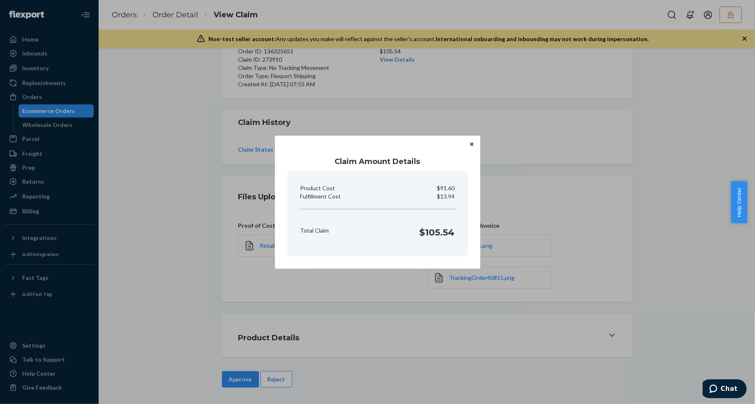
click at [447, 192] on p "$13.94" at bounding box center [446, 196] width 18 height 8
copy p "13.94"
click at [360, 302] on div "Claim Amount Details Product Cost $91.60 Fulfillment Cost $13.94 Total Claim $1…" at bounding box center [377, 202] width 755 height 404
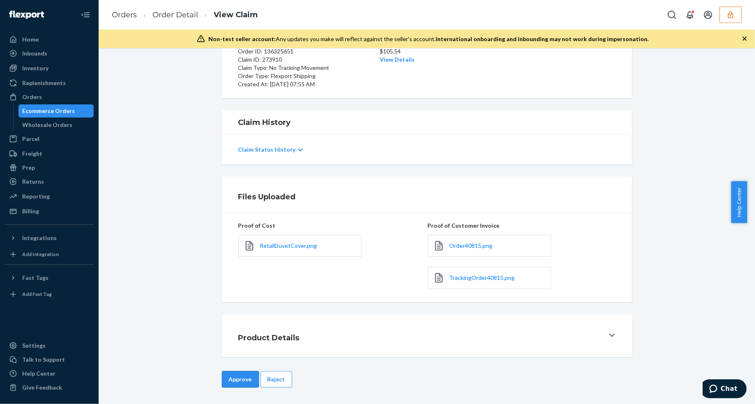
click at [224, 384] on button "Approve" at bounding box center [240, 379] width 37 height 16
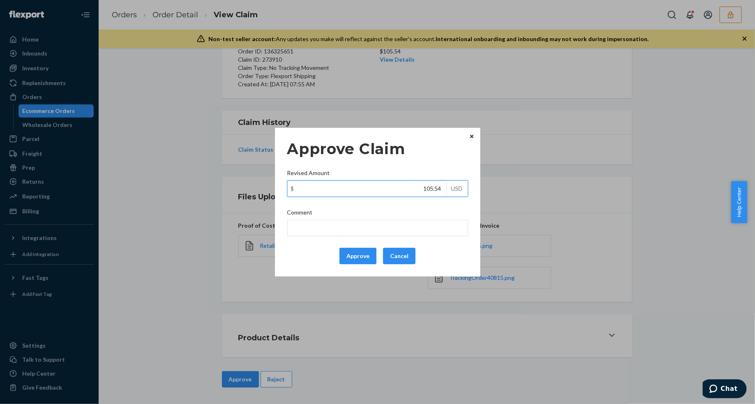
click at [396, 191] on input "105.54" at bounding box center [367, 189] width 159 height 16
type input "96.38"
click at [367, 262] on button "Approve" at bounding box center [357, 256] width 37 height 16
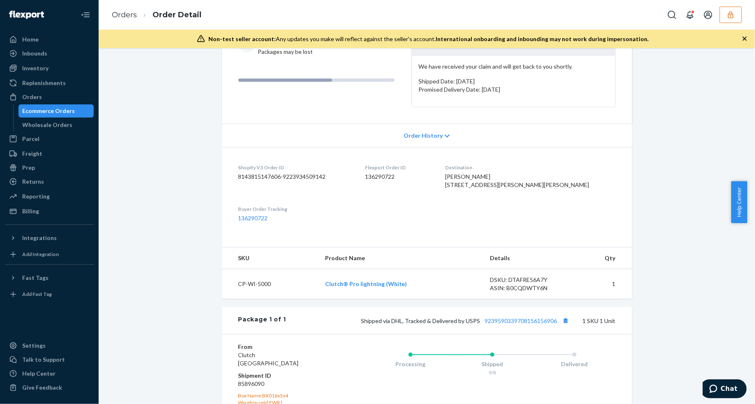
scroll to position [205, 0]
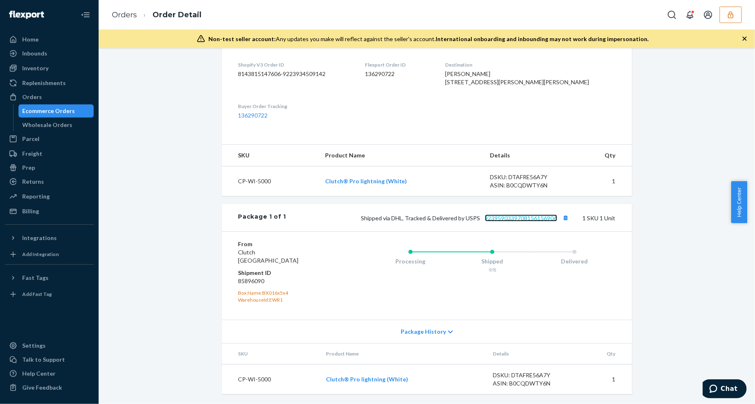
click at [516, 221] on link "9239590339708156156906" at bounding box center [521, 217] width 72 height 7
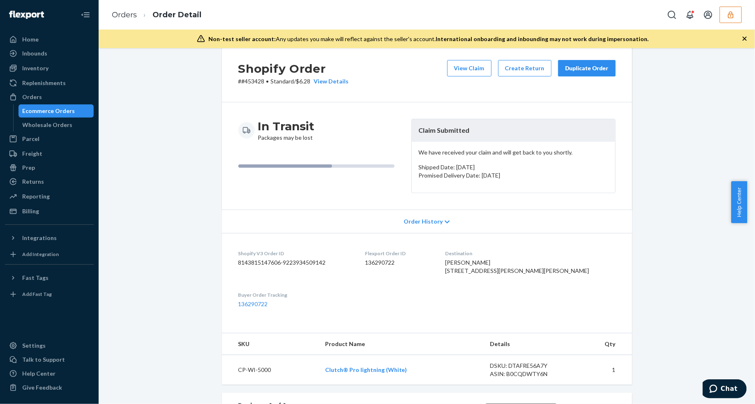
scroll to position [0, 0]
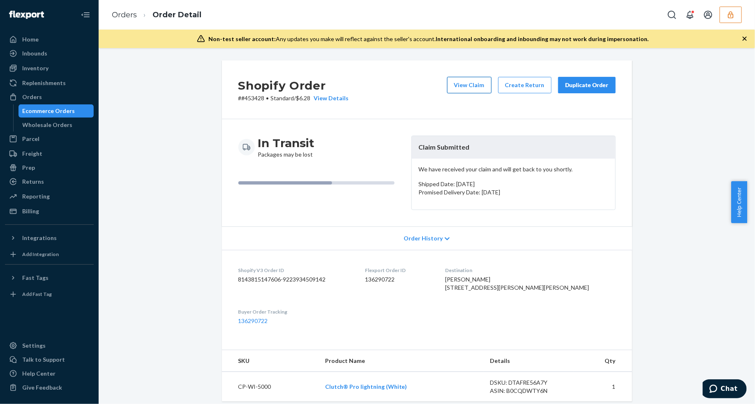
click at [481, 87] on button "View Claim" at bounding box center [469, 85] width 44 height 16
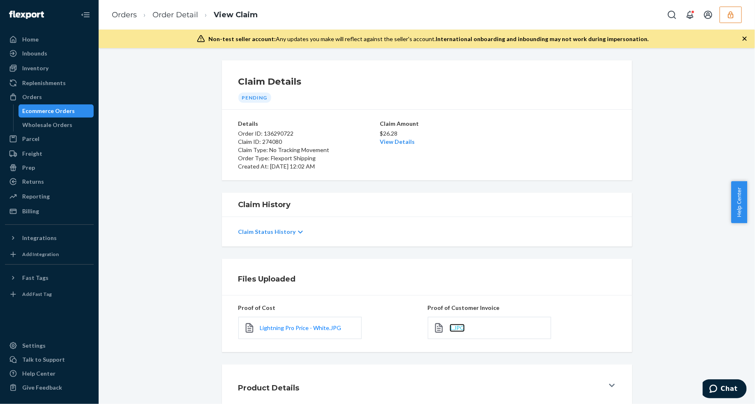
click at [457, 327] on span "1.JPG" at bounding box center [456, 327] width 15 height 7
click at [389, 146] on div "Claim Amount $26.28 View Details" at bounding box center [427, 145] width 94 height 51
click at [389, 144] on link "View Details" at bounding box center [397, 141] width 35 height 7
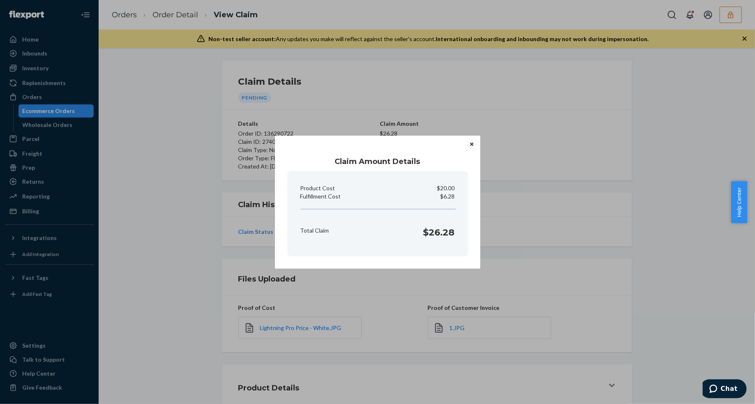
click at [444, 194] on p "$6.28" at bounding box center [447, 196] width 14 height 8
copy p "6.28"
click at [470, 143] on icon "Close" at bounding box center [471, 144] width 3 height 5
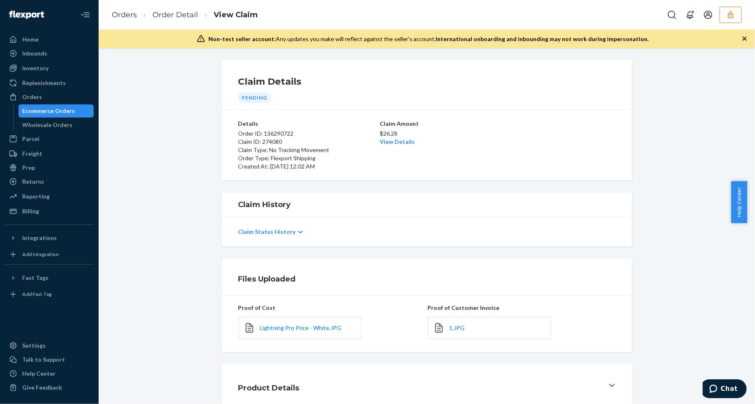
scroll to position [50, 0]
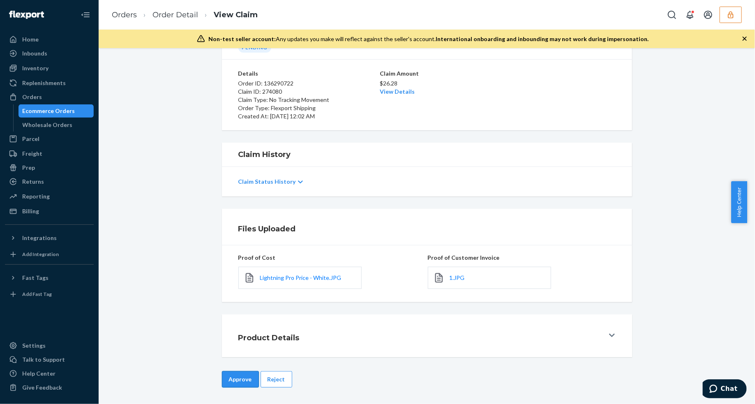
click at [237, 375] on button "Approve" at bounding box center [240, 379] width 37 height 16
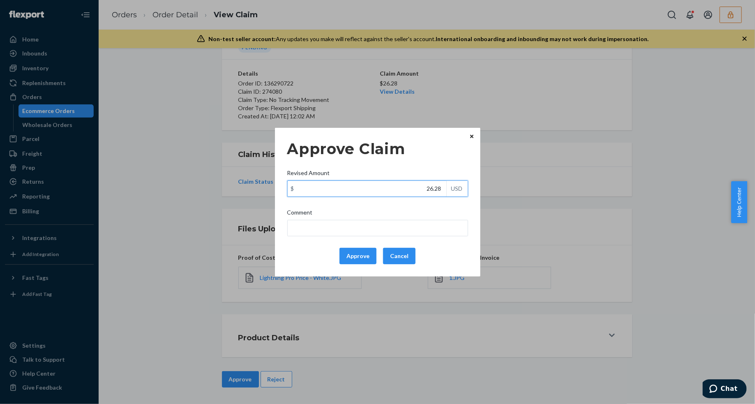
click at [398, 192] on input "26.28" at bounding box center [367, 189] width 159 height 16
type input "22.28"
drag, startPoint x: 364, startPoint y: 260, endPoint x: 364, endPoint y: 268, distance: 8.2
click at [364, 260] on button "Approve" at bounding box center [357, 256] width 37 height 16
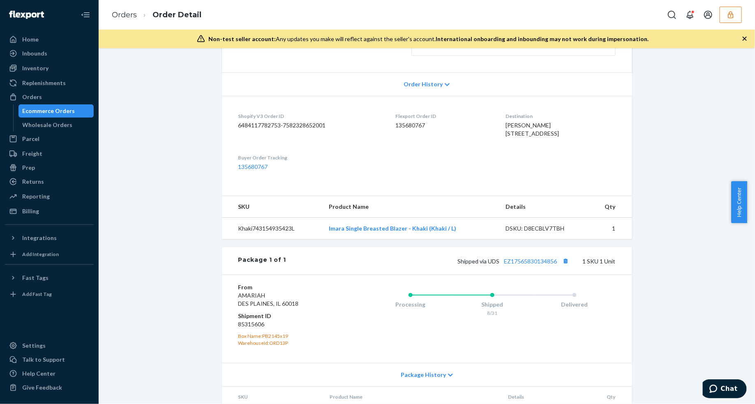
scroll to position [206, 0]
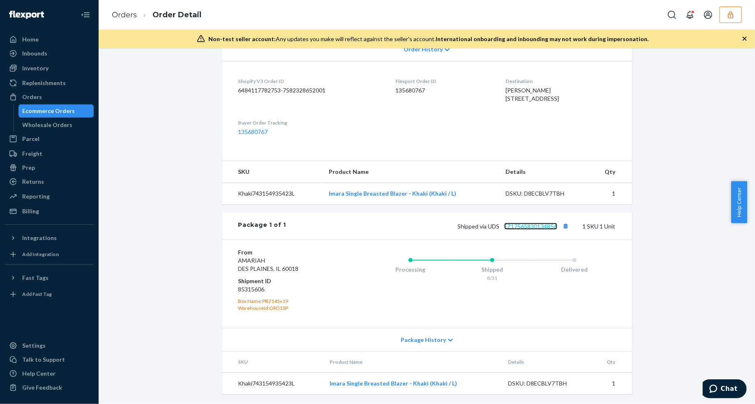
click at [533, 226] on link "EZ17565830134856" at bounding box center [530, 226] width 53 height 7
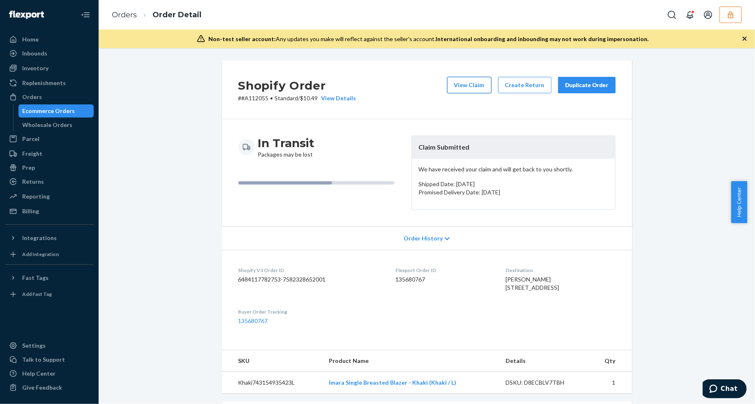
click at [472, 88] on button "View Claim" at bounding box center [469, 85] width 44 height 16
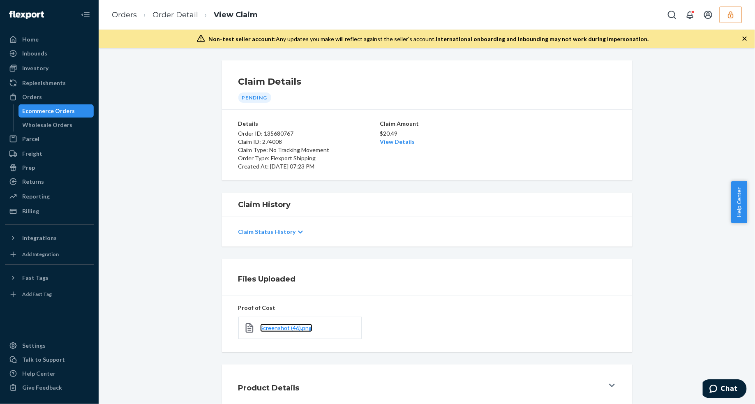
click at [296, 332] on link "Screenshot (46).png" at bounding box center [286, 328] width 52 height 8
click at [383, 143] on link "View Details" at bounding box center [397, 141] width 35 height 7
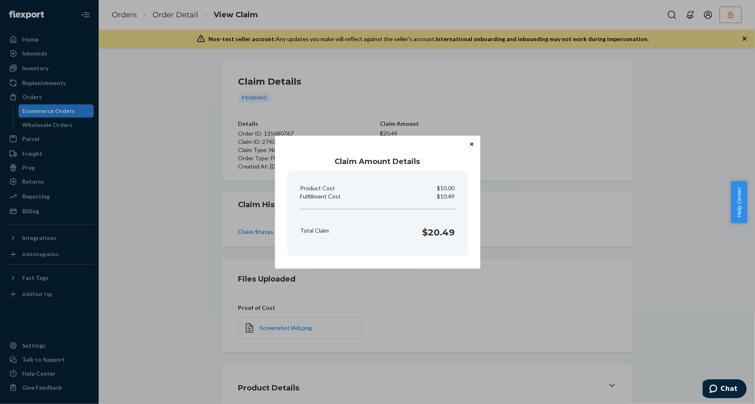
click at [393, 308] on div "Claim Amount Details Product Cost $10.00 Fulfillment Cost $10.49 Total Claim $2…" at bounding box center [377, 202] width 755 height 404
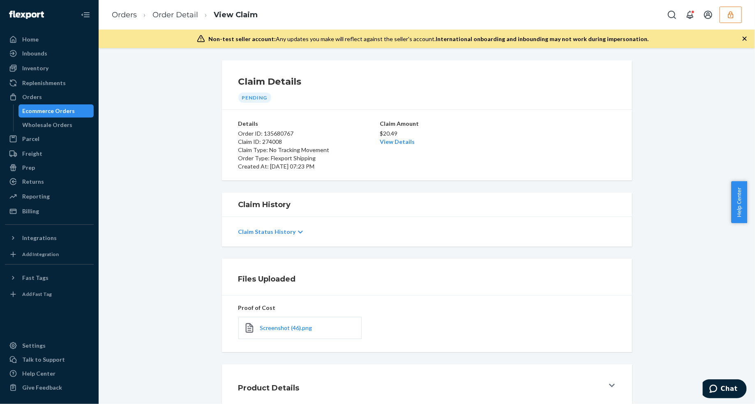
scroll to position [50, 0]
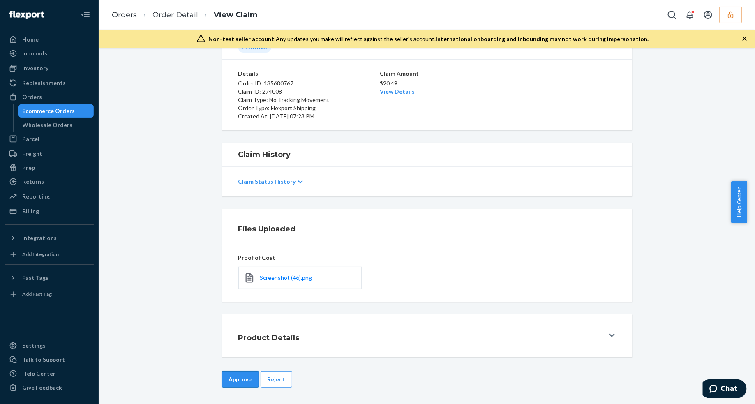
click at [235, 382] on button "Approve" at bounding box center [240, 379] width 37 height 16
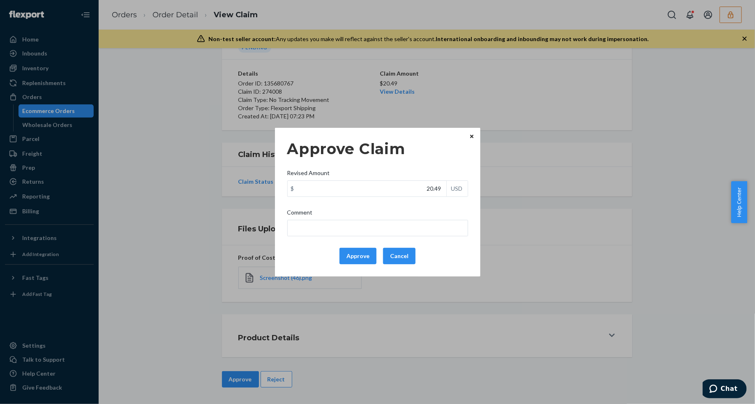
click at [352, 267] on div "Approve Claim Revised Amount $ 20.49 USD Comment Approve Cancel" at bounding box center [377, 202] width 181 height 131
click at [350, 260] on button "Approve" at bounding box center [357, 256] width 37 height 16
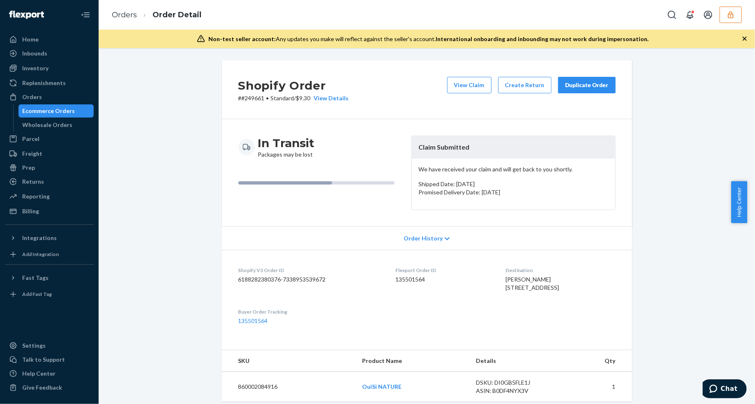
scroll to position [222, 0]
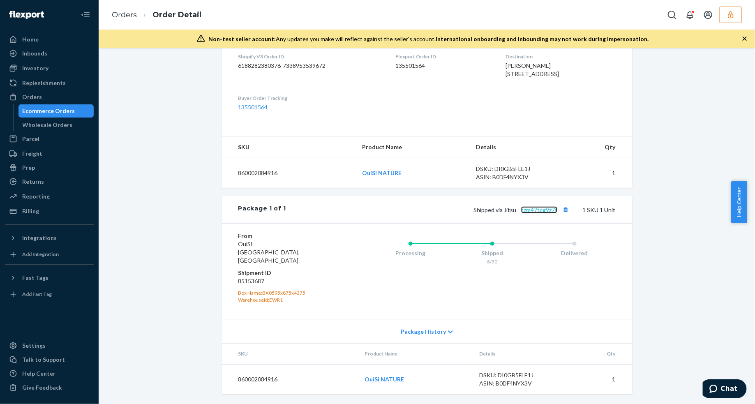
click at [537, 213] on link "czm47tcg9z7f" at bounding box center [539, 209] width 36 height 7
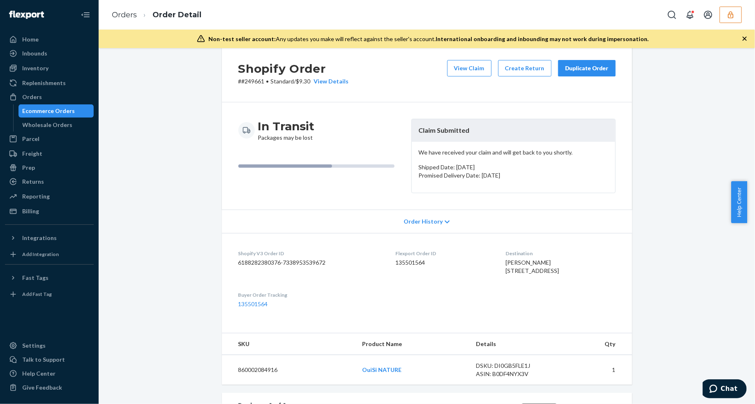
scroll to position [0, 0]
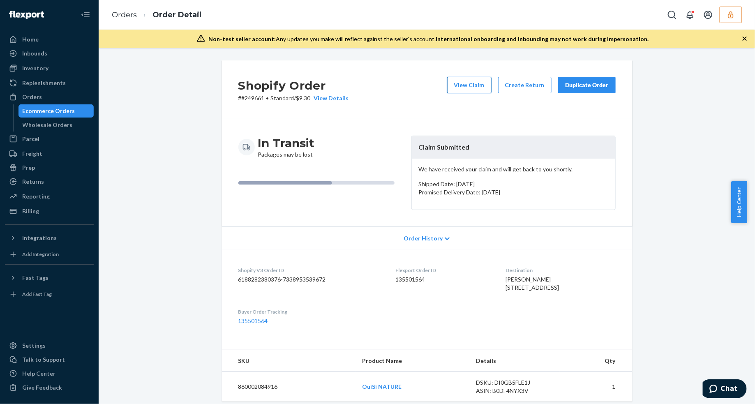
click at [467, 87] on button "View Claim" at bounding box center [469, 85] width 44 height 16
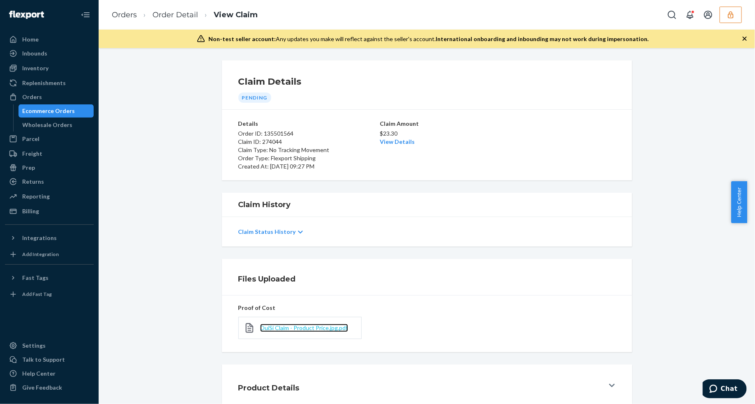
click at [297, 325] on span "OuiSi Claim - Product Price.jpg.pdf" at bounding box center [304, 327] width 88 height 7
click at [398, 145] on link "View Details" at bounding box center [397, 141] width 35 height 7
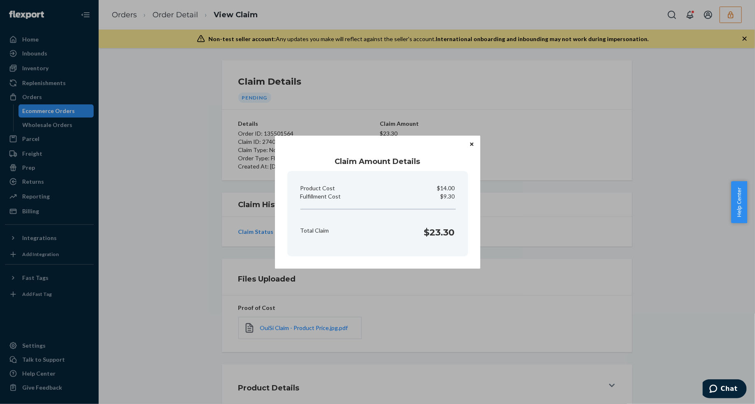
click at [474, 140] on button "Close" at bounding box center [471, 144] width 8 height 9
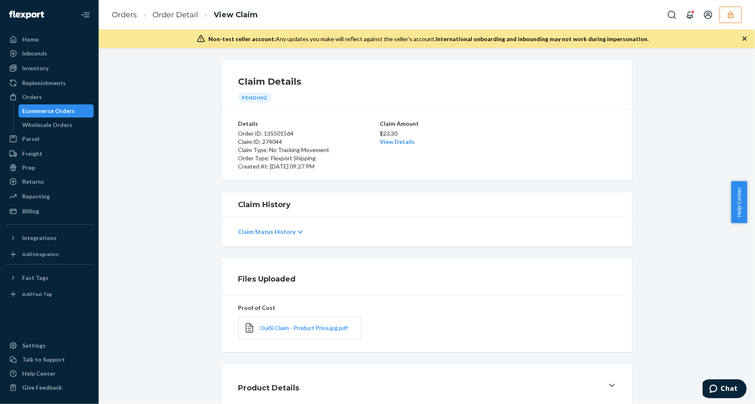
scroll to position [50, 0]
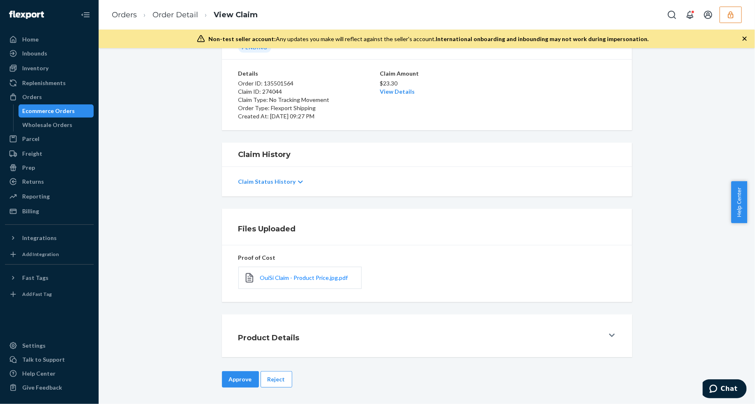
click at [233, 371] on div "Claim Details Pending Details Order ID: 135501564 Claim ID: 274044 Claim Type: …" at bounding box center [427, 226] width 656 height 356
click at [232, 377] on button "Approve" at bounding box center [240, 379] width 37 height 16
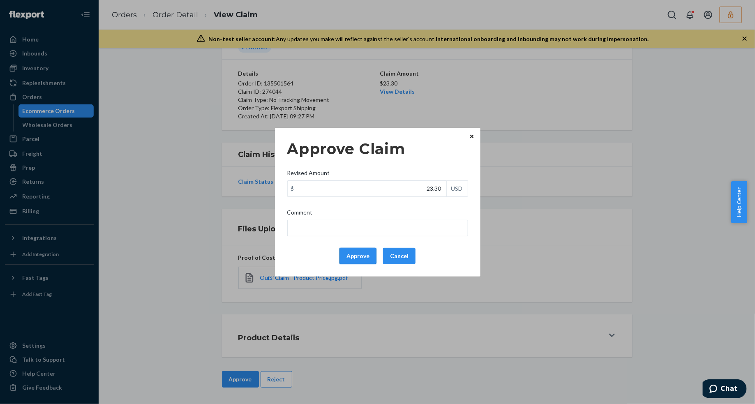
click at [354, 256] on button "Approve" at bounding box center [357, 256] width 37 height 16
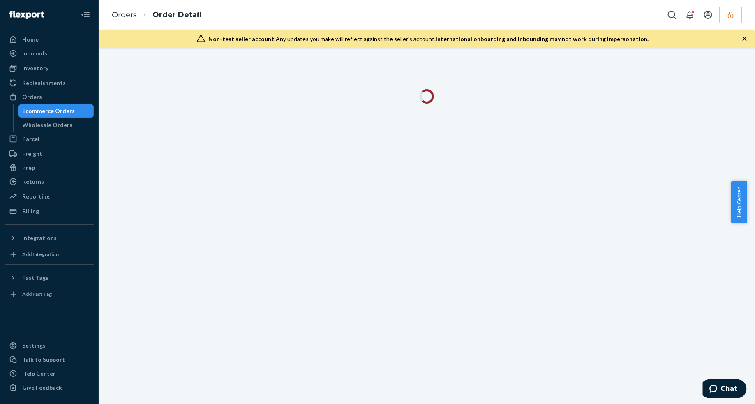
click at [743, 38] on icon "button" at bounding box center [744, 39] width 8 height 8
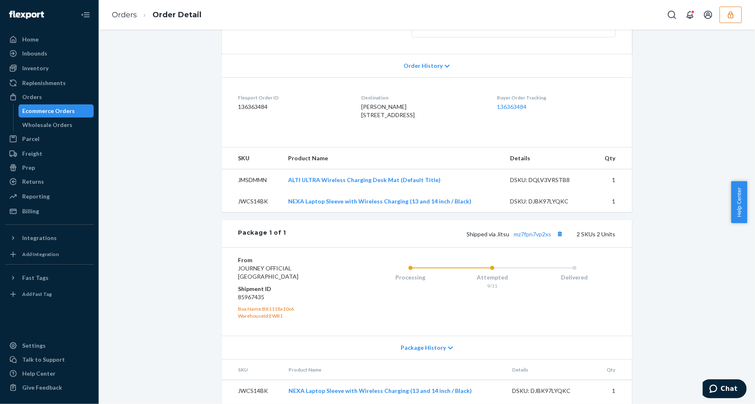
scroll to position [200, 0]
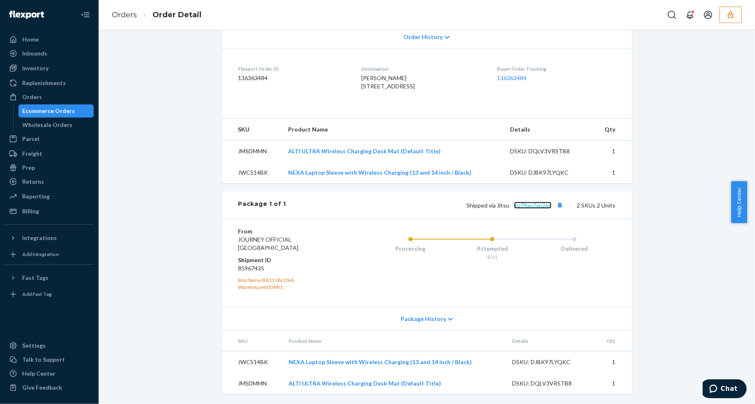
click at [531, 204] on link "mz7fpn7vp2xs" at bounding box center [532, 205] width 37 height 7
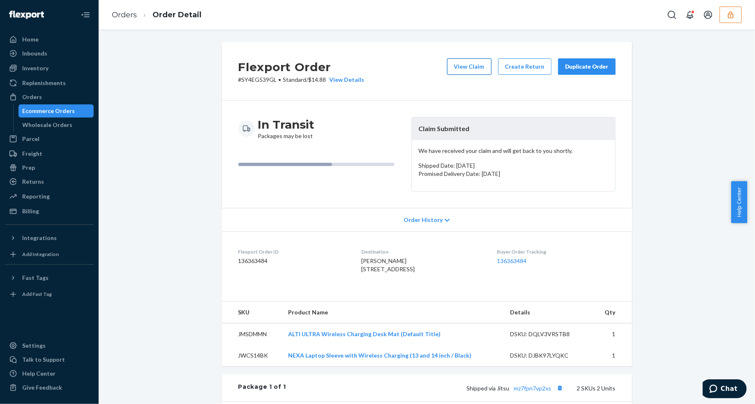
click at [461, 71] on button "View Claim" at bounding box center [469, 66] width 44 height 16
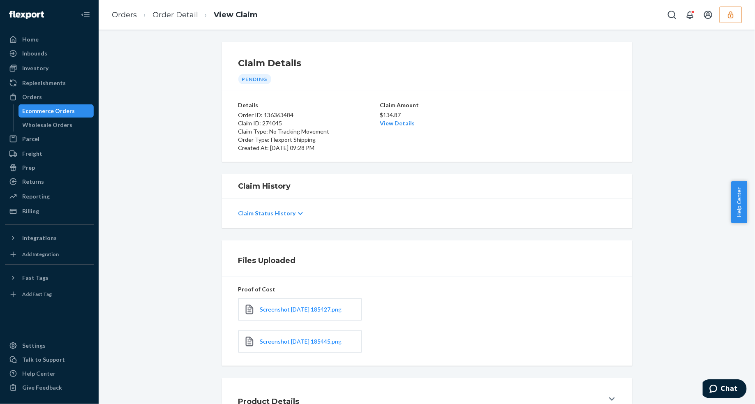
scroll to position [64, 0]
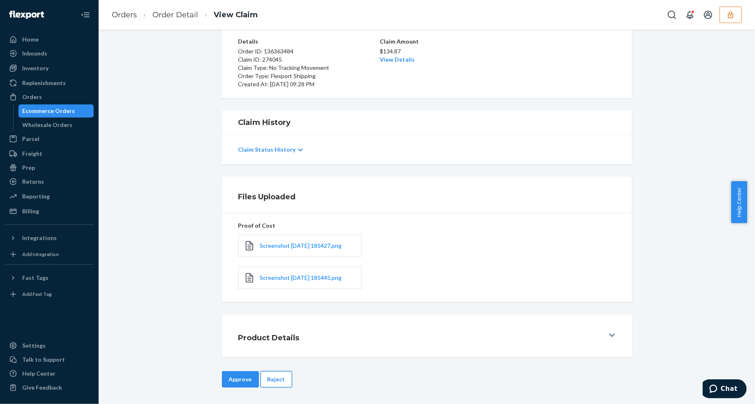
click at [274, 384] on button "Reject" at bounding box center [276, 379] width 32 height 16
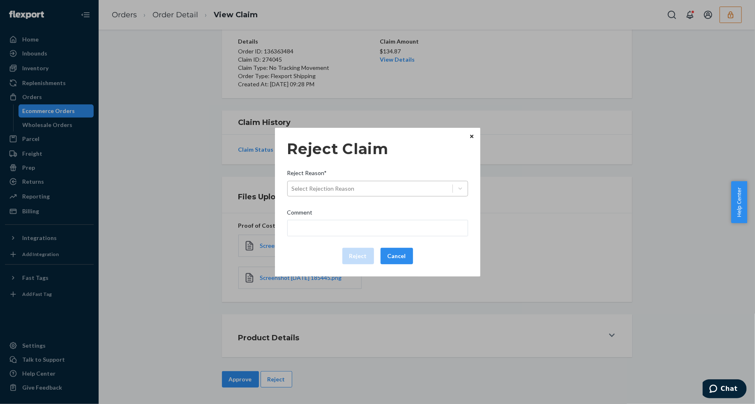
click at [391, 189] on div "Select Rejection Reason" at bounding box center [370, 188] width 165 height 13
click at [292, 189] on input "Reject Reason* Select Rejection Reason" at bounding box center [292, 188] width 1 height 8
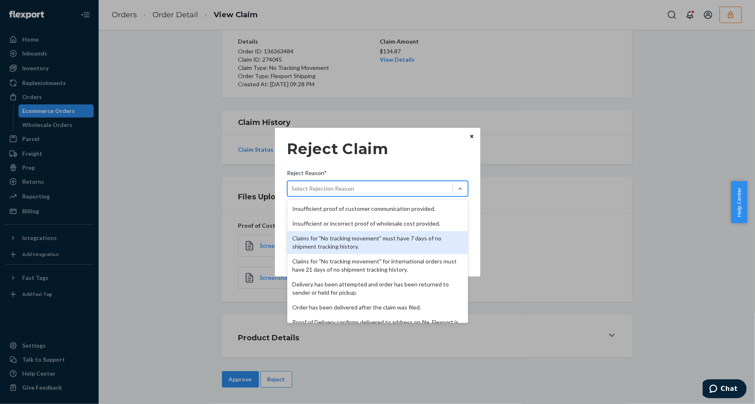
click at [355, 241] on div "Claims for "No tracking movement" must have 7 days of no shipment tracking hist…" at bounding box center [377, 242] width 181 height 23
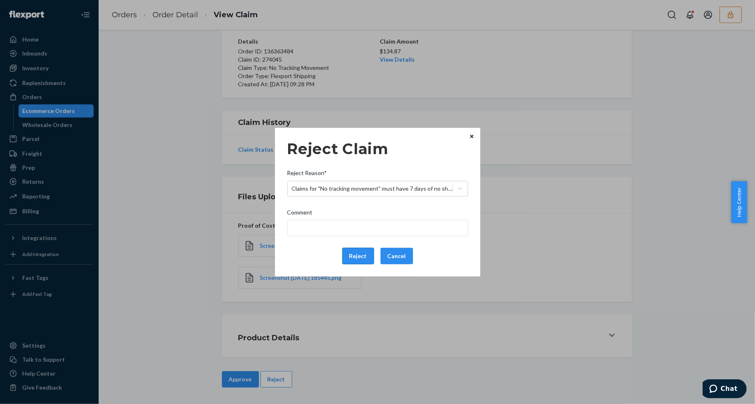
click at [357, 251] on button "Reject" at bounding box center [358, 256] width 32 height 16
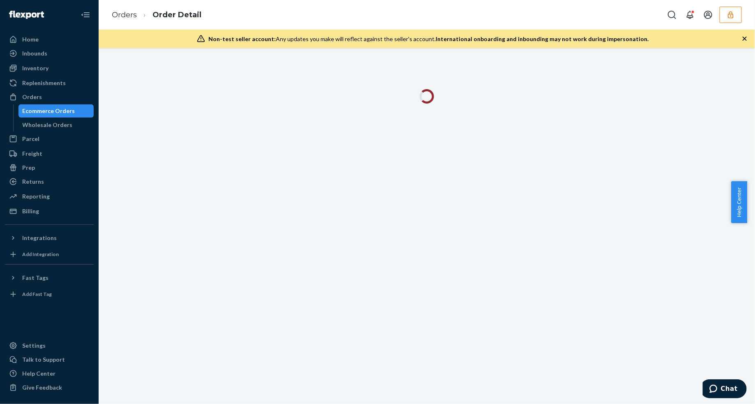
click at [746, 40] on icon "button" at bounding box center [744, 39] width 8 height 8
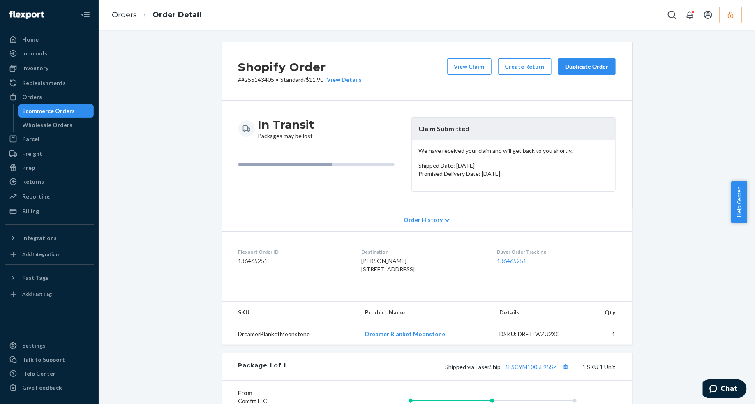
scroll to position [157, 0]
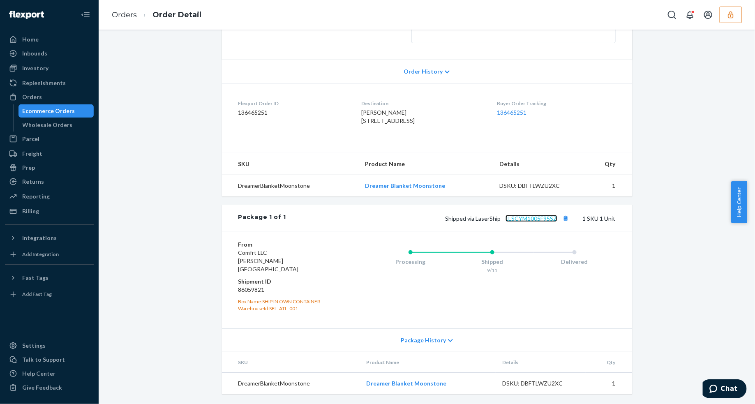
click at [539, 222] on link "1LSCYM1005F95SZ" at bounding box center [531, 218] width 52 height 7
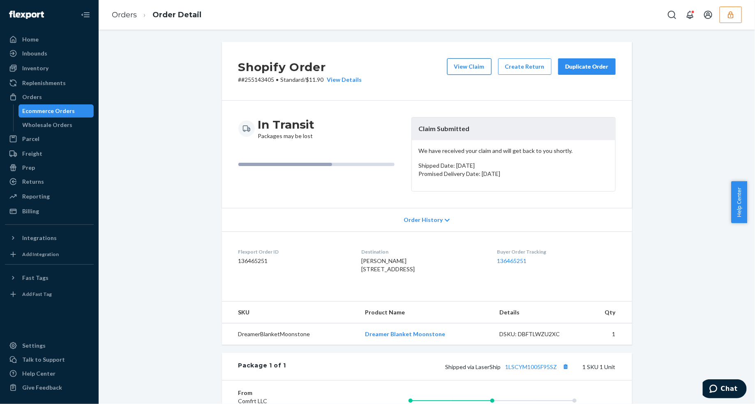
click at [464, 68] on button "View Claim" at bounding box center [469, 66] width 44 height 16
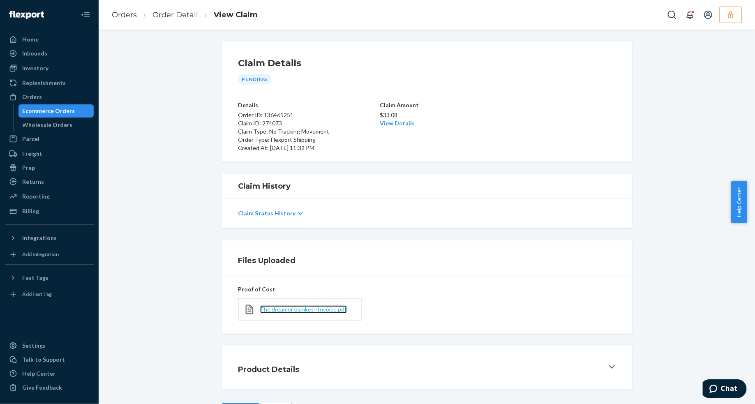
click at [299, 309] on span "The dreamer blanket--Invoice.pdf" at bounding box center [303, 309] width 87 height 7
click at [397, 126] on link "View Details" at bounding box center [397, 123] width 35 height 7
click at [526, 301] on div "Home Inbounds Shipping Plans Problems Inventory Products Replenishments Orders …" at bounding box center [377, 202] width 755 height 404
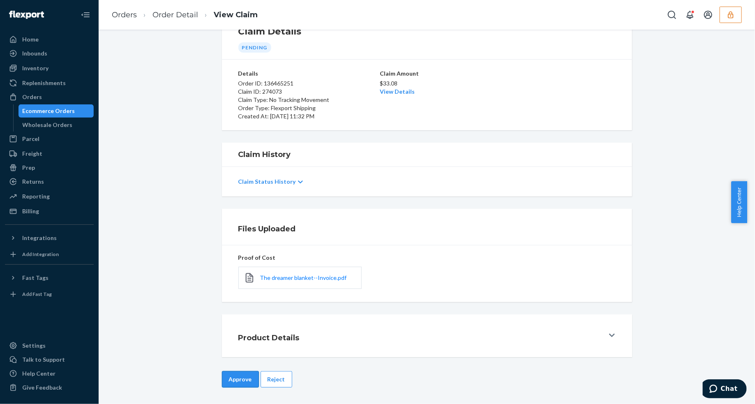
click at [243, 377] on button "Approve" at bounding box center [240, 379] width 37 height 16
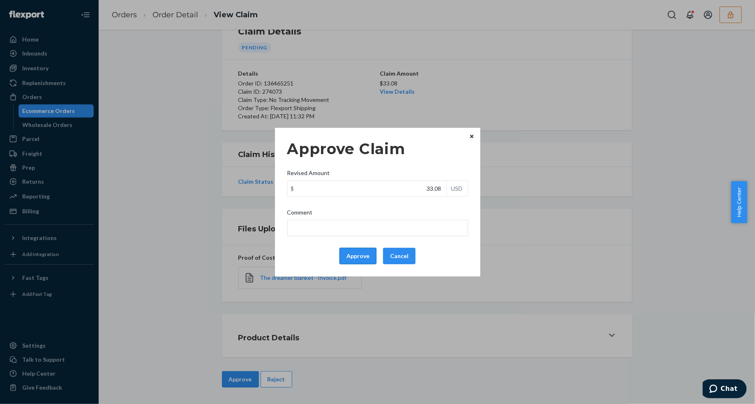
click at [352, 256] on button "Approve" at bounding box center [357, 256] width 37 height 16
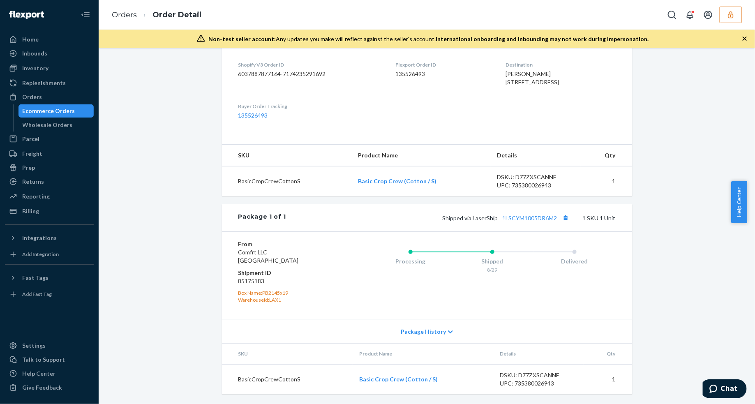
scroll to position [222, 0]
click at [536, 219] on link "1LSCYM1005DR6M2" at bounding box center [529, 217] width 55 height 7
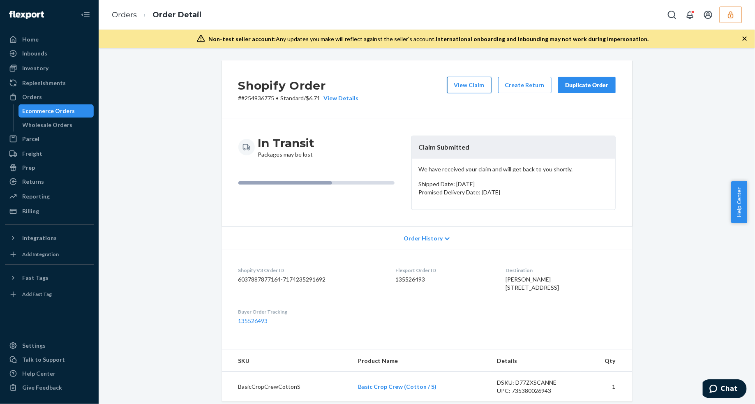
click at [477, 85] on button "View Claim" at bounding box center [469, 85] width 44 height 16
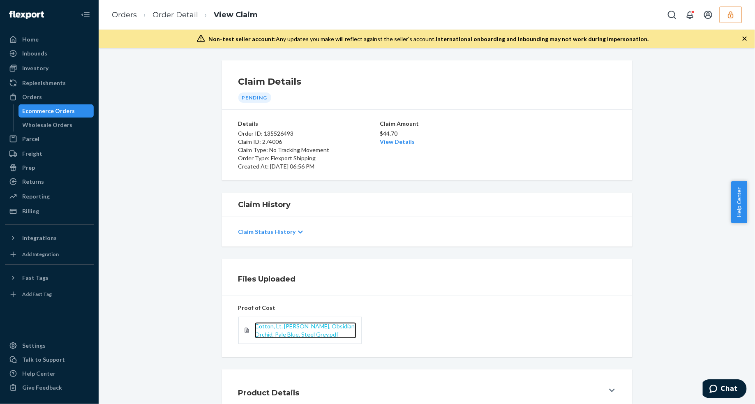
click at [311, 329] on span "Cotton, Lt. Heather Grey, Obsidian, Orchid, Pale Blue, Steel Grey.pdf" at bounding box center [305, 329] width 101 height 15
click at [176, 18] on link "Order Detail" at bounding box center [175, 14] width 46 height 9
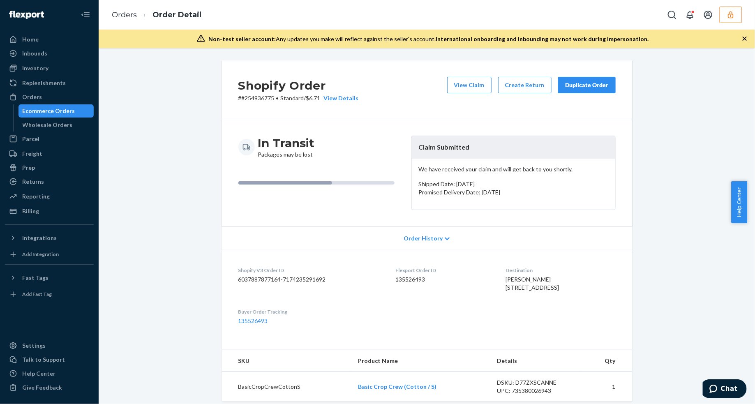
scroll to position [154, 0]
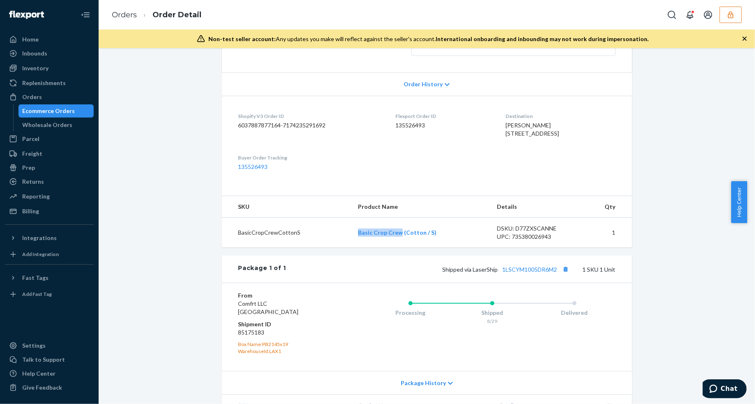
drag, startPoint x: 342, startPoint y: 251, endPoint x: 398, endPoint y: 254, distance: 55.9
click at [398, 248] on tr "BasicCropCrewCottonS Basic Crop Crew (Cotton / S) DSKU: D77ZXSCANNE UPC: 735380…" at bounding box center [427, 233] width 410 height 30
copy tr "Basic Crop Crew"
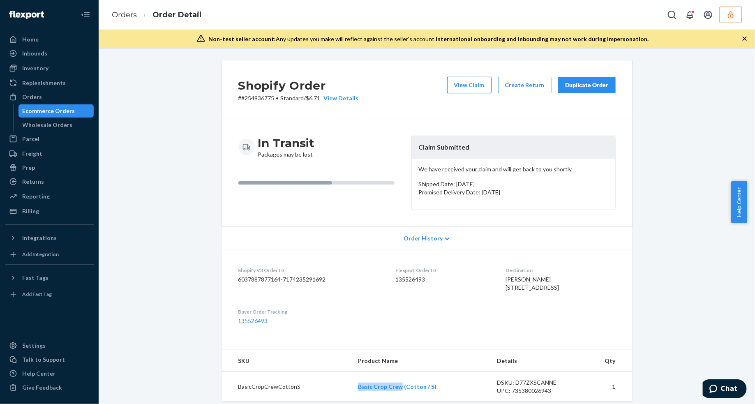
click at [466, 77] on button "View Claim" at bounding box center [469, 85] width 44 height 16
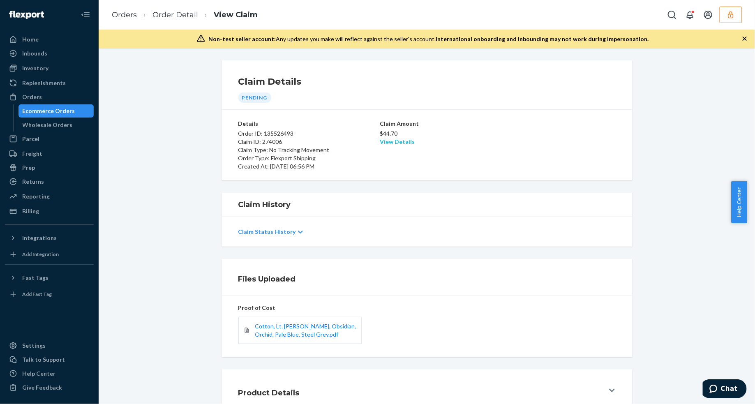
click at [401, 140] on link "View Details" at bounding box center [397, 141] width 35 height 7
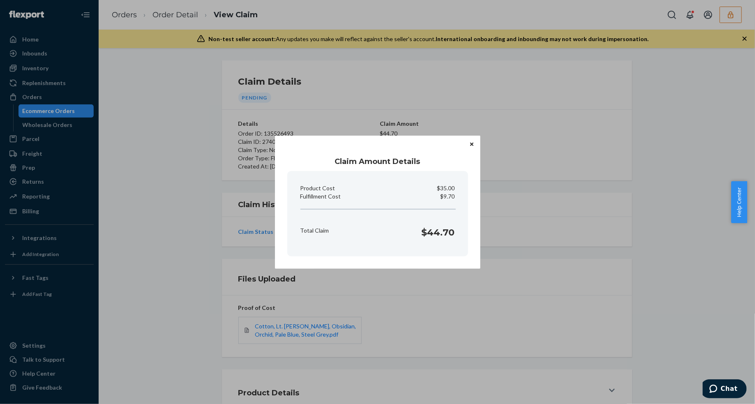
click at [448, 193] on p "$9.70" at bounding box center [447, 196] width 14 height 8
copy p "Fulfillment Cost"
click at [471, 276] on div "Claim Amount Details Product Cost $35.00 Fulfillment Cost $9.70 Total Claim $44…" at bounding box center [377, 202] width 755 height 404
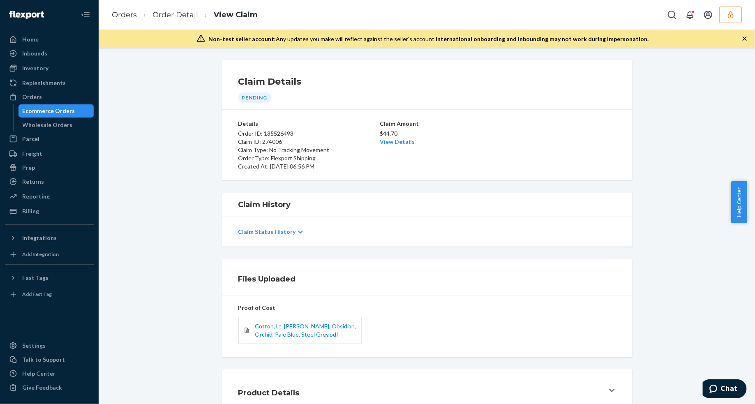
scroll to position [55, 0]
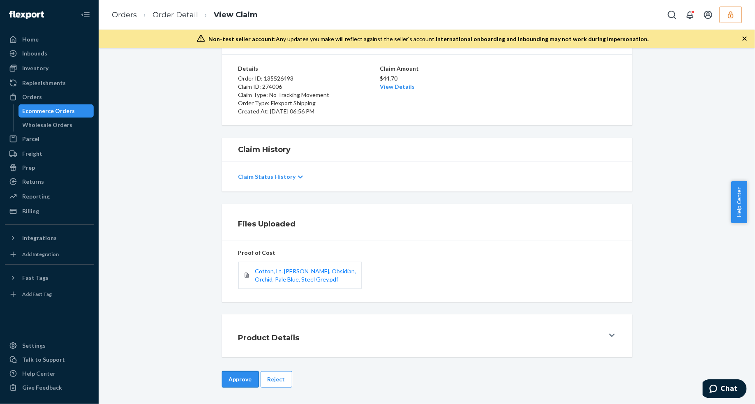
click at [244, 378] on button "Approve" at bounding box center [240, 379] width 37 height 16
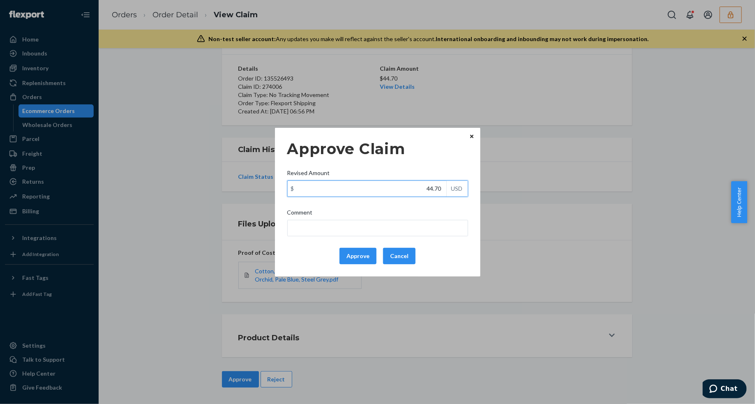
click at [411, 191] on input "44.70" at bounding box center [367, 189] width 159 height 16
type input "35.70"
click at [359, 258] on button "Approve" at bounding box center [357, 256] width 37 height 16
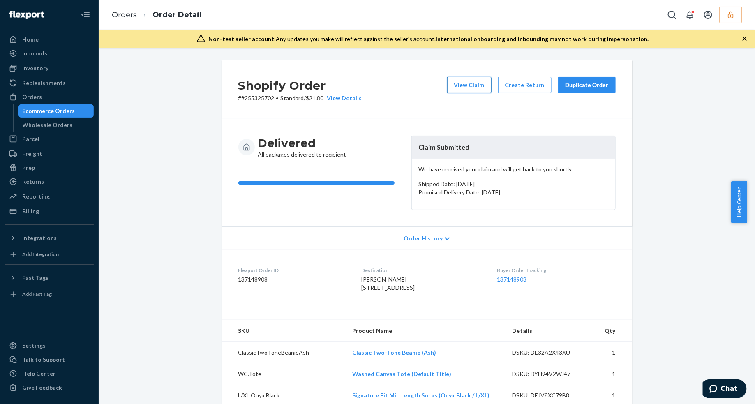
click at [469, 87] on button "View Claim" at bounding box center [469, 85] width 44 height 16
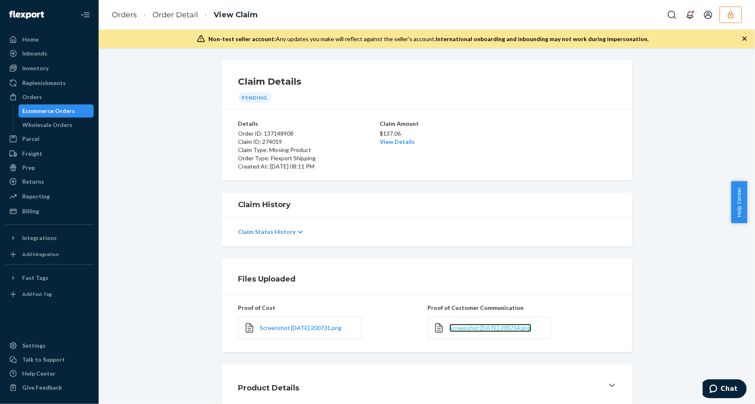
click at [497, 325] on span "Screenshot [DATE] 200734.png" at bounding box center [490, 327] width 82 height 7
click at [177, 16] on link "Order Detail" at bounding box center [175, 14] width 46 height 9
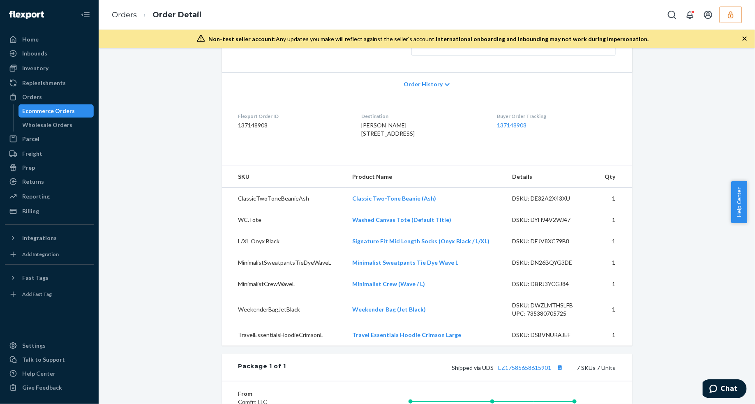
scroll to position [205, 0]
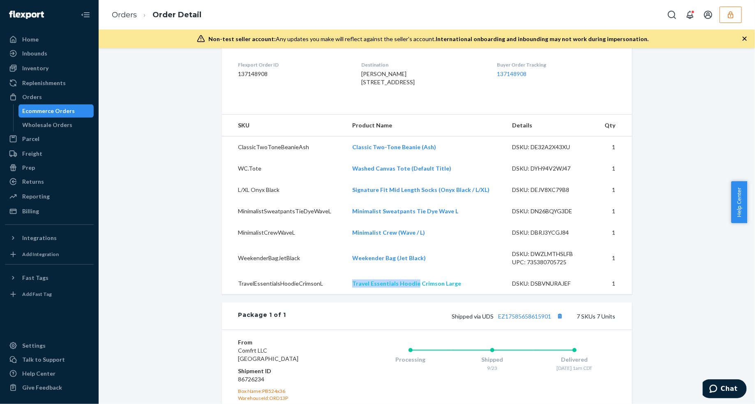
drag, startPoint x: 340, startPoint y: 301, endPoint x: 412, endPoint y: 300, distance: 71.5
click at [412, 294] on tr "TravelEssentialsHoodieCrimsonL Travel Essentials Hoodie Crimson Large DSKU: DSB…" at bounding box center [427, 283] width 410 height 21
copy tr "Travel Essentials Hoodie"
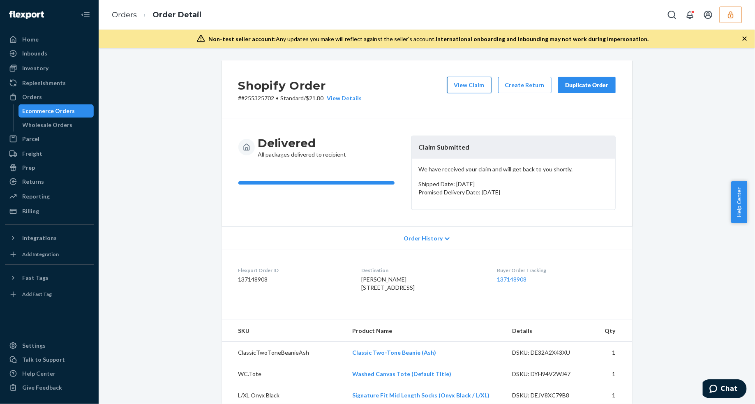
click at [472, 85] on button "View Claim" at bounding box center [469, 85] width 44 height 16
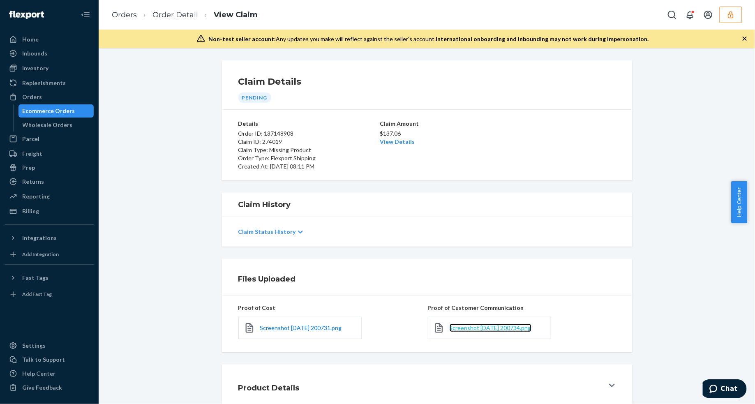
click at [479, 331] on span "Screenshot [DATE] 200734.png" at bounding box center [490, 327] width 82 height 7
click at [292, 327] on span "Screenshot [DATE] 200731.png" at bounding box center [301, 327] width 82 height 7
click at [373, 141] on p "Claim ID: 274019" at bounding box center [308, 142] width 140 height 8
click at [380, 140] on link "View Details" at bounding box center [397, 141] width 35 height 7
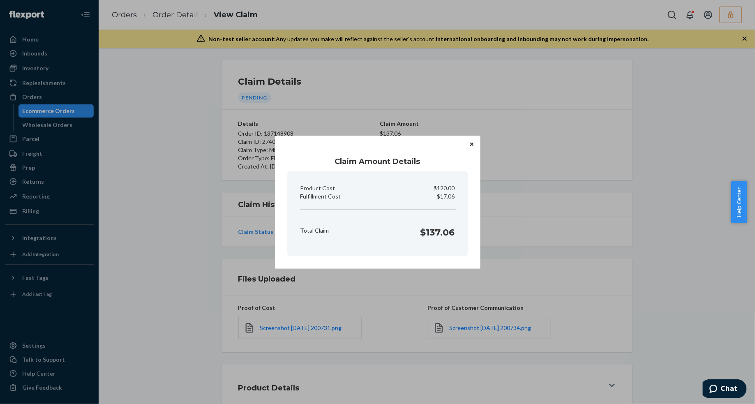
click at [451, 196] on p "$17.06" at bounding box center [446, 196] width 18 height 8
copy p "Fulfillment Cost"
click at [372, 76] on div "Claim Amount Details Product Cost $120.00 Fulfillment Cost $17.06 Total Claim $…" at bounding box center [377, 202] width 755 height 404
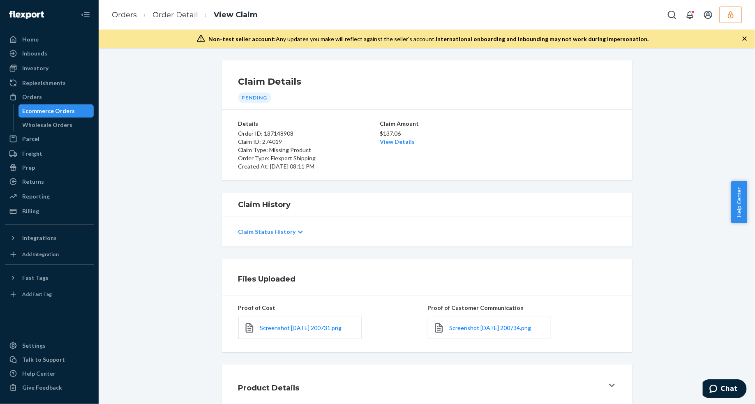
scroll to position [50, 0]
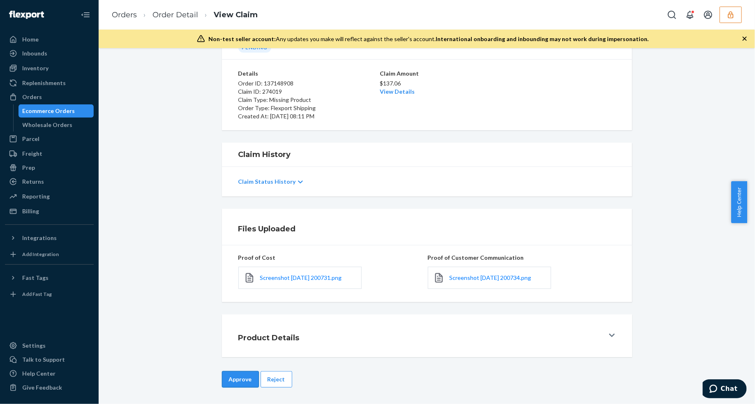
click at [228, 376] on button "Approve" at bounding box center [240, 379] width 37 height 16
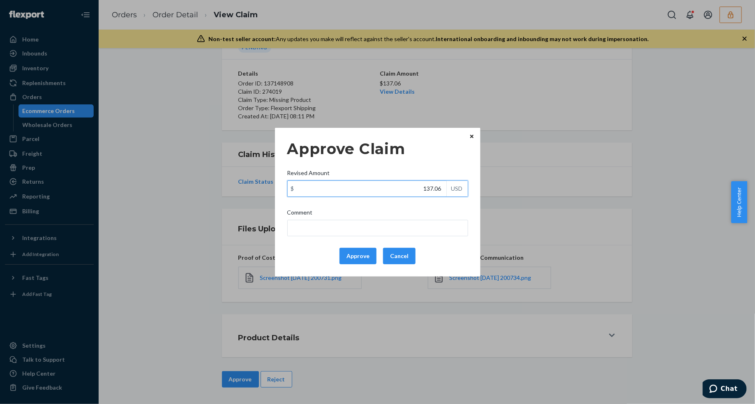
click at [412, 187] on input "137.06" at bounding box center [367, 189] width 159 height 16
type input "69.50"
click at [364, 257] on button "Approve" at bounding box center [357, 256] width 37 height 16
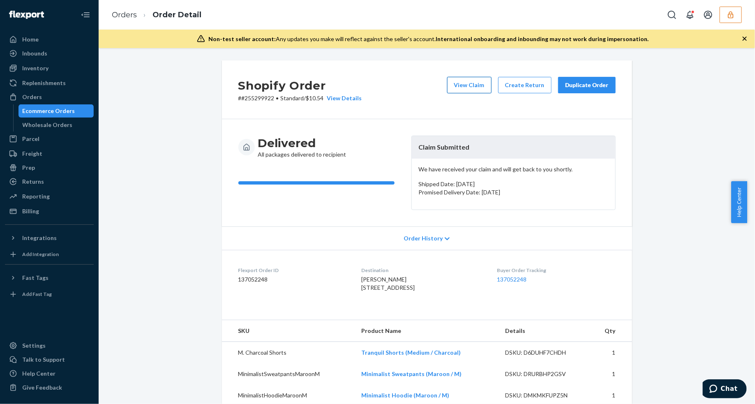
click at [457, 87] on button "View Claim" at bounding box center [469, 85] width 44 height 16
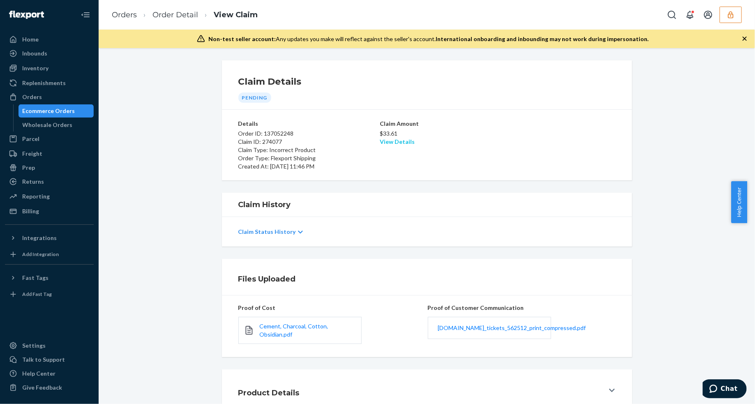
click at [398, 144] on link "View Details" at bounding box center [397, 141] width 35 height 7
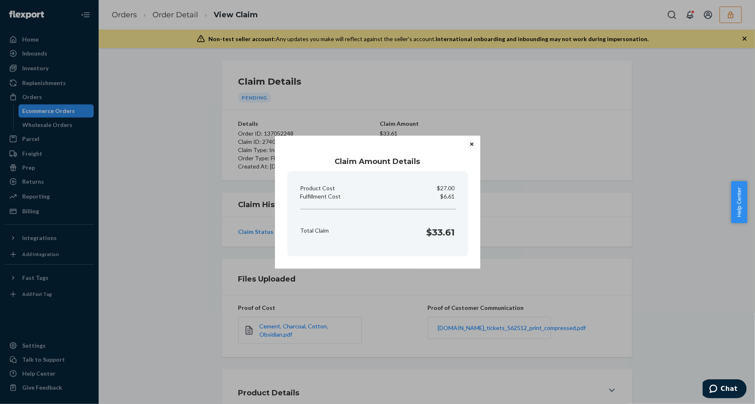
click at [470, 144] on icon "Close" at bounding box center [471, 144] width 3 height 5
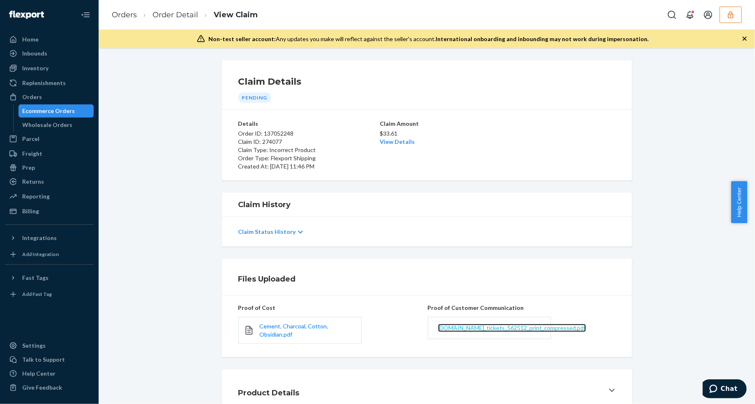
click at [501, 325] on span "[DOMAIN_NAME]_tickets_562512_print_compressed.pdf" at bounding box center [512, 327] width 148 height 7
click at [177, 19] on li "Order Detail" at bounding box center [167, 14] width 61 height 11
click at [178, 17] on link "Order Detail" at bounding box center [175, 14] width 46 height 9
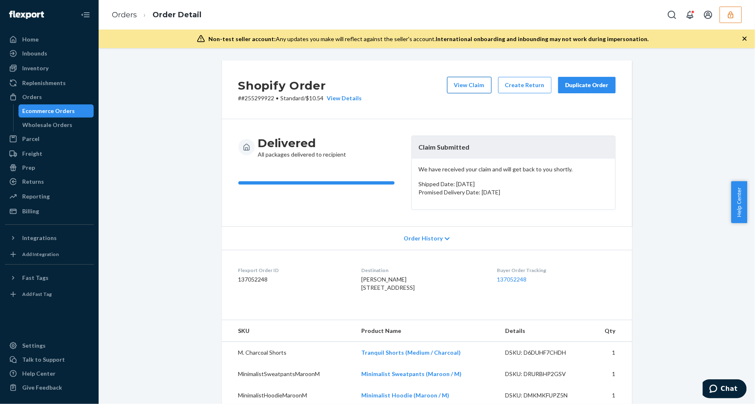
click at [465, 85] on button "View Claim" at bounding box center [469, 85] width 44 height 16
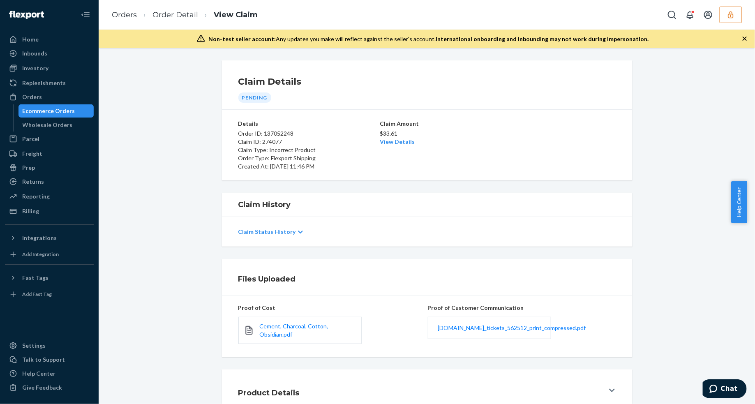
scroll to position [55, 0]
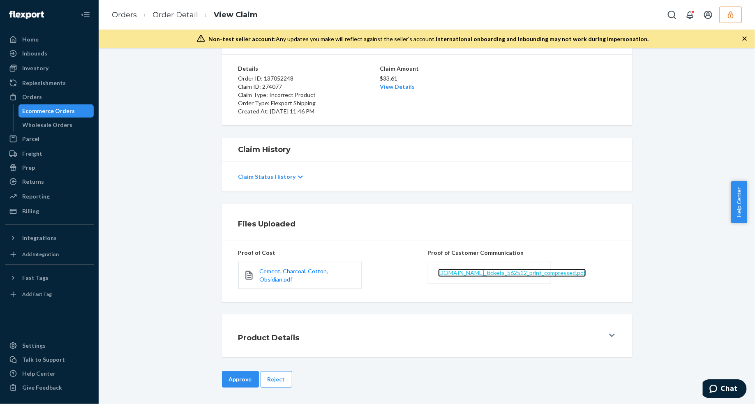
click at [496, 276] on span "[DOMAIN_NAME]_tickets_562512_print_compressed.pdf" at bounding box center [512, 272] width 148 height 7
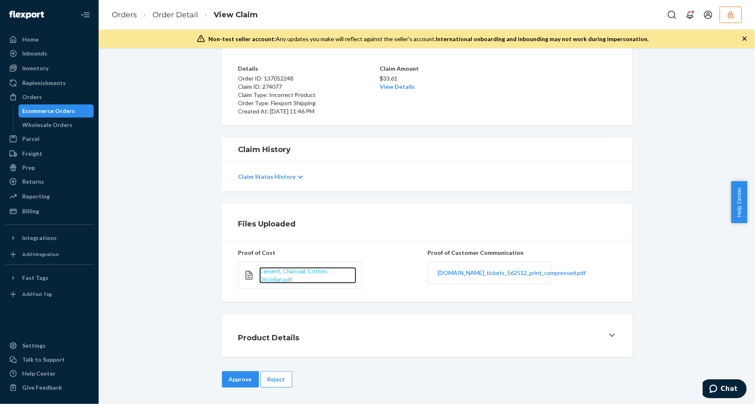
click at [296, 273] on span "Cement, Charcoal, Cotton, Obsidian.pdf" at bounding box center [293, 274] width 69 height 15
click at [394, 87] on link "View Details" at bounding box center [397, 86] width 35 height 7
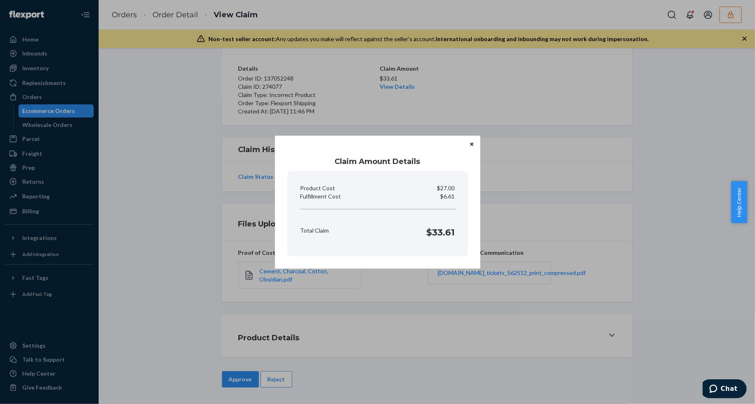
click at [473, 144] on icon "Close" at bounding box center [471, 144] width 3 height 5
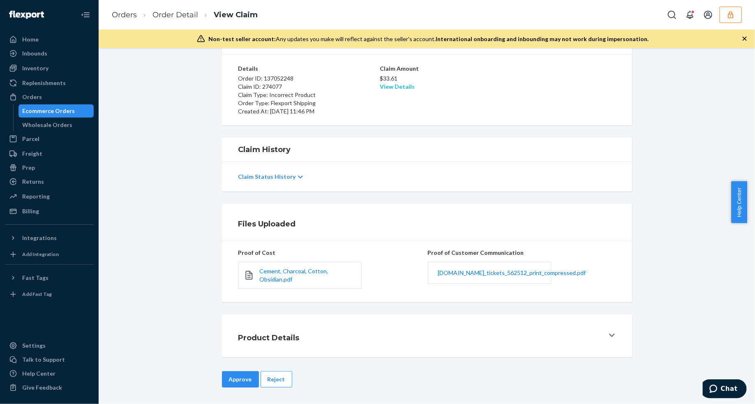
click at [391, 87] on link "View Details" at bounding box center [397, 86] width 35 height 7
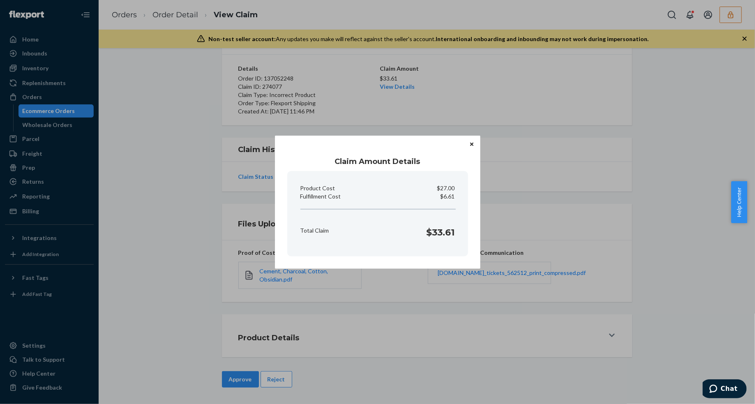
click at [446, 198] on p "$6.61" at bounding box center [447, 196] width 14 height 8
copy p "Fulfillment Cost"
click at [416, 341] on div "Claim Amount Details Product Cost $27.00 Fulfillment Cost $6.61 Total Claim $33…" at bounding box center [377, 202] width 755 height 404
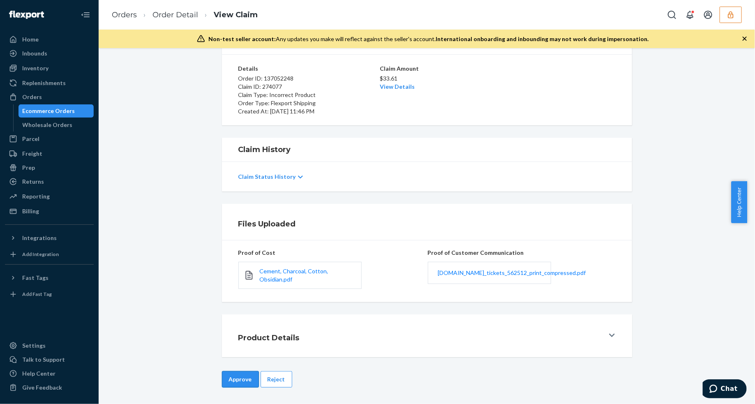
click at [222, 378] on button "Approve" at bounding box center [240, 379] width 37 height 16
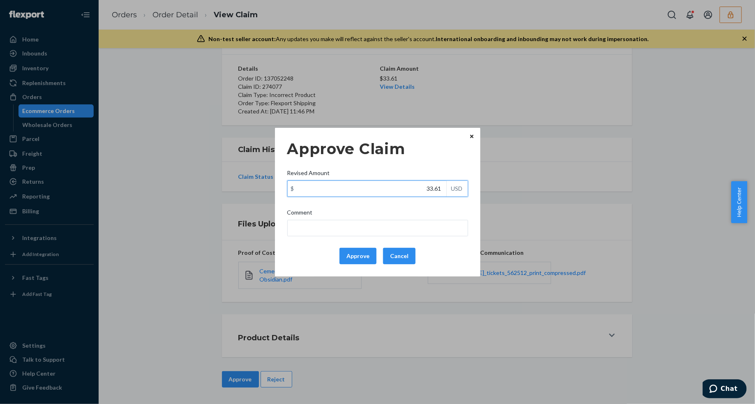
click at [410, 189] on input "33.61" at bounding box center [367, 189] width 159 height 16
type input "16.61"
click at [358, 259] on button "Approve" at bounding box center [357, 256] width 37 height 16
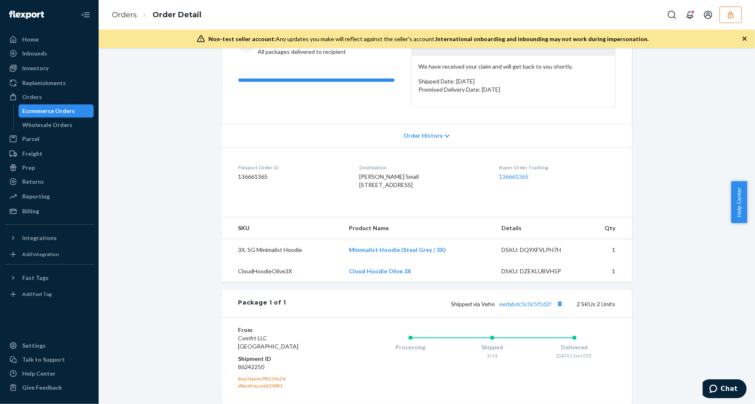
scroll to position [219, 0]
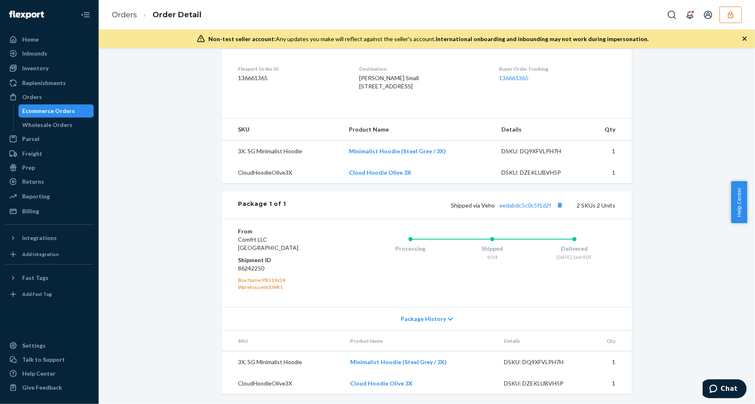
click at [518, 208] on div "Shipped via Veho eedabdc5c0c5f1d2f 2 SKUs 2 Units" at bounding box center [450, 205] width 329 height 11
click at [518, 205] on link "eedabdc5c0c5f1d2f" at bounding box center [526, 205] width 52 height 7
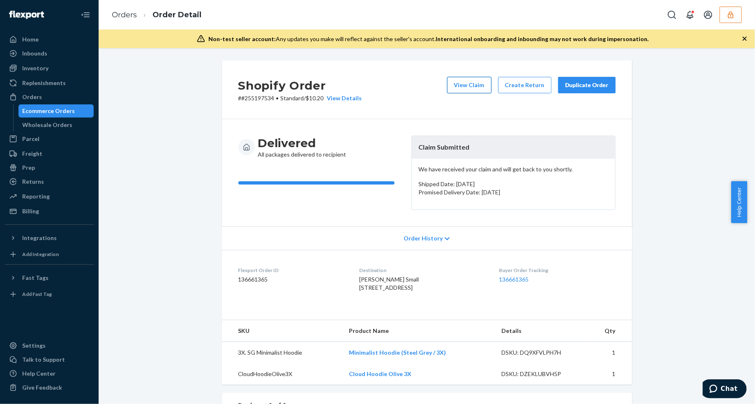
click at [467, 82] on button "View Claim" at bounding box center [469, 85] width 44 height 16
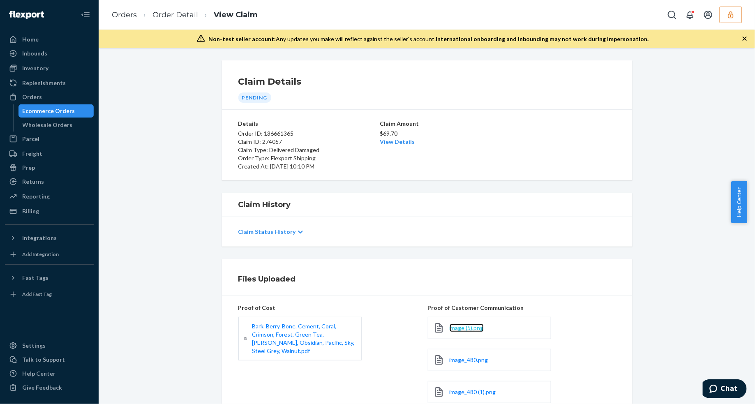
click at [456, 326] on span "image (5).png" at bounding box center [466, 327] width 34 height 7
click at [462, 356] on link "image_480.png" at bounding box center [468, 360] width 39 height 8
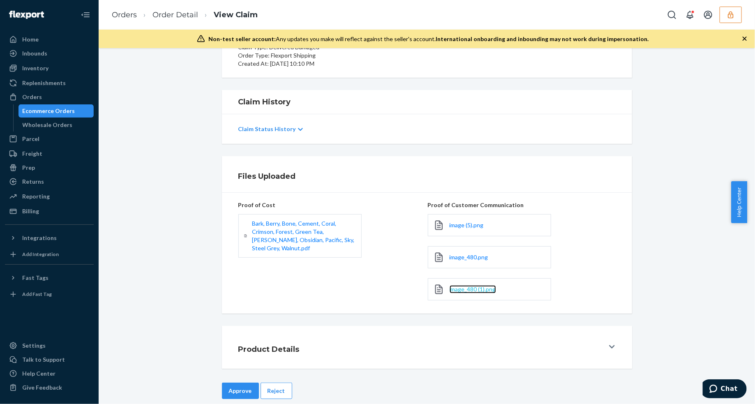
click at [465, 289] on span "image_480 (1).png" at bounding box center [472, 288] width 46 height 7
click at [272, 387] on button "Reject" at bounding box center [276, 390] width 32 height 16
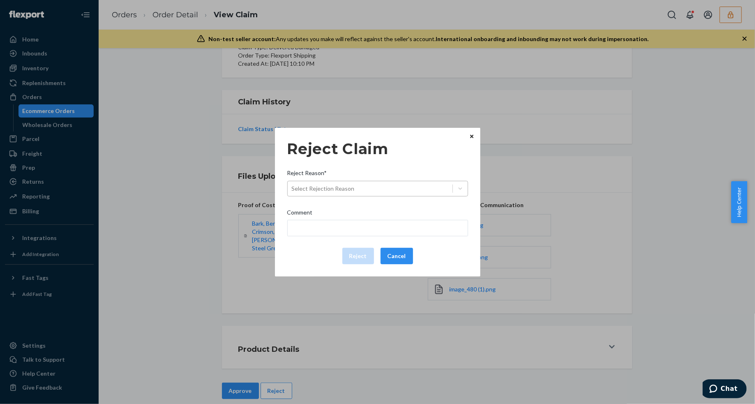
click at [385, 194] on div "Select Rejection Reason" at bounding box center [370, 188] width 165 height 13
click at [292, 193] on input "Reject Reason* Select Rejection Reason" at bounding box center [292, 188] width 1 height 8
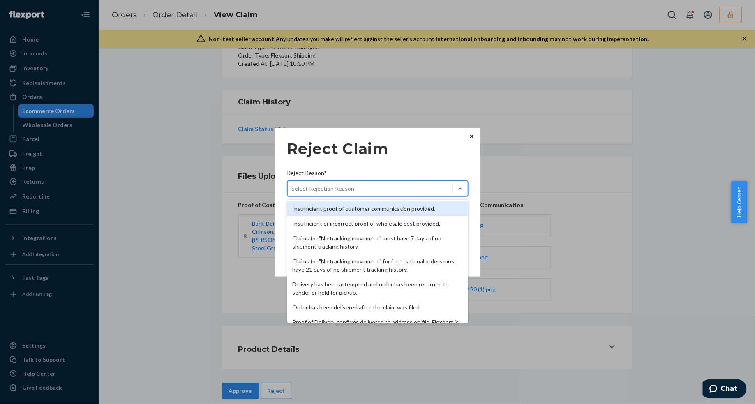
scroll to position [107, 0]
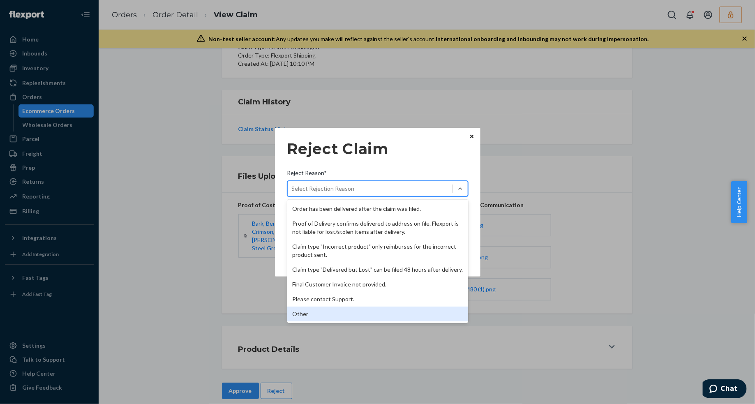
click at [325, 311] on div "Other" at bounding box center [377, 313] width 181 height 15
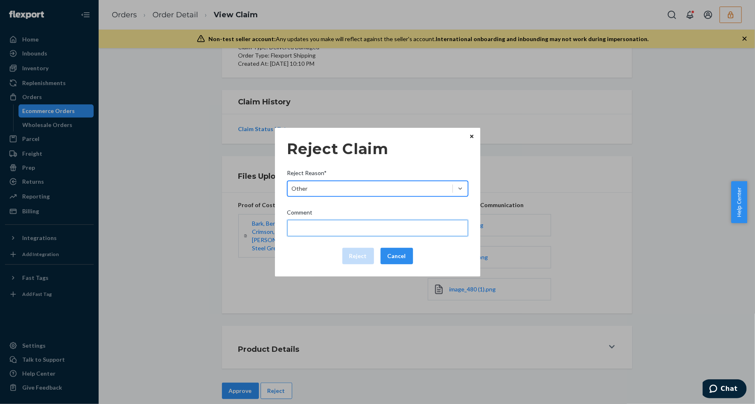
click at [336, 225] on input "Comment" at bounding box center [377, 228] width 181 height 16
type input "Flexport is not liable for manufacturing defects."
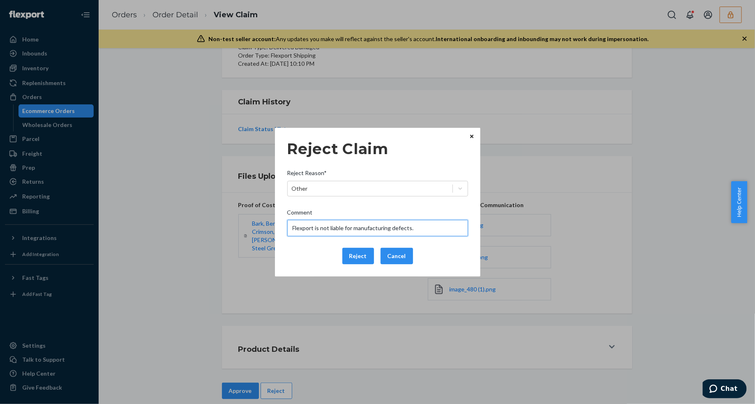
click at [355, 228] on input "Flexport is not liable for manufacturing defects." at bounding box center [377, 228] width 181 height 16
click at [354, 253] on button "Reject" at bounding box center [358, 256] width 32 height 16
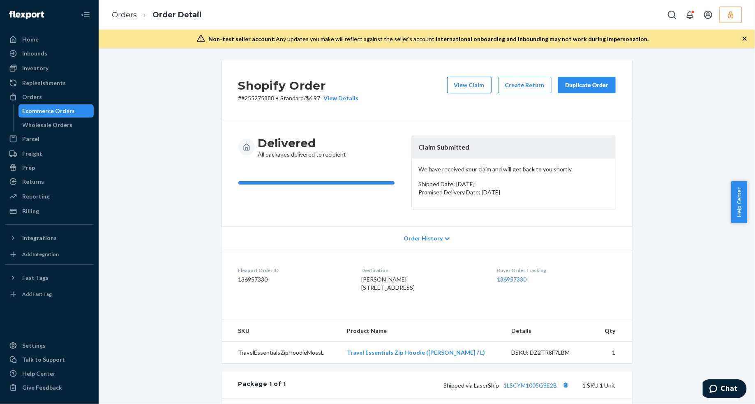
click at [470, 85] on button "View Claim" at bounding box center [469, 85] width 44 height 16
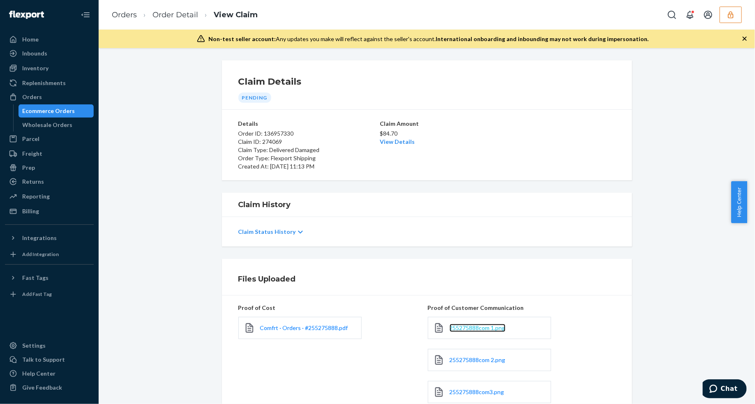
click at [457, 328] on span "255275888com 1.png" at bounding box center [477, 327] width 56 height 7
click at [470, 358] on span "255275888com 2.png" at bounding box center [477, 359] width 56 height 7
drag, startPoint x: 461, startPoint y: 358, endPoint x: 470, endPoint y: 377, distance: 21.0
click at [469, 376] on div "Proof of Customer Communication 255275888com 1.png 255275888com 2.png 255275888…" at bounding box center [522, 404] width 188 height 204
click at [469, 390] on span "255275888com3.png" at bounding box center [476, 391] width 55 height 7
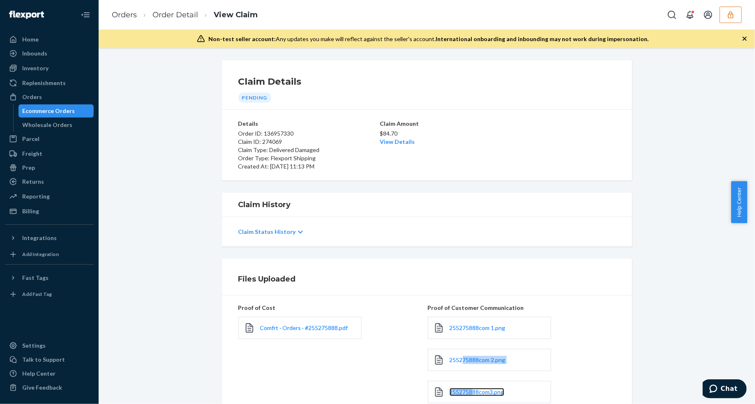
scroll to position [154, 0]
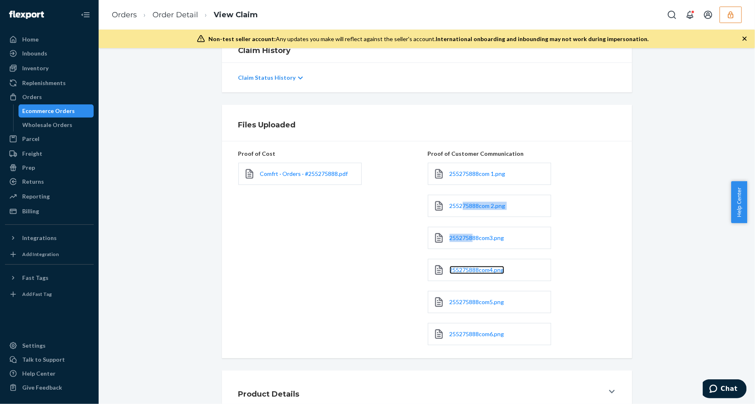
click at [467, 274] on link "255275888com4.png" at bounding box center [476, 270] width 55 height 8
click at [451, 298] on div "255275888com5.png" at bounding box center [489, 302] width 123 height 22
click at [456, 301] on span "255275888com5.png" at bounding box center [476, 301] width 55 height 7
click at [459, 177] on link "255275888com 1.png" at bounding box center [477, 174] width 56 height 8
click at [479, 336] on span "255275888com6.png" at bounding box center [476, 333] width 55 height 7
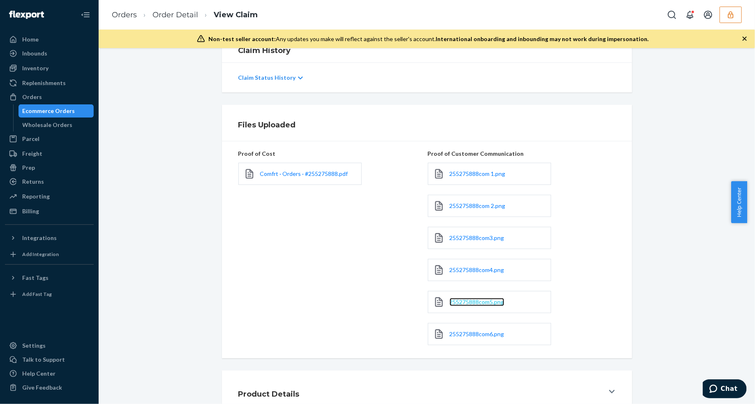
click at [479, 301] on span "255275888com5.png" at bounding box center [476, 301] width 55 height 7
click at [477, 268] on span "255275888com4.png" at bounding box center [476, 269] width 55 height 7
click at [461, 236] on span "255275888com3.png" at bounding box center [476, 237] width 55 height 7
click at [463, 210] on link "255275888com 2.png" at bounding box center [477, 206] width 56 height 8
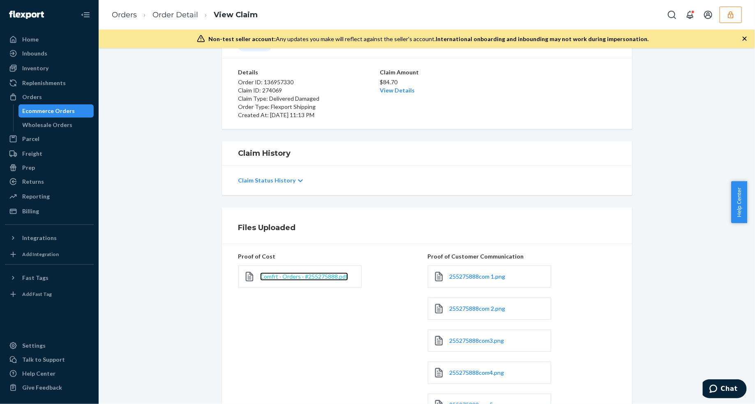
click at [308, 275] on span "Comfrt · Orders · #255275888.pdf" at bounding box center [304, 276] width 88 height 7
click at [171, 16] on link "Order Detail" at bounding box center [175, 14] width 46 height 9
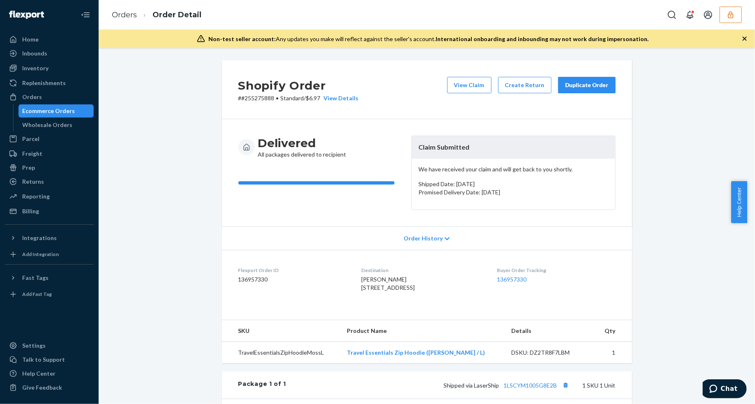
scroll to position [103, 0]
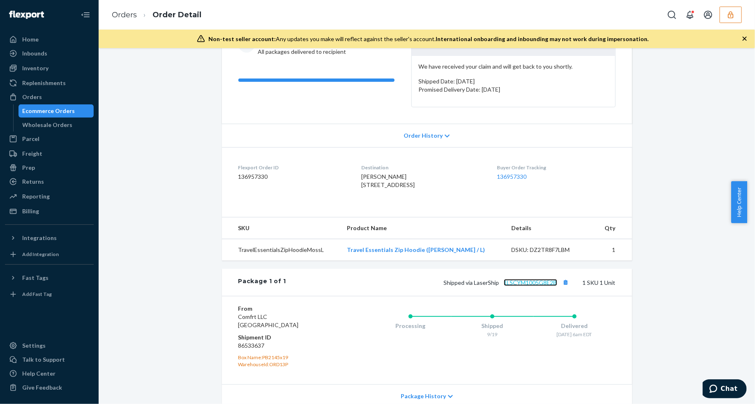
click at [540, 286] on link "1LSCYM1005G8E2B" at bounding box center [530, 282] width 53 height 7
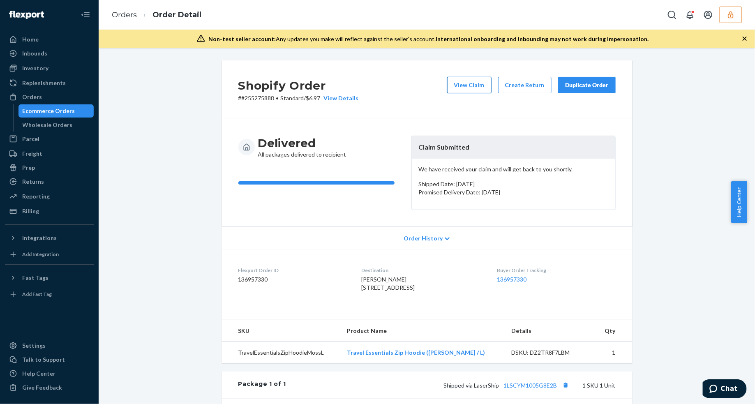
click at [462, 86] on button "View Claim" at bounding box center [469, 85] width 44 height 16
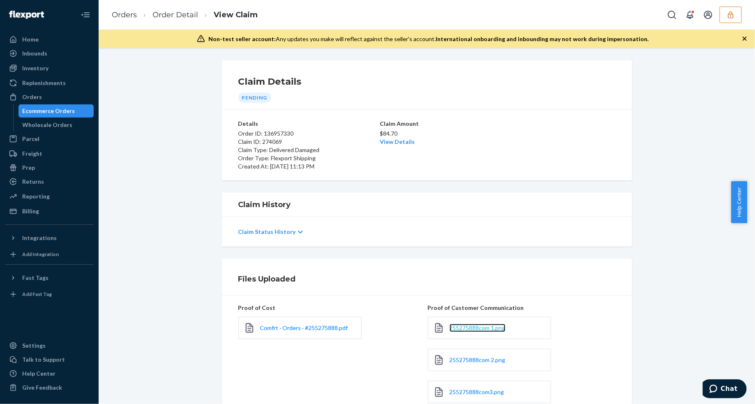
click at [477, 328] on span "255275888com 1.png" at bounding box center [477, 327] width 56 height 7
click at [286, 325] on span "Comfrt · Orders · #255275888.pdf" at bounding box center [304, 327] width 88 height 7
click at [380, 143] on link "View Details" at bounding box center [397, 141] width 35 height 7
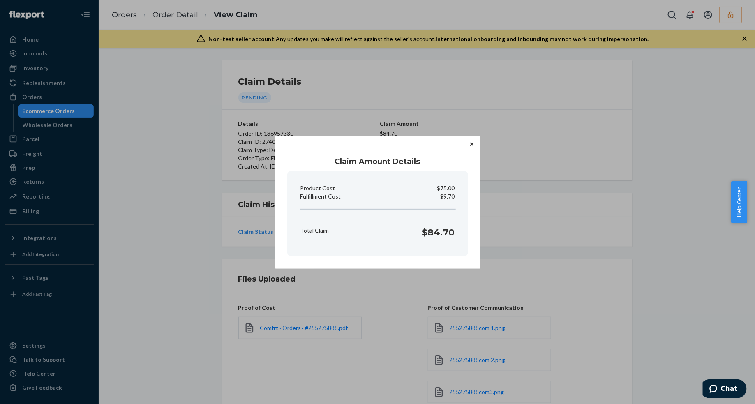
click at [447, 196] on p "$9.70" at bounding box center [447, 196] width 14 height 8
copy p "Fulfillment Cost"
click at [425, 106] on div "Claim Amount Details Product Cost $75.00 Fulfillment Cost $9.70 Total Claim $84…" at bounding box center [377, 202] width 755 height 404
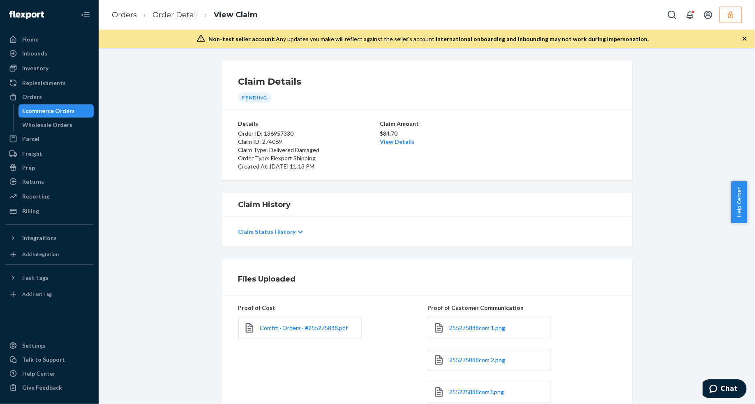
scroll to position [212, 0]
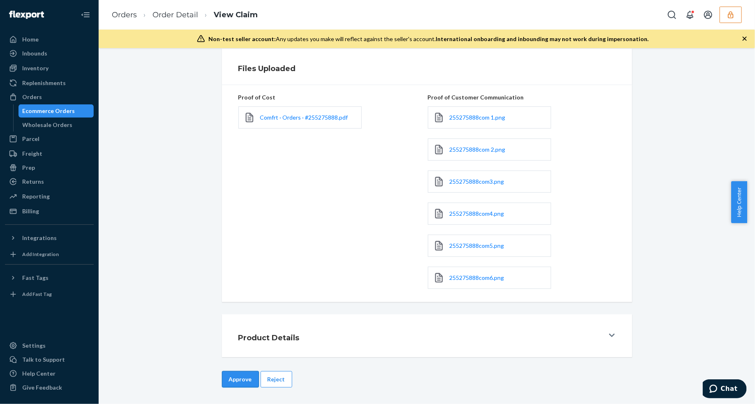
click at [241, 381] on button "Approve" at bounding box center [240, 379] width 37 height 16
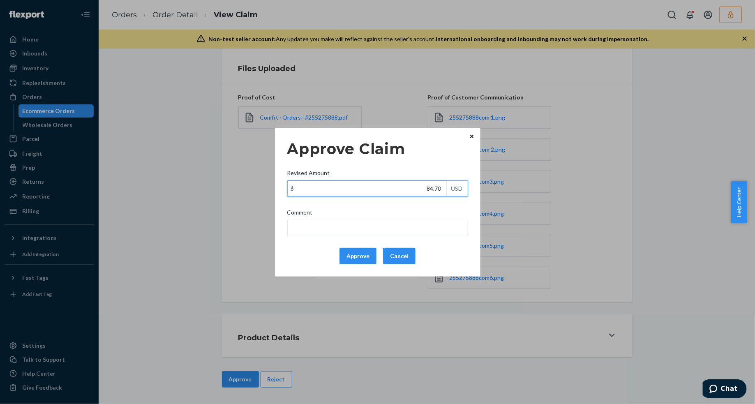
click at [407, 193] on input "84.70" at bounding box center [367, 189] width 159 height 16
click at [414, 188] on input "84.70" at bounding box center [367, 189] width 159 height 16
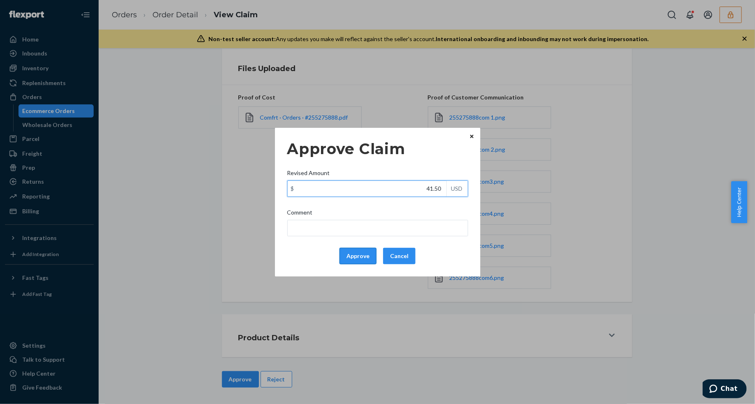
type input "41.50"
click at [364, 255] on button "Approve" at bounding box center [357, 256] width 37 height 16
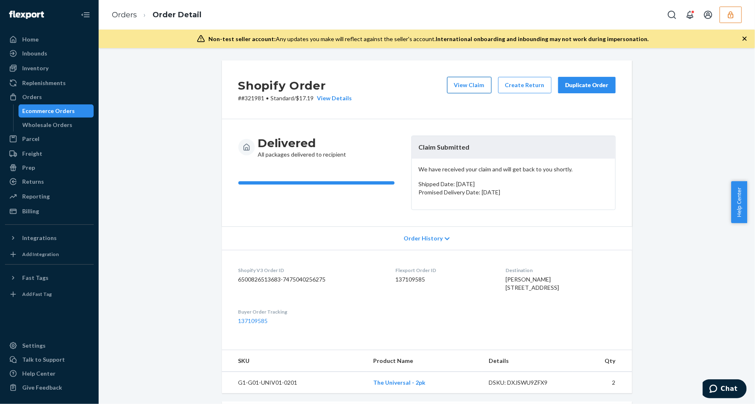
click at [461, 79] on button "View Claim" at bounding box center [469, 85] width 44 height 16
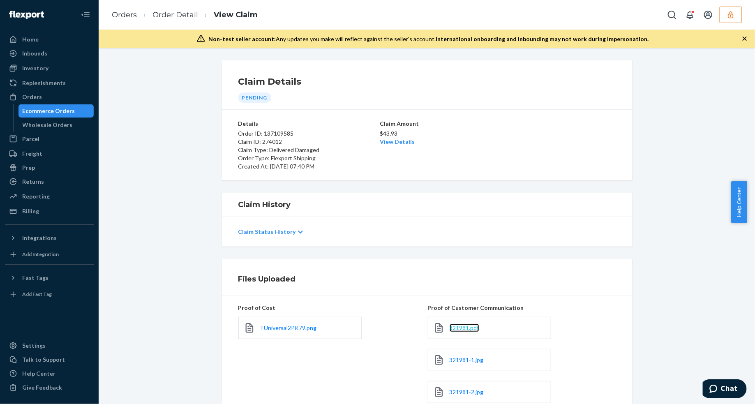
click at [470, 329] on span "321981.pdf" at bounding box center [464, 327] width 30 height 7
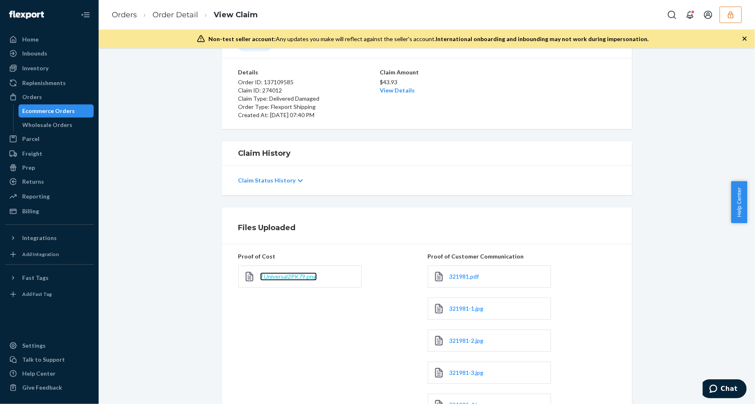
click at [307, 279] on span "TUniversal2PK79.png" at bounding box center [288, 276] width 57 height 7
click at [470, 338] on span "321981-2.jpg" at bounding box center [466, 340] width 34 height 7
click at [472, 371] on span "321981-3.jpg" at bounding box center [466, 372] width 34 height 7
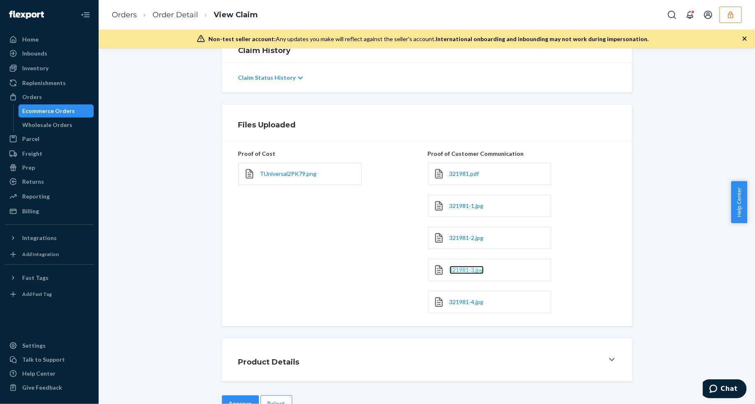
click at [463, 267] on span "321981-3.jpg" at bounding box center [466, 269] width 34 height 7
click at [449, 305] on span "321981-4.jpg" at bounding box center [466, 301] width 34 height 7
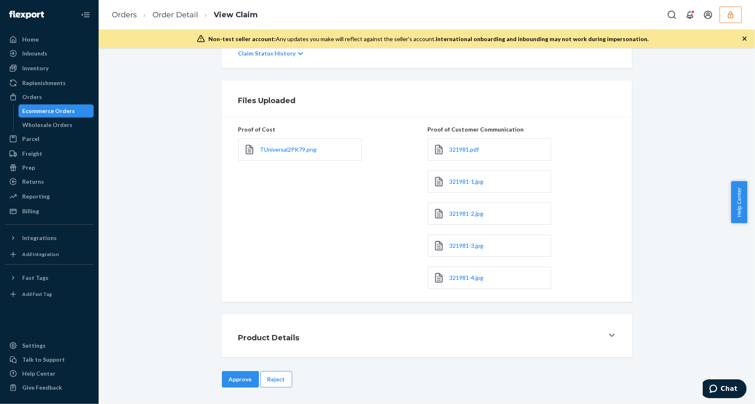
click at [335, 93] on div "Files Uploaded" at bounding box center [427, 99] width 410 height 37
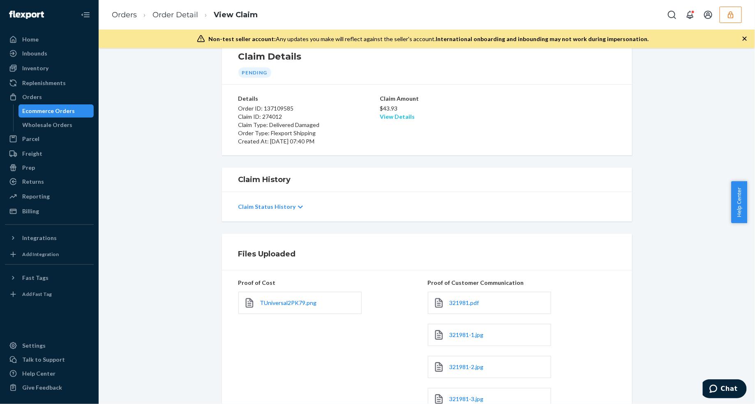
click at [398, 113] on link "View Details" at bounding box center [397, 116] width 35 height 7
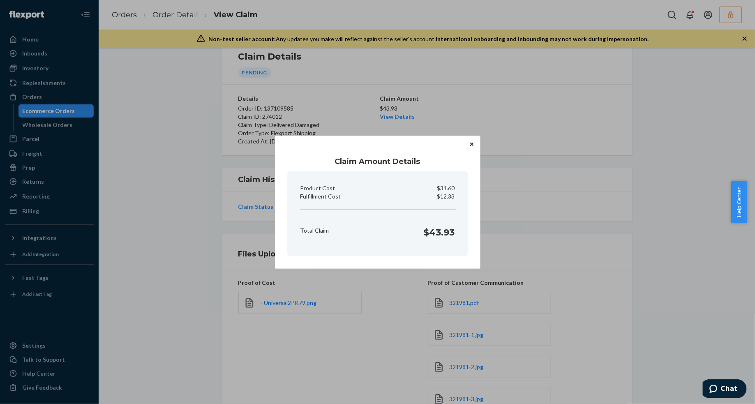
click at [474, 142] on button "Close" at bounding box center [471, 144] width 8 height 9
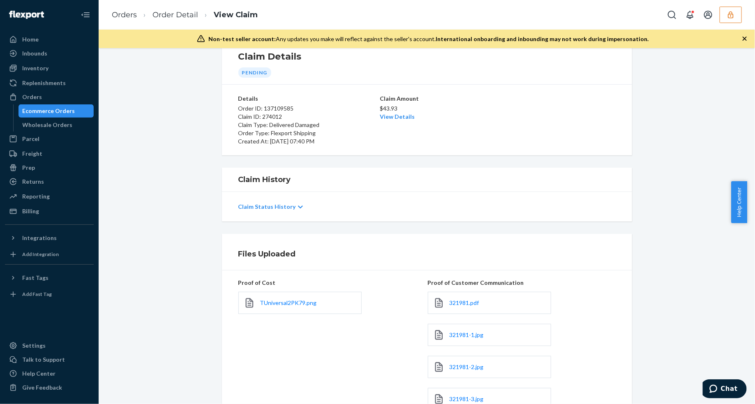
scroll to position [179, 0]
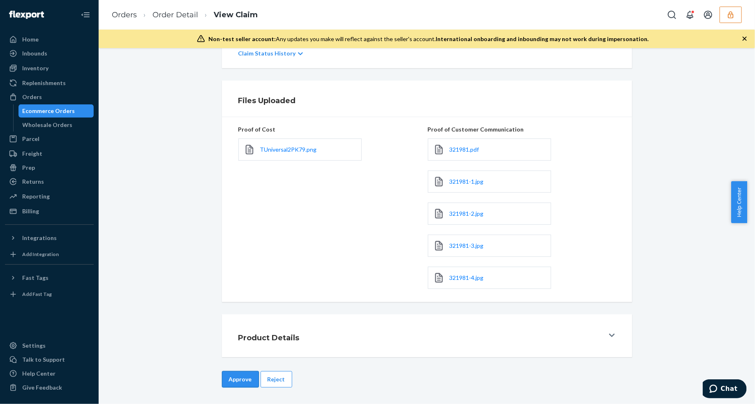
click at [229, 379] on button "Approve" at bounding box center [240, 379] width 37 height 16
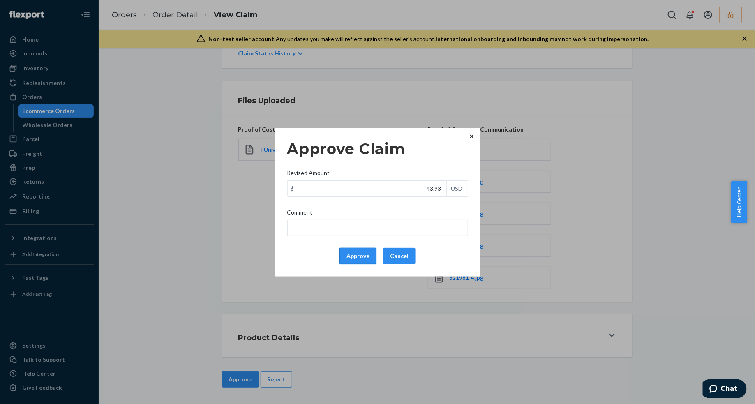
click at [358, 258] on button "Approve" at bounding box center [357, 256] width 37 height 16
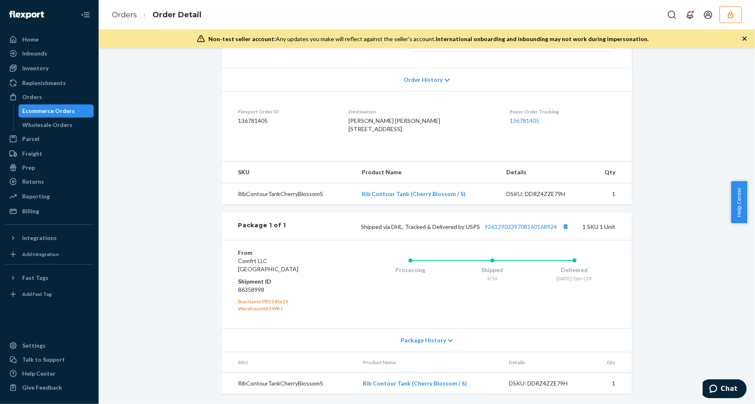
scroll to position [22, 0]
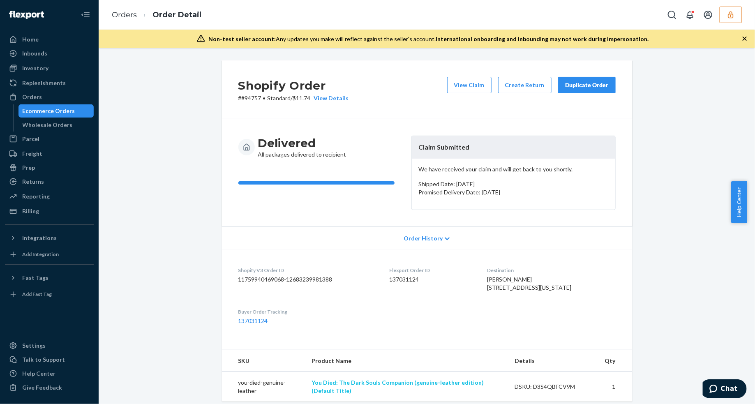
scroll to position [154, 0]
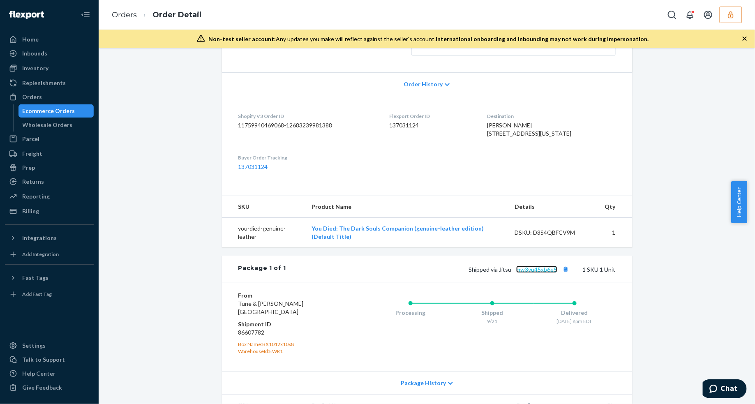
click at [535, 273] on link "mw3vu45xb6e5" at bounding box center [536, 269] width 41 height 7
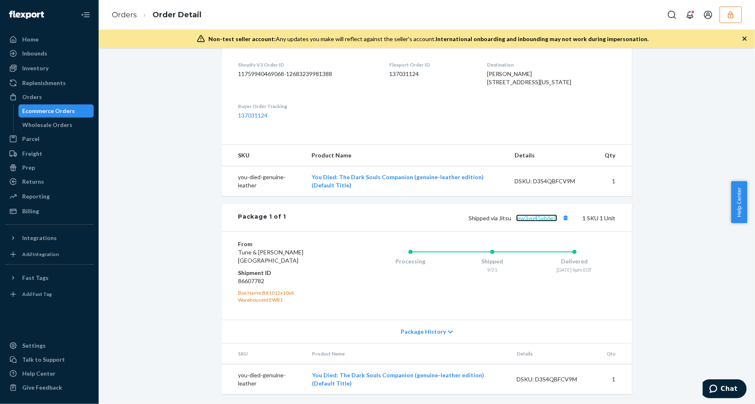
scroll to position [0, 0]
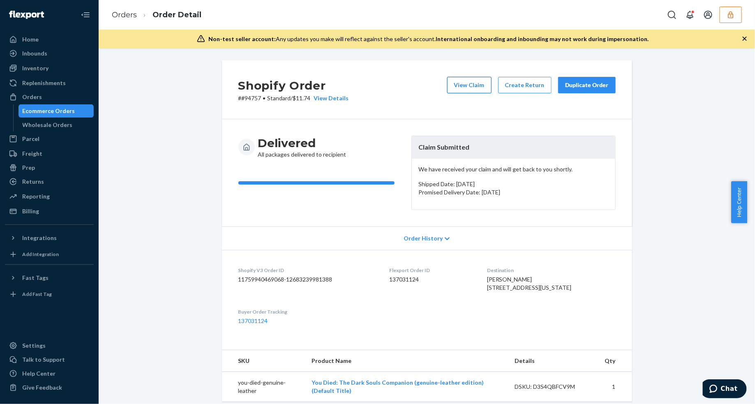
click at [470, 91] on button "View Claim" at bounding box center [469, 85] width 44 height 16
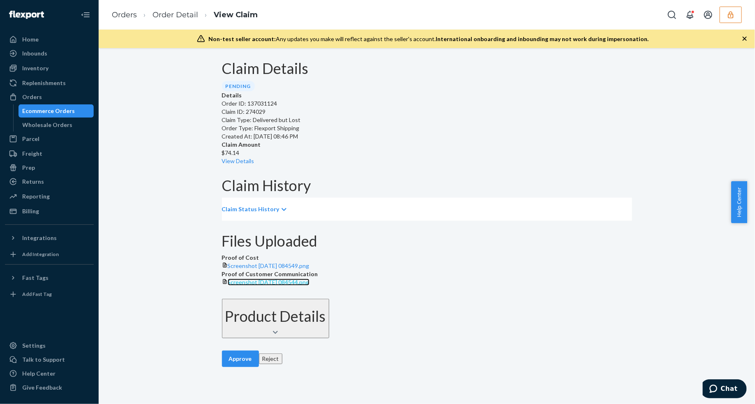
click at [309, 285] on span "Screenshot [DATE] 084544.png" at bounding box center [269, 282] width 82 height 7
click at [163, 14] on link "Order Detail" at bounding box center [175, 14] width 46 height 9
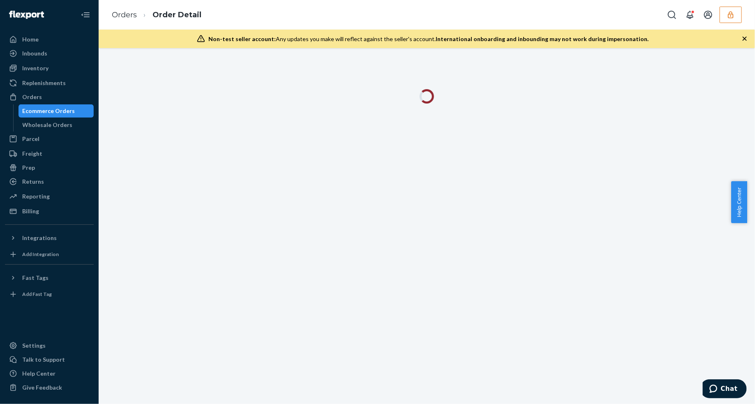
click at [742, 41] on icon "button" at bounding box center [744, 39] width 8 height 8
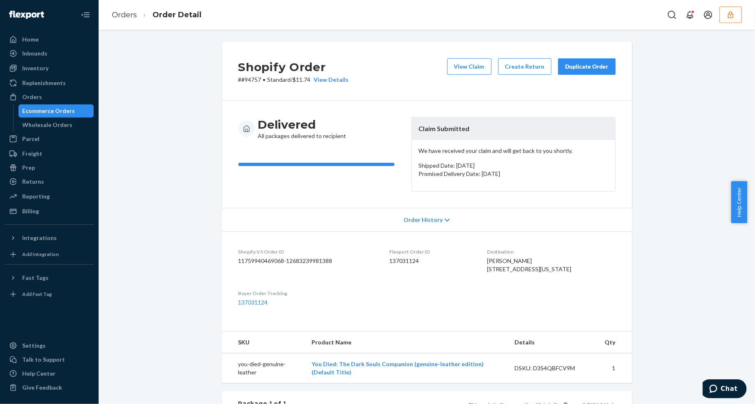
scroll to position [51, 0]
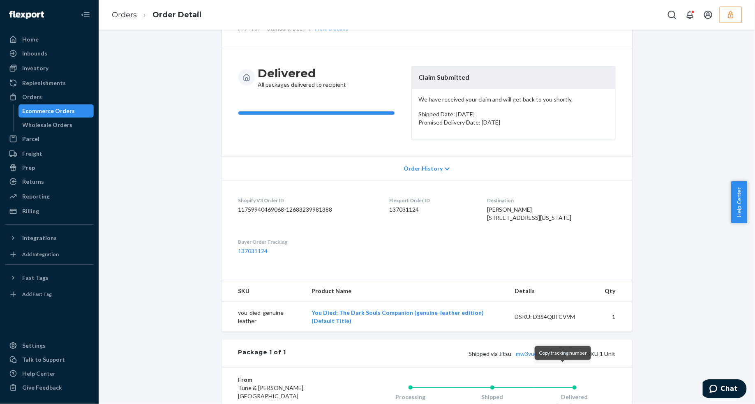
click at [562, 359] on button "Copy tracking number" at bounding box center [565, 353] width 11 height 11
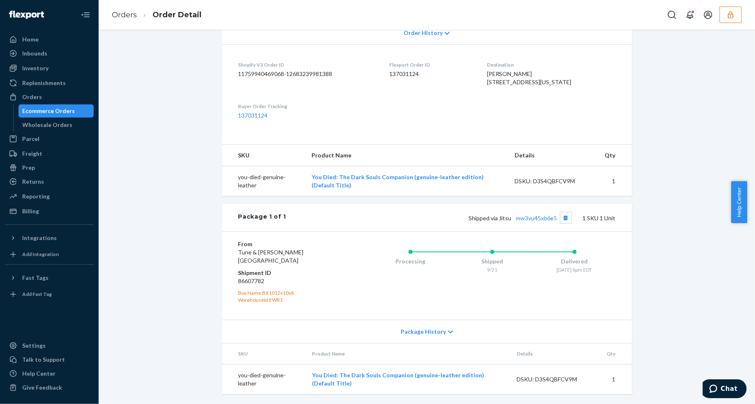
scroll to position [0, 0]
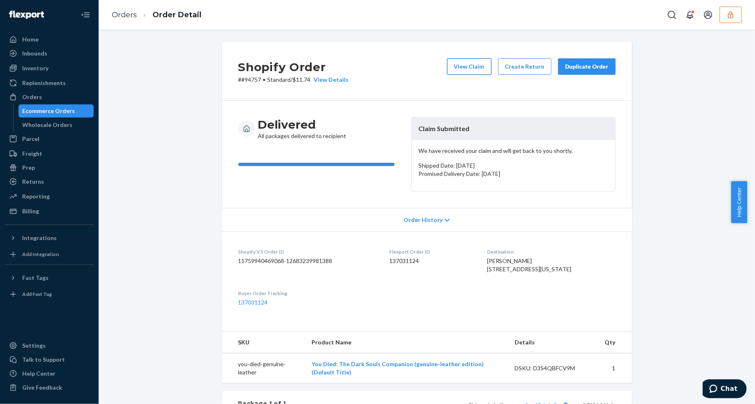
click at [463, 64] on button "View Claim" at bounding box center [469, 66] width 44 height 16
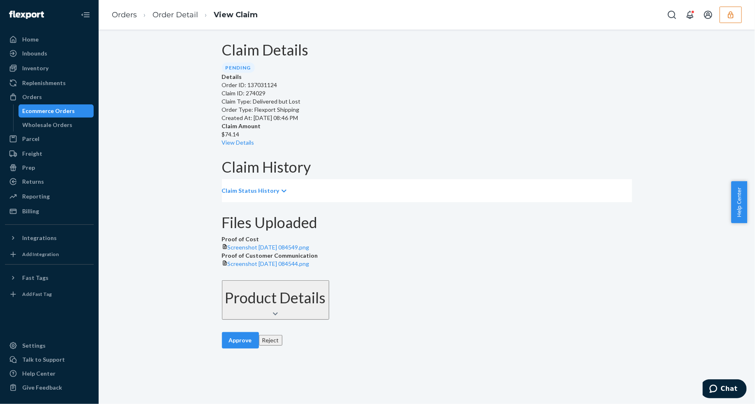
scroll to position [32, 0]
click at [280, 345] on button "Reject" at bounding box center [270, 340] width 23 height 11
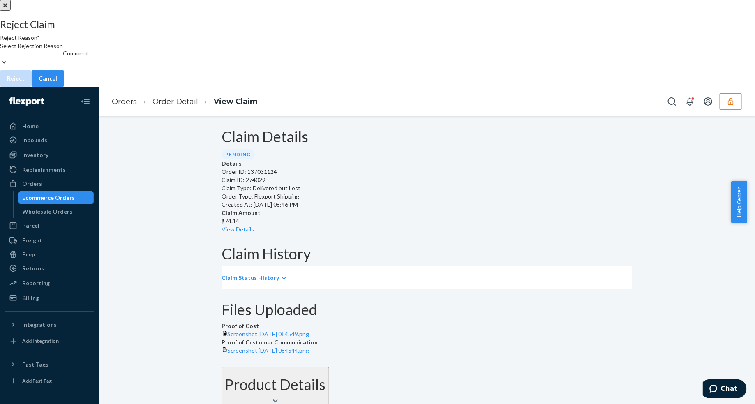
click at [63, 58] on div "Select Rejection Reason" at bounding box center [31, 50] width 63 height 16
click at [1, 58] on input "Reject Reason* Select Rejection Reason" at bounding box center [0, 54] width 1 height 8
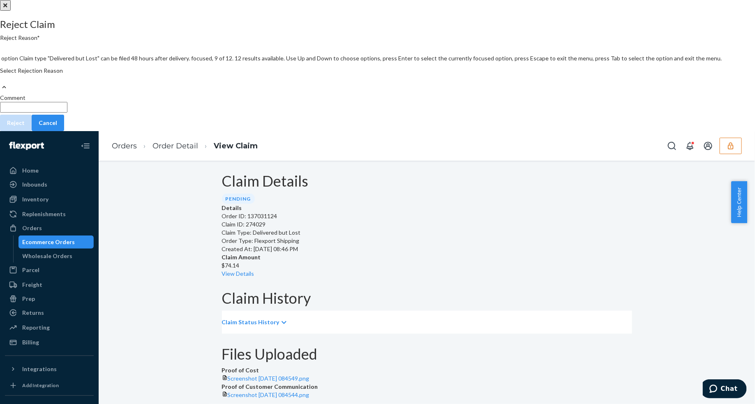
scroll to position [107, 0]
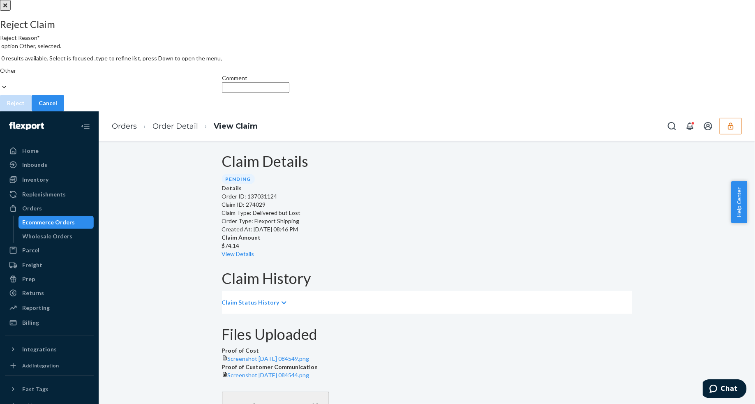
click at [289, 93] on input "Comment" at bounding box center [255, 87] width 67 height 11
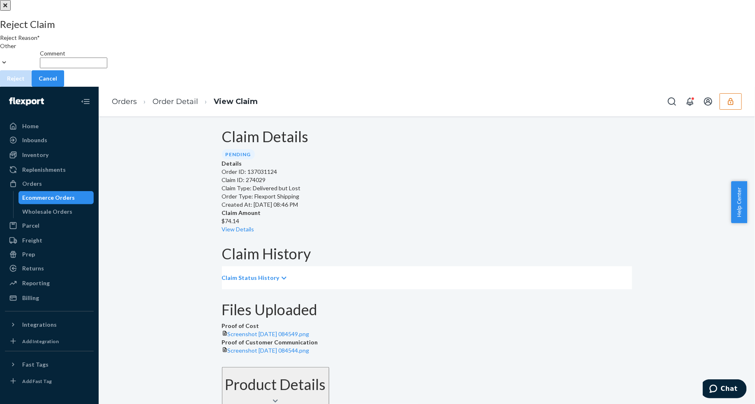
type input "The package was confirmed to be delivered at the right location and Flexport is…"
click at [107, 68] on input "The package was confirmed to be delivered at the right location and Flexport is…" at bounding box center [73, 63] width 67 height 11
click at [318, 87] on div "Reject Claim Reject Reason* Other Comment The package was confirmed to be deliv…" at bounding box center [377, 53] width 755 height 68
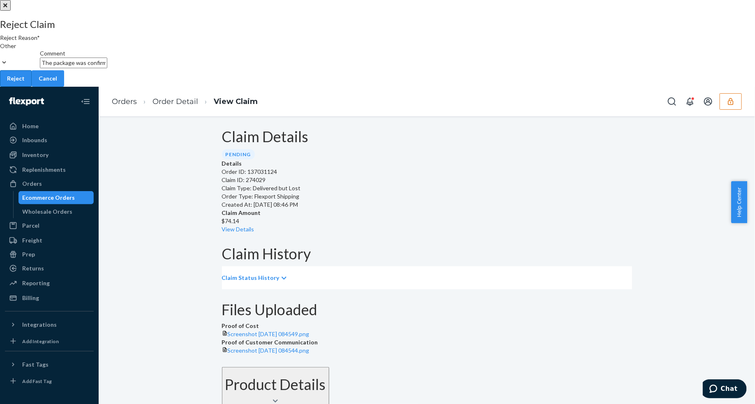
click at [32, 87] on button "Reject" at bounding box center [16, 78] width 32 height 16
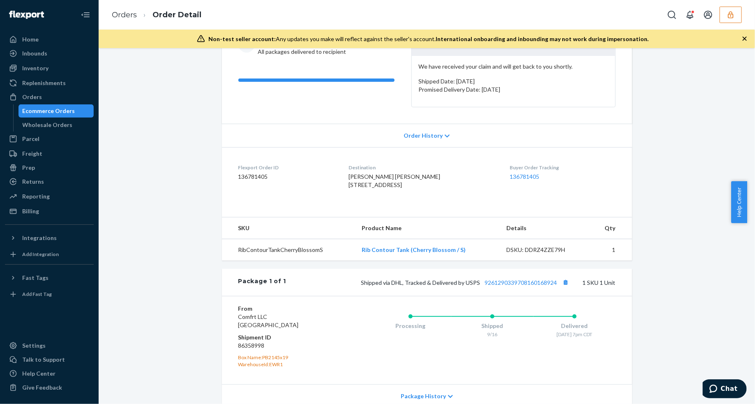
scroll to position [176, 0]
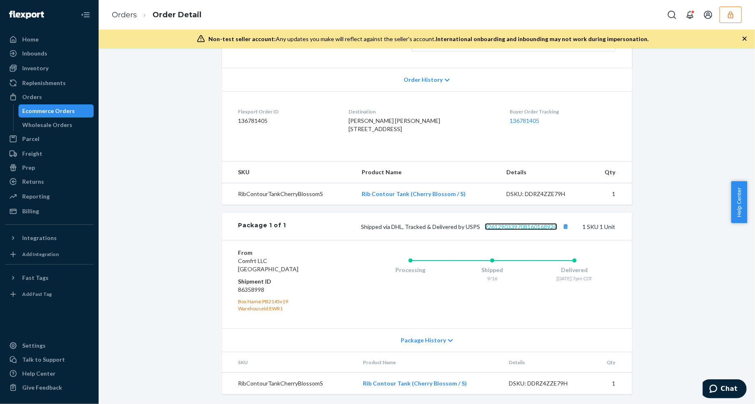
click at [509, 225] on link "9261290339708160168924" at bounding box center [521, 226] width 72 height 7
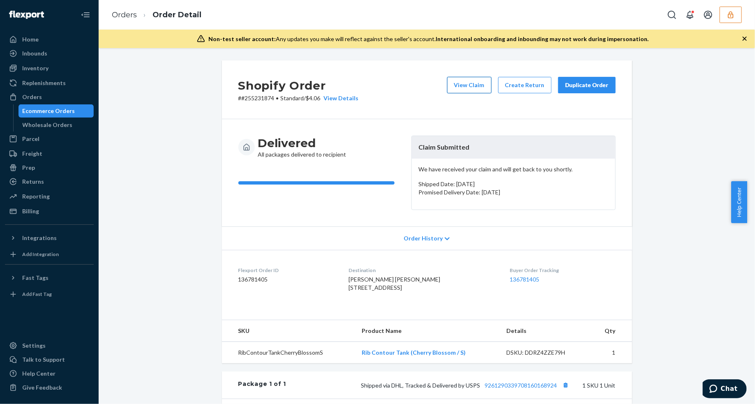
click at [471, 84] on button "View Claim" at bounding box center [469, 85] width 44 height 16
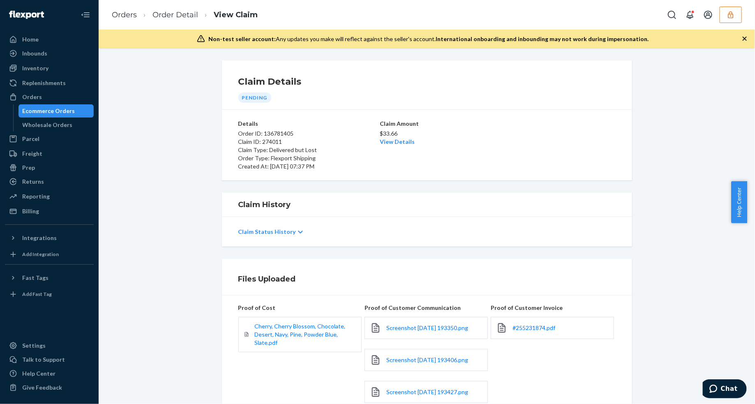
scroll to position [147, 0]
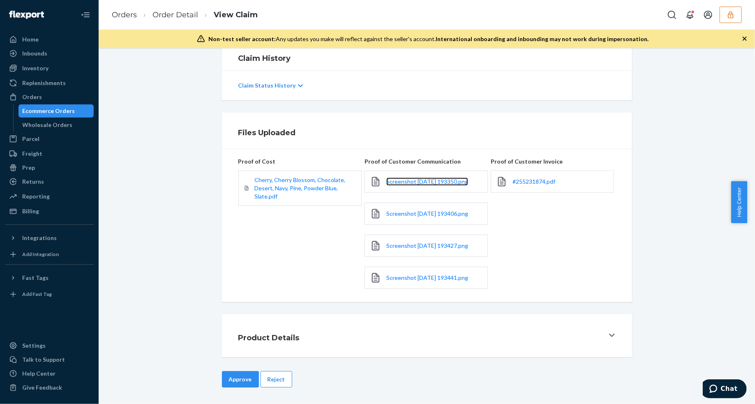
click at [430, 184] on link "Screenshot 2025-09-24 193350.png" at bounding box center [427, 181] width 82 height 8
click at [426, 214] on span "Screenshot 2025-09-24 193406.png" at bounding box center [427, 213] width 82 height 7
click at [411, 246] on span "Screenshot 2025-09-24 193427.png" at bounding box center [427, 245] width 82 height 7
click at [425, 274] on span "Screenshot 2025-09-24 193441.png" at bounding box center [427, 277] width 82 height 7
click at [274, 381] on button "Reject" at bounding box center [276, 379] width 32 height 16
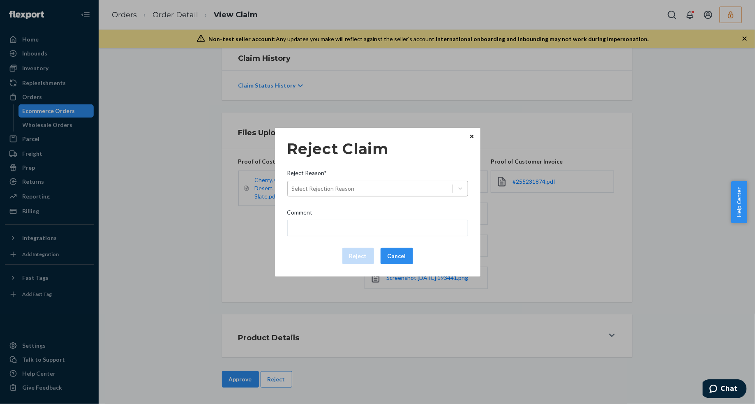
click at [368, 188] on div "Select Rejection Reason" at bounding box center [370, 188] width 165 height 13
click at [292, 188] on input "Reject Reason* Select Rejection Reason" at bounding box center [292, 188] width 1 height 8
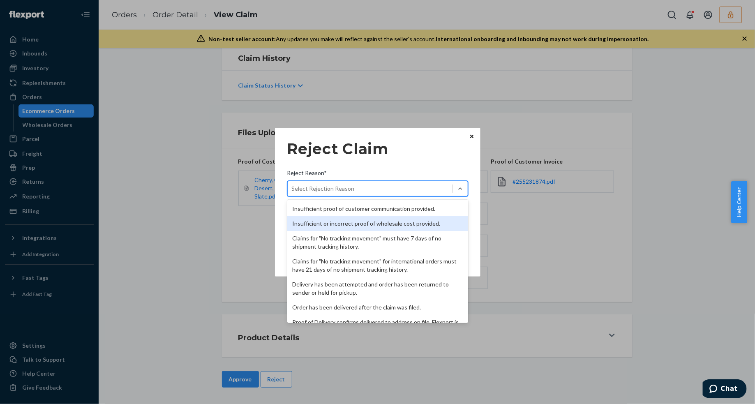
scroll to position [107, 0]
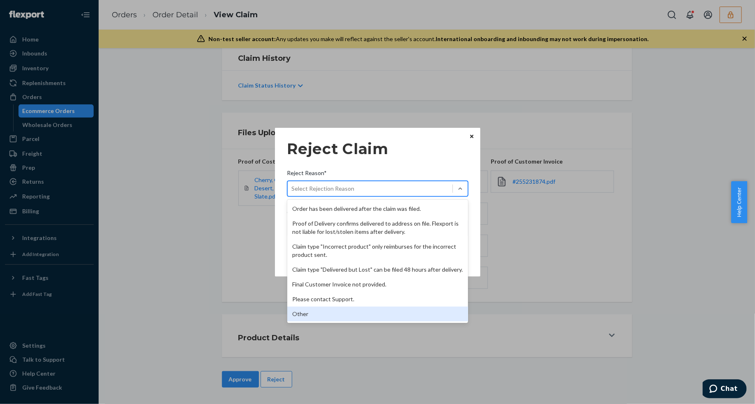
click at [319, 320] on div "Other" at bounding box center [377, 313] width 181 height 15
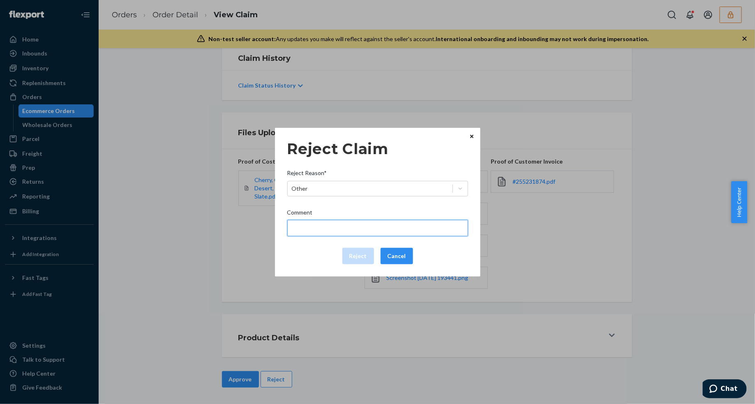
click at [325, 229] on input "Comment" at bounding box center [377, 228] width 181 height 16
type input "The package was confirmed to be delivered at the right location and Flexport is…"
click at [326, 220] on input "The package was confirmed to be delivered at the right location and Flexport is…" at bounding box center [377, 228] width 181 height 16
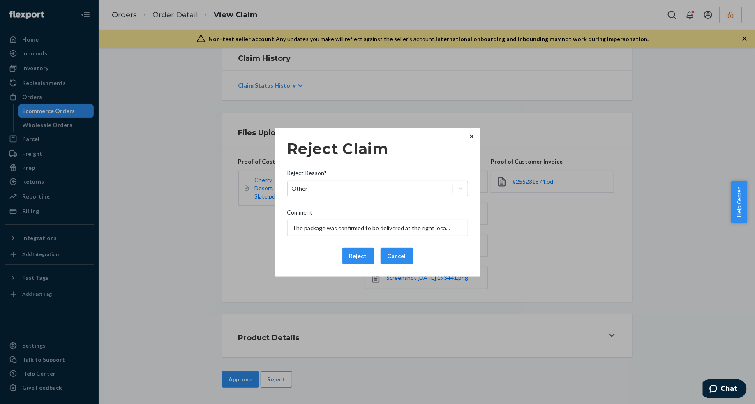
click at [317, 251] on div "Reject Cancel" at bounding box center [377, 256] width 187 height 16
click at [359, 257] on button "Reject" at bounding box center [358, 256] width 32 height 16
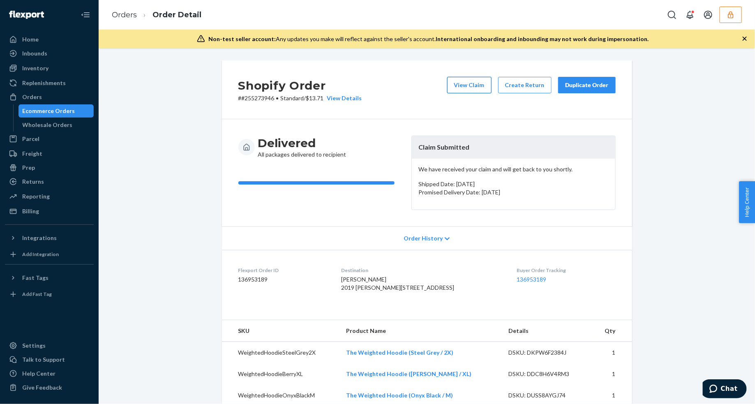
click at [477, 87] on button "View Claim" at bounding box center [469, 85] width 44 height 16
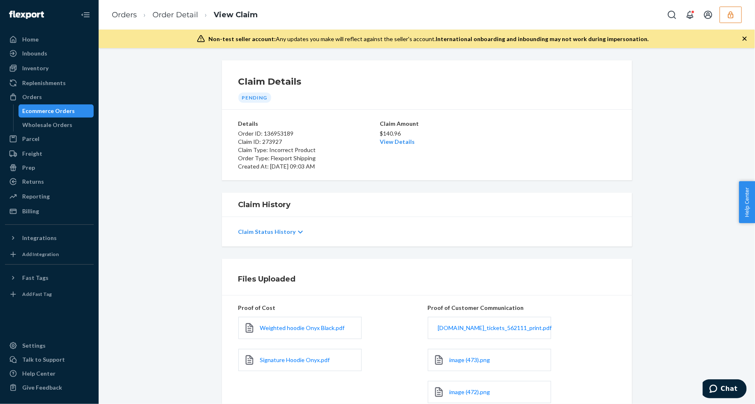
scroll to position [103, 0]
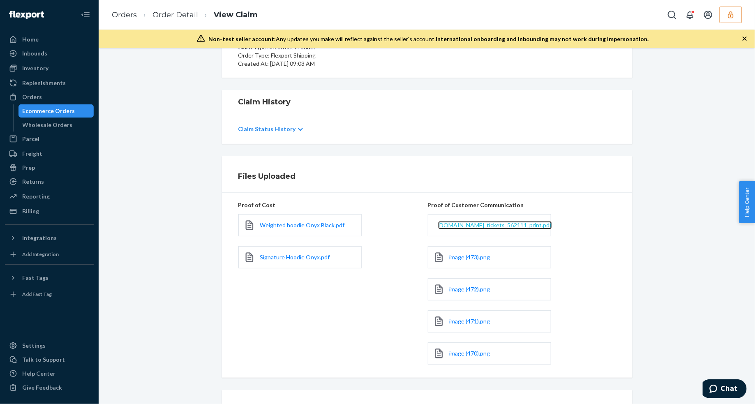
click at [470, 227] on span "comfrt.zendesk.com_tickets_562111_print.pdf" at bounding box center [495, 224] width 114 height 7
click at [166, 17] on link "Order Detail" at bounding box center [175, 14] width 46 height 9
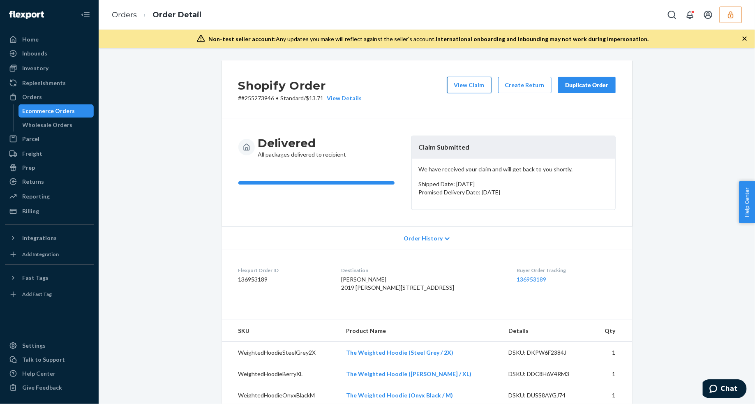
click at [461, 86] on button "View Claim" at bounding box center [469, 85] width 44 height 16
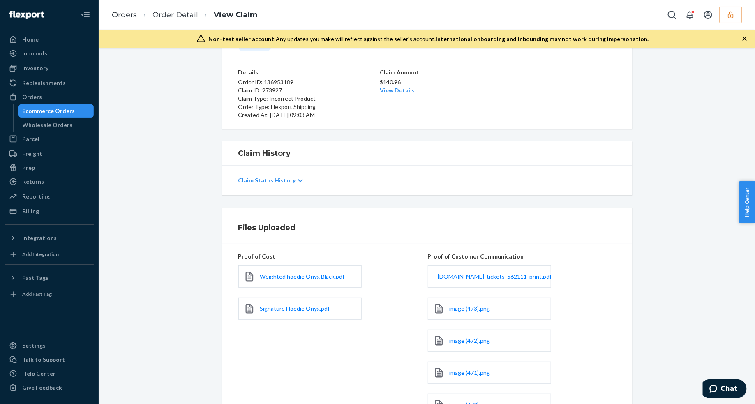
scroll to position [103, 0]
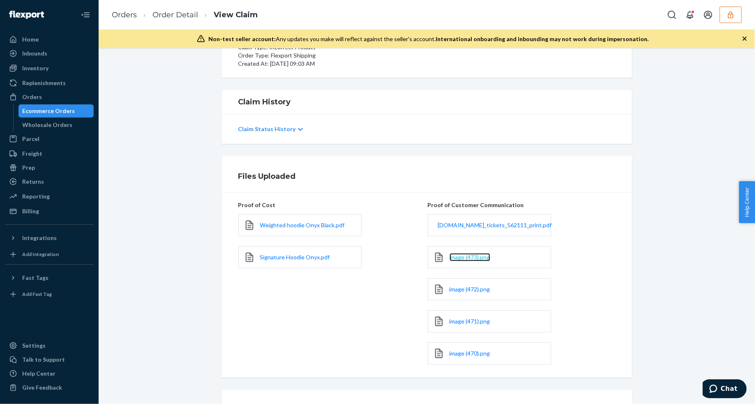
click at [470, 260] on span "image (473).png" at bounding box center [469, 256] width 41 height 7
click at [477, 287] on span "image (472).png" at bounding box center [469, 288] width 41 height 7
click at [467, 292] on span "image (472).png" at bounding box center [469, 288] width 41 height 7
click at [461, 325] on span "image (471).png" at bounding box center [469, 321] width 41 height 7
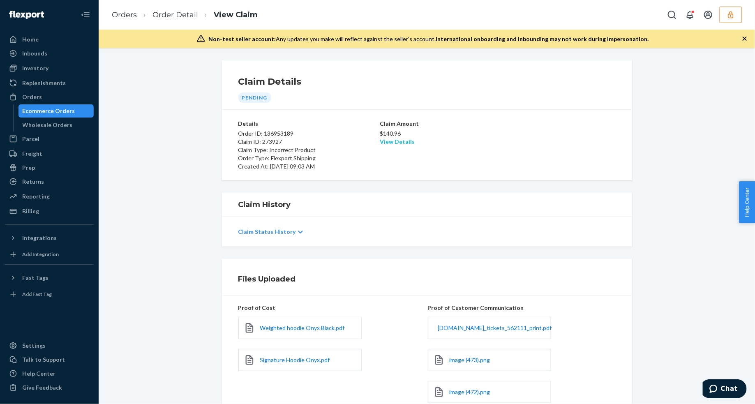
click at [394, 139] on link "View Details" at bounding box center [397, 141] width 35 height 7
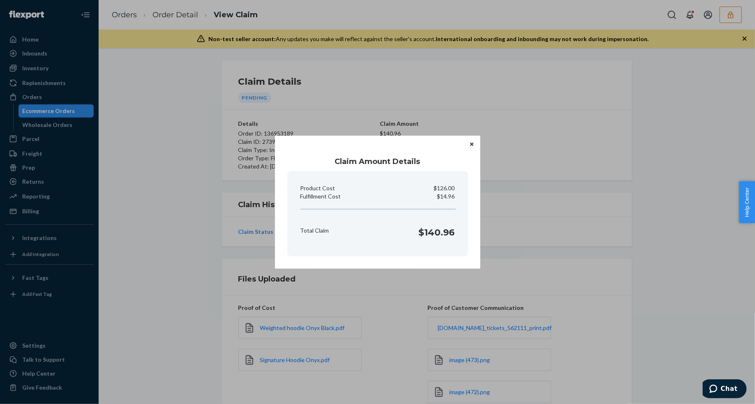
click at [440, 194] on p "$14.96" at bounding box center [446, 196] width 18 height 8
copy p "Fulfillment Cost"
click at [474, 136] on div "Claim Amount Details Product Cost $126.00 Fulfillment Cost $14.96 Total Claim $…" at bounding box center [377, 202] width 205 height 133
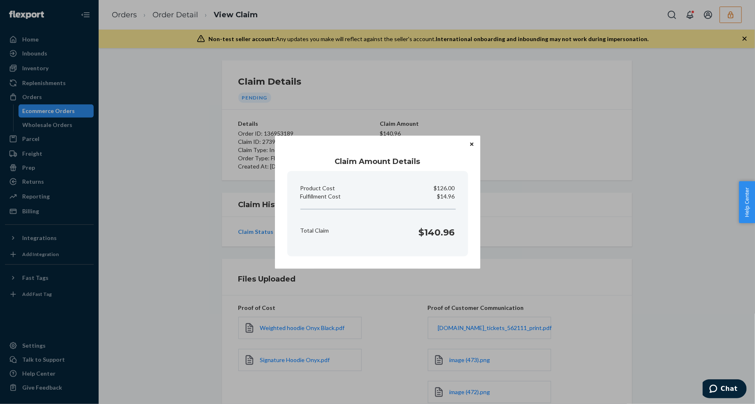
click at [473, 142] on icon "Close" at bounding box center [471, 144] width 3 height 5
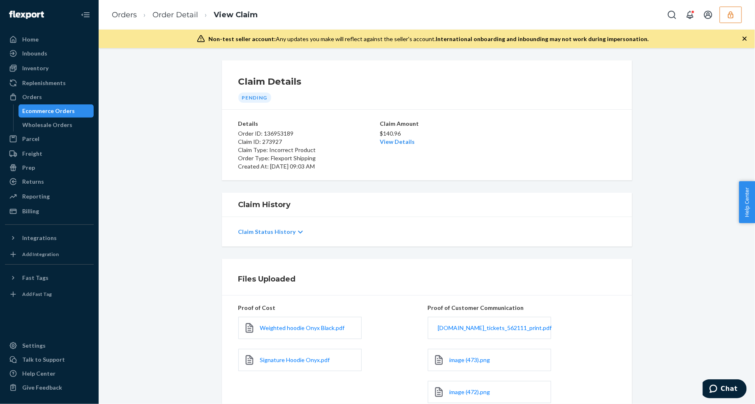
scroll to position [179, 0]
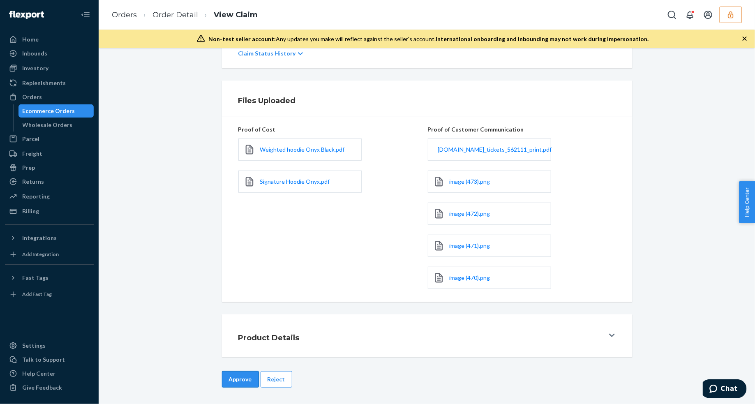
click at [226, 378] on button "Approve" at bounding box center [240, 379] width 37 height 16
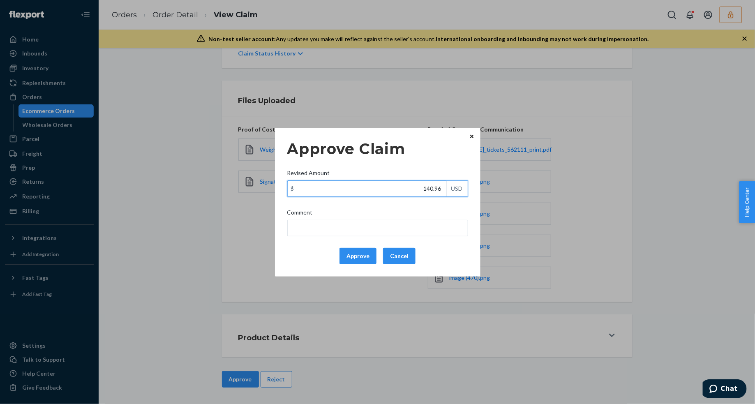
click at [378, 183] on input "140.96" at bounding box center [367, 189] width 159 height 16
type input "68.56"
click at [359, 253] on button "Approve" at bounding box center [357, 256] width 37 height 16
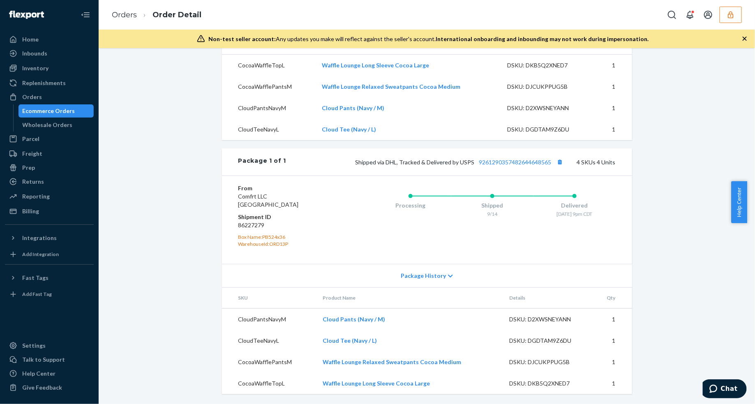
scroll to position [26, 0]
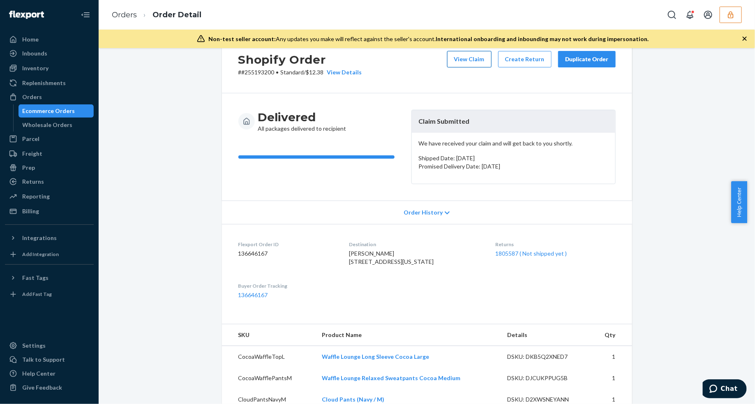
click at [460, 67] on div "View Claim Create Return Duplicate Order" at bounding box center [531, 63] width 175 height 25
click at [460, 65] on button "View Claim" at bounding box center [469, 59] width 44 height 16
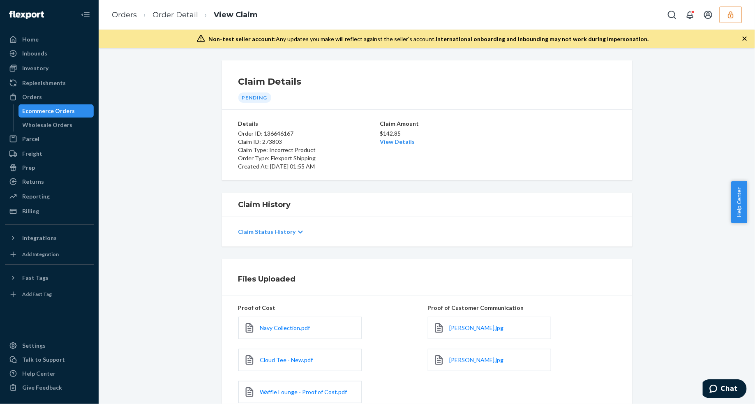
scroll to position [51, 0]
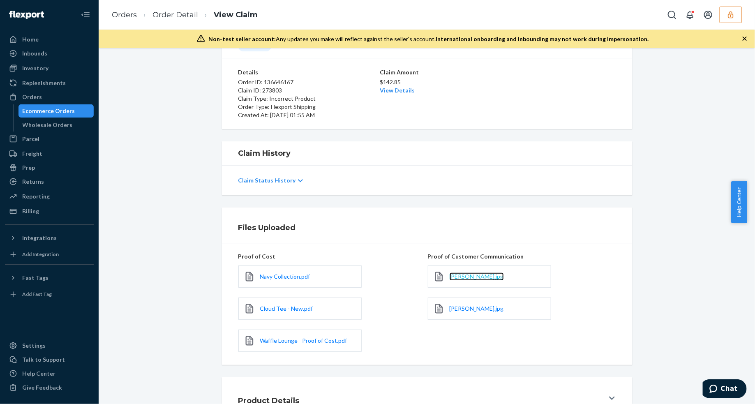
click at [475, 273] on span "[PERSON_NAME].jpg" at bounding box center [476, 276] width 54 height 7
click at [477, 308] on span "[PERSON_NAME].jpg" at bounding box center [476, 308] width 54 height 7
click at [282, 277] on span "Navy Collection.pdf" at bounding box center [285, 276] width 50 height 7
click at [290, 312] on span "Cloud Tee - New.pdf" at bounding box center [286, 308] width 53 height 7
click at [313, 339] on span "Waffle Lounge - Proof of Cost.pdf" at bounding box center [303, 340] width 87 height 7
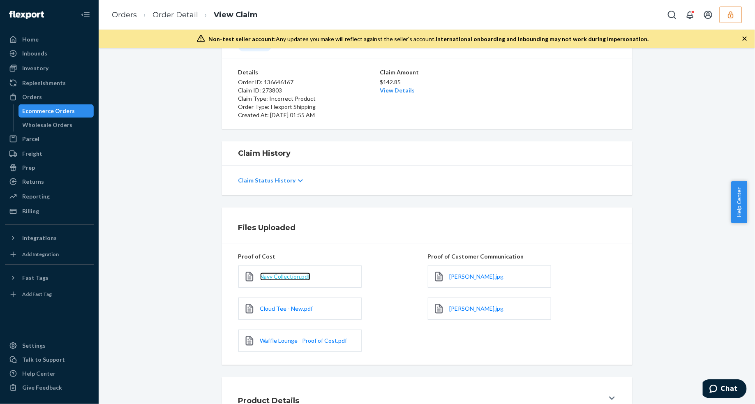
click at [293, 279] on span "Navy Collection.pdf" at bounding box center [285, 276] width 50 height 7
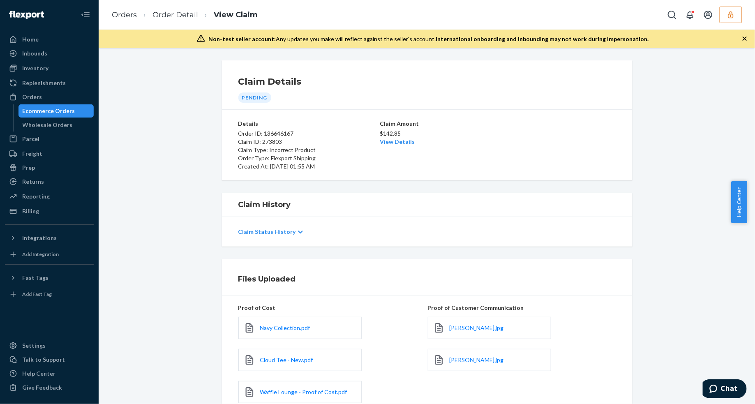
click at [394, 147] on div "Claim Amount $142.85 View Details" at bounding box center [427, 145] width 94 height 51
click at [394, 145] on link "View Details" at bounding box center [397, 141] width 35 height 7
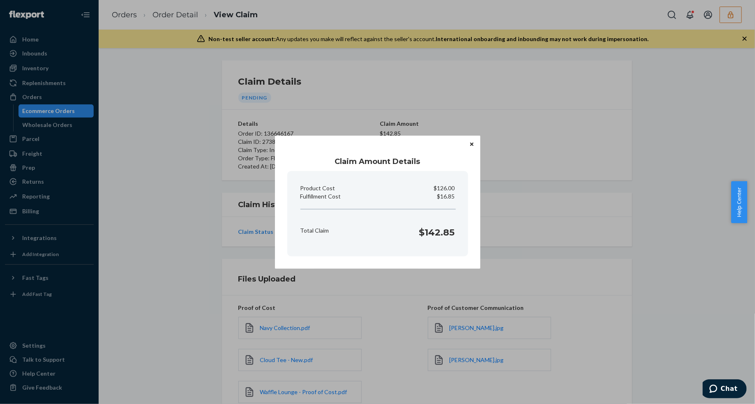
click at [444, 198] on p "$16.85" at bounding box center [446, 196] width 18 height 8
copy p "Fulfillment Cost"
click at [468, 144] on button "Close" at bounding box center [471, 144] width 8 height 9
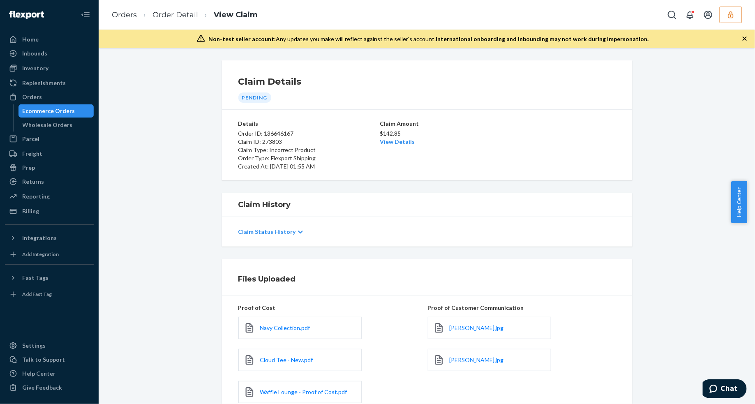
scroll to position [115, 0]
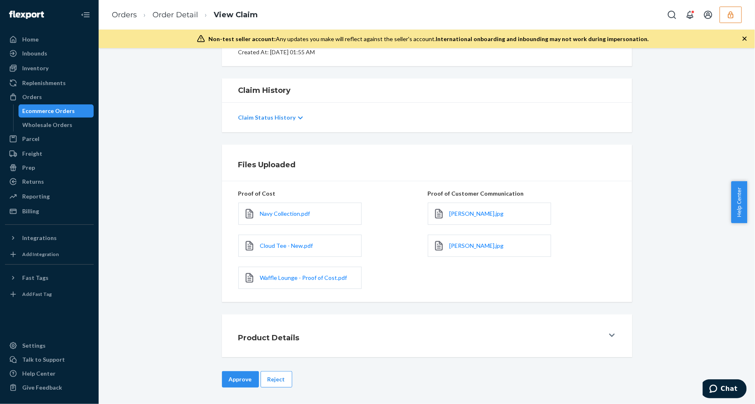
click at [235, 375] on button "Approve" at bounding box center [240, 379] width 37 height 16
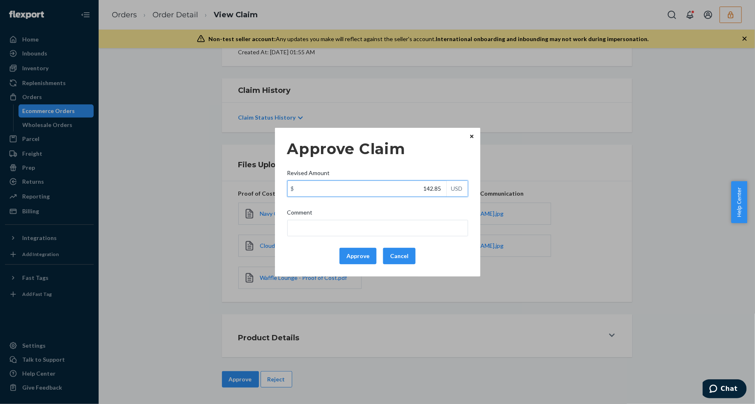
click at [373, 189] on input "142.85" at bounding box center [367, 189] width 159 height 16
type input "58.05"
click at [358, 253] on button "Approve" at bounding box center [357, 256] width 37 height 16
